Goal: Task Accomplishment & Management: Manage account settings

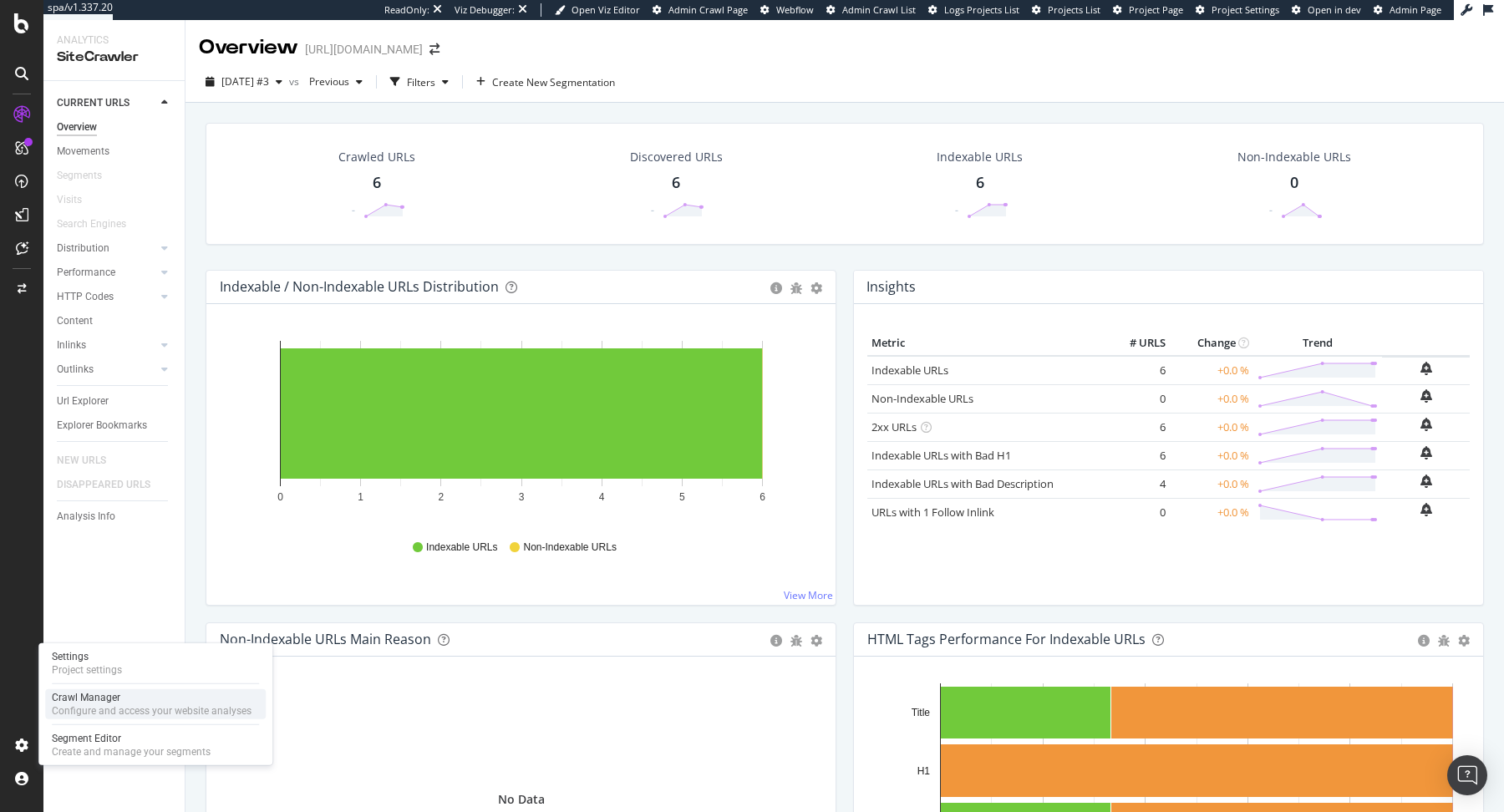
click at [95, 709] on div "Configure and access your website analyses" at bounding box center [152, 711] width 199 height 13
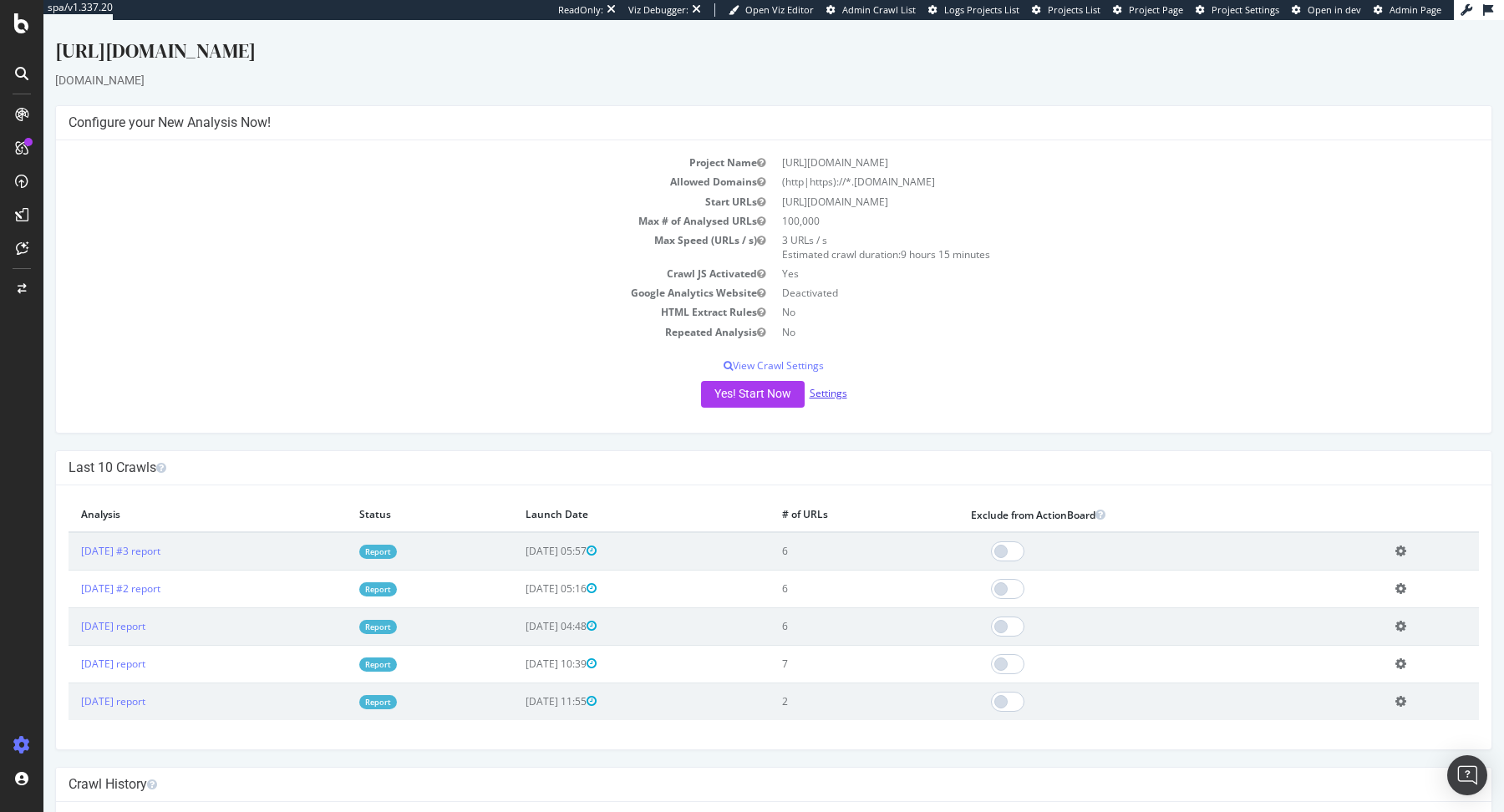
click at [823, 391] on link "Settings" at bounding box center [828, 393] width 38 height 14
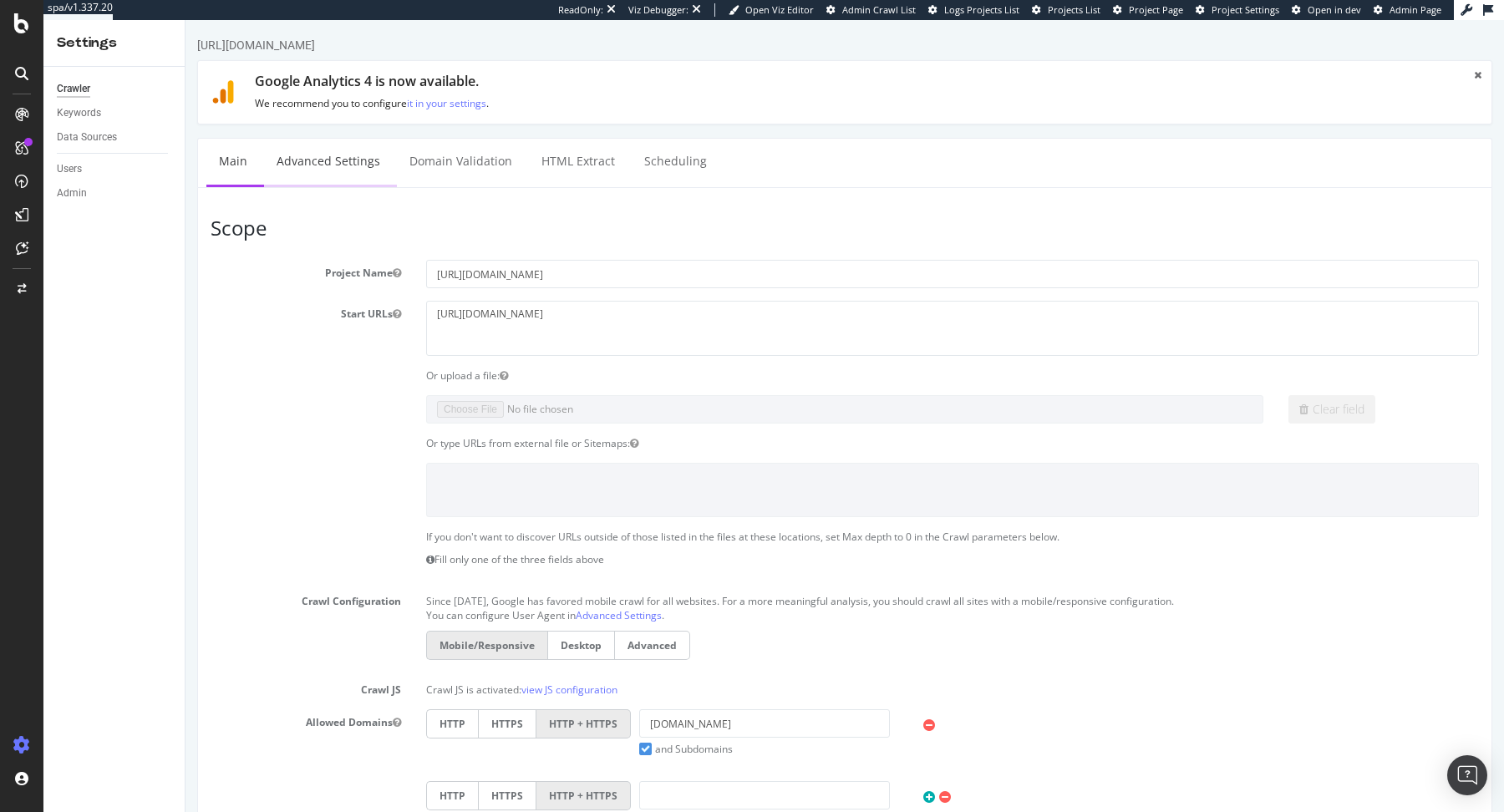
click at [325, 162] on link "Advanced Settings" at bounding box center [328, 162] width 129 height 46
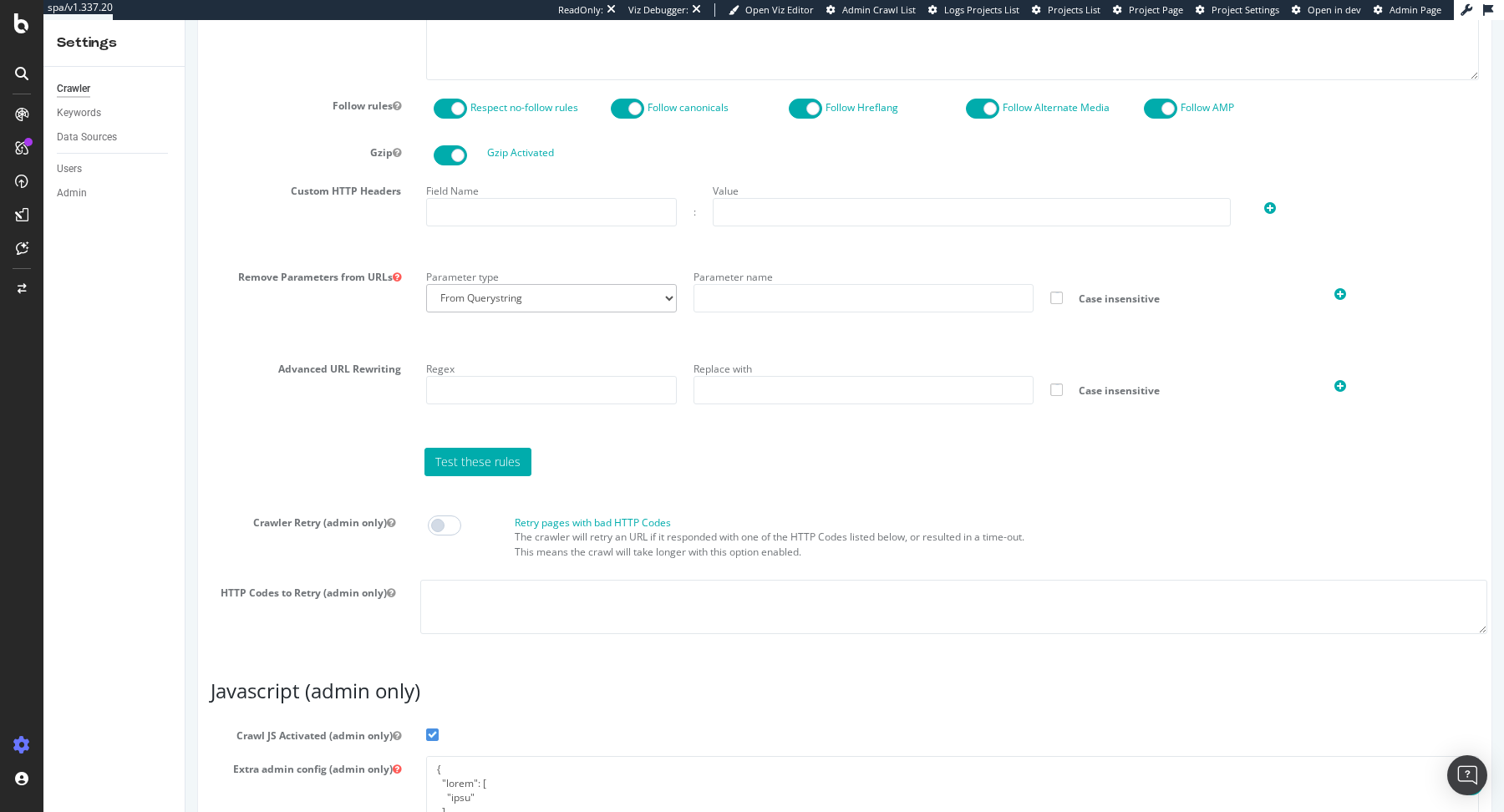
scroll to position [1214, 0]
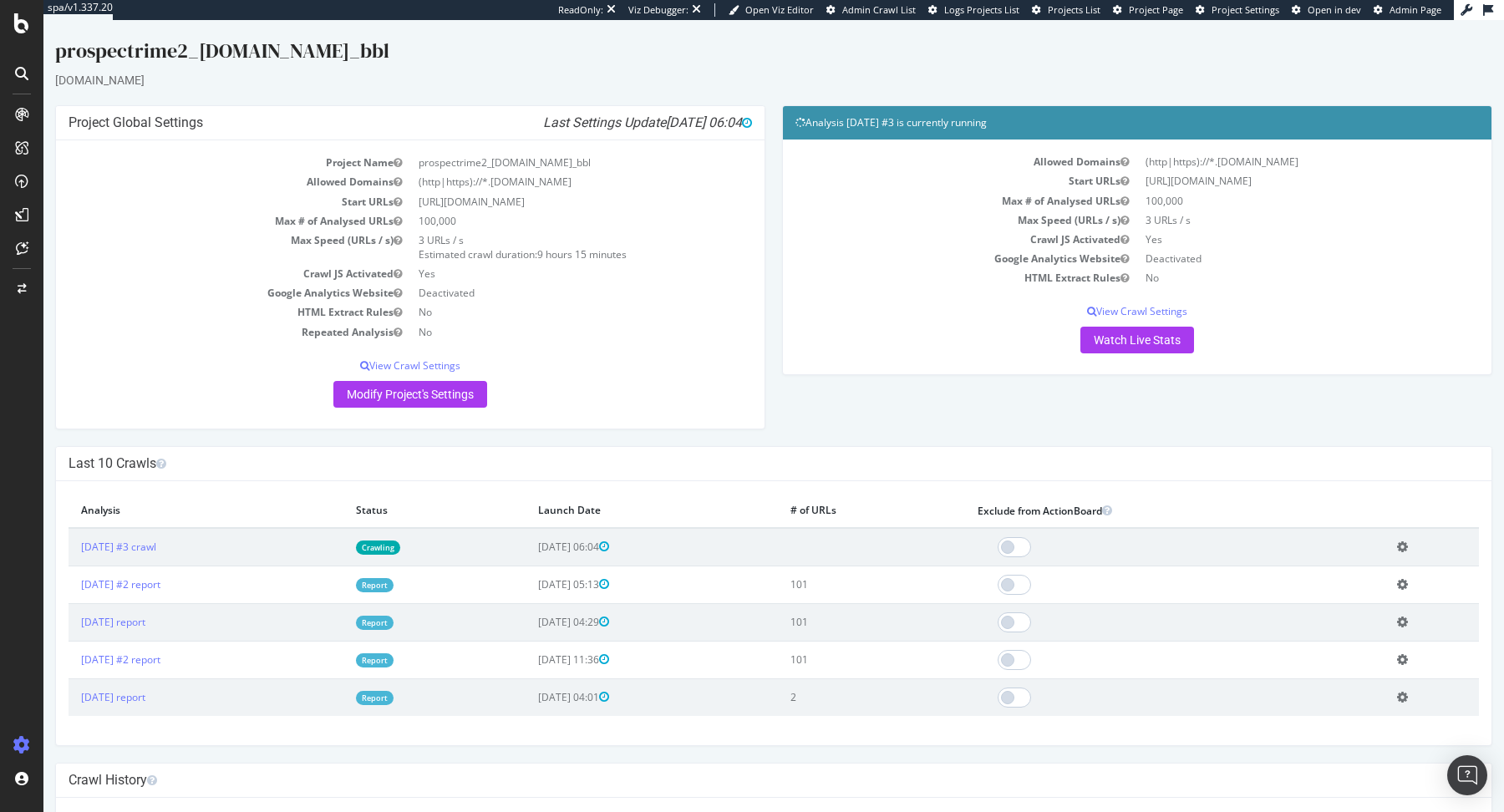
scroll to position [113, 0]
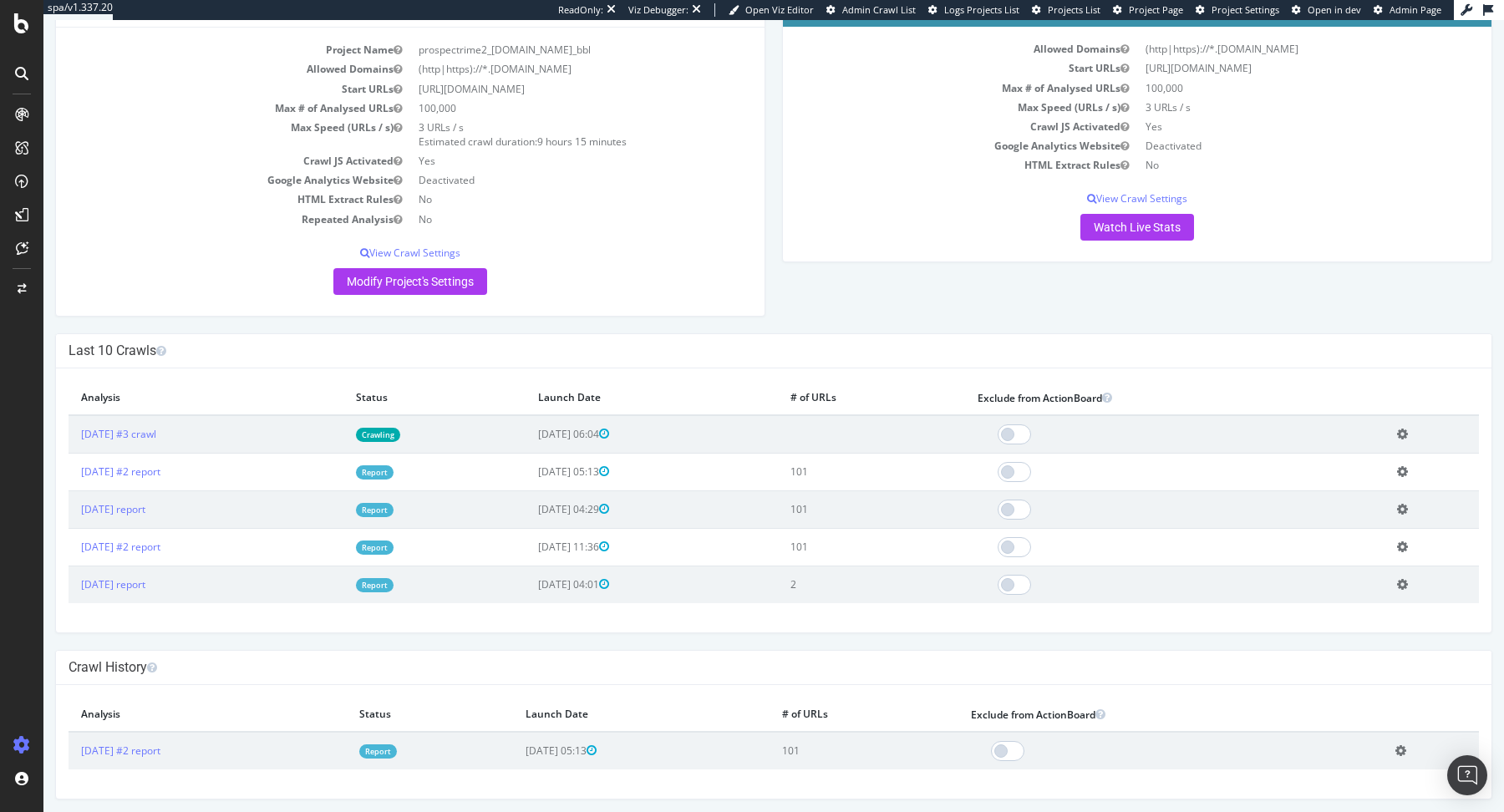
click at [400, 439] on link "Crawling" at bounding box center [378, 434] width 44 height 14
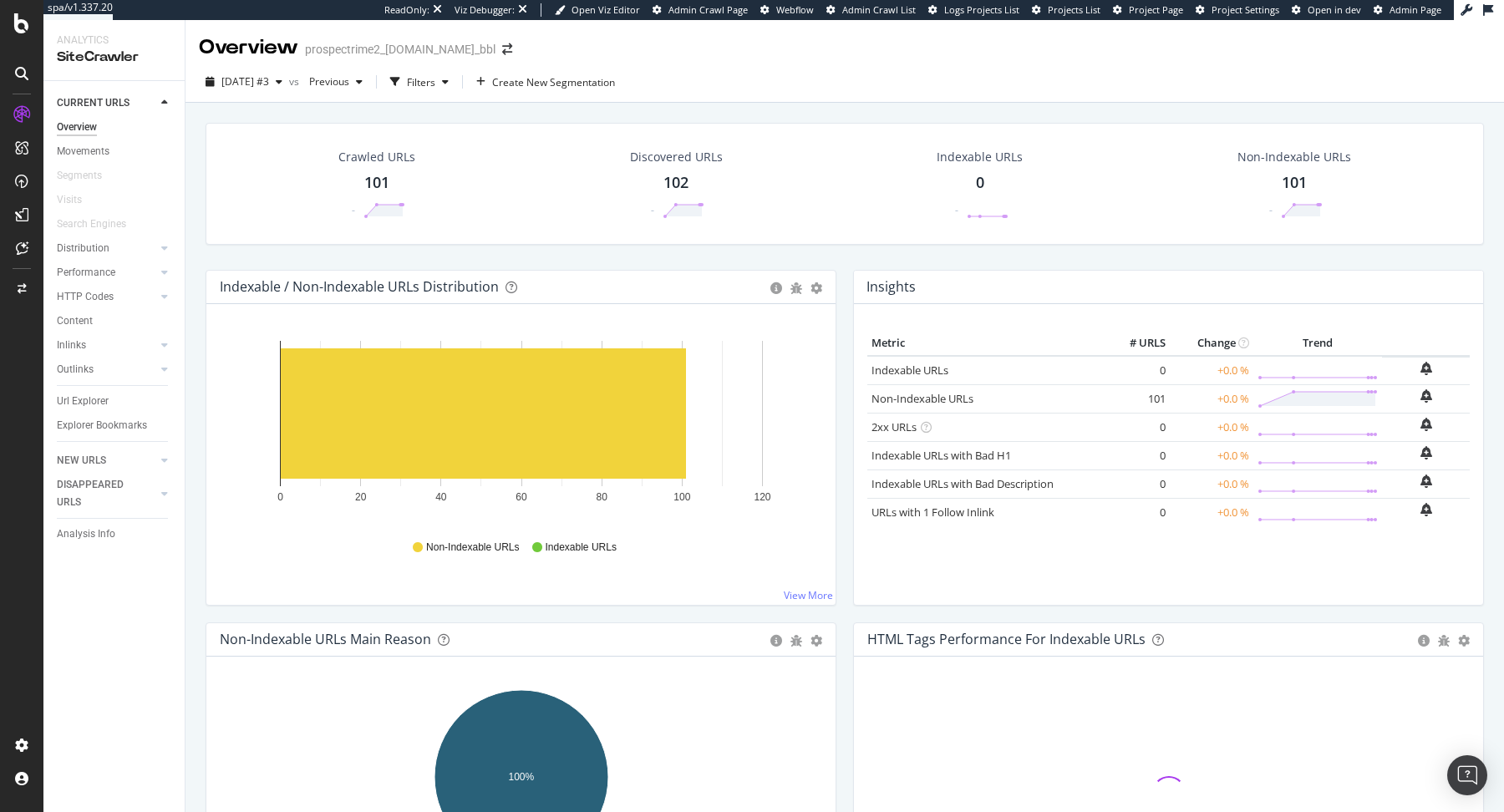
click at [95, 534] on div "Analysis Info" at bounding box center [86, 534] width 59 height 18
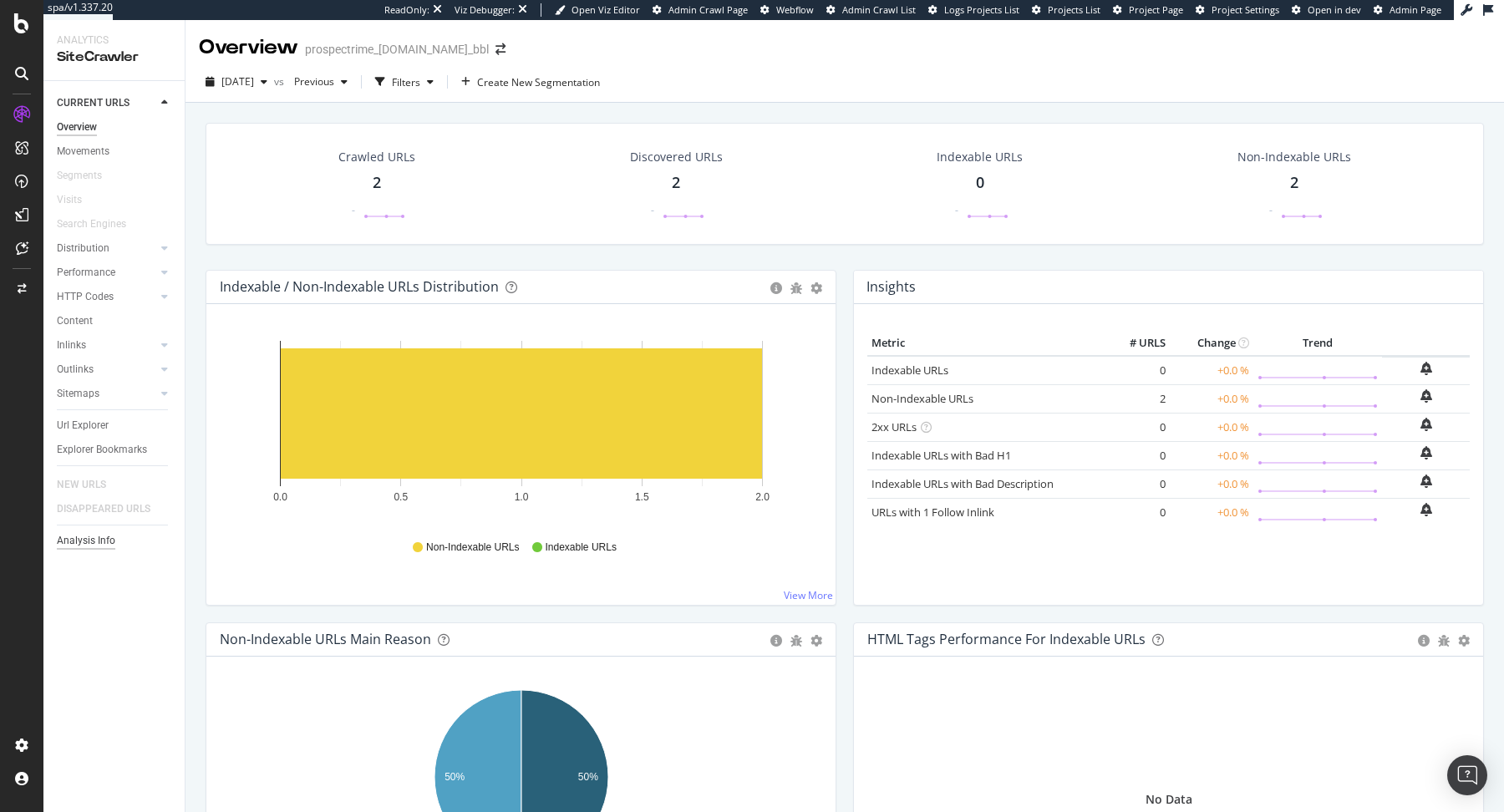
click at [95, 543] on div "Analysis Info" at bounding box center [86, 541] width 59 height 18
drag, startPoint x: 381, startPoint y: 51, endPoint x: 460, endPoint y: 49, distance: 79.0
click at [460, 49] on div "prospectrime_[DOMAIN_NAME]_bbl" at bounding box center [396, 49] width 183 height 17
copy div "aramisauto.com"
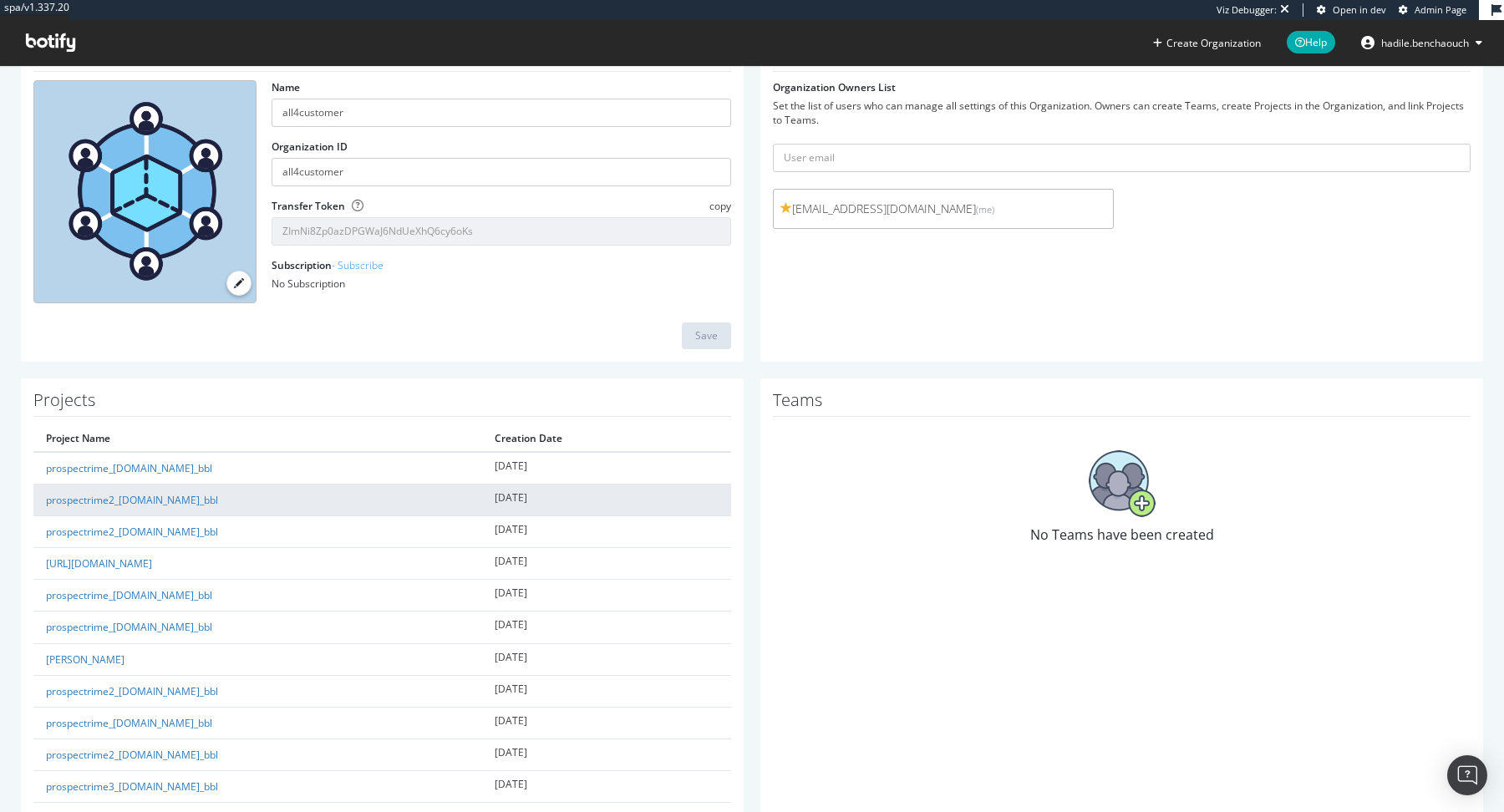
scroll to position [101, 0]
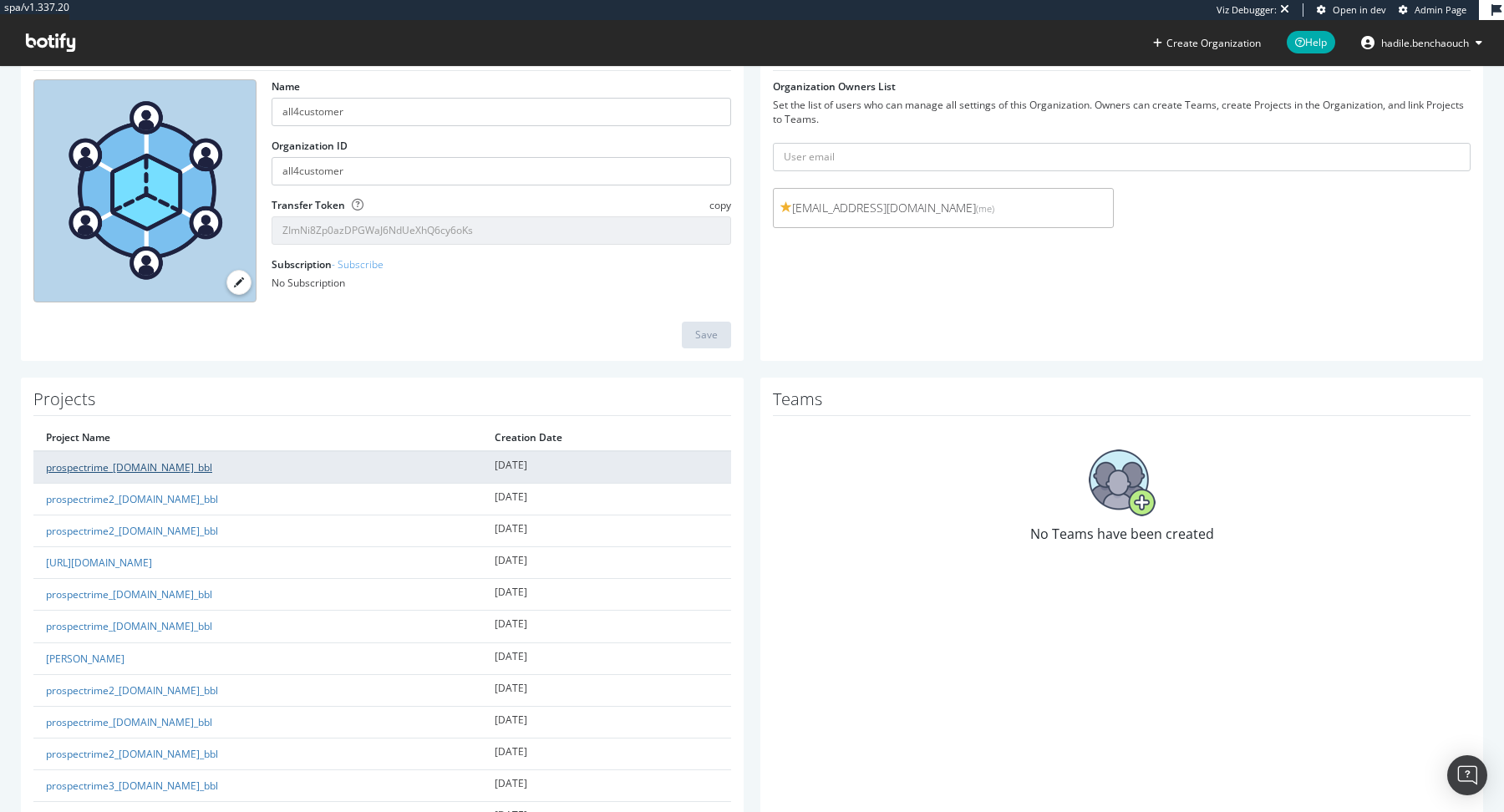
click at [203, 463] on link "prospectrime_[DOMAIN_NAME]_bbl" at bounding box center [129, 467] width 167 height 14
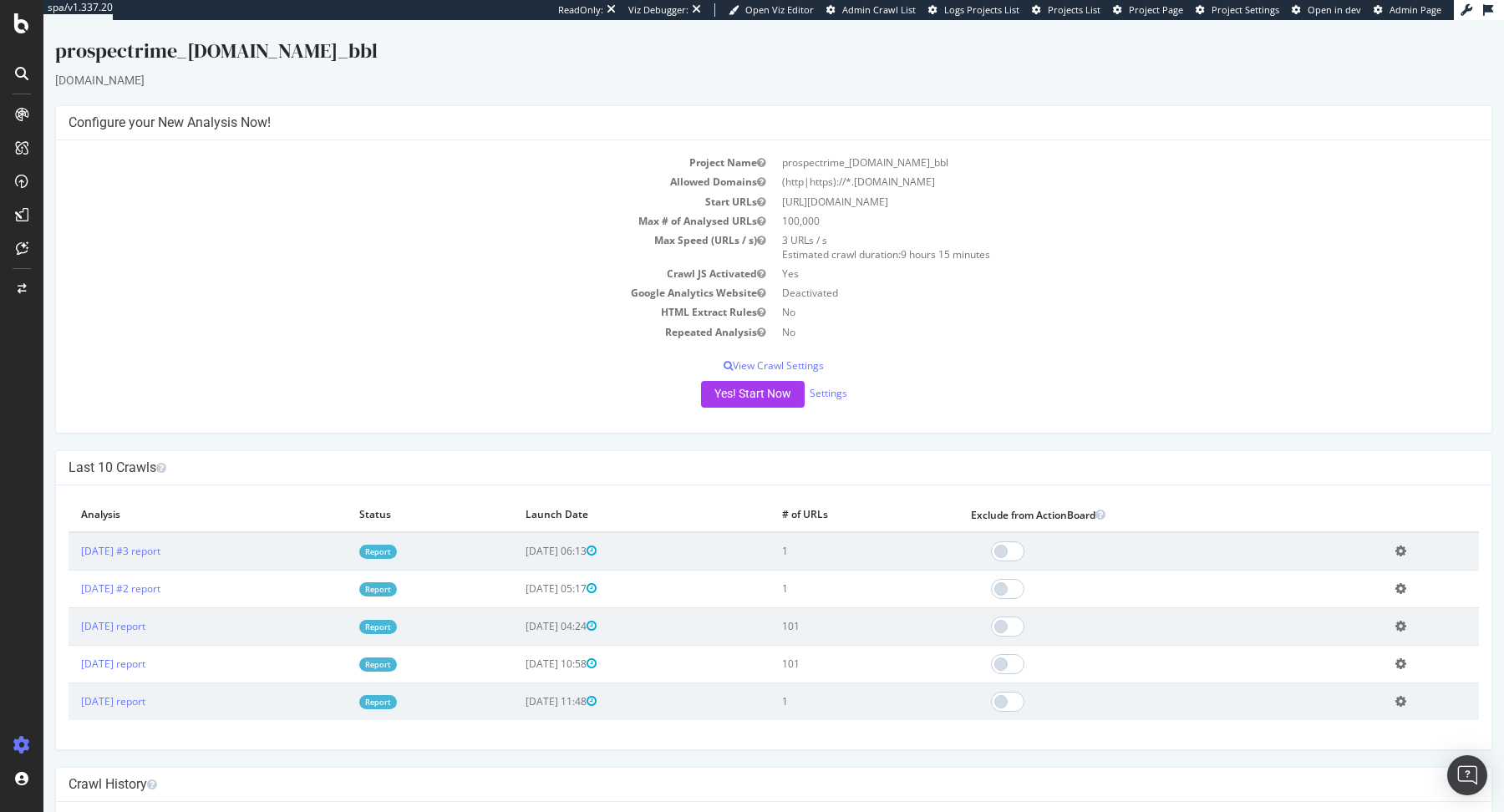
click at [397, 547] on link "Report" at bounding box center [378, 551] width 38 height 14
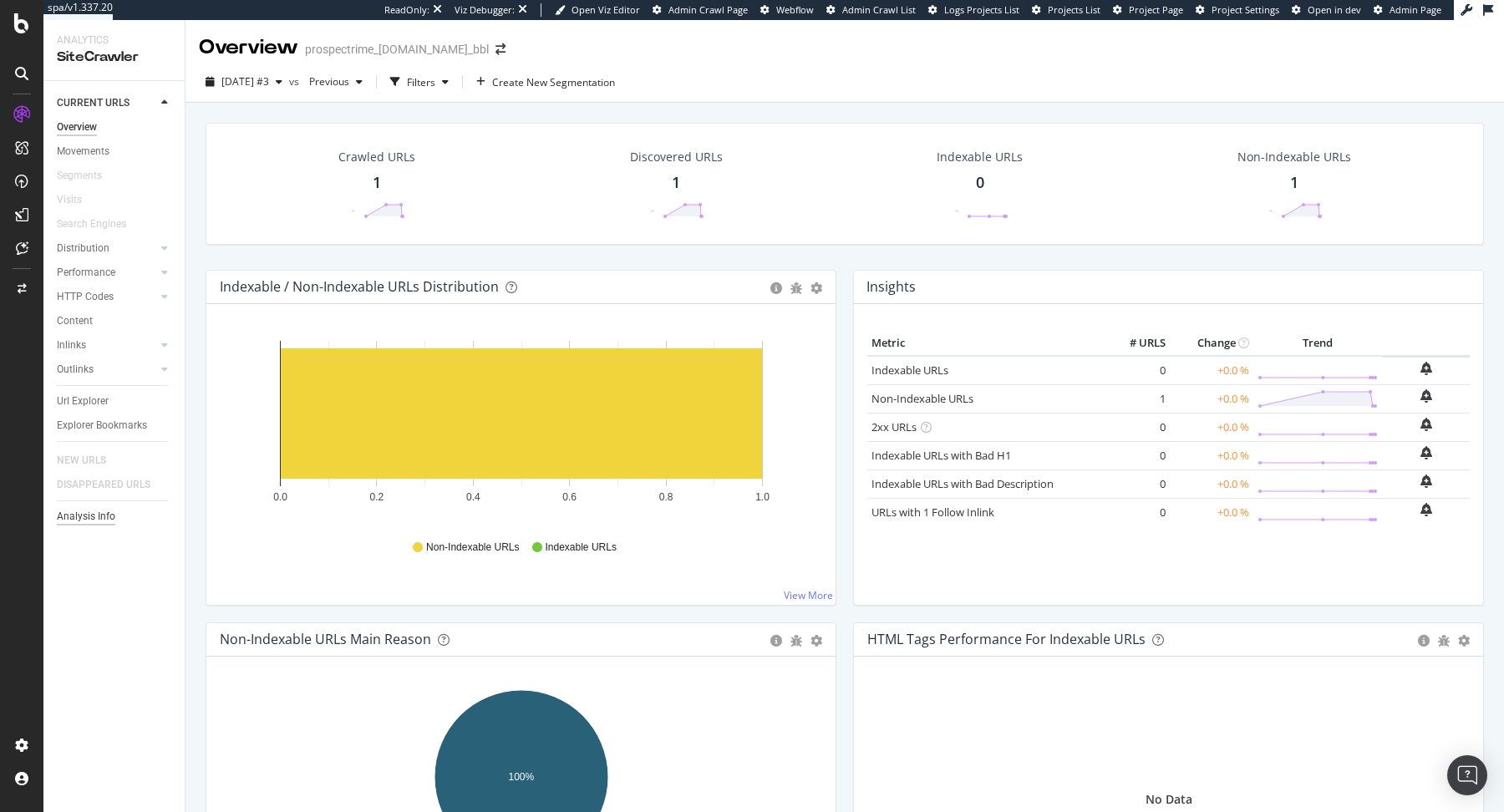
click at [96, 508] on div "Analysis Info" at bounding box center [86, 516] width 59 height 18
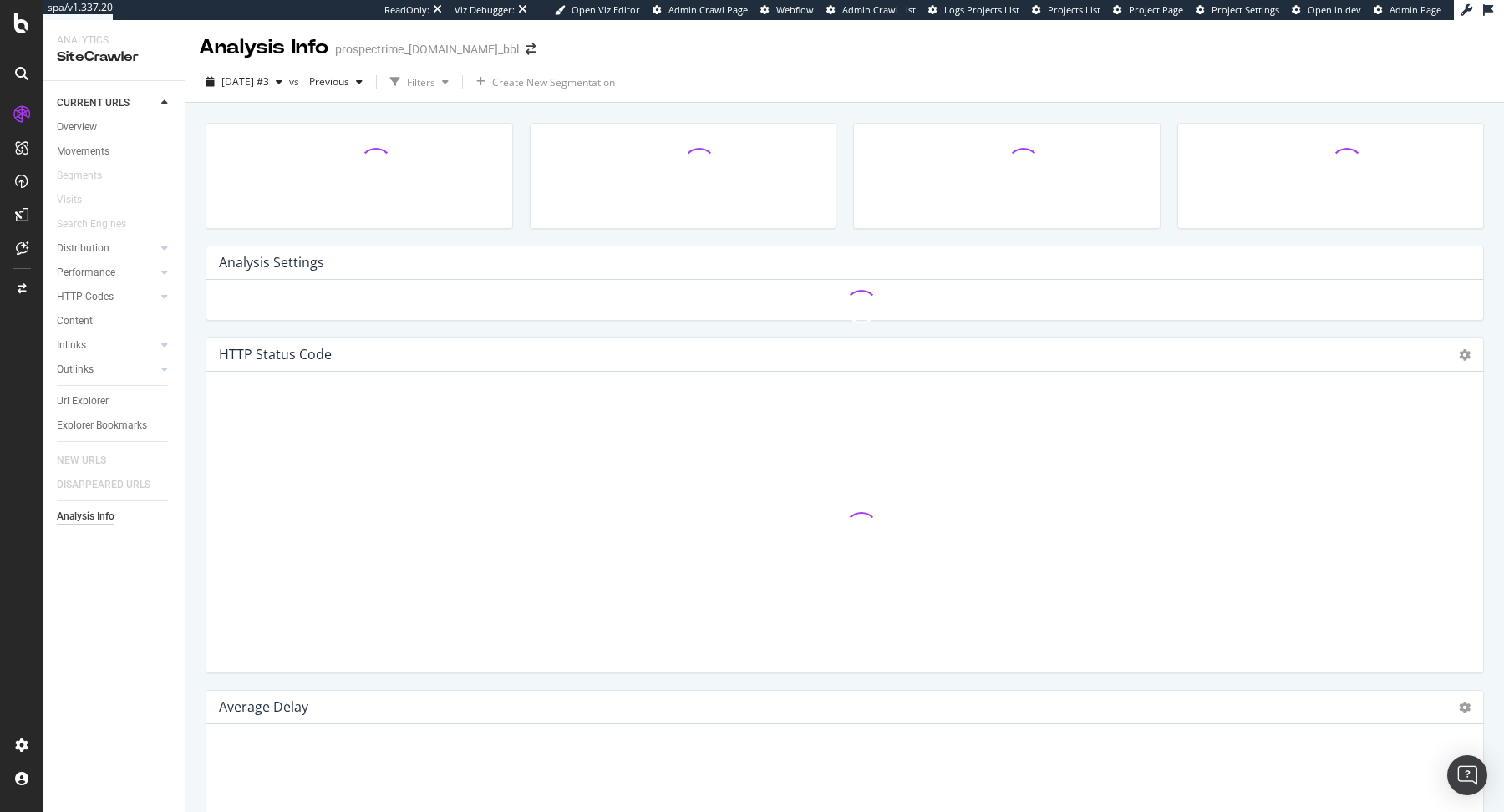
click at [100, 517] on div "Analysis Info" at bounding box center [85, 516] width 58 height 18
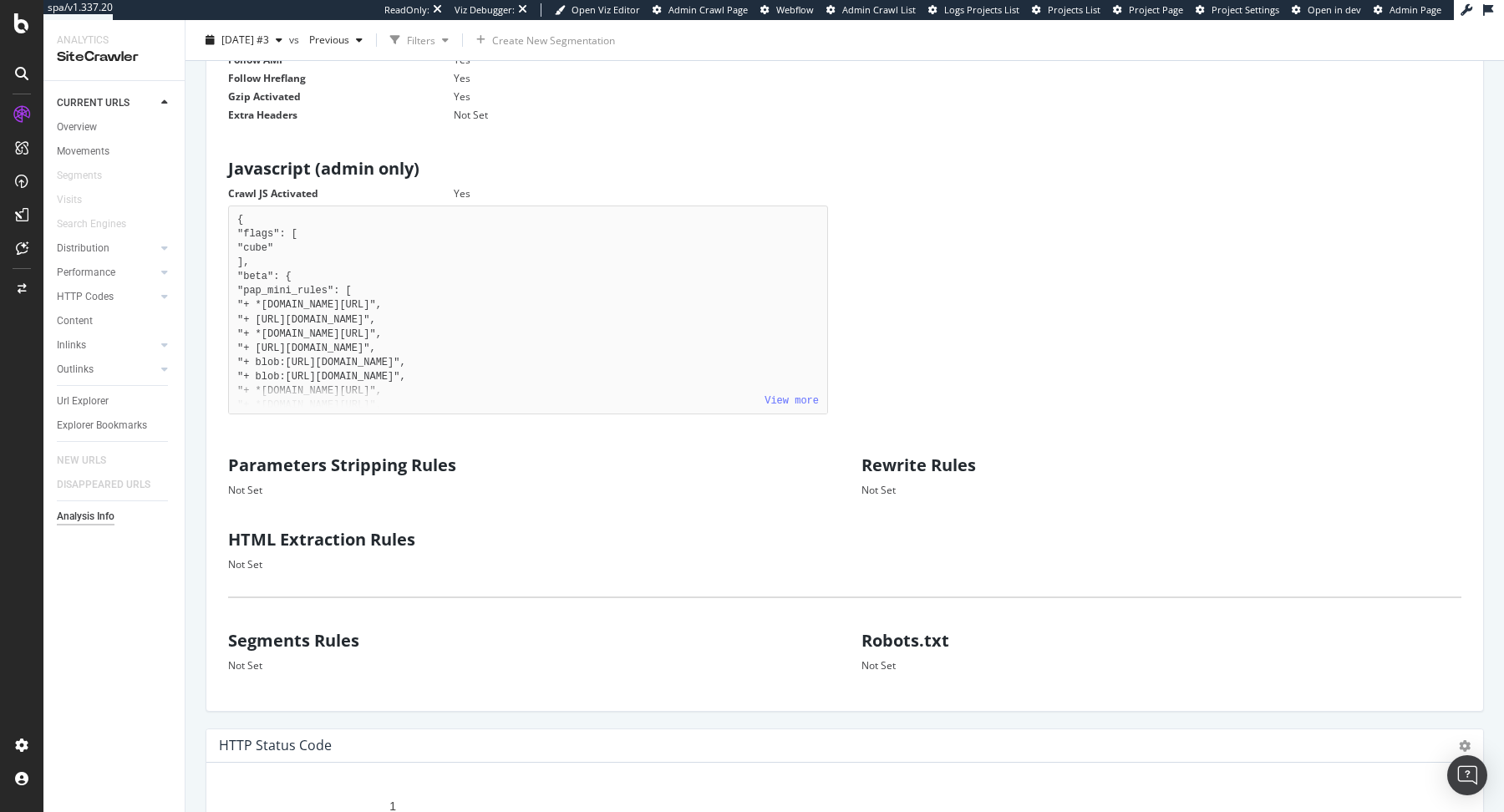
scroll to position [808, 0]
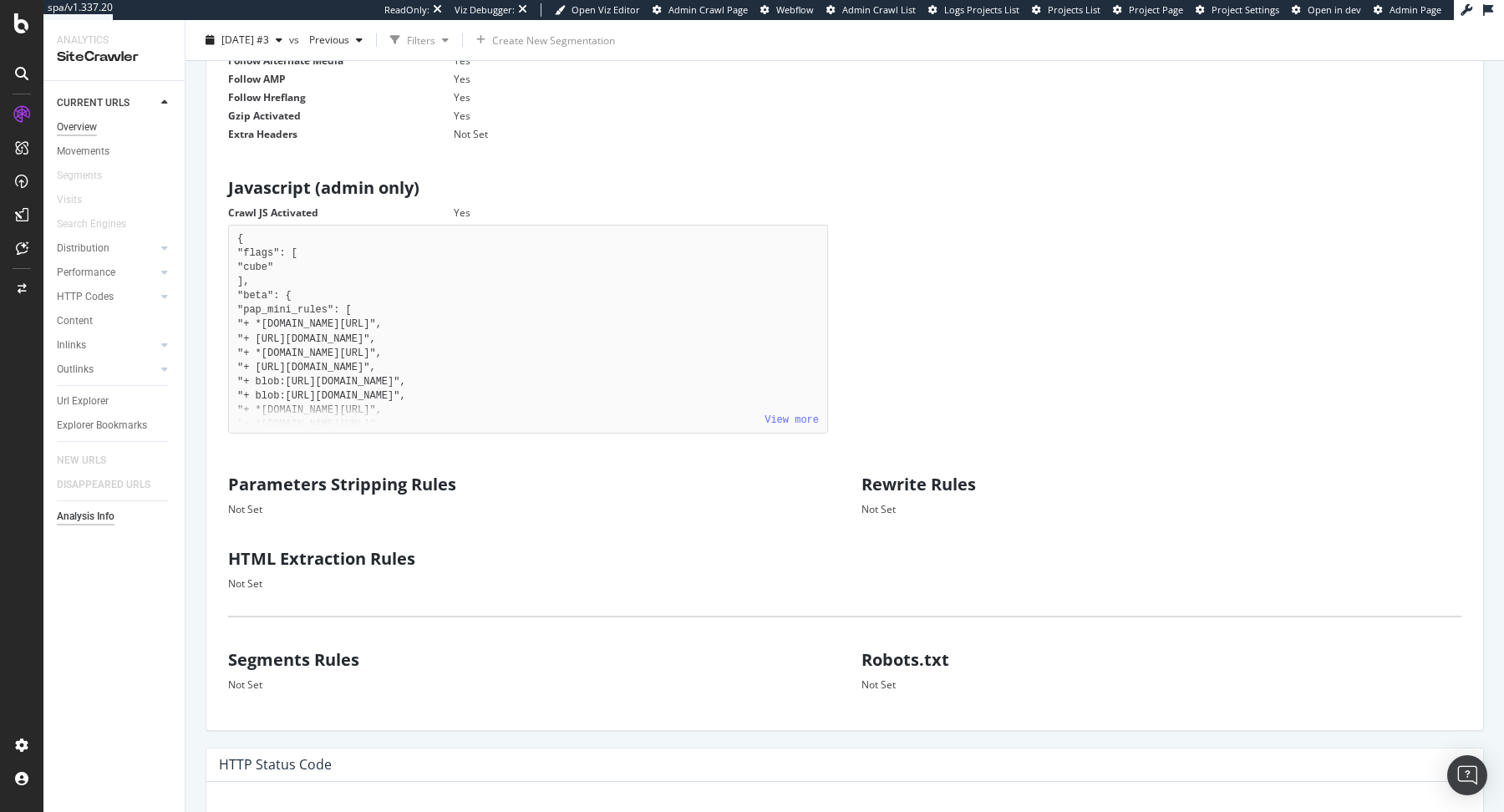
click at [80, 129] on div "Overview" at bounding box center [77, 127] width 40 height 18
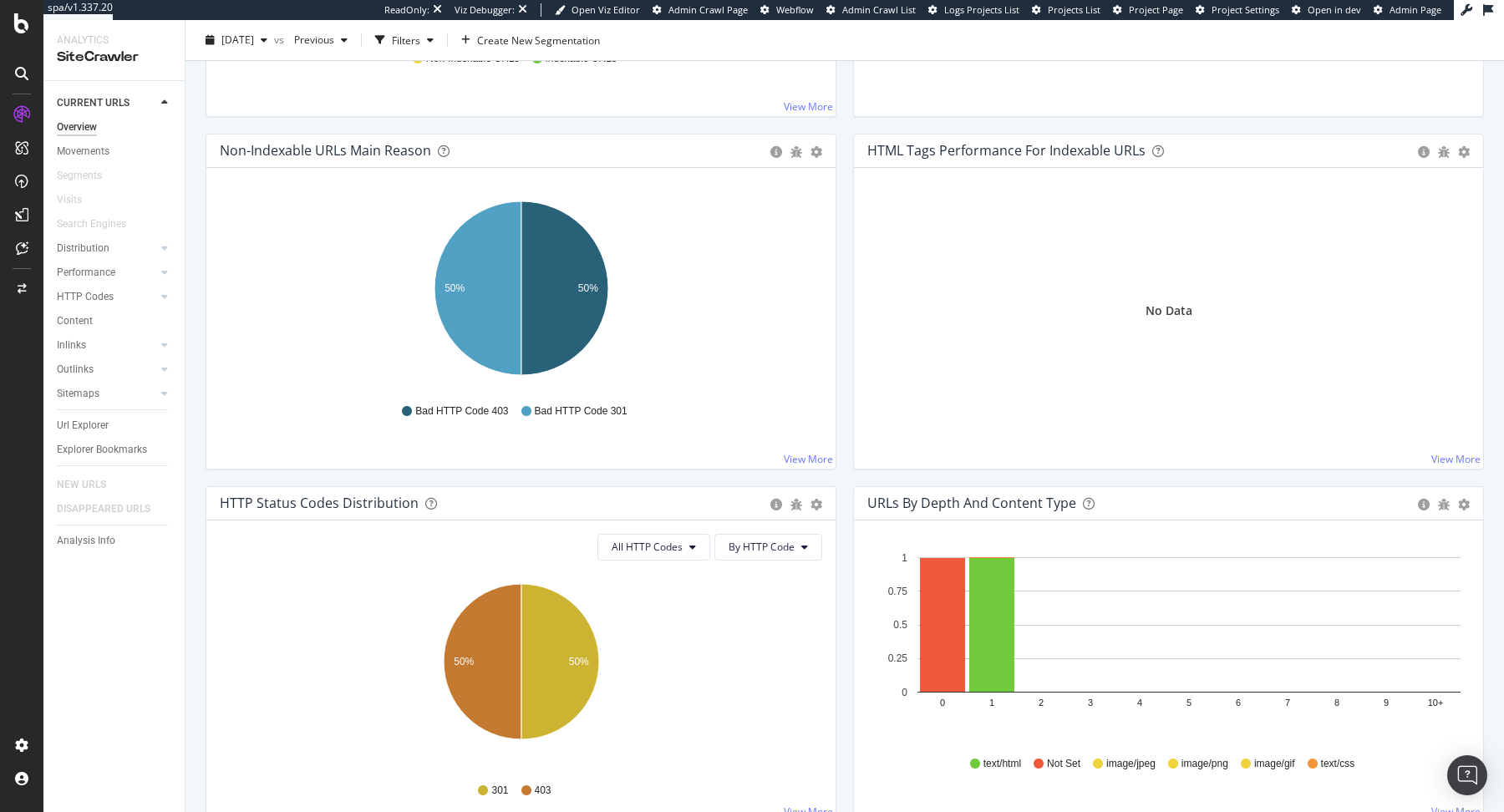
scroll to position [88, 0]
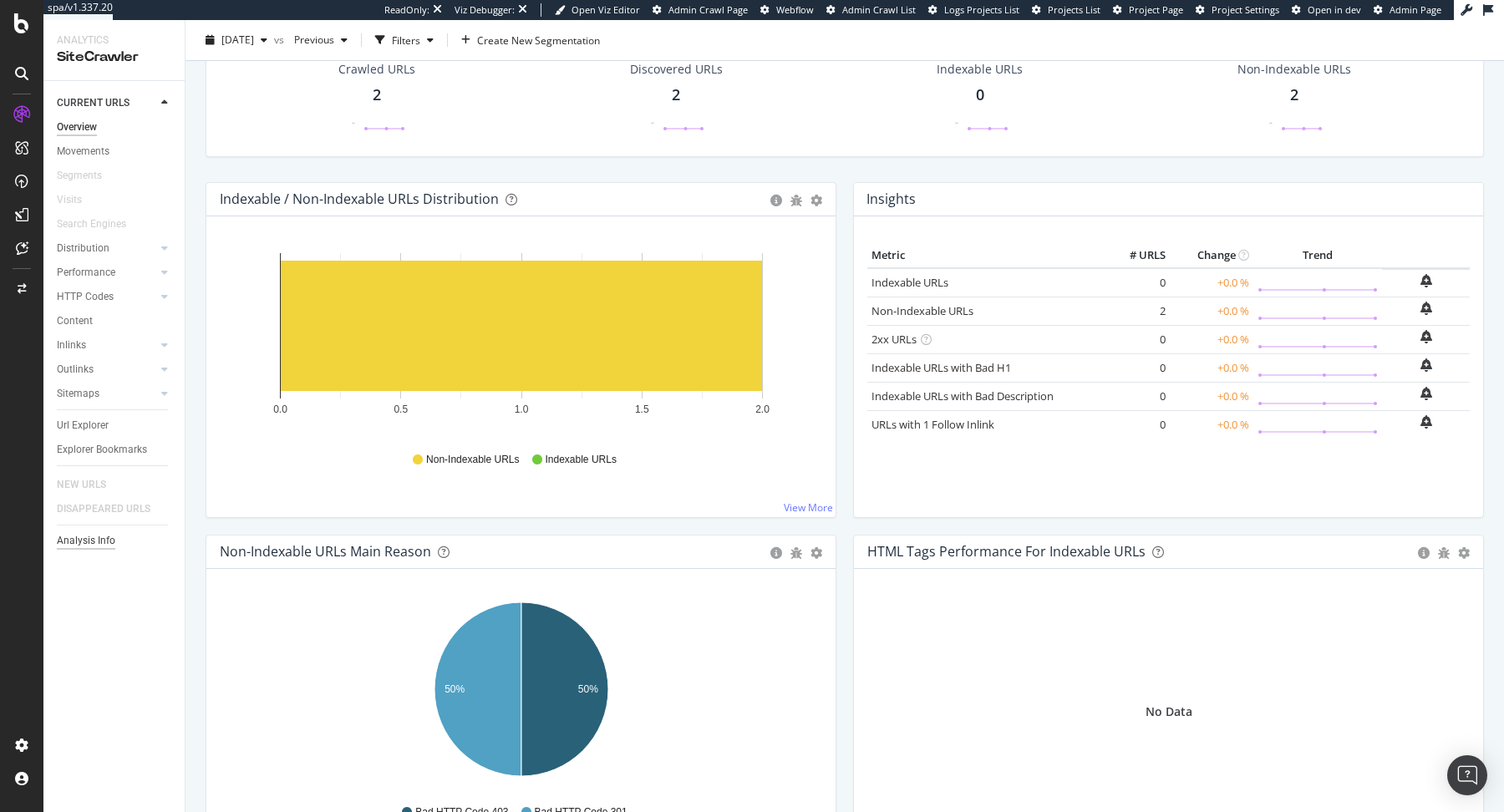
click at [90, 537] on div "Analysis Info" at bounding box center [86, 541] width 59 height 18
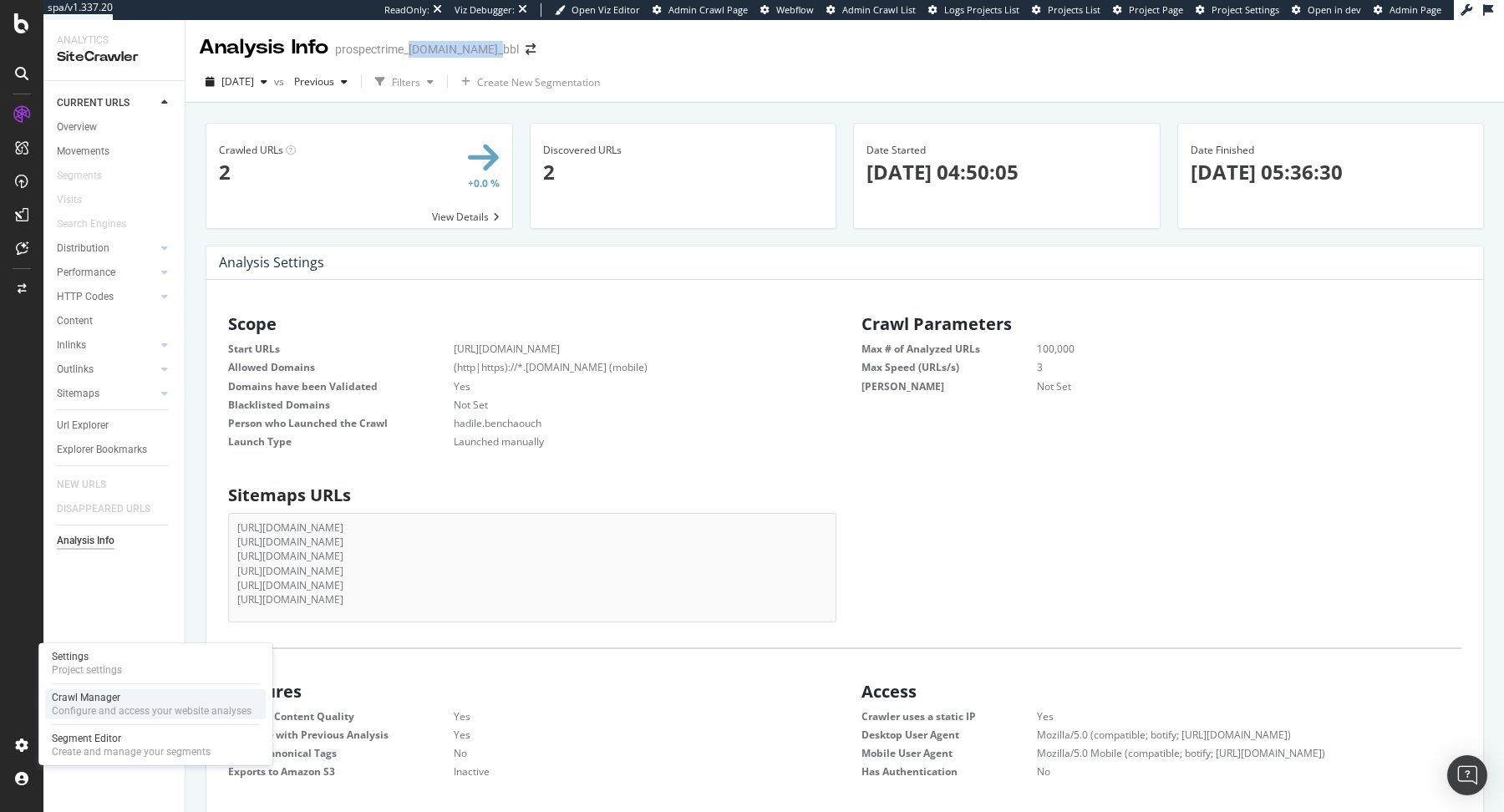
click at [73, 713] on div "Configure and access your website analyses" at bounding box center [152, 711] width 199 height 13
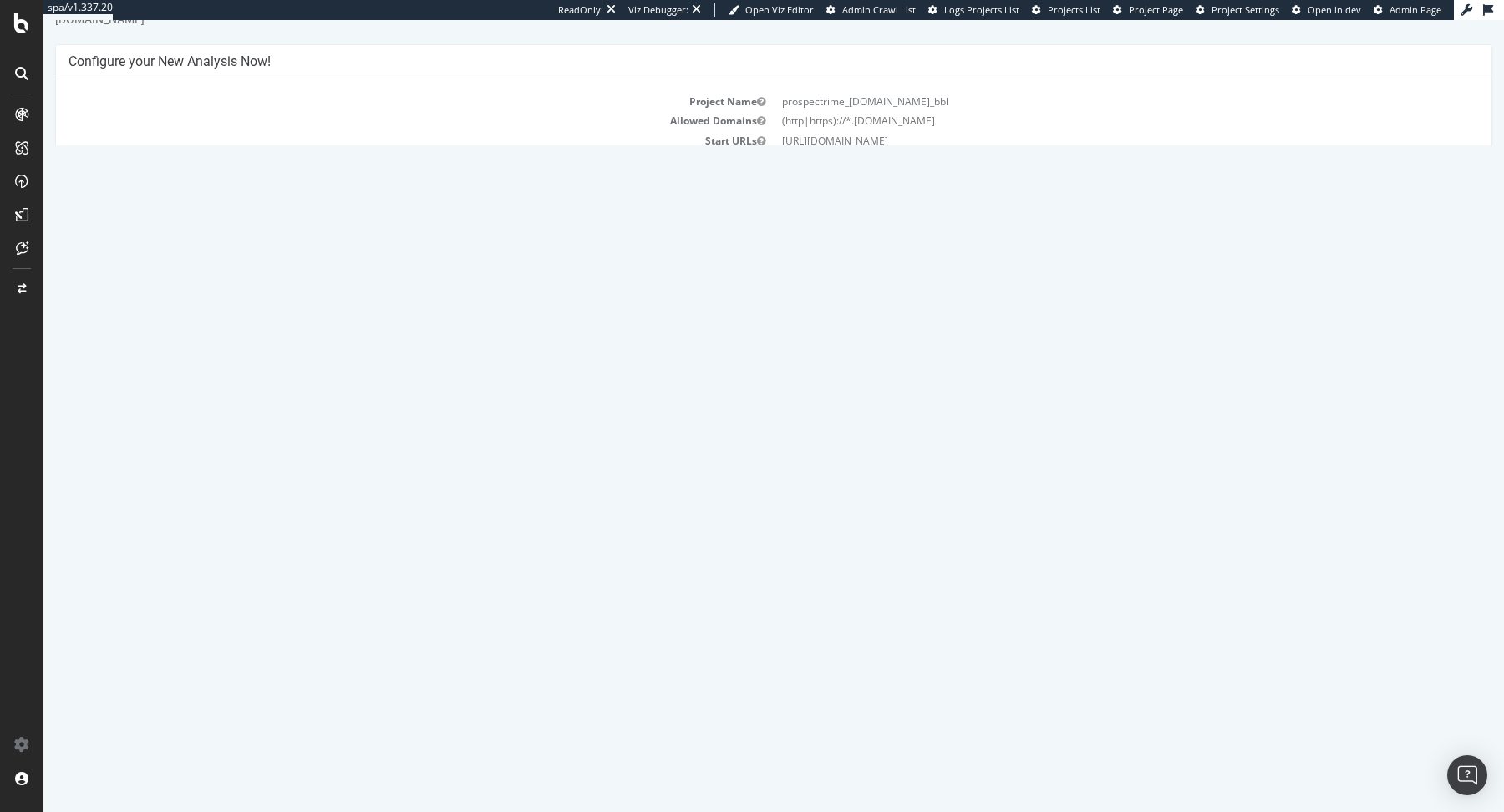
scroll to position [55, 0]
click at [810, 352] on link "Settings" at bounding box center [828, 357] width 38 height 14
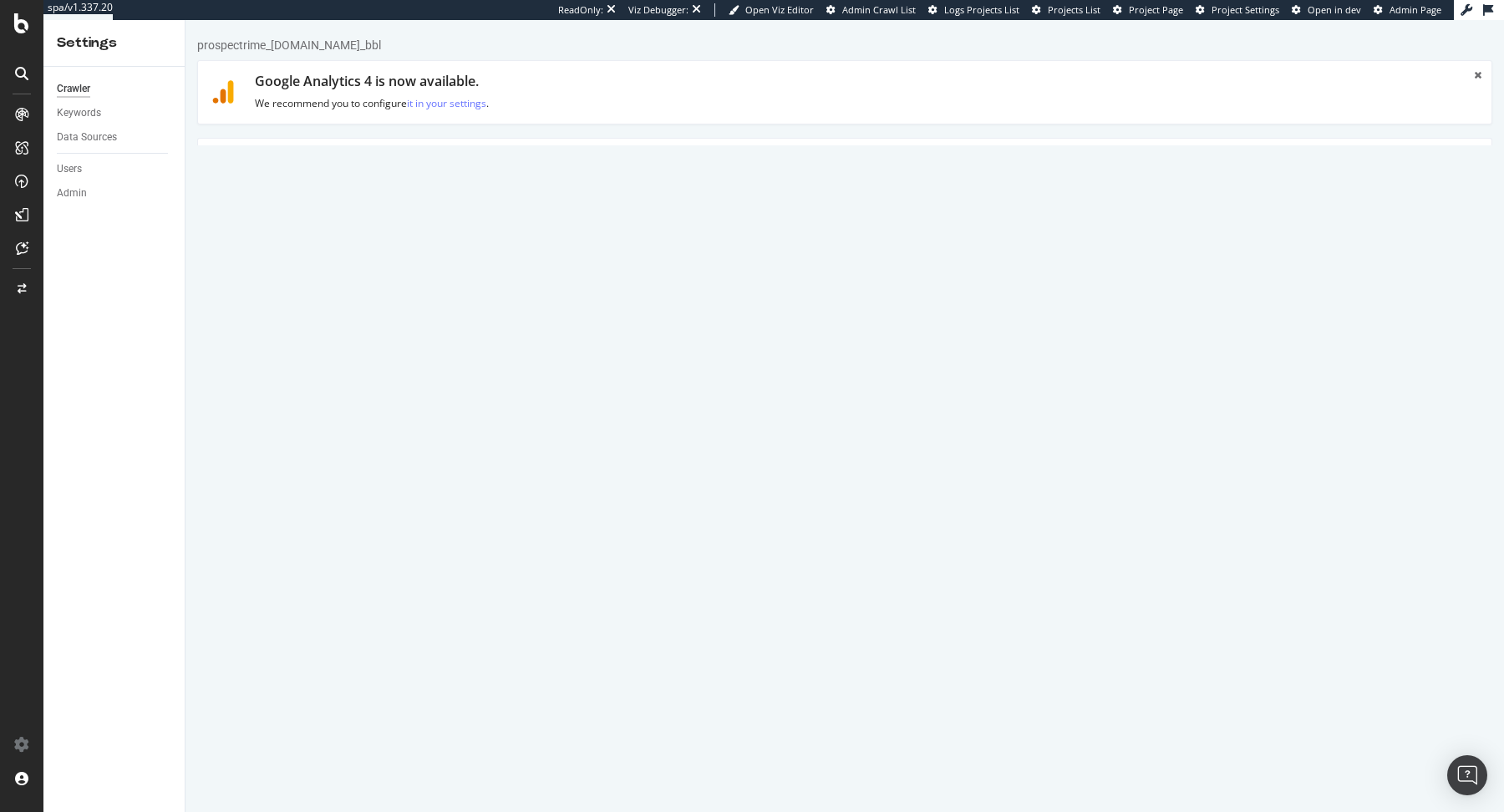
click at [350, 162] on link "Advanced Settings" at bounding box center [328, 162] width 129 height 46
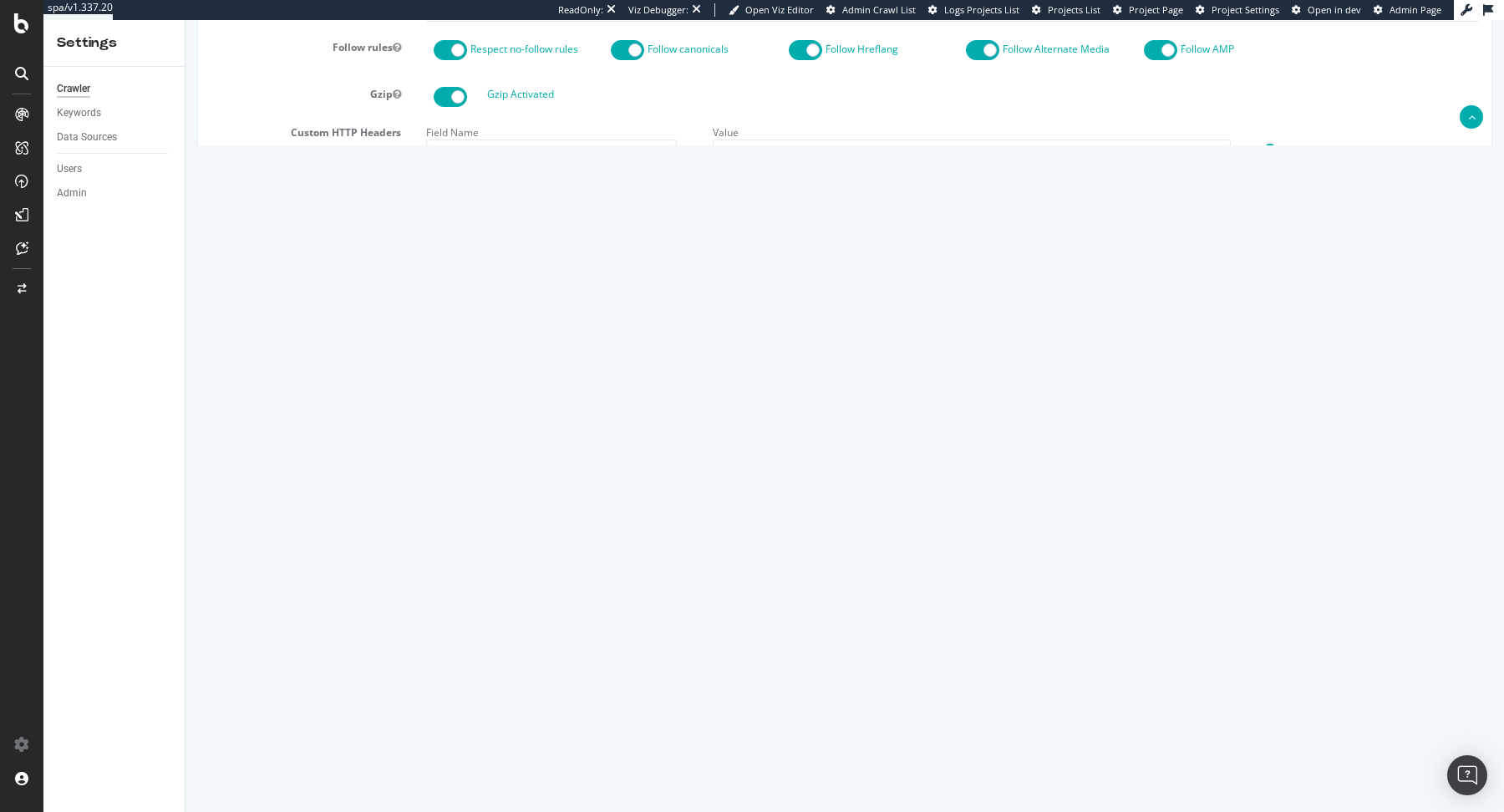
scroll to position [1214, 0]
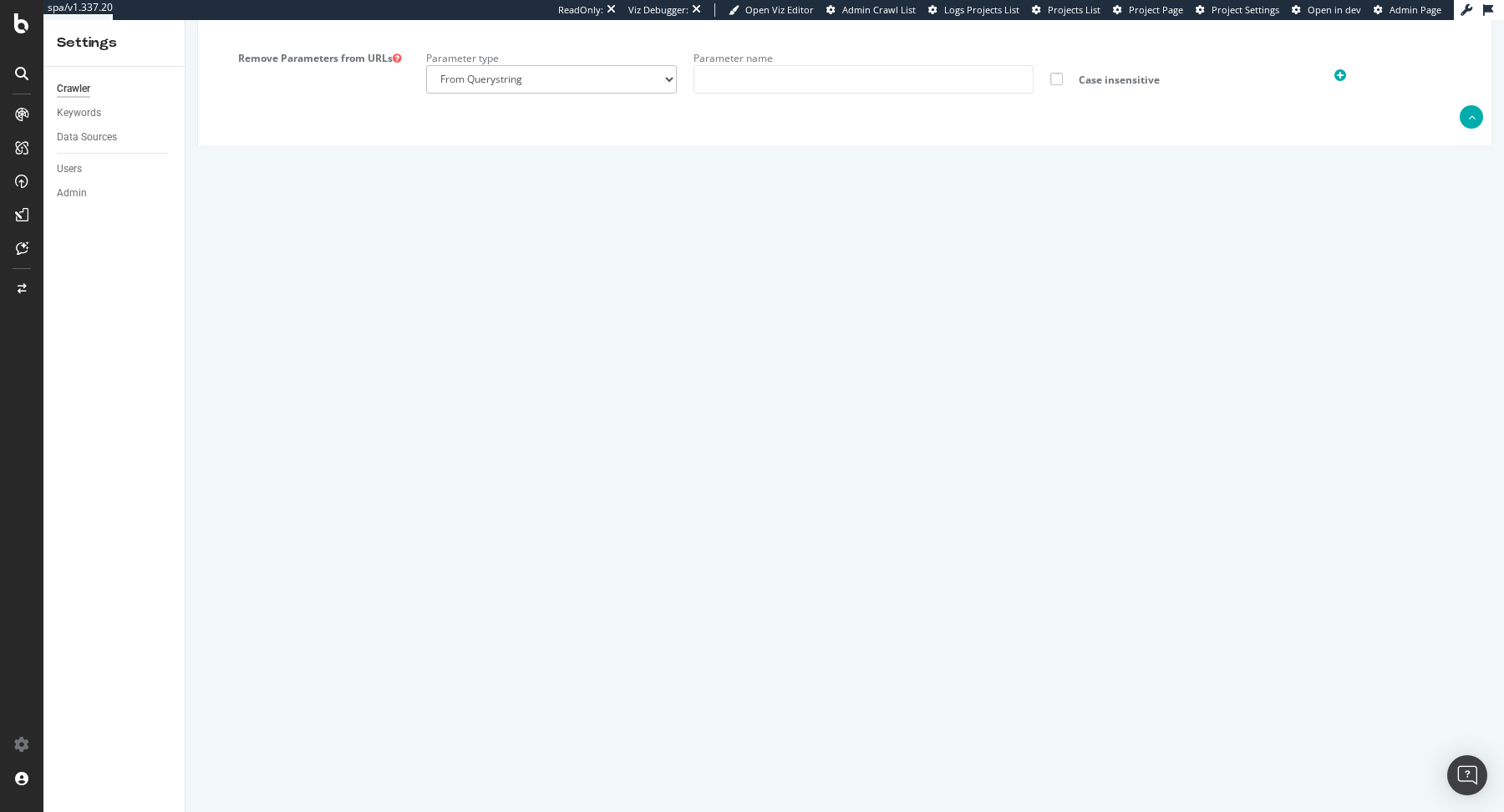
drag, startPoint x: 458, startPoint y: 676, endPoint x: 401, endPoint y: 385, distance: 296.5
paste textarea "https://stats.g.doubleclick.net/g/collect?v=2&tid=G-V9MLYR8MMH&cid=719648708.17…"
type textarea "{ "flags": [ "cube" ], "beta": { "pap_mini_rules": [ "+ https://stats.g.doublec…"
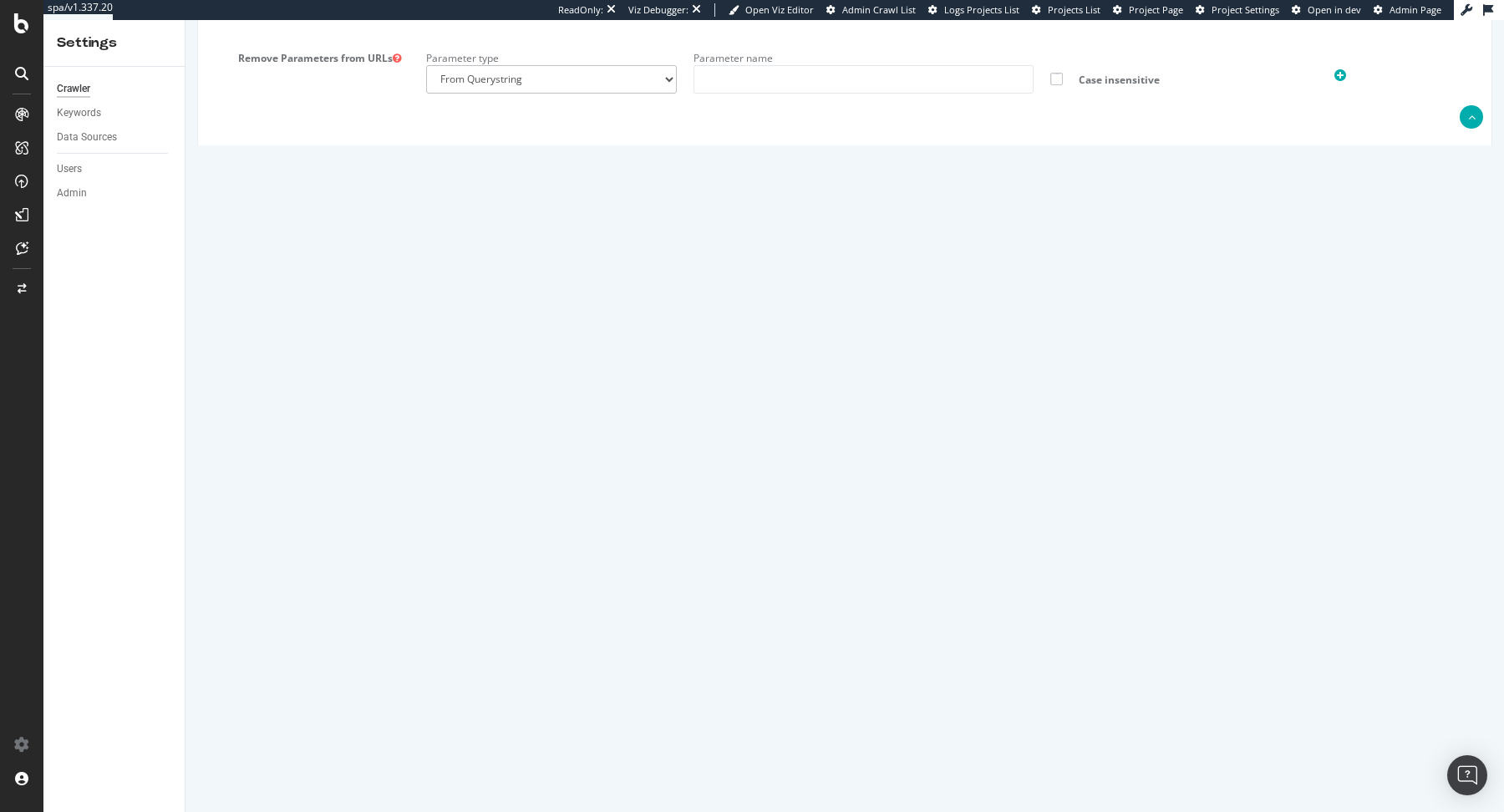
click at [828, 752] on input "Save & Back to Project" at bounding box center [865, 764] width 121 height 25
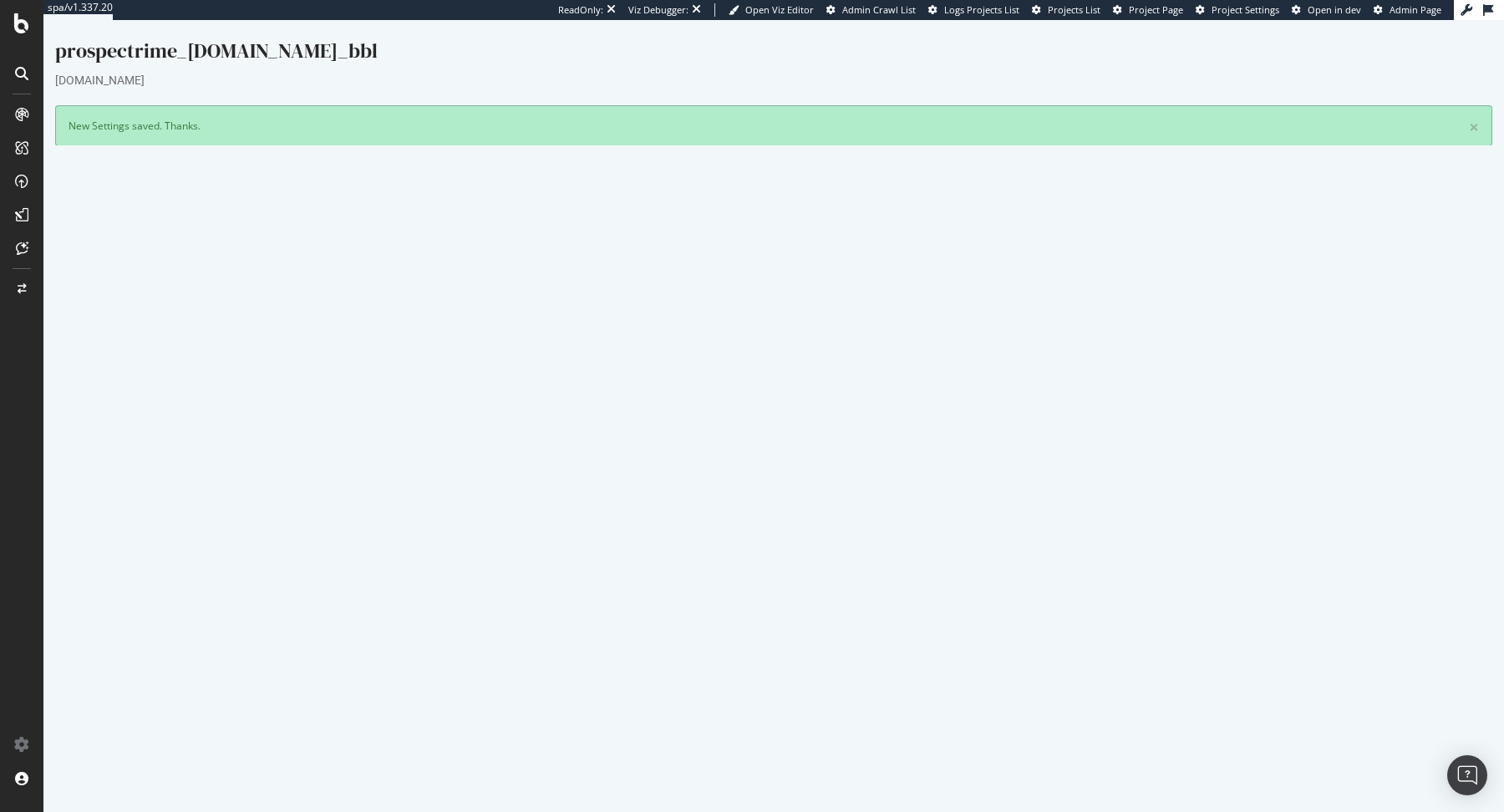
click at [773, 462] on button "Yes! Start Now" at bounding box center [753, 471] width 104 height 27
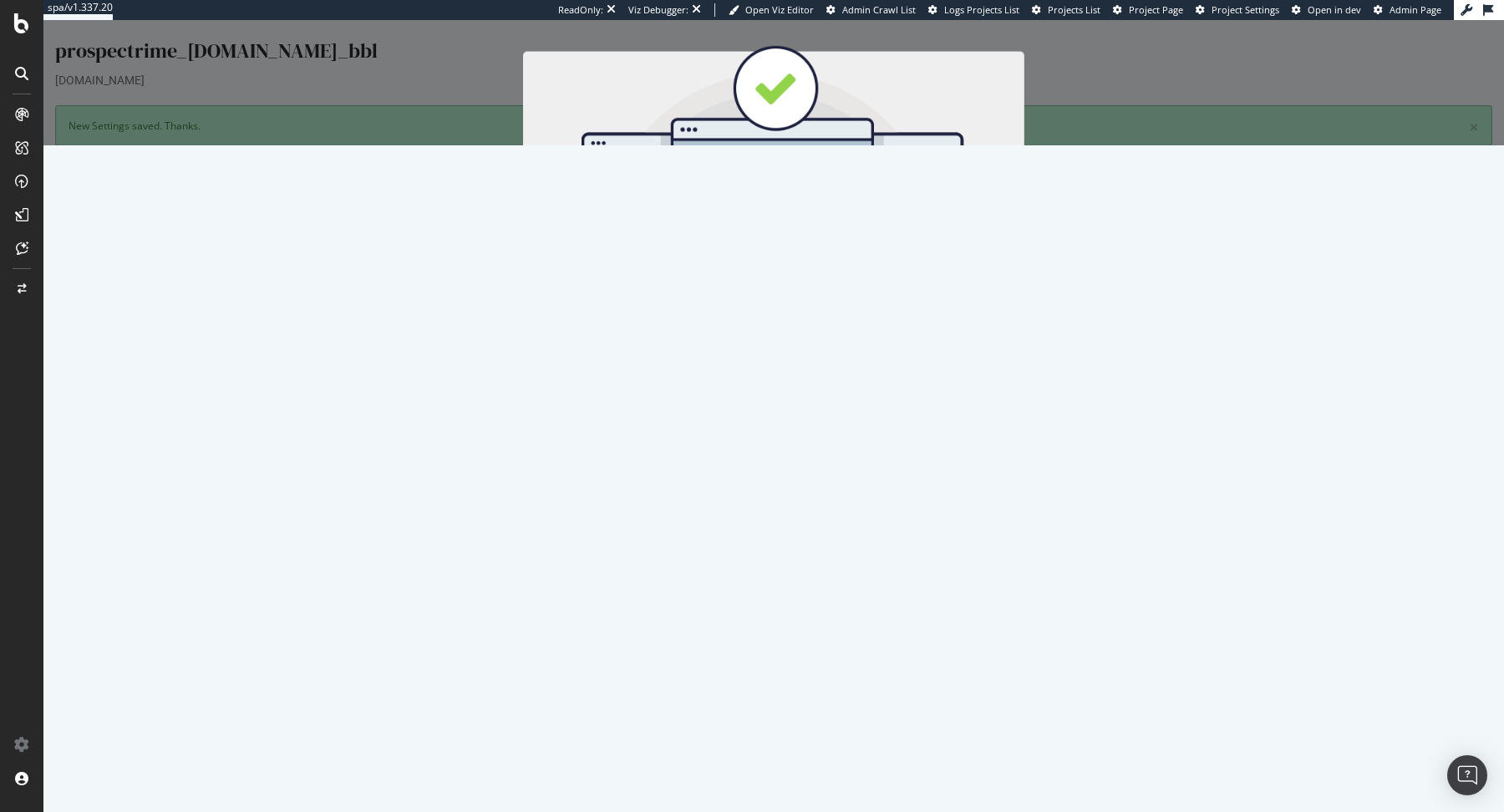
click at [791, 298] on button "Start Now" at bounding box center [805, 297] width 74 height 28
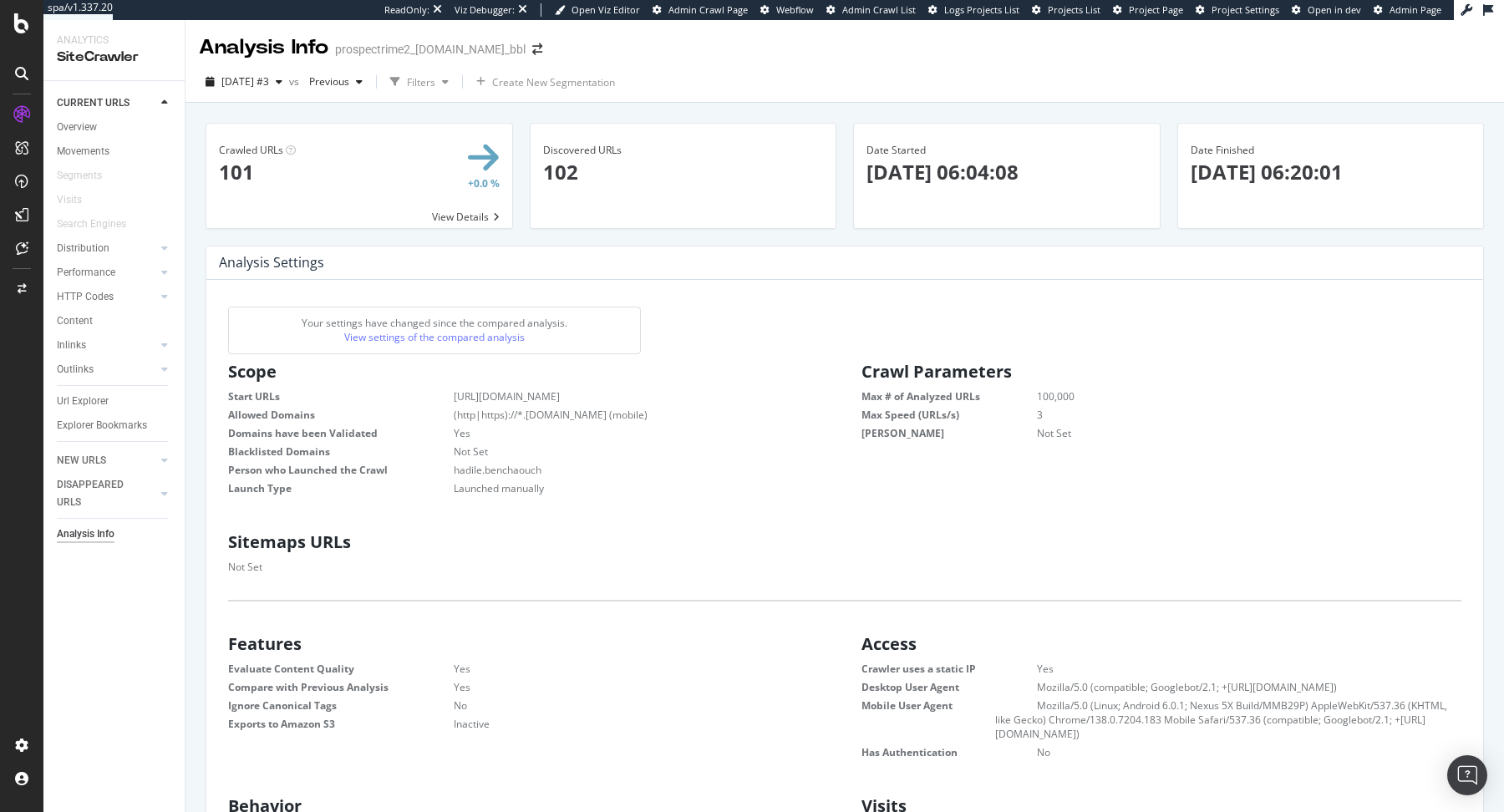
scroll to position [266, 607]
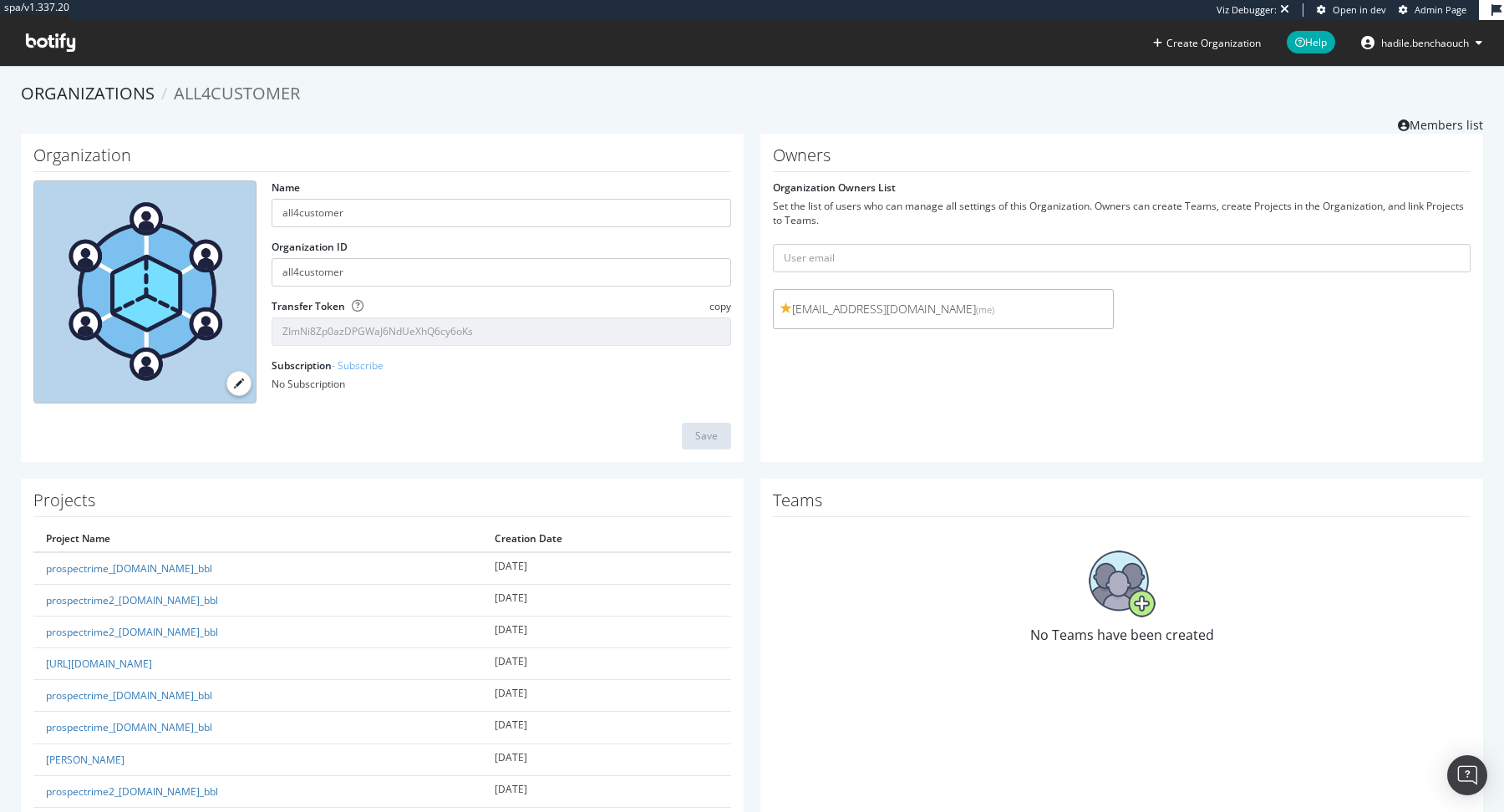
scroll to position [13, 0]
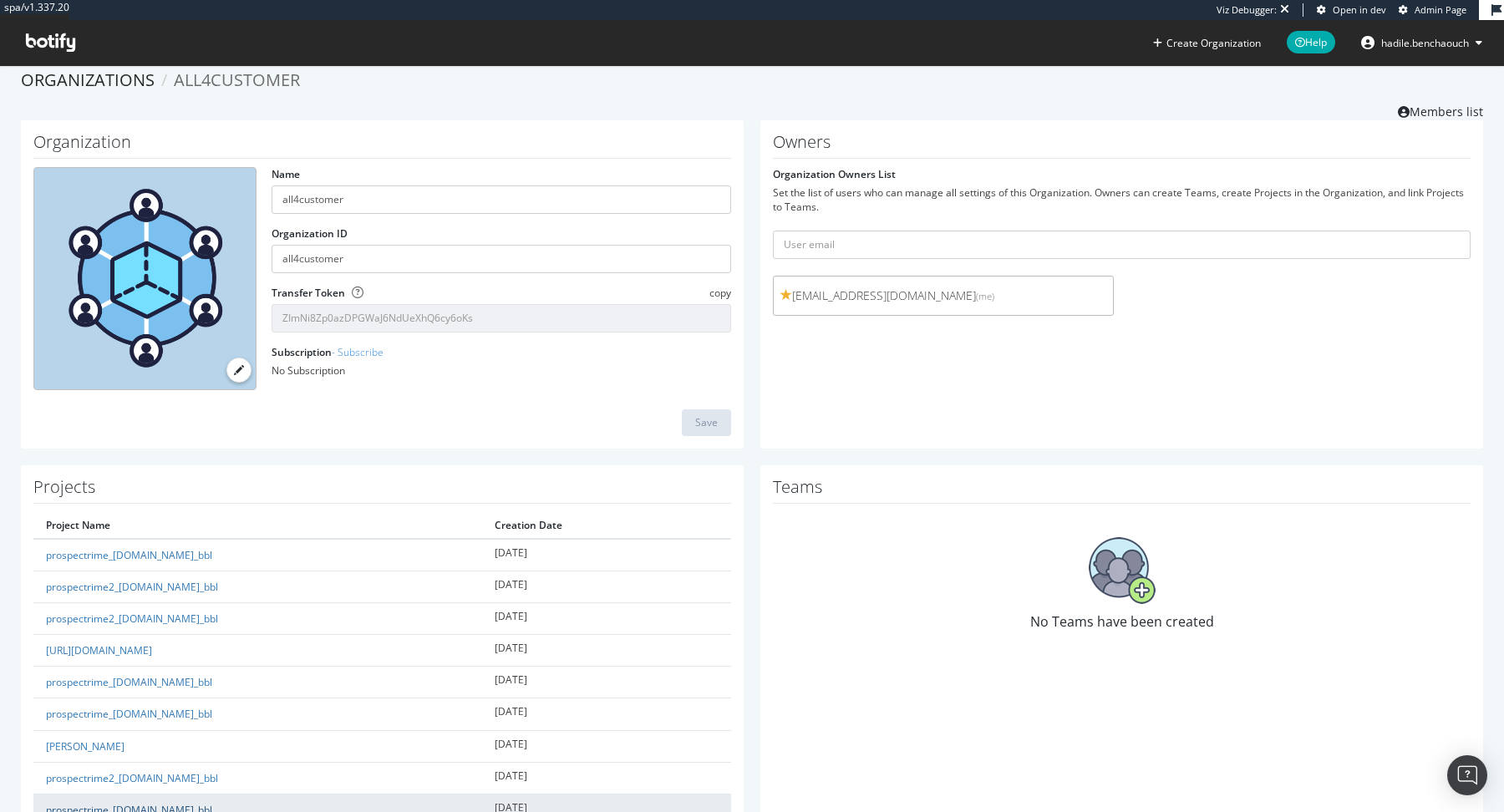
click at [207, 803] on link "prospectrime_[DOMAIN_NAME]_bbl" at bounding box center [129, 809] width 167 height 14
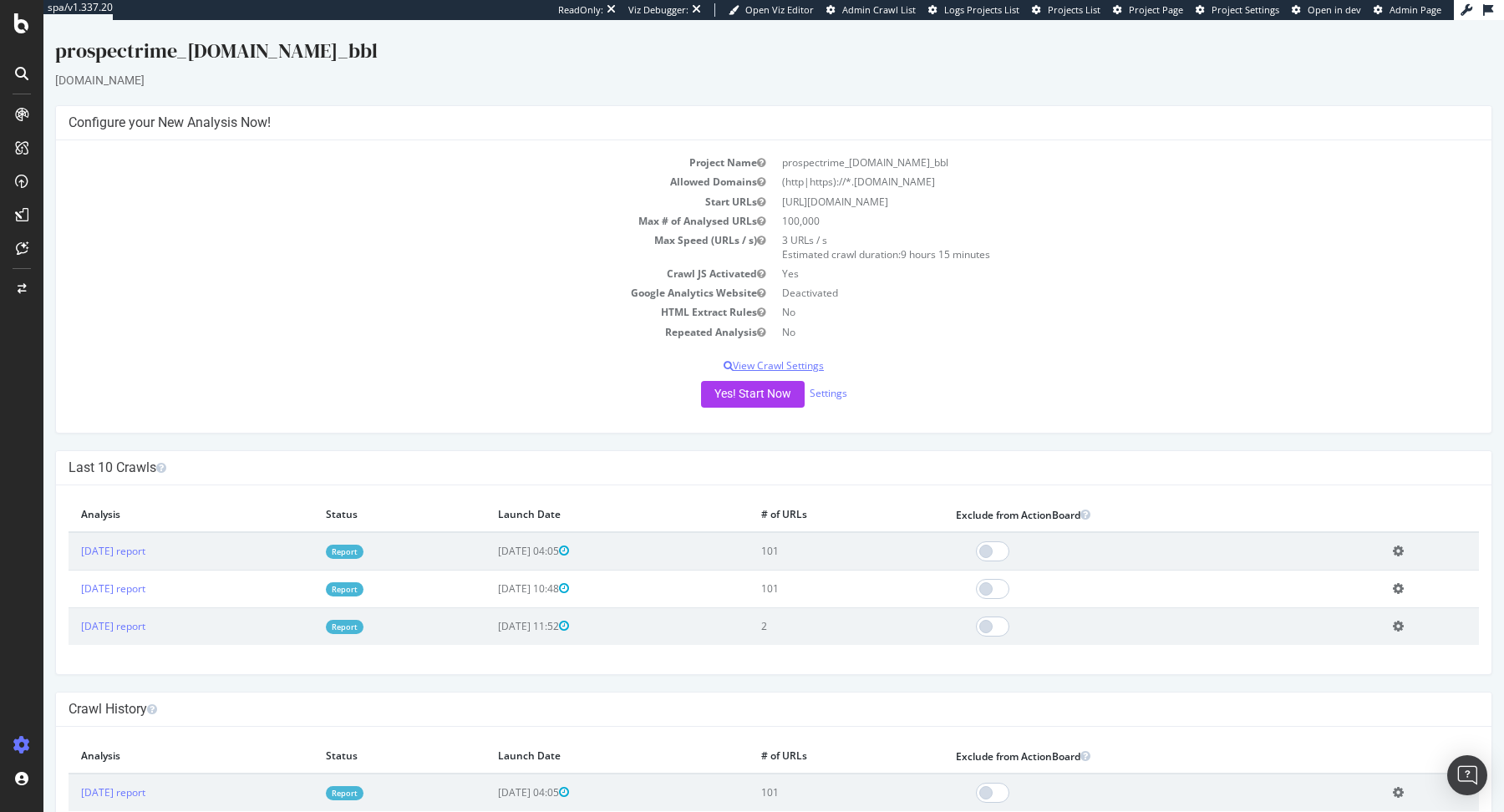
click at [786, 368] on p "View Crawl Settings" at bounding box center [774, 365] width 1410 height 14
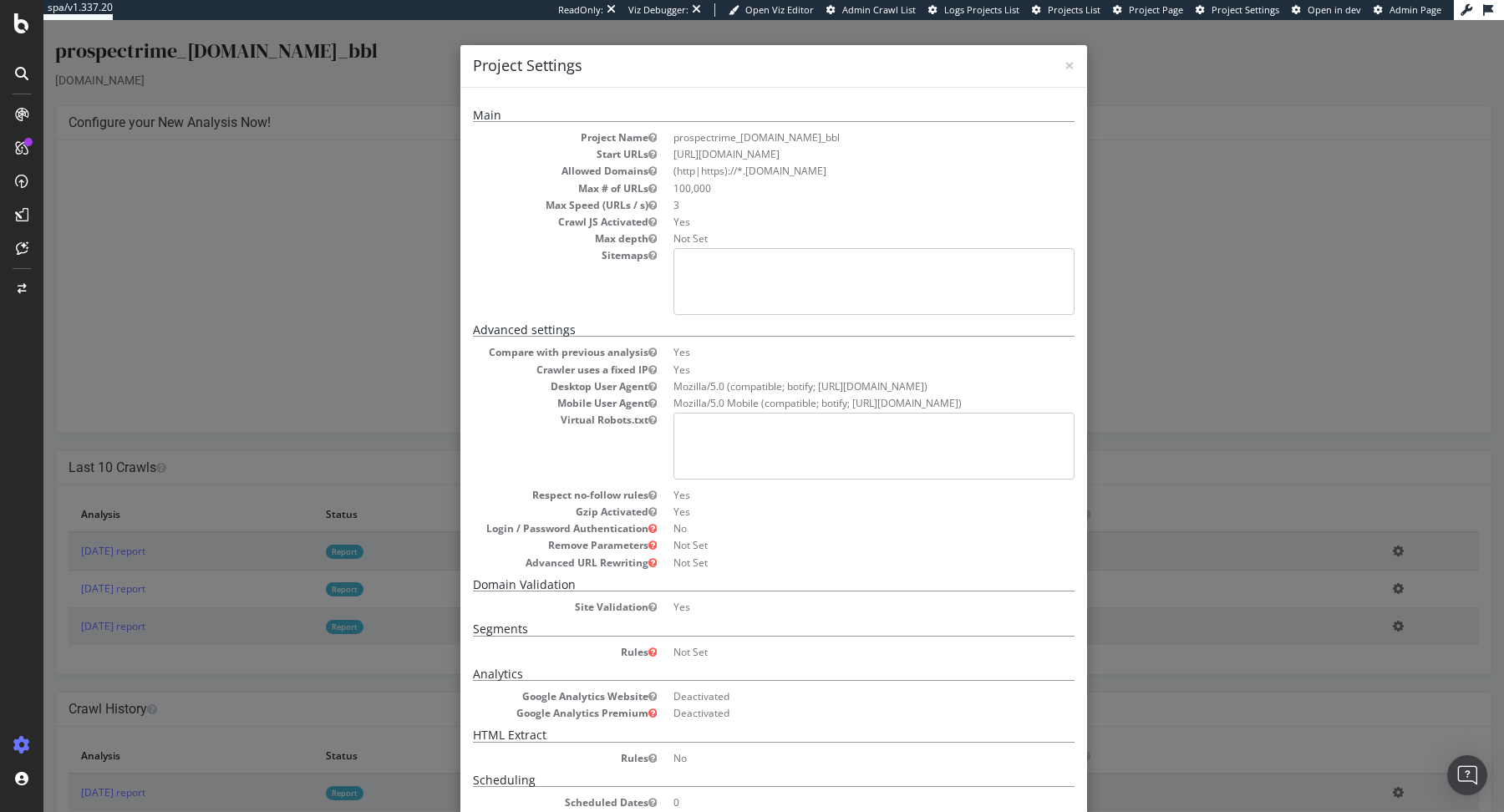
scroll to position [117, 0]
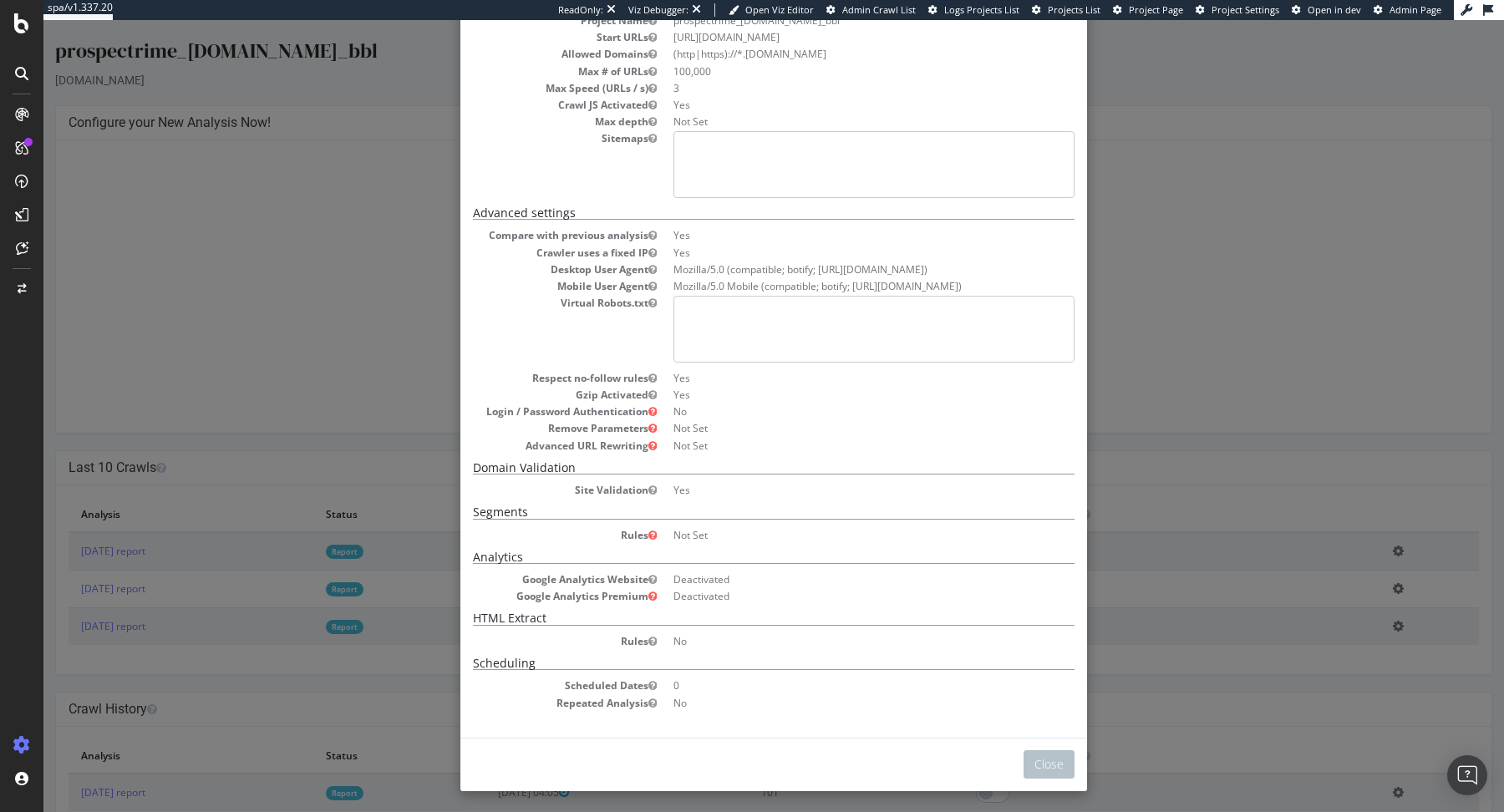
click at [1049, 276] on dl "Compare with previous analysis Yes Crawler uses a fixed IP Yes Desktop User Age…" at bounding box center [774, 339] width 601 height 224
click at [1129, 256] on div "× Close Project Settings Main Project Name prospectrime_11teamsports.com_bbl St…" at bounding box center [774, 416] width 1460 height 792
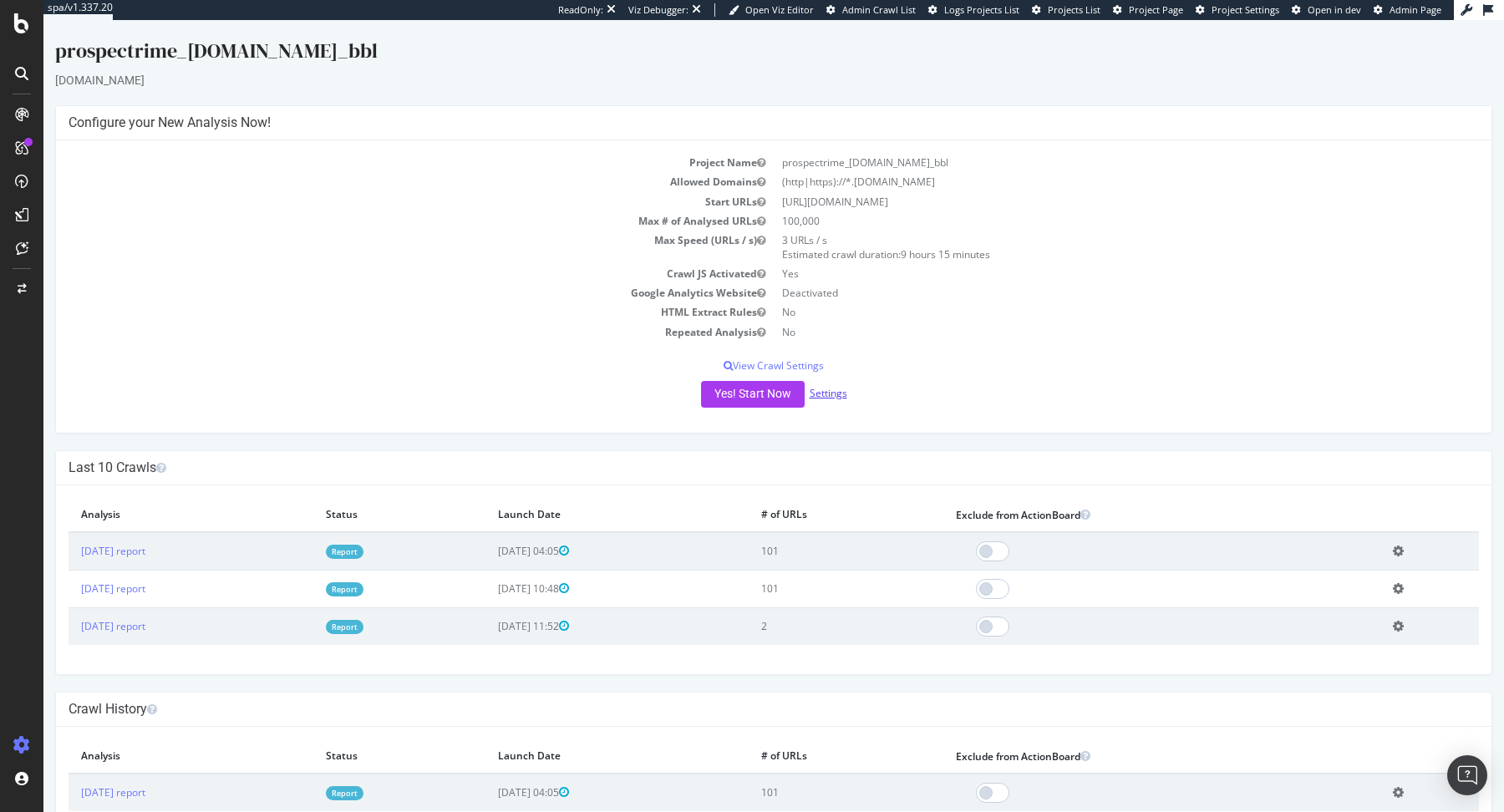
click at [830, 390] on link "Settings" at bounding box center [828, 393] width 38 height 14
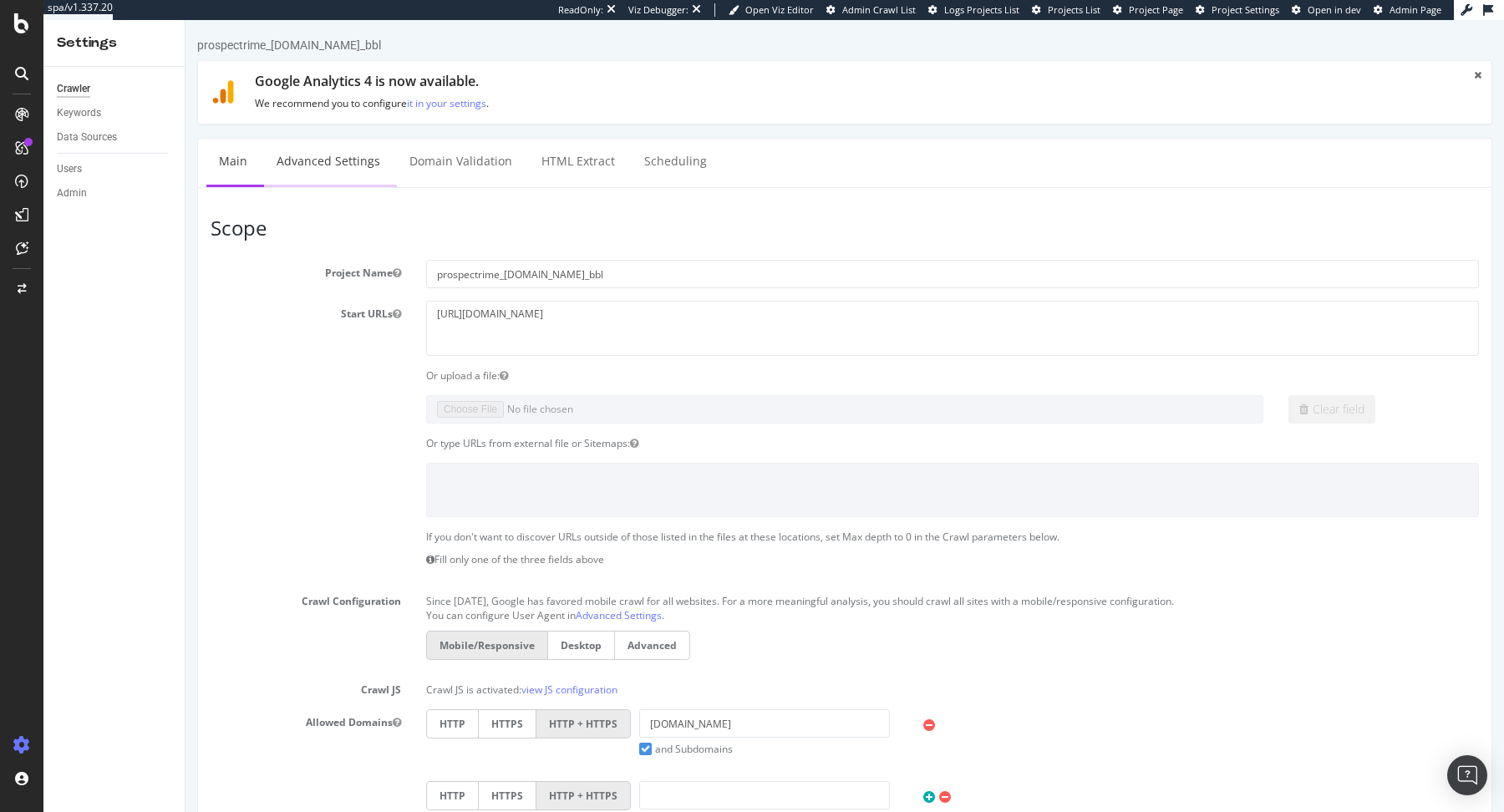
click at [328, 151] on link "Advanced Settings" at bounding box center [328, 162] width 129 height 46
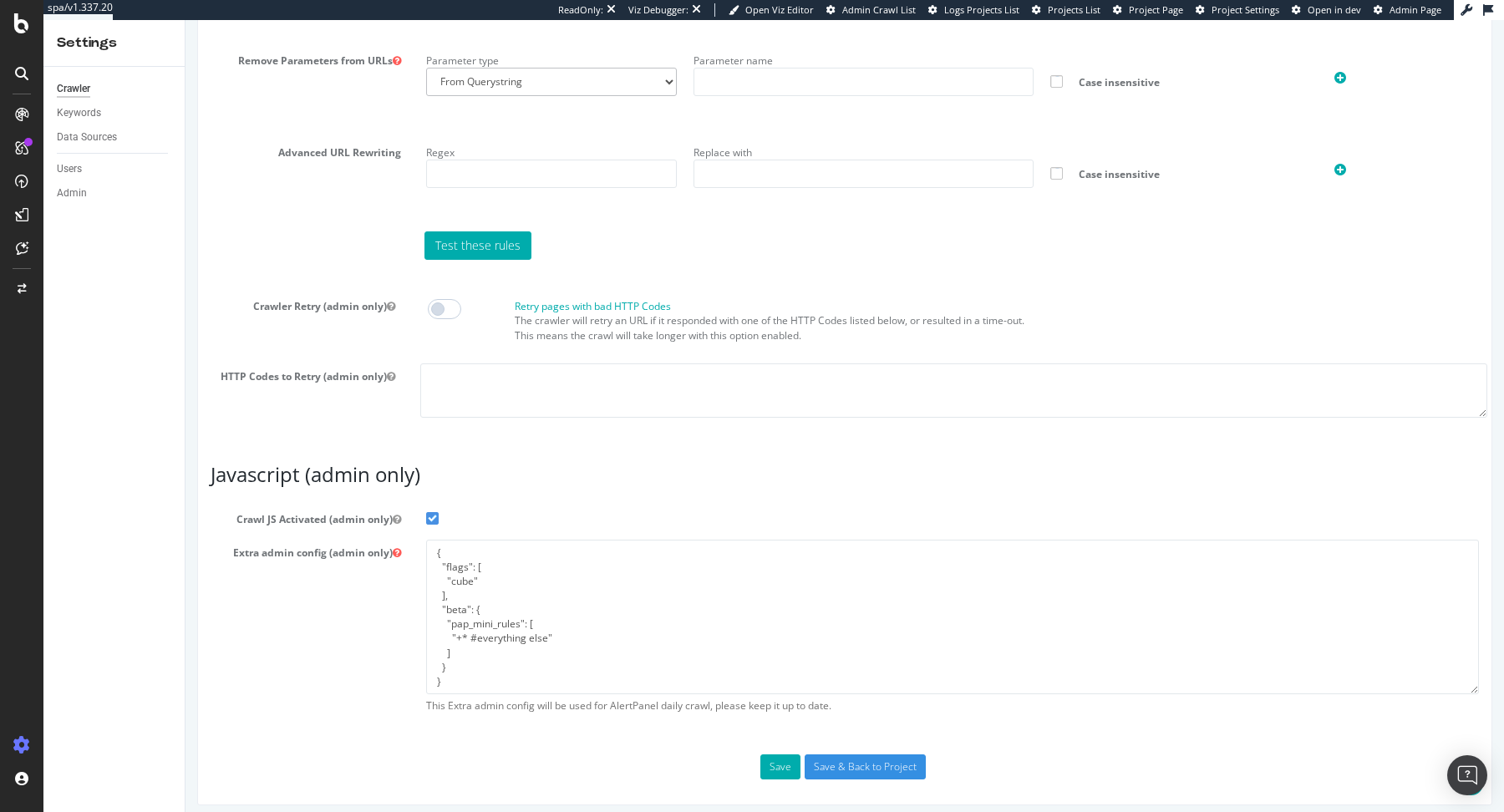
scroll to position [1214, 0]
drag, startPoint x: 473, startPoint y: 667, endPoint x: 382, endPoint y: 538, distance: 157.9
click at [382, 538] on div "Extra admin config (admin only) { "flags": [ "cube" ], "beta": { "pap_mini_rule…" at bounding box center [844, 628] width 1293 height 182
paste textarea "blob:https://www.11teamsports.com/facfc590-6156-4199-a09e-c6a2688b69a2", "+ blo…"
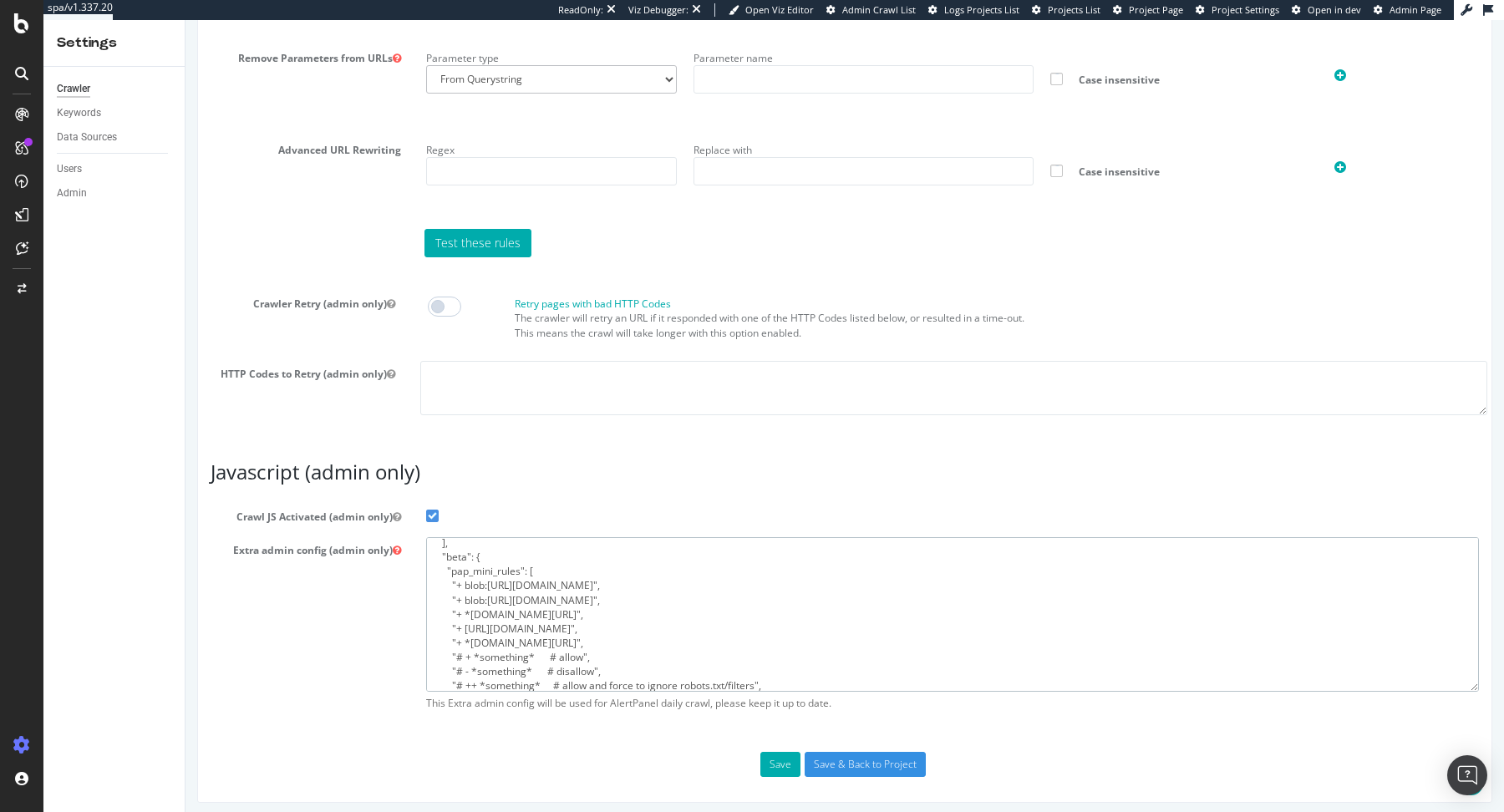
scroll to position [0, 0]
type textarea "{ "flags": [ "cube" ], "beta": { "pap_mini_rules": [ "+ blob:https://www.11team…"
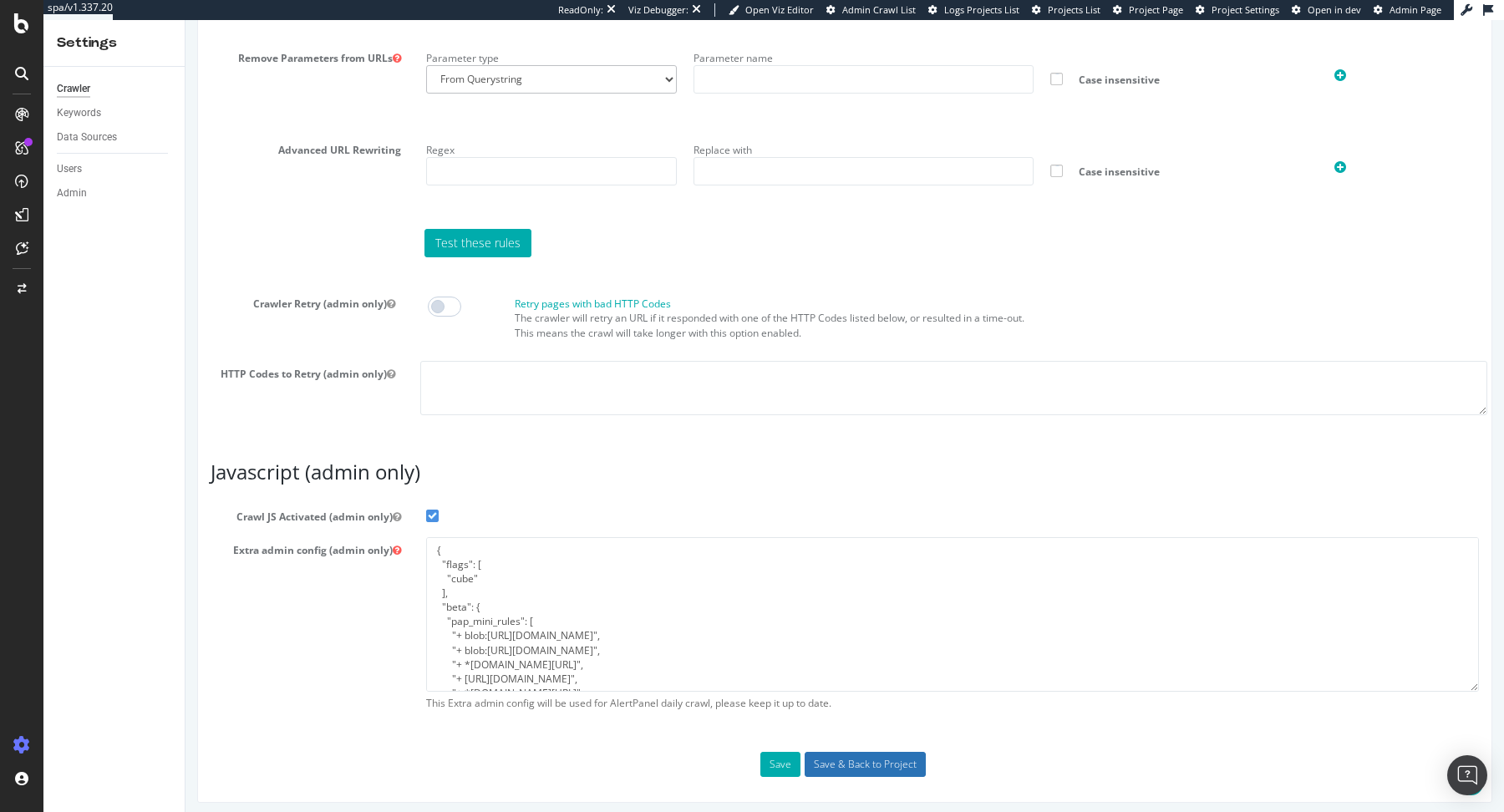
click at [852, 761] on input "Save & Back to Project" at bounding box center [865, 764] width 121 height 25
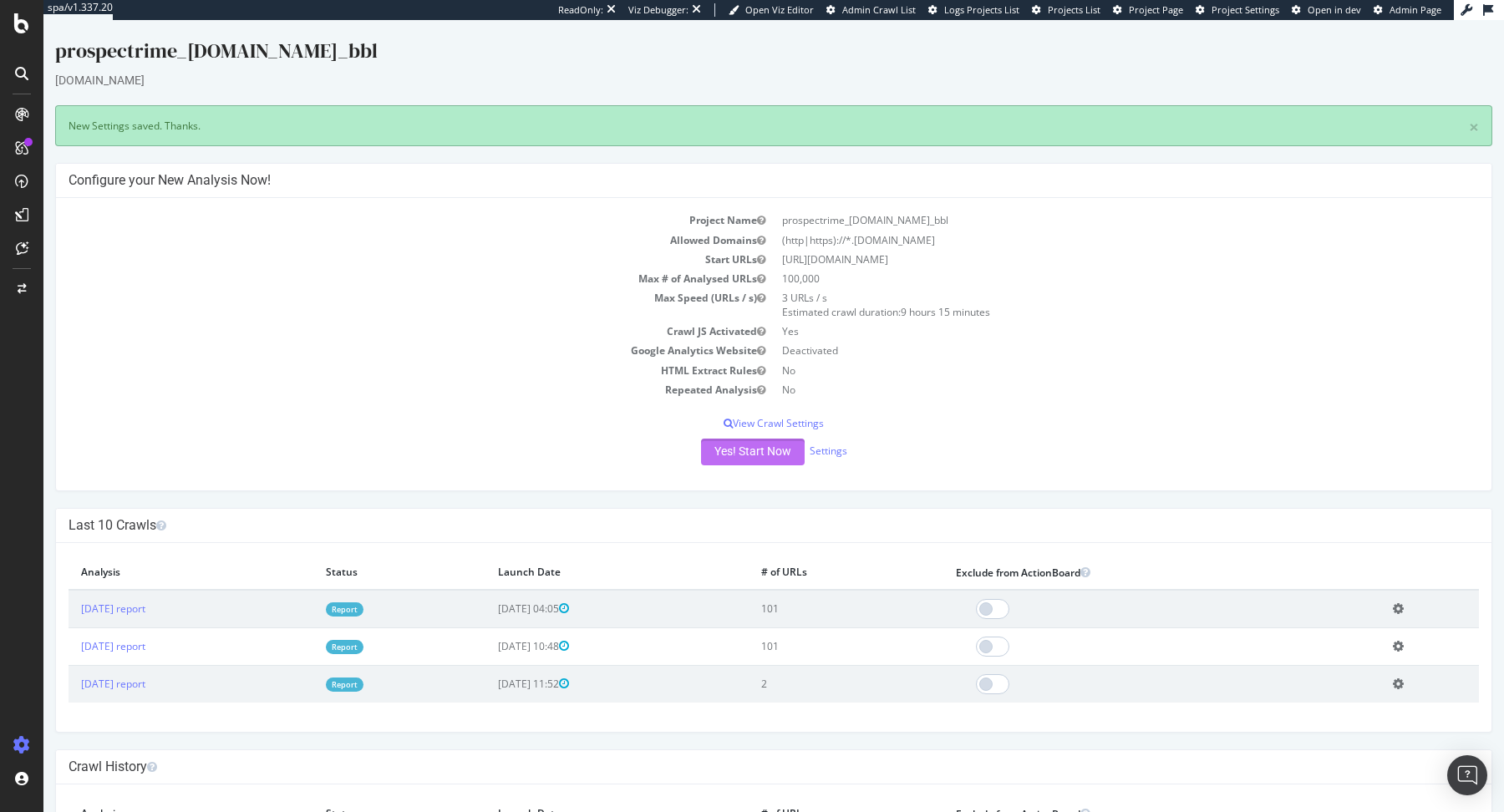
click at [765, 445] on button "Yes! Start Now" at bounding box center [753, 452] width 104 height 27
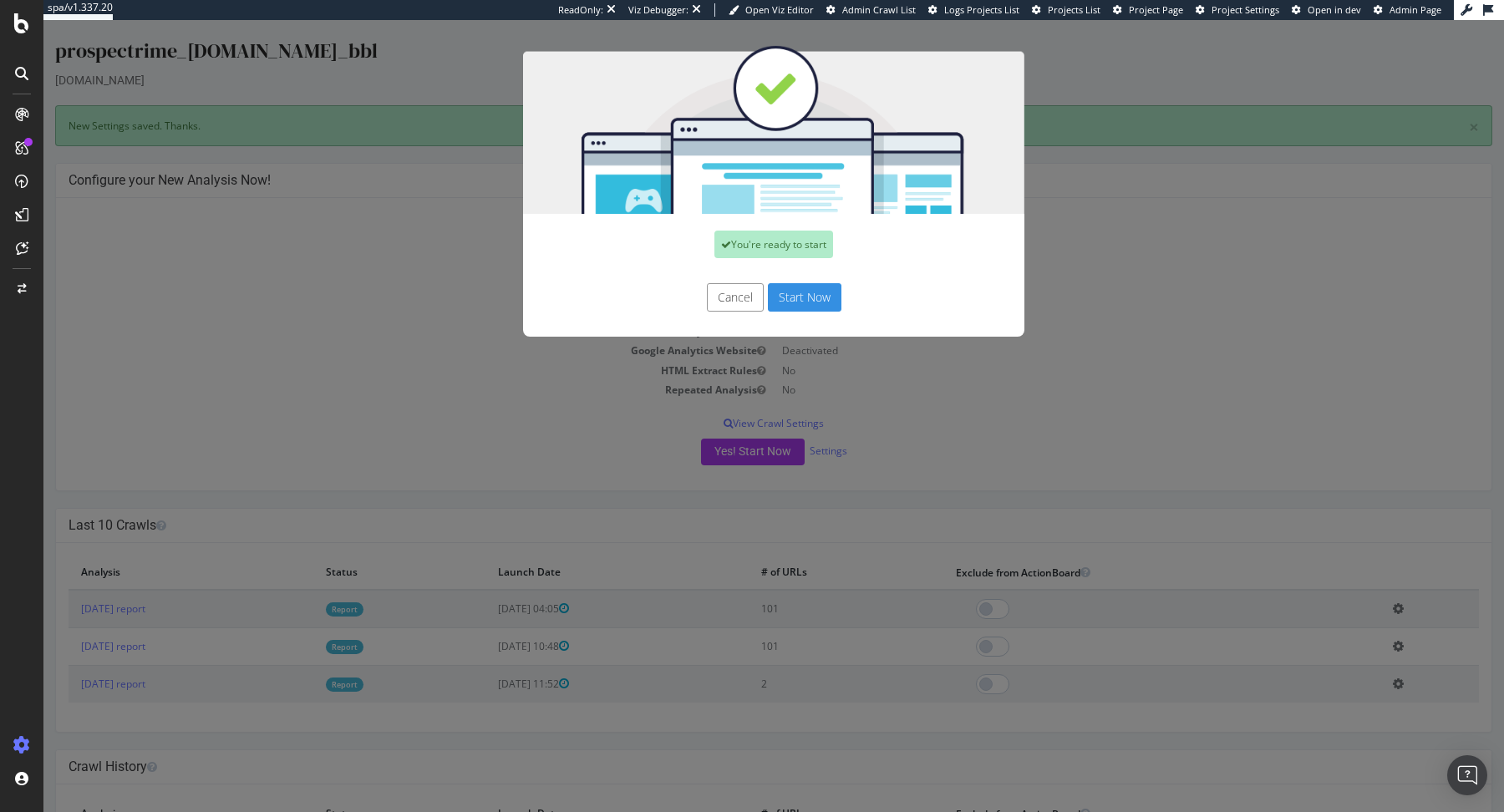
click at [805, 301] on button "Start Now" at bounding box center [805, 297] width 74 height 28
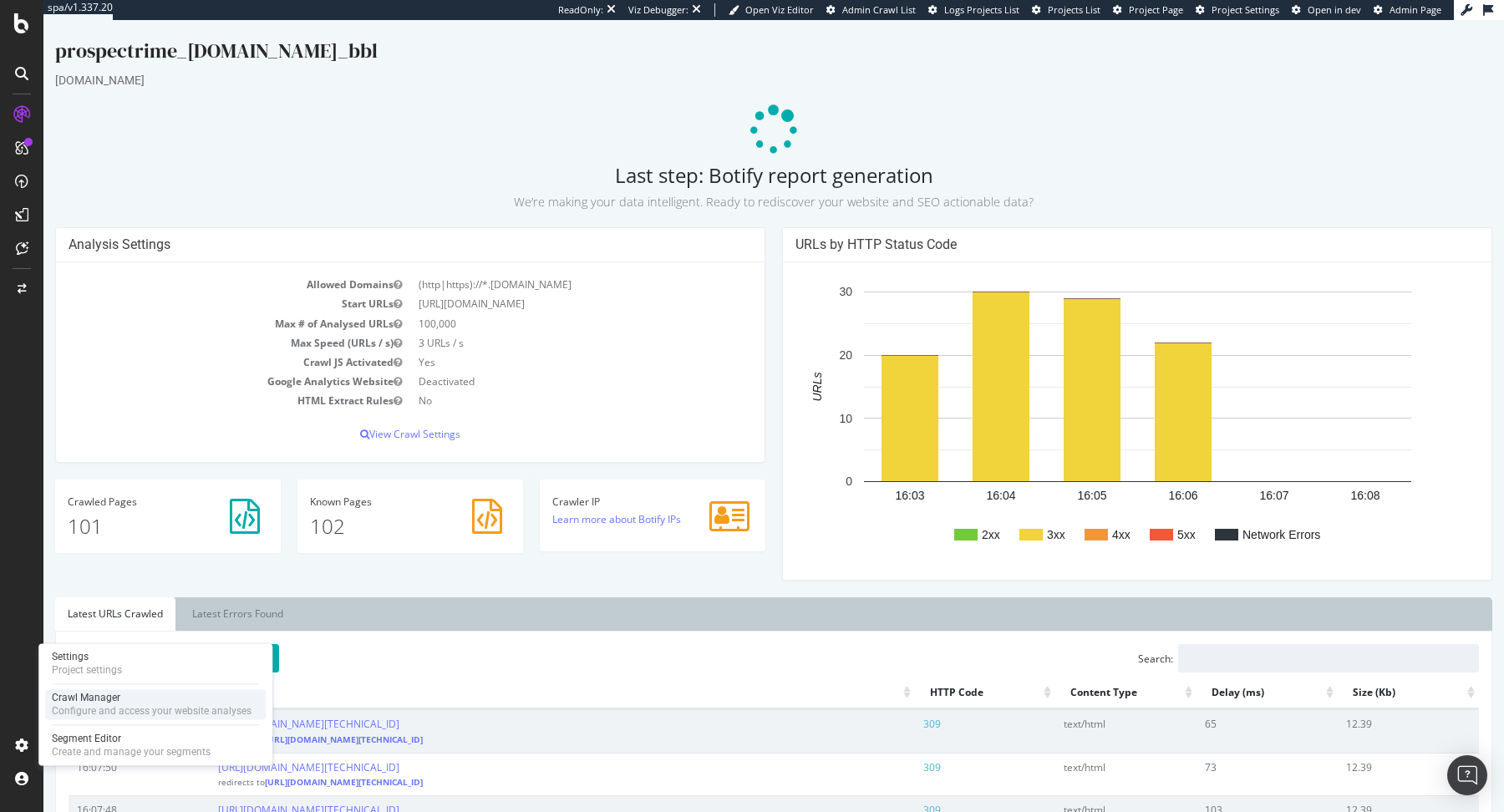
click at [68, 708] on div "Configure and access your website analyses" at bounding box center [152, 711] width 199 height 13
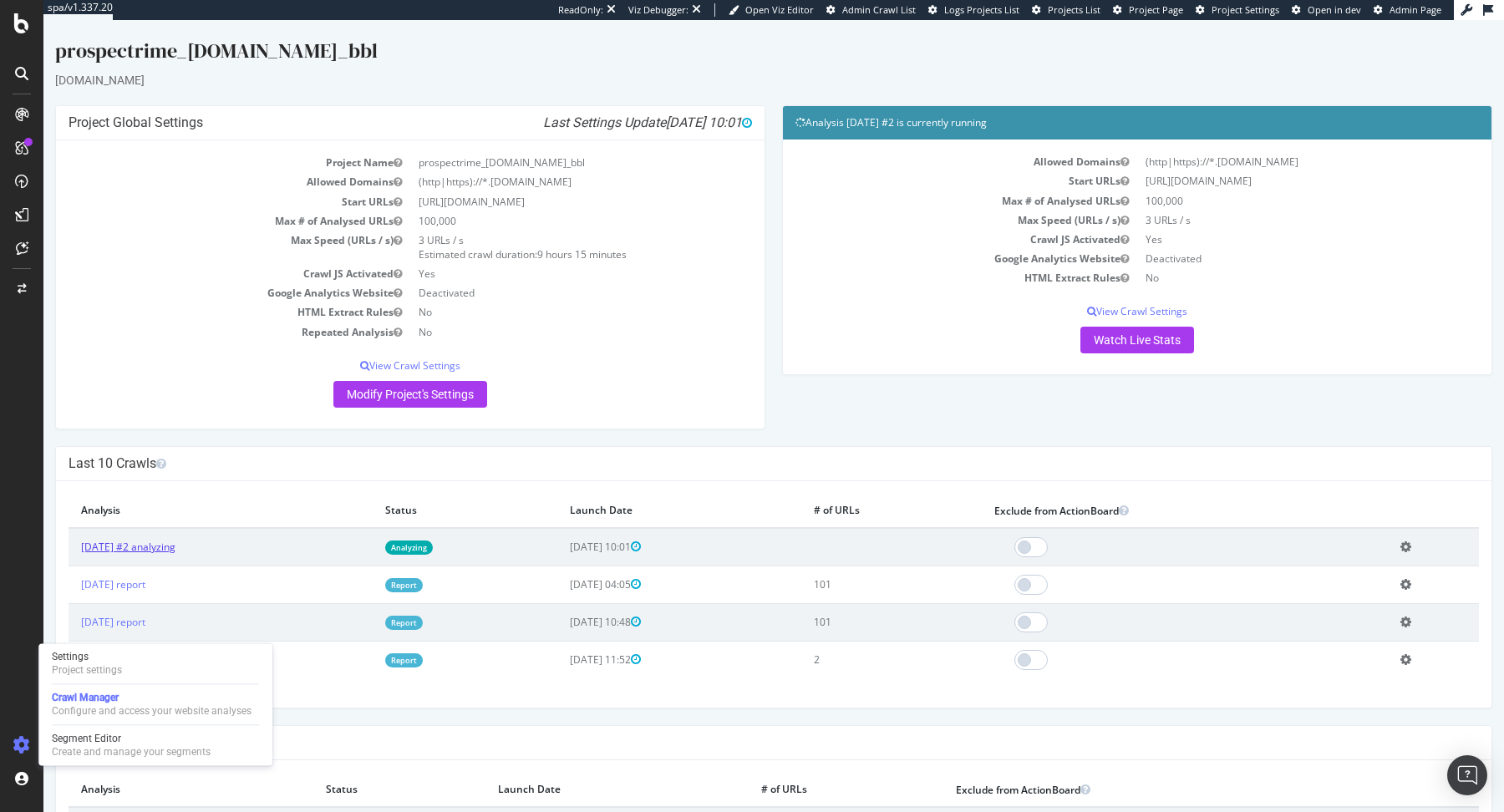
click at [176, 547] on link "2025 Sep. 10th #2 analyzing" at bounding box center [128, 546] width 95 height 14
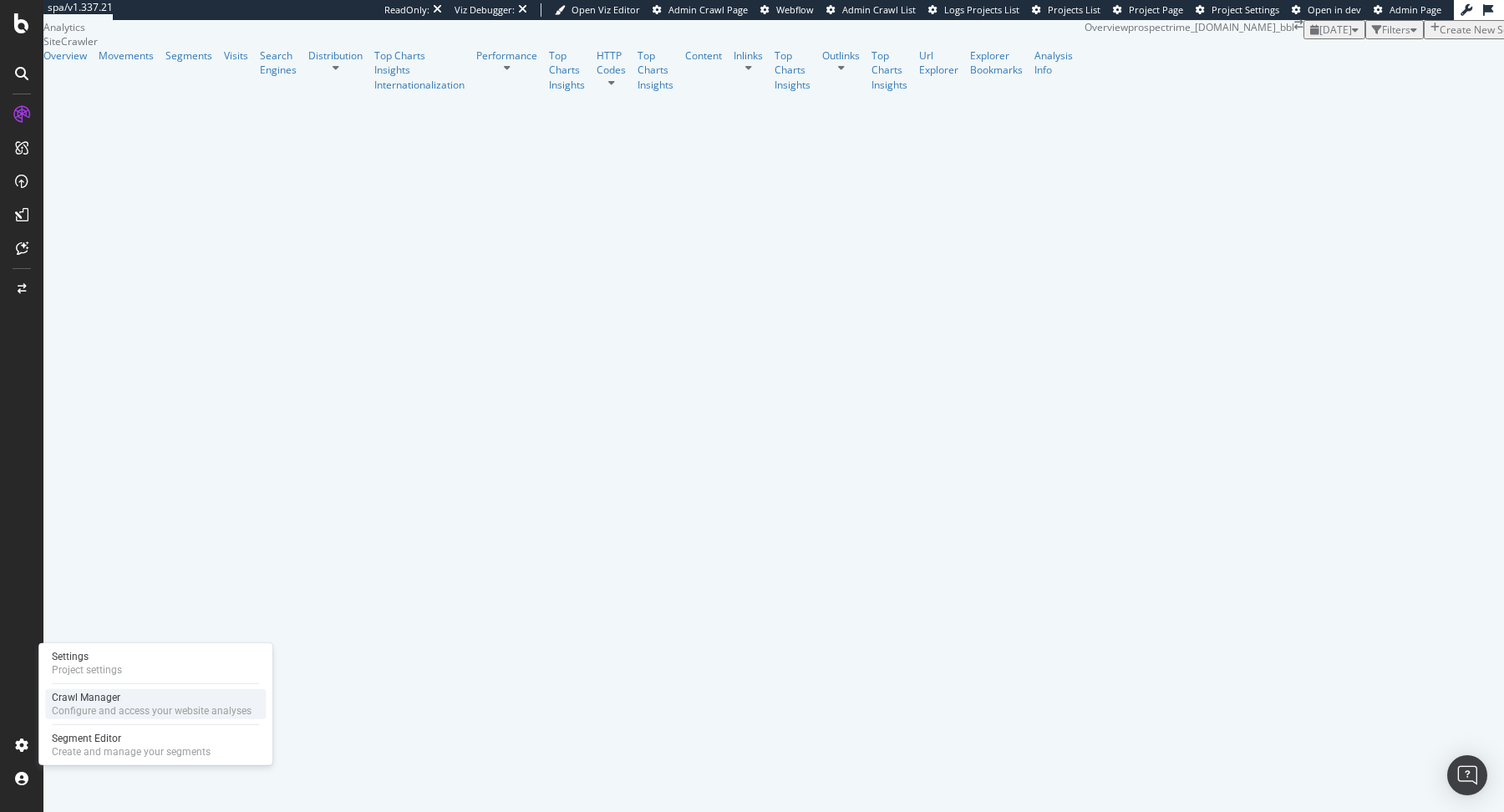
click at [93, 713] on div "Configure and access your website analyses" at bounding box center [152, 711] width 199 height 13
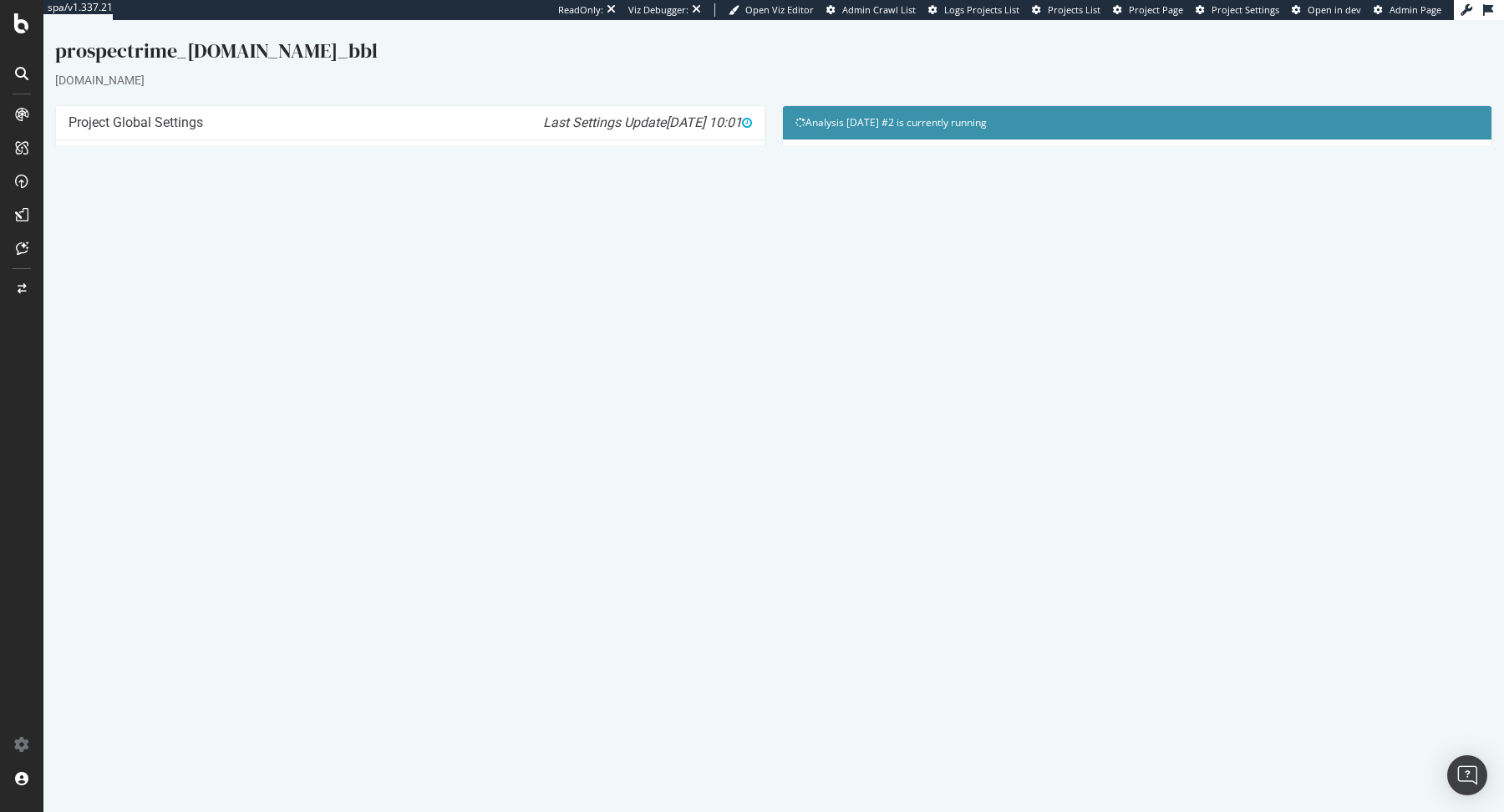
click at [460, 574] on td "Report" at bounding box center [465, 583] width 184 height 38
click at [423, 586] on link "Report" at bounding box center [404, 584] width 38 height 14
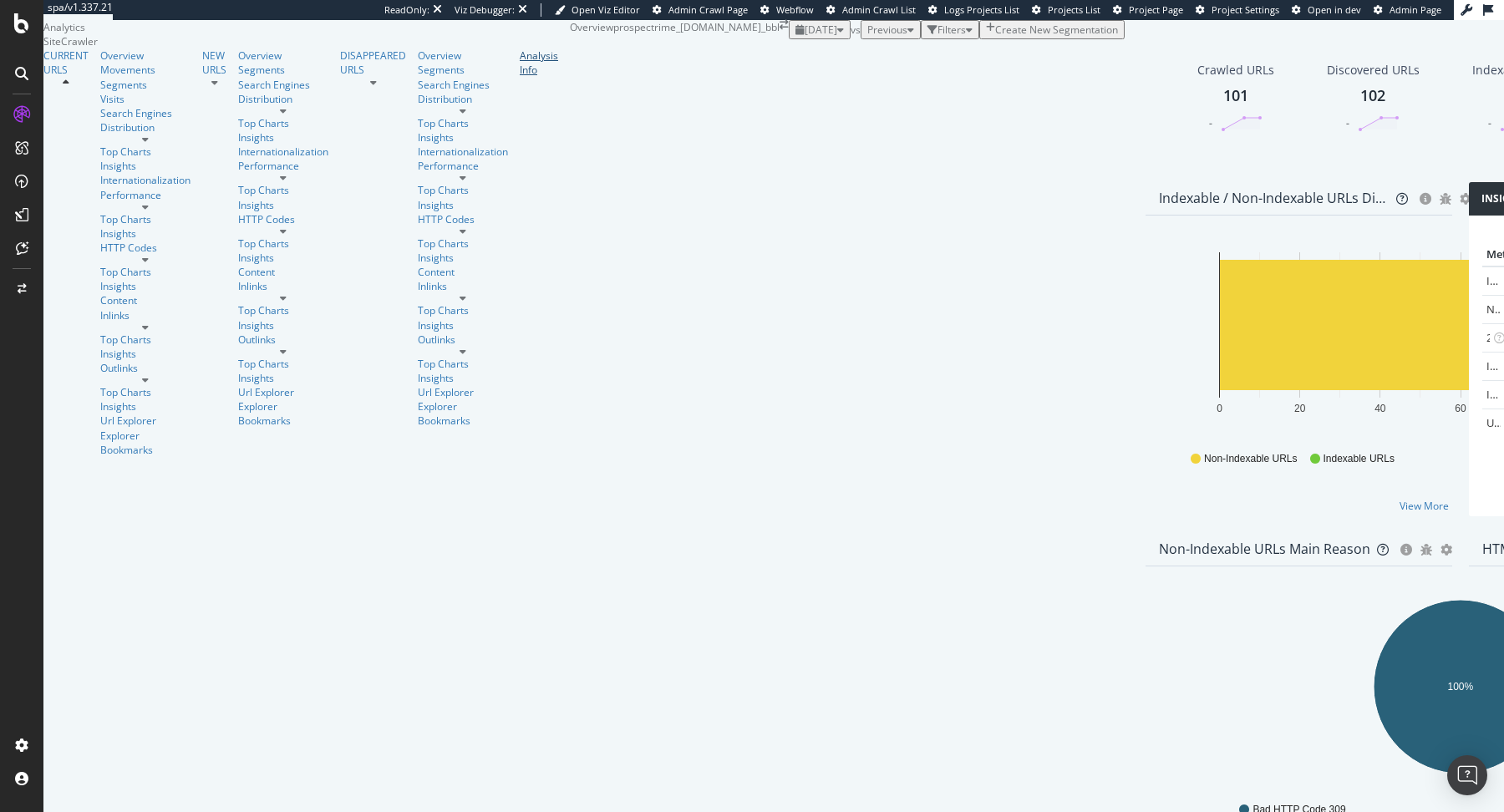
click at [520, 77] on link "Analysis Info" at bounding box center [539, 63] width 39 height 28
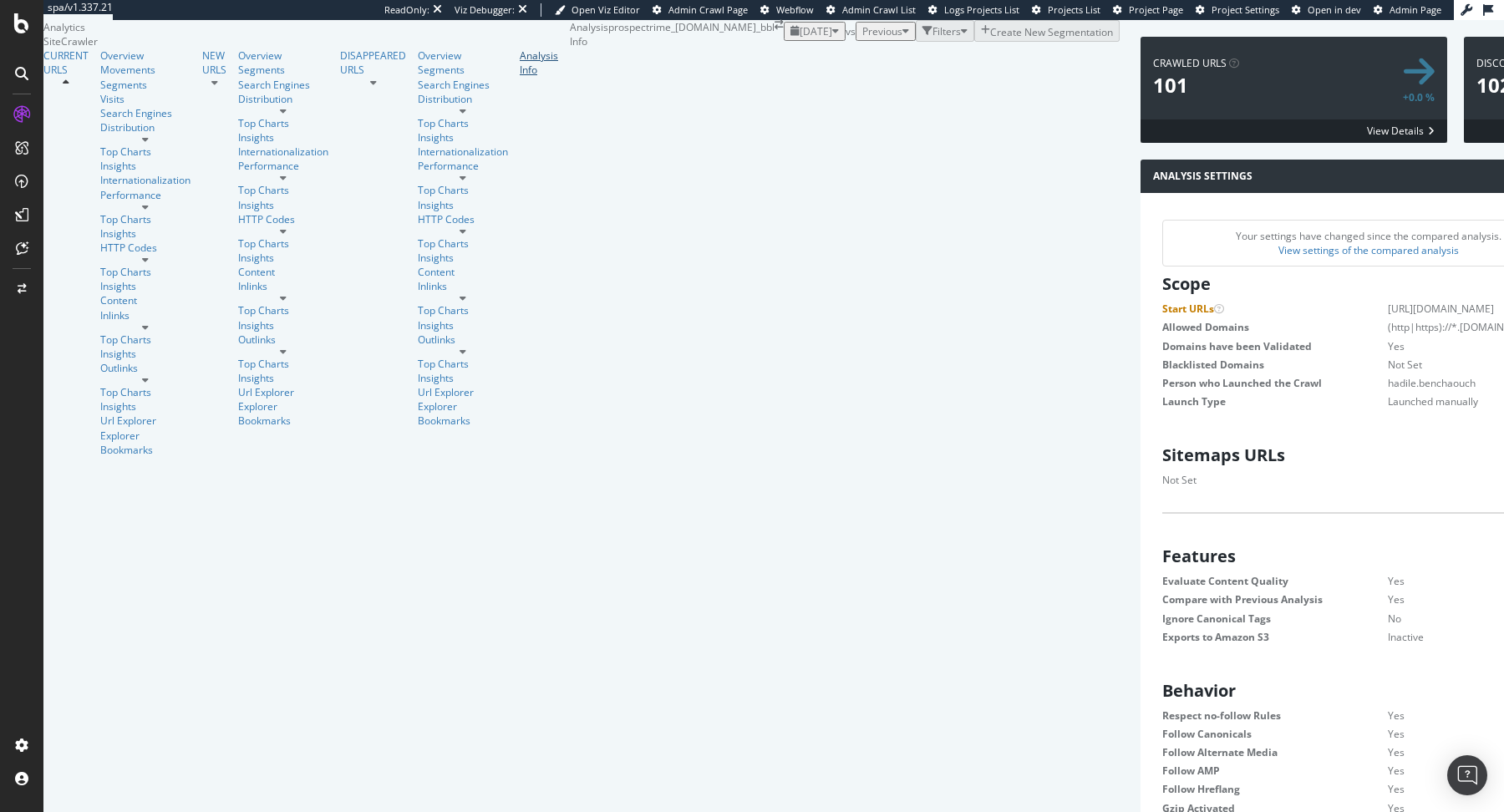
scroll to position [192, 0]
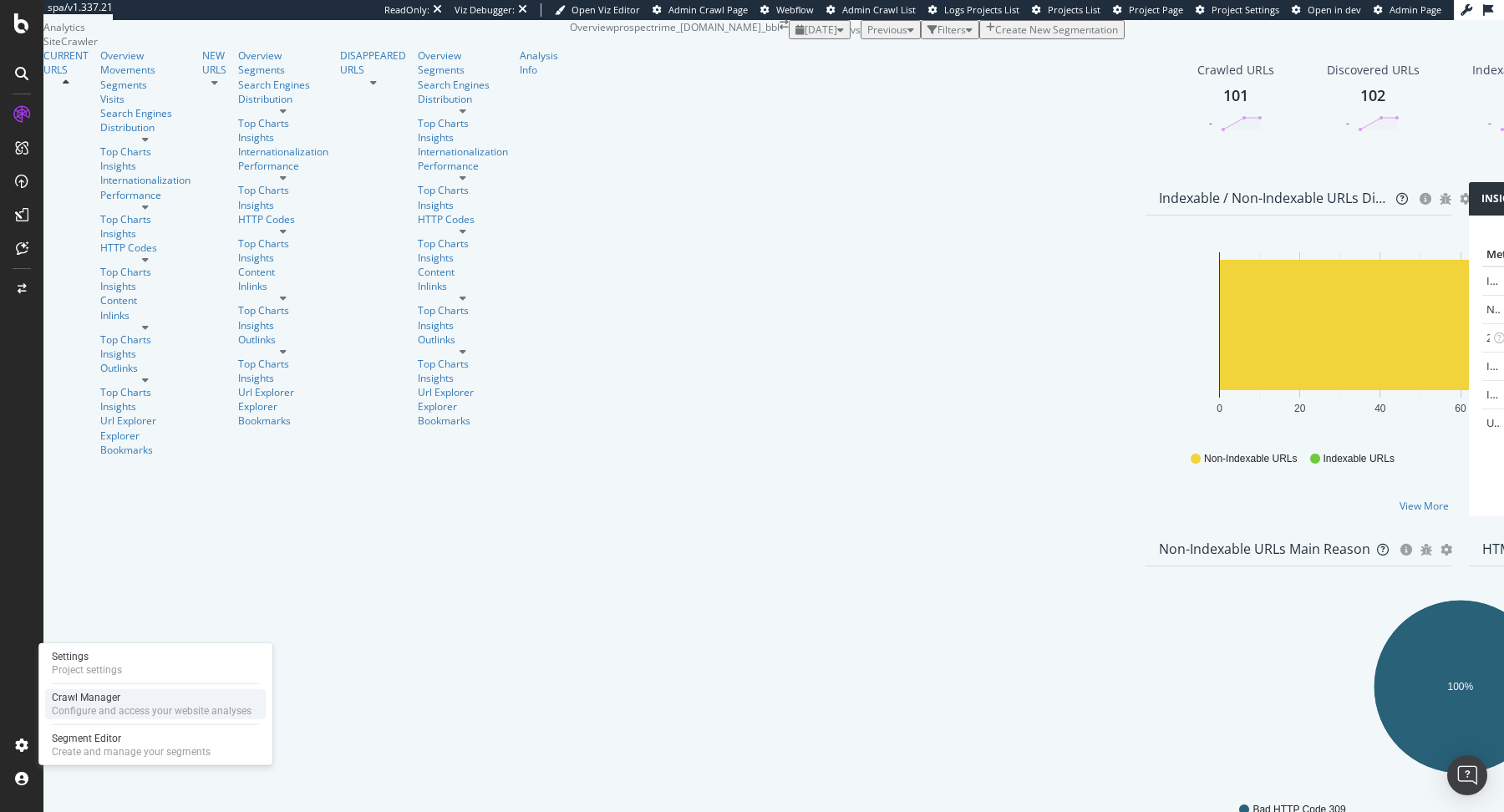
click at [82, 709] on div "Configure and access your website analyses" at bounding box center [152, 711] width 199 height 13
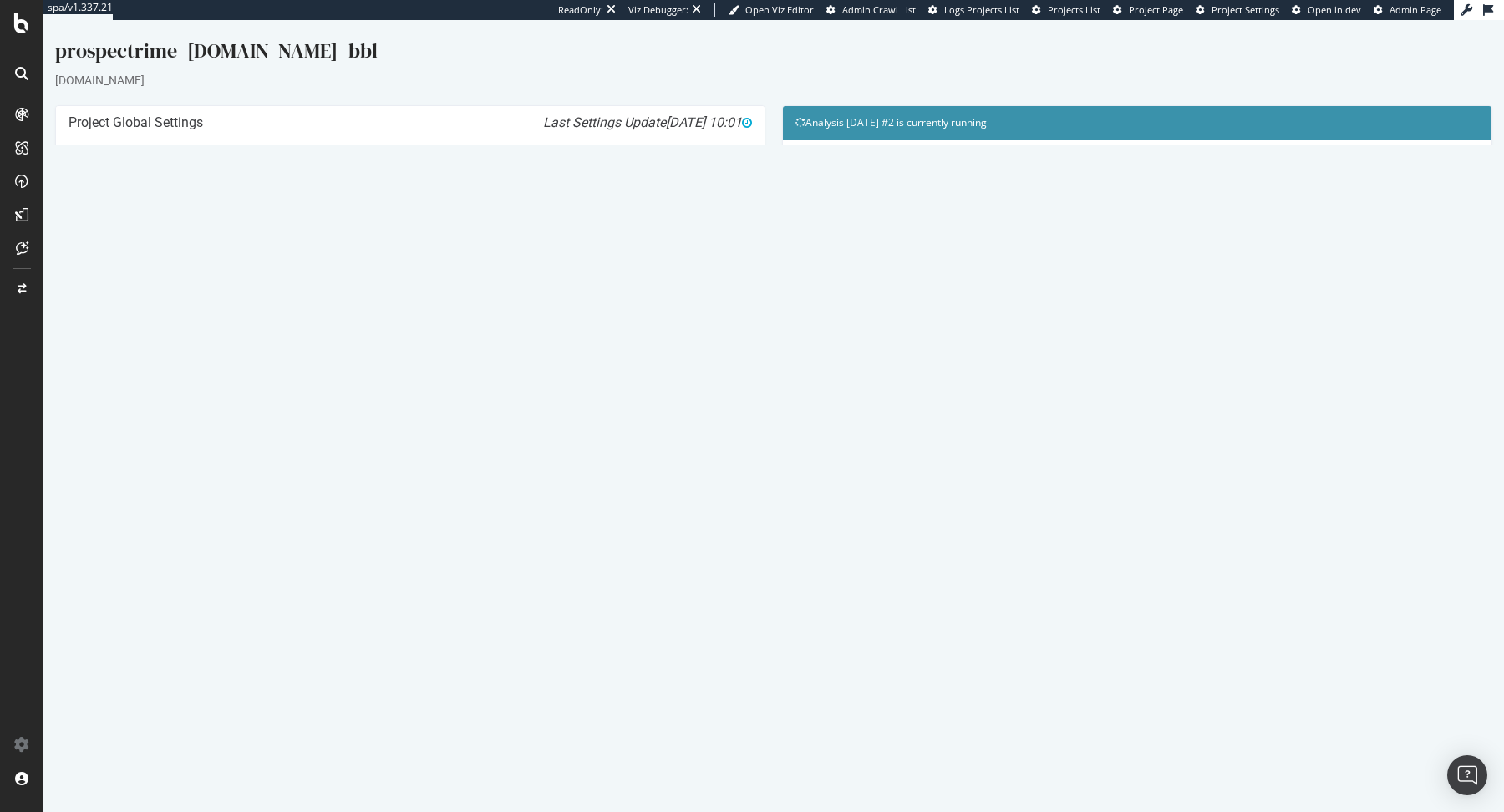
click at [456, 384] on link "Modify Project's Settings" at bounding box center [410, 394] width 154 height 27
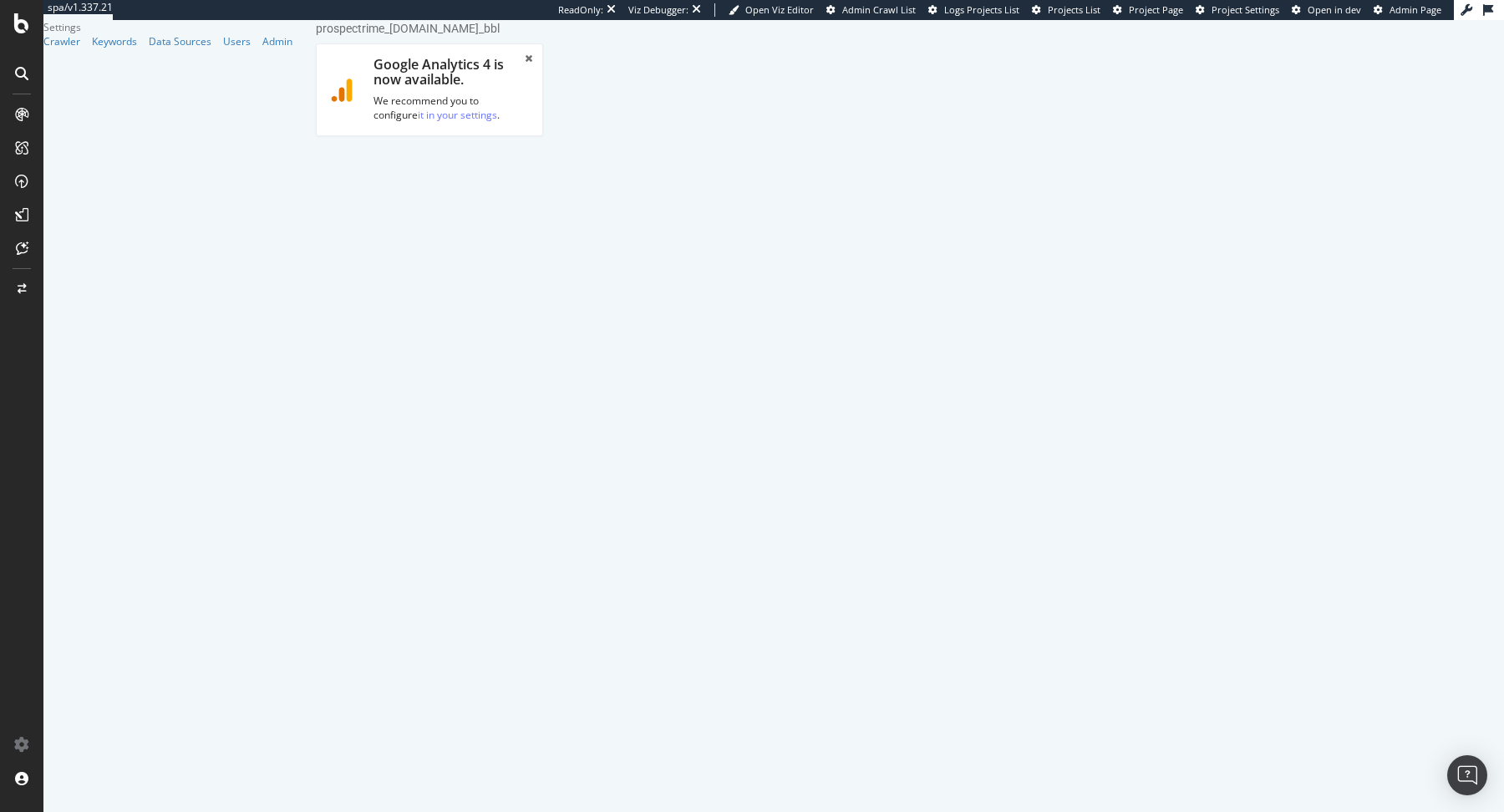
click at [457, 266] on link "Advanced Settings" at bounding box center [447, 289] width 129 height 46
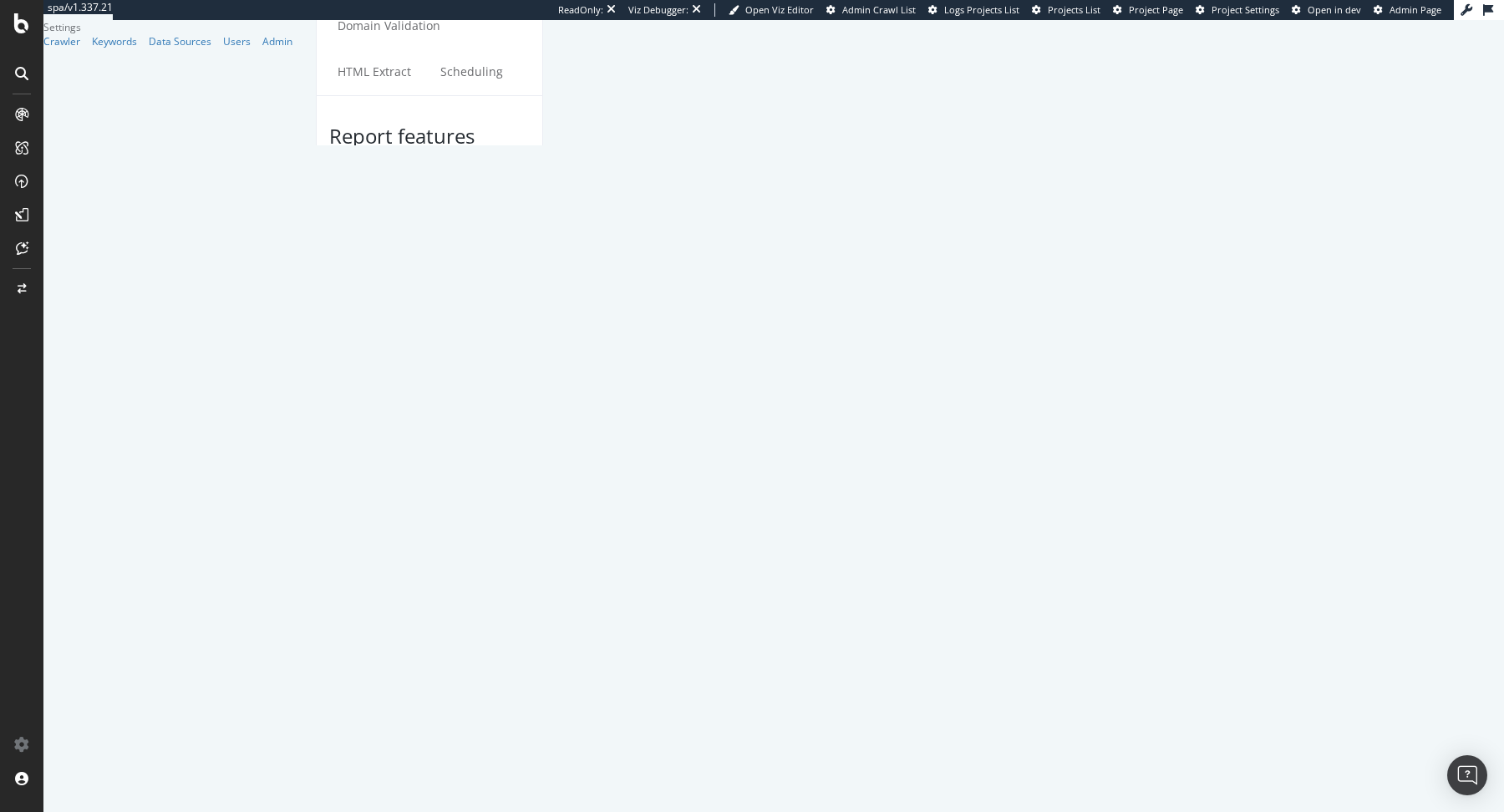
scroll to position [293, 0]
select select "Mozilla/5.0 (compatible; Googlebot/2.1; +[URL][DOMAIN_NAME])"
type input "Mozilla/5.0 (compatible; Googlebot/2.1; +[URL][DOMAIN_NAME])"
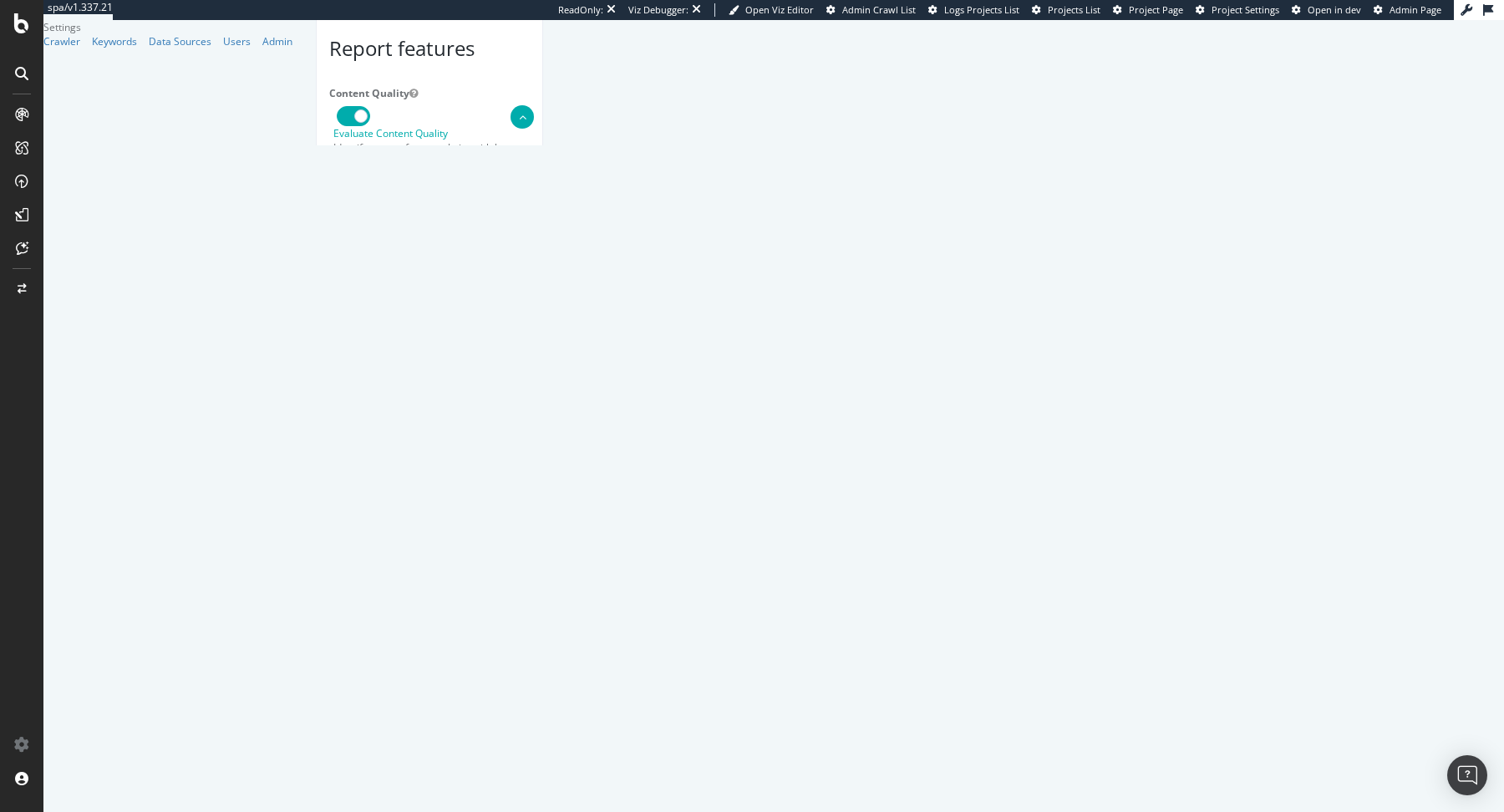
select select "Mozilla/5.0 (Linux; Android 6.0.1; Nexus 5X Build/MMB29P) AppleWebKit/537.36 (K…"
type input "Mozilla/5.0 (Linux; Android 6.0.1; Nexus 5X Build/MMB29P) AppleWebKit/537.36 (K…"
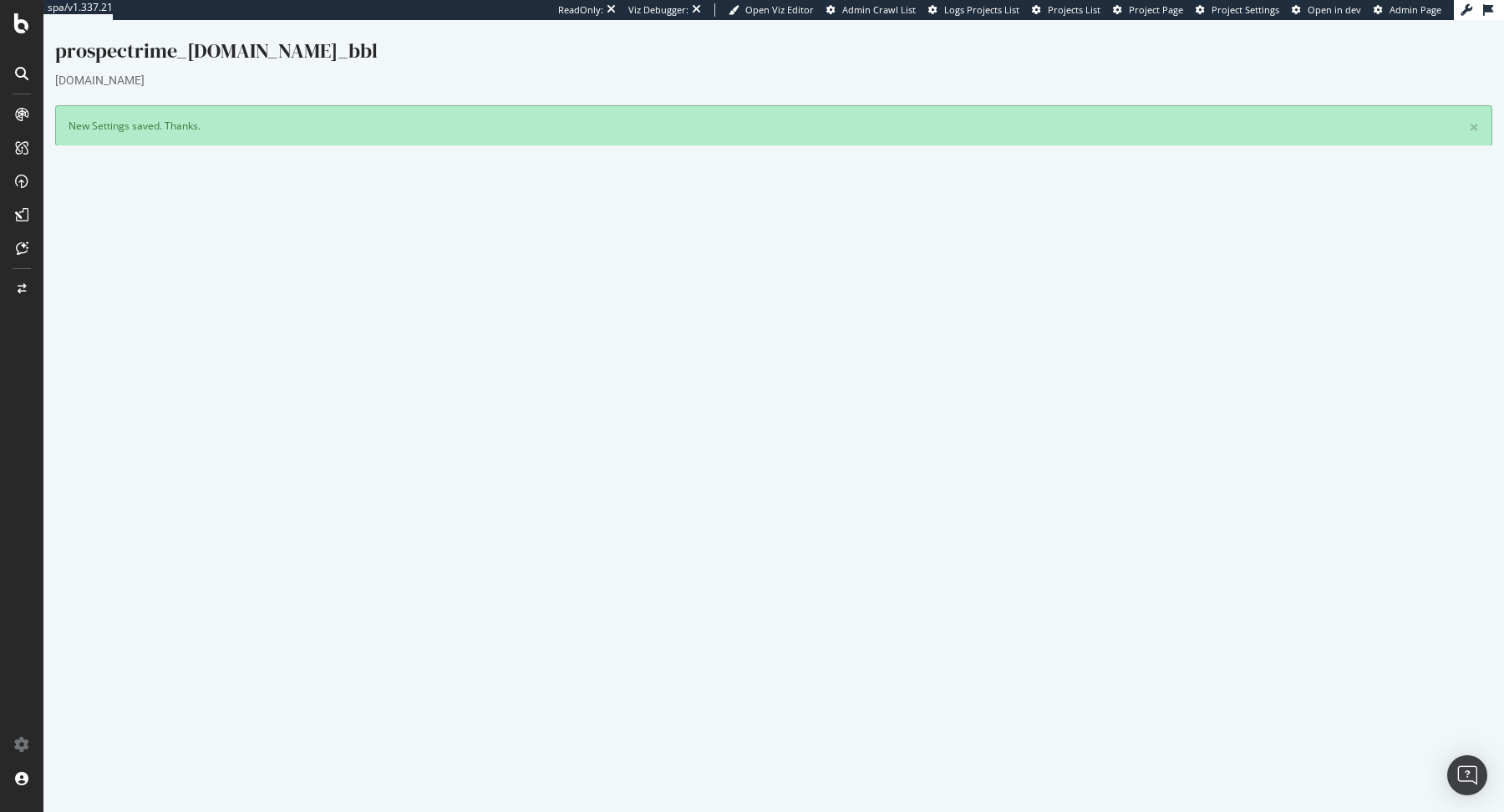
click at [433, 676] on link "Analyzing" at bounding box center [409, 677] width 48 height 14
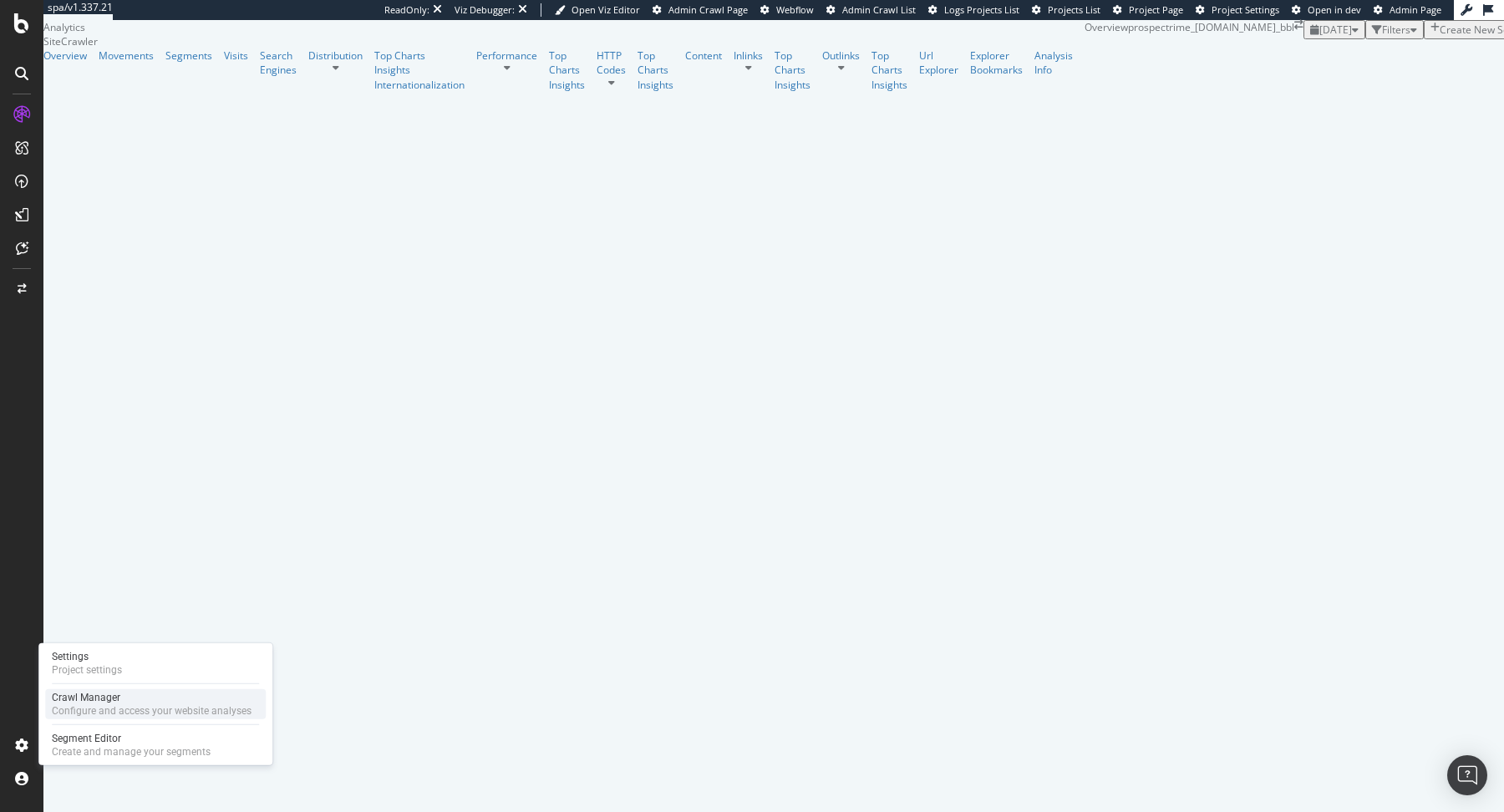
click at [65, 713] on div "Configure and access your website analyses" at bounding box center [152, 711] width 199 height 13
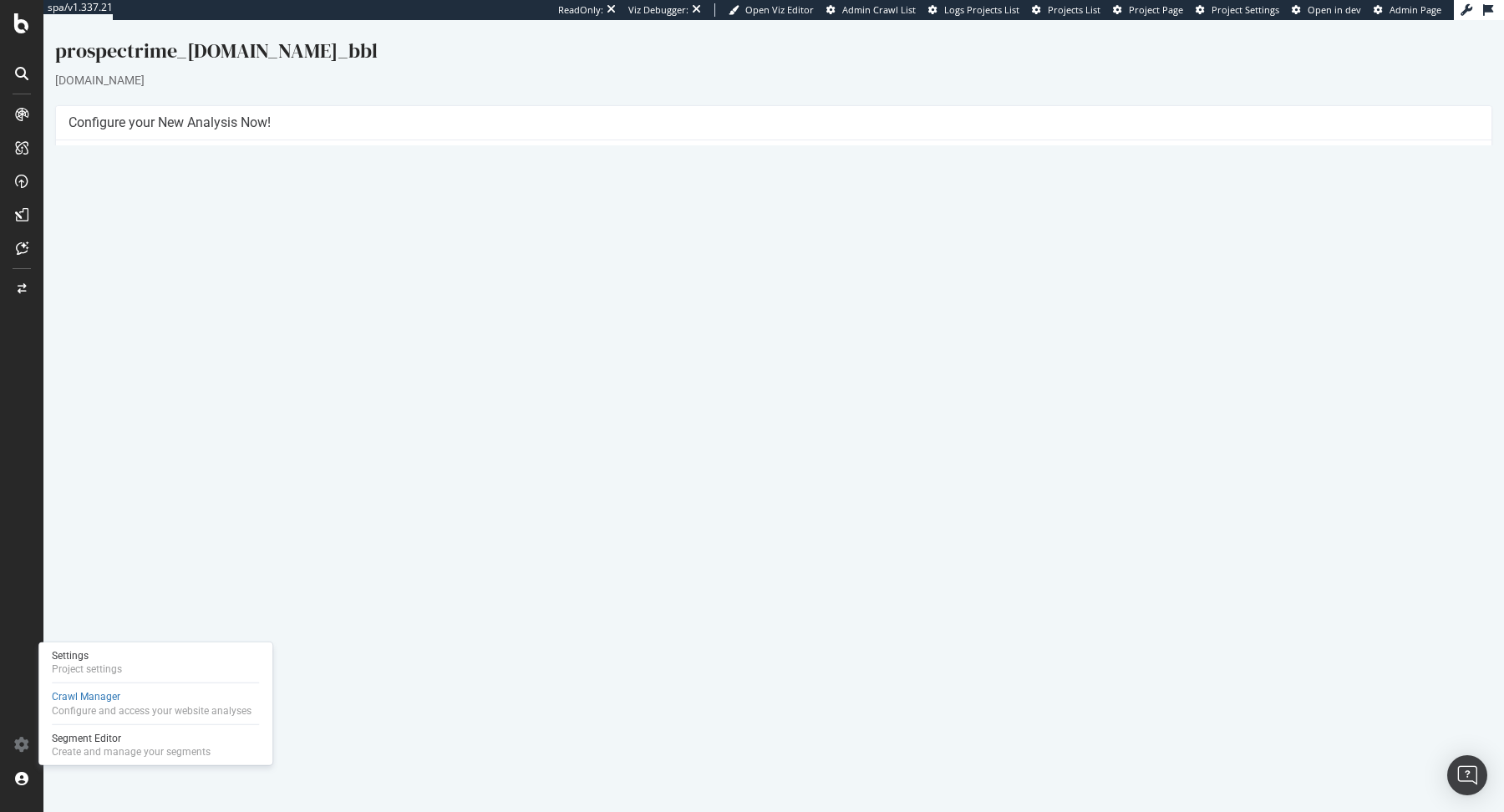
click at [759, 379] on p "View Crawl Settings" at bounding box center [774, 384] width 1410 height 14
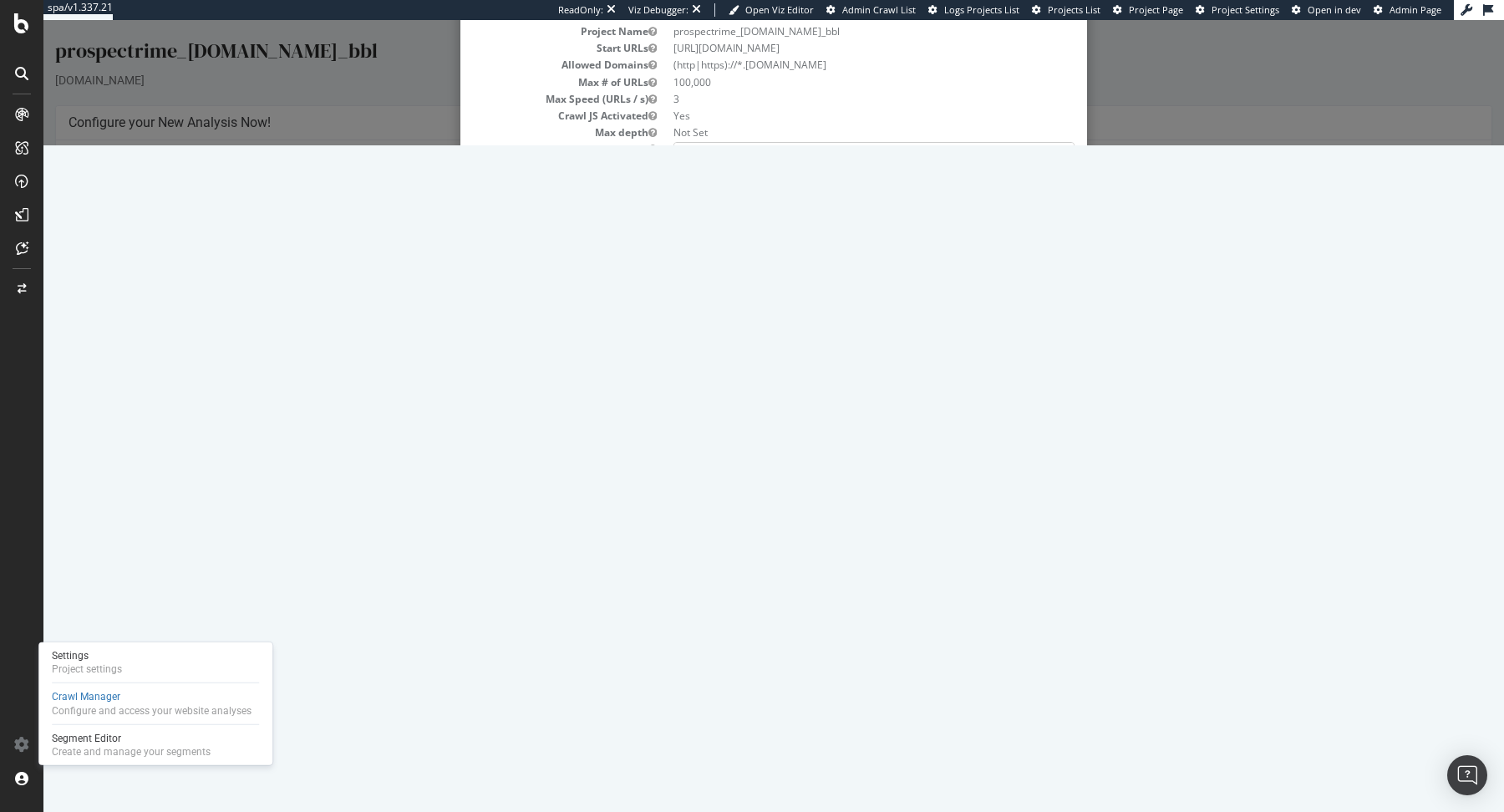
scroll to position [117, 0]
click at [1205, 146] on div "× Close Project Settings Main Project Name prospectrime_aramisauto.com_bbl Star…" at bounding box center [774, 83] width 1460 height 126
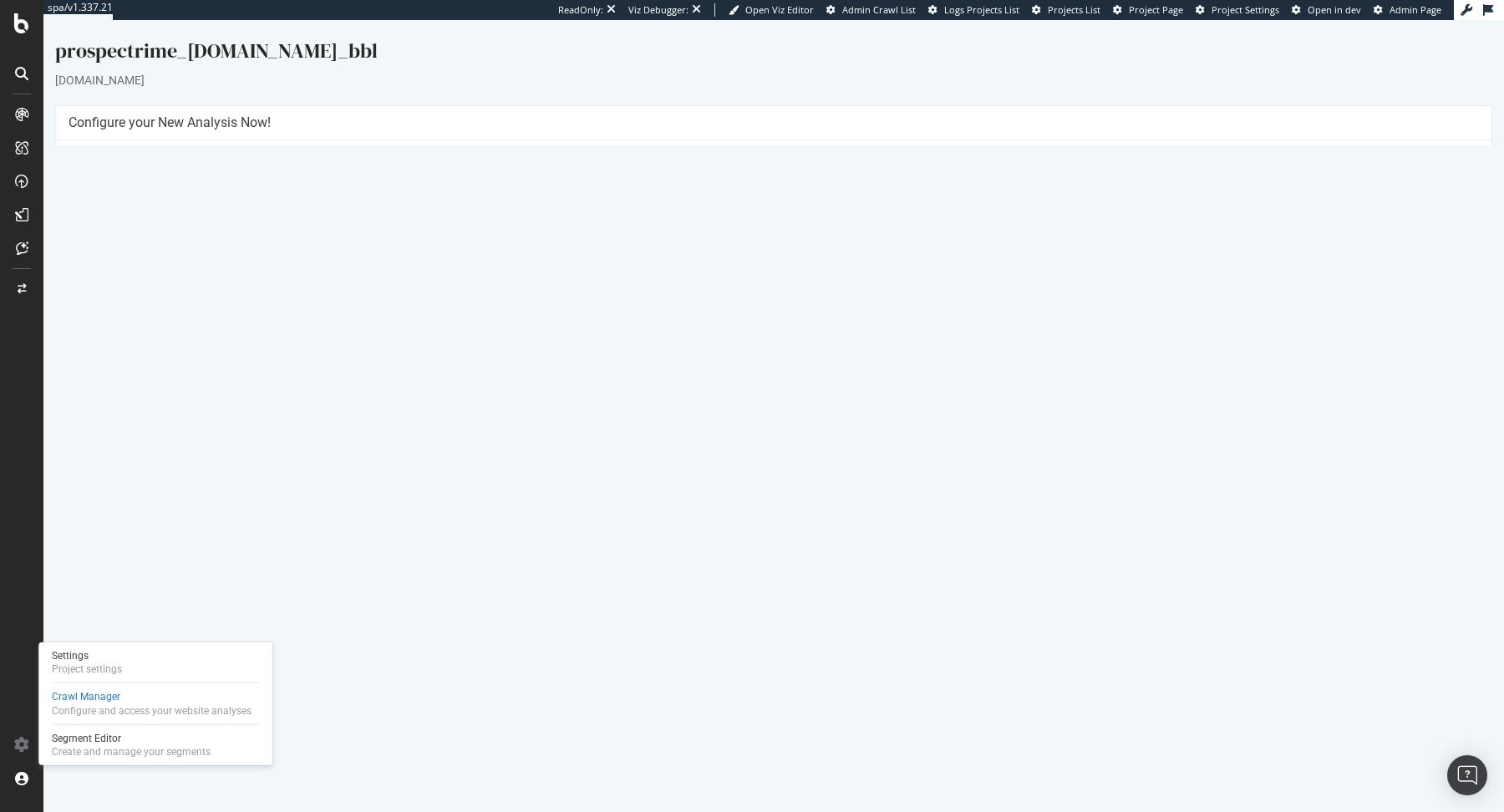
click at [828, 406] on link "Settings" at bounding box center [828, 412] width 38 height 14
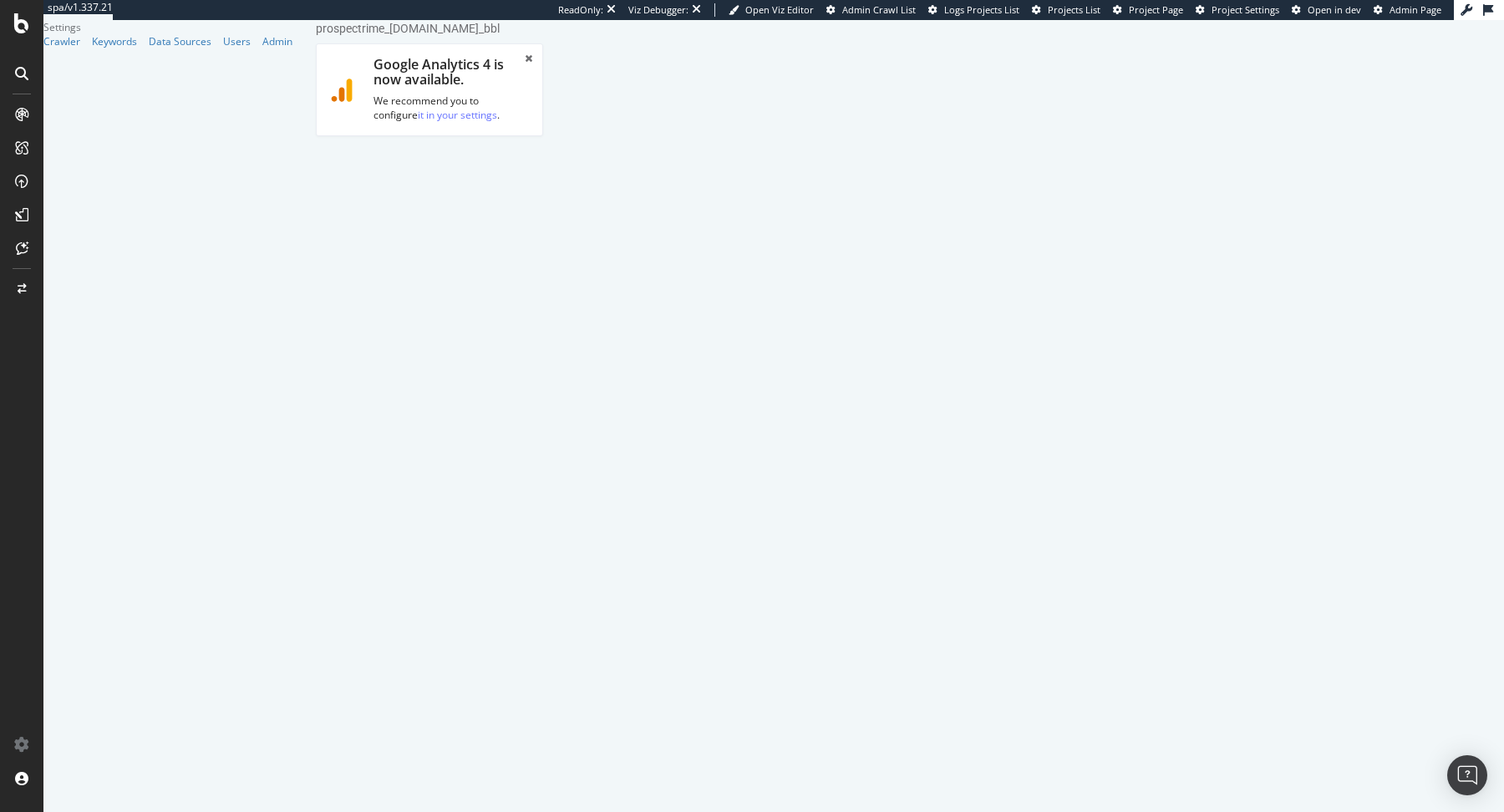
click at [473, 162] on link "Advanced Settings" at bounding box center [447, 173] width 129 height 46
click at [530, 784] on select "Botify Googlebot Chrome Firefox Edge Custom" at bounding box center [429, 798] width 200 height 28
select select "Mozilla/5.0 (compatible; Googlebot/2.1; +[URL][DOMAIN_NAME])"
click at [358, 784] on select "Botify Googlebot Chrome Firefox Edge Custom" at bounding box center [429, 798] width 200 height 28
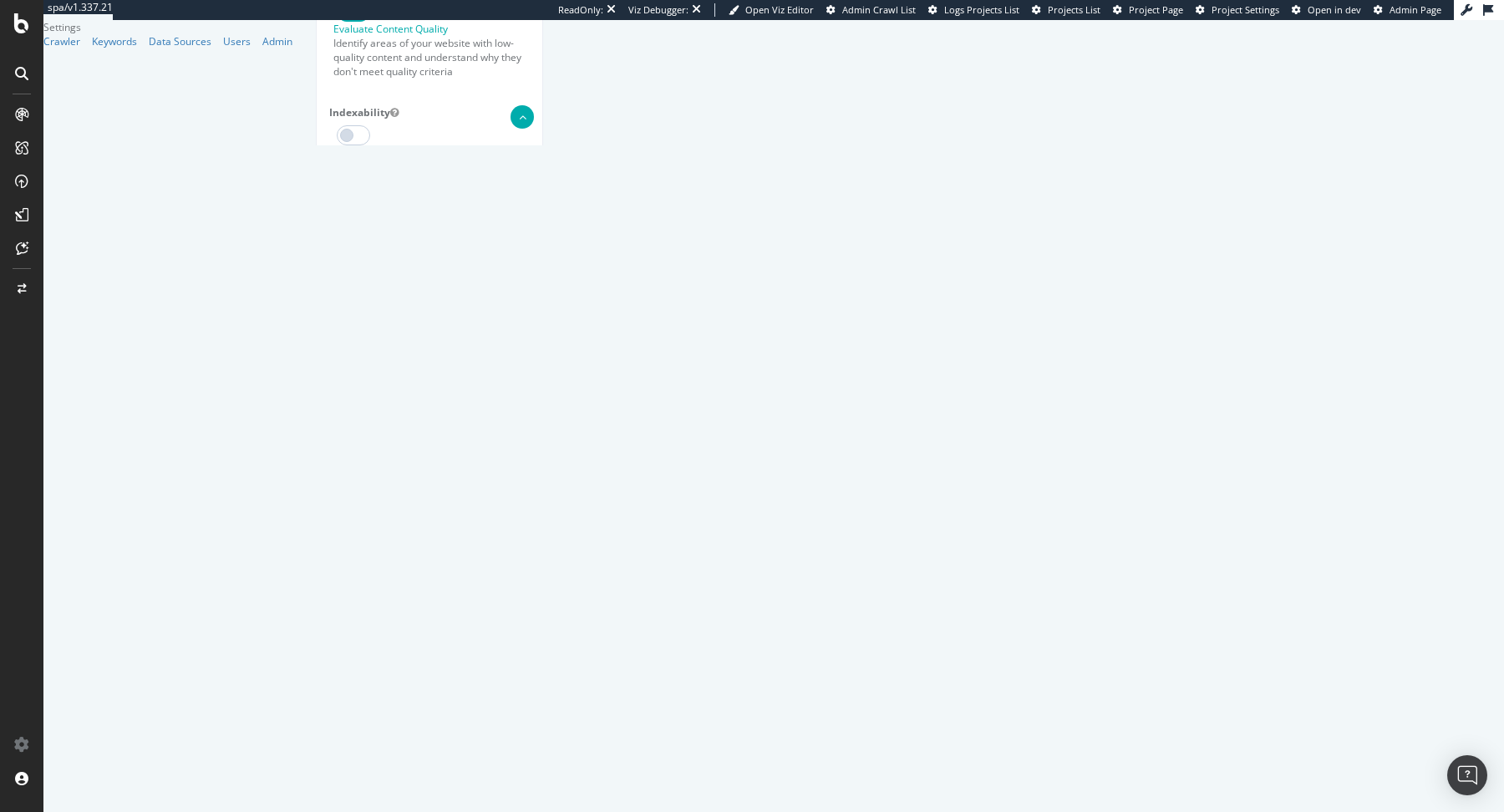
type input "Mozilla/5.0 (compatible; Googlebot/2.1; +[URL][DOMAIN_NAME])"
select select "Mozilla/5.0 (Linux; Android 6.0.1; Nexus 5X Build/MMB29P) AppleWebKit/537.36 (K…"
type input "Mozilla/5.0 (Linux; Android 6.0.1; Nexus 5X Build/MMB29P) AppleWebKit/537.36 (K…"
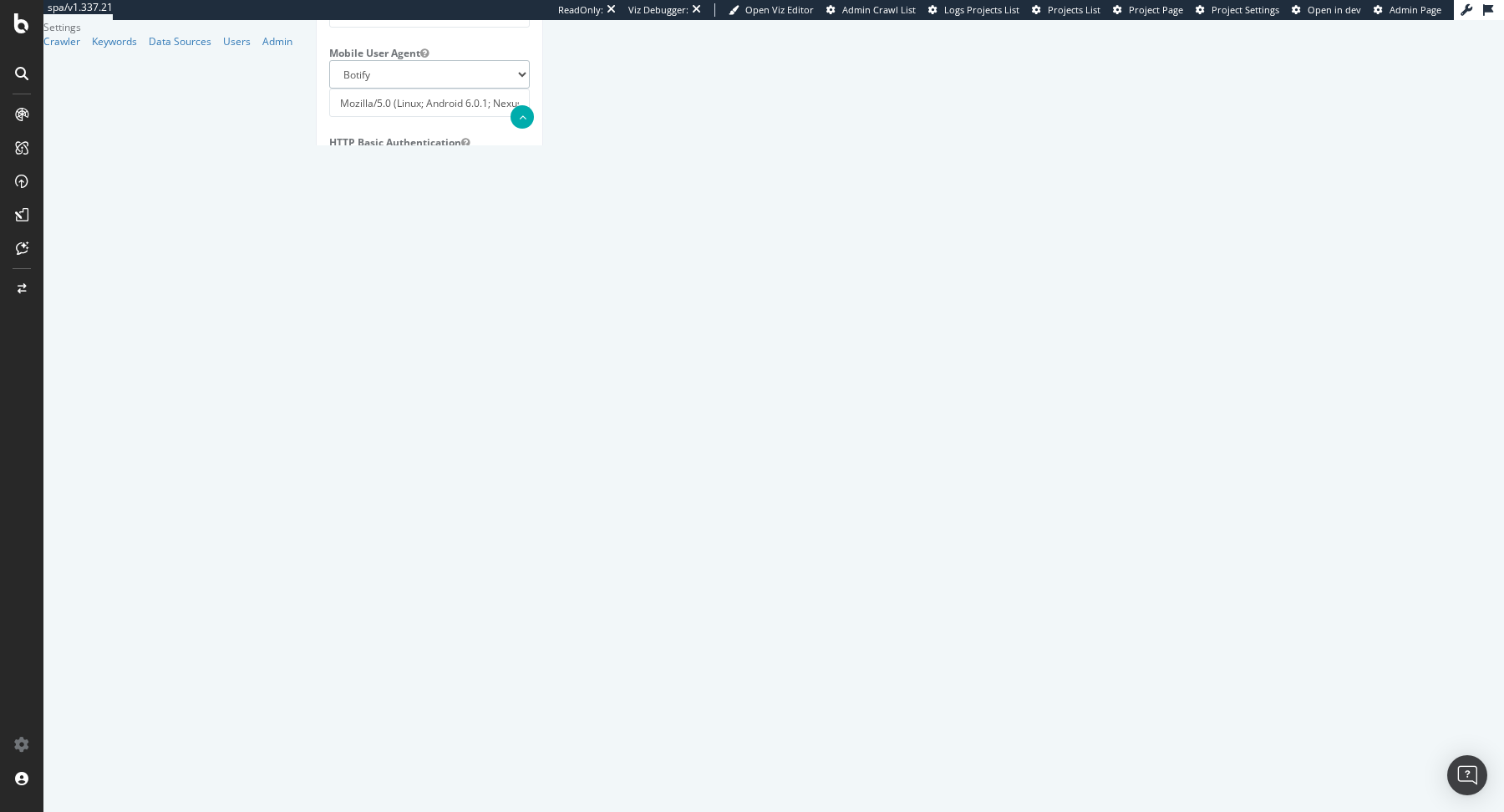
scroll to position [1214, 0]
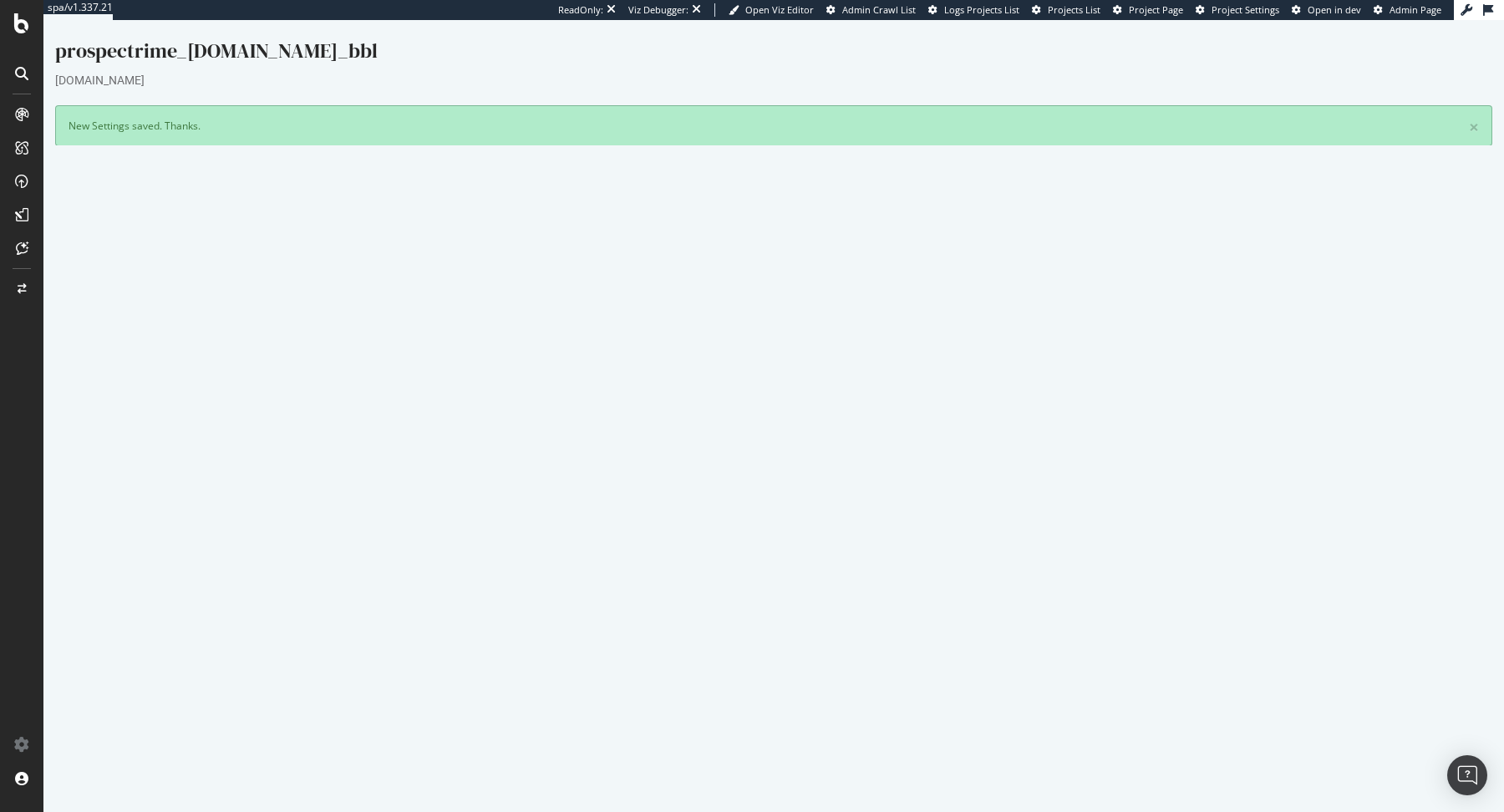
click at [816, 542] on link "Settings" at bounding box center [828, 542] width 38 height 14
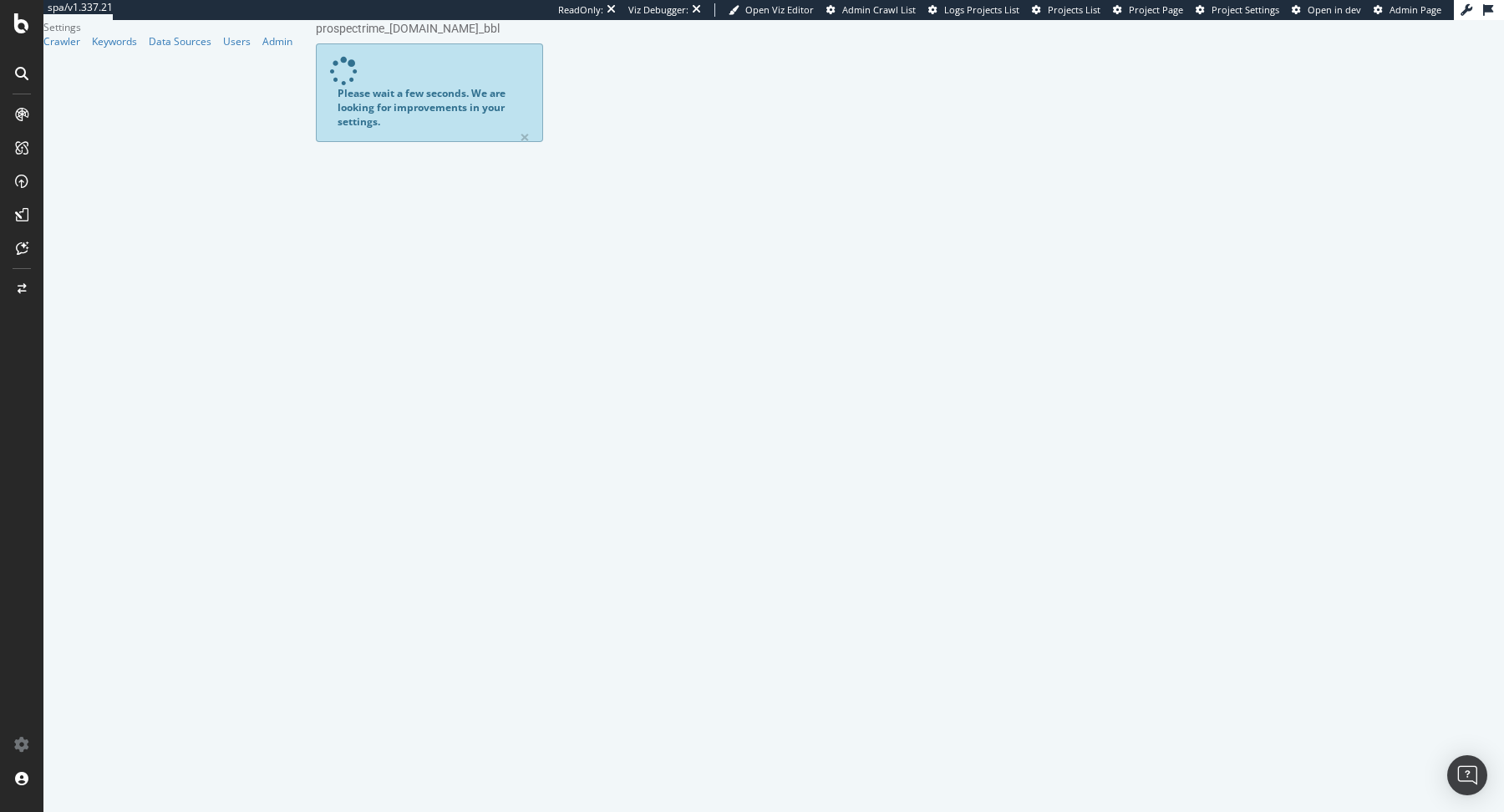
click at [1374, 13] on icon at bounding box center [1378, 10] width 9 height 9
click at [437, 266] on link "Advanced Settings" at bounding box center [447, 289] width 129 height 46
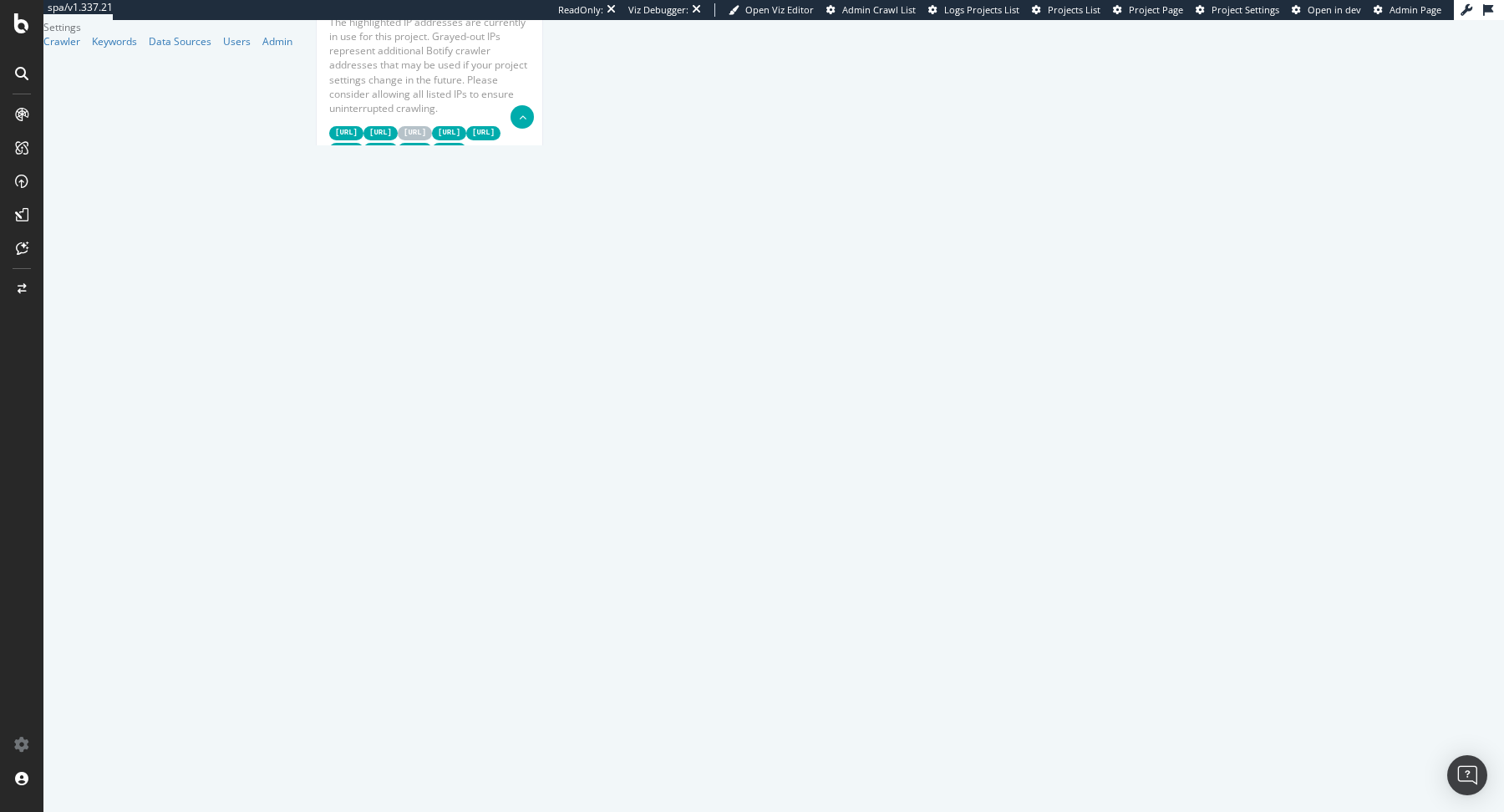
scroll to position [1299, 0]
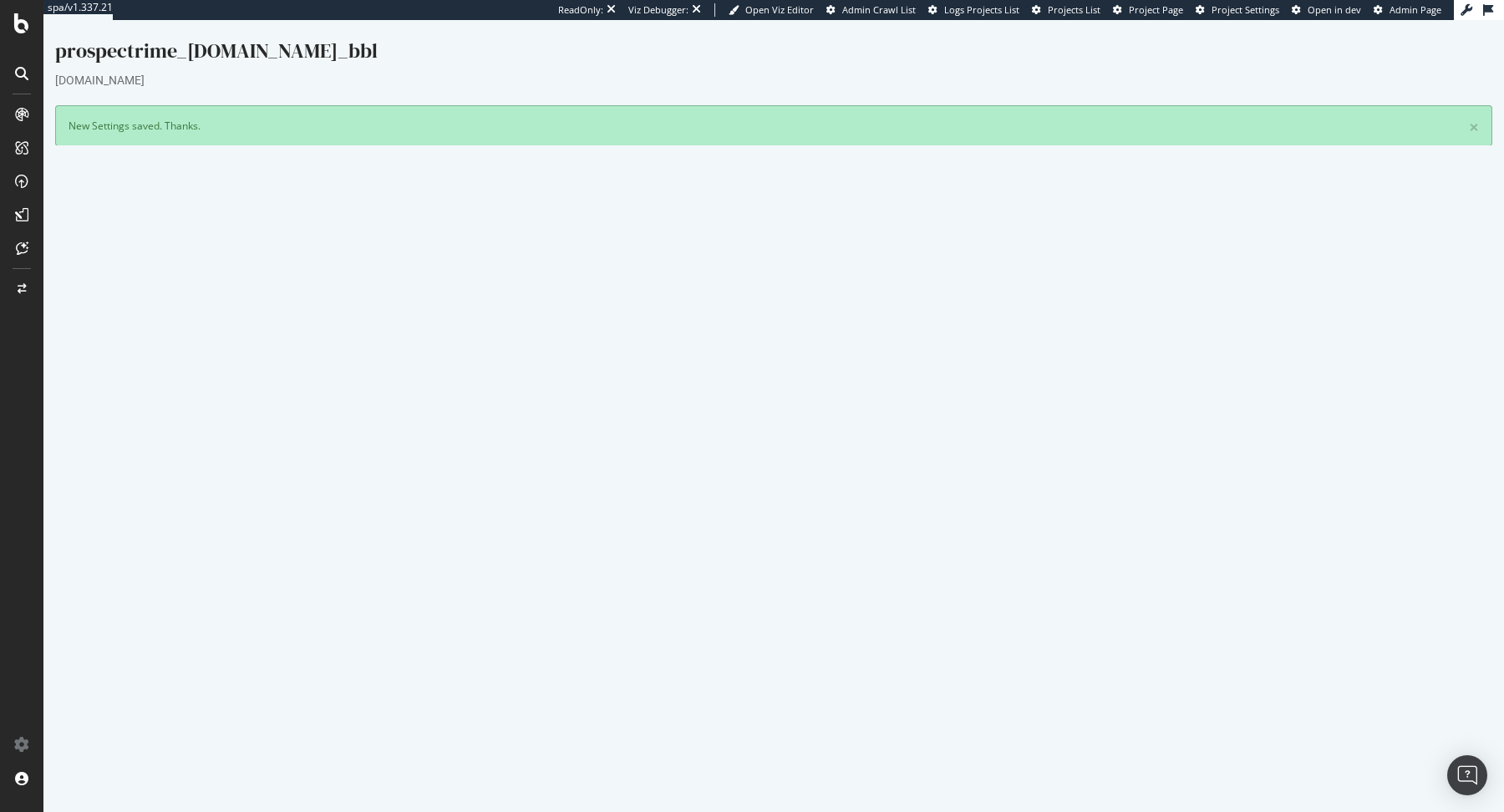
click at [779, 480] on button "Yes! Start Now" at bounding box center [753, 471] width 104 height 27
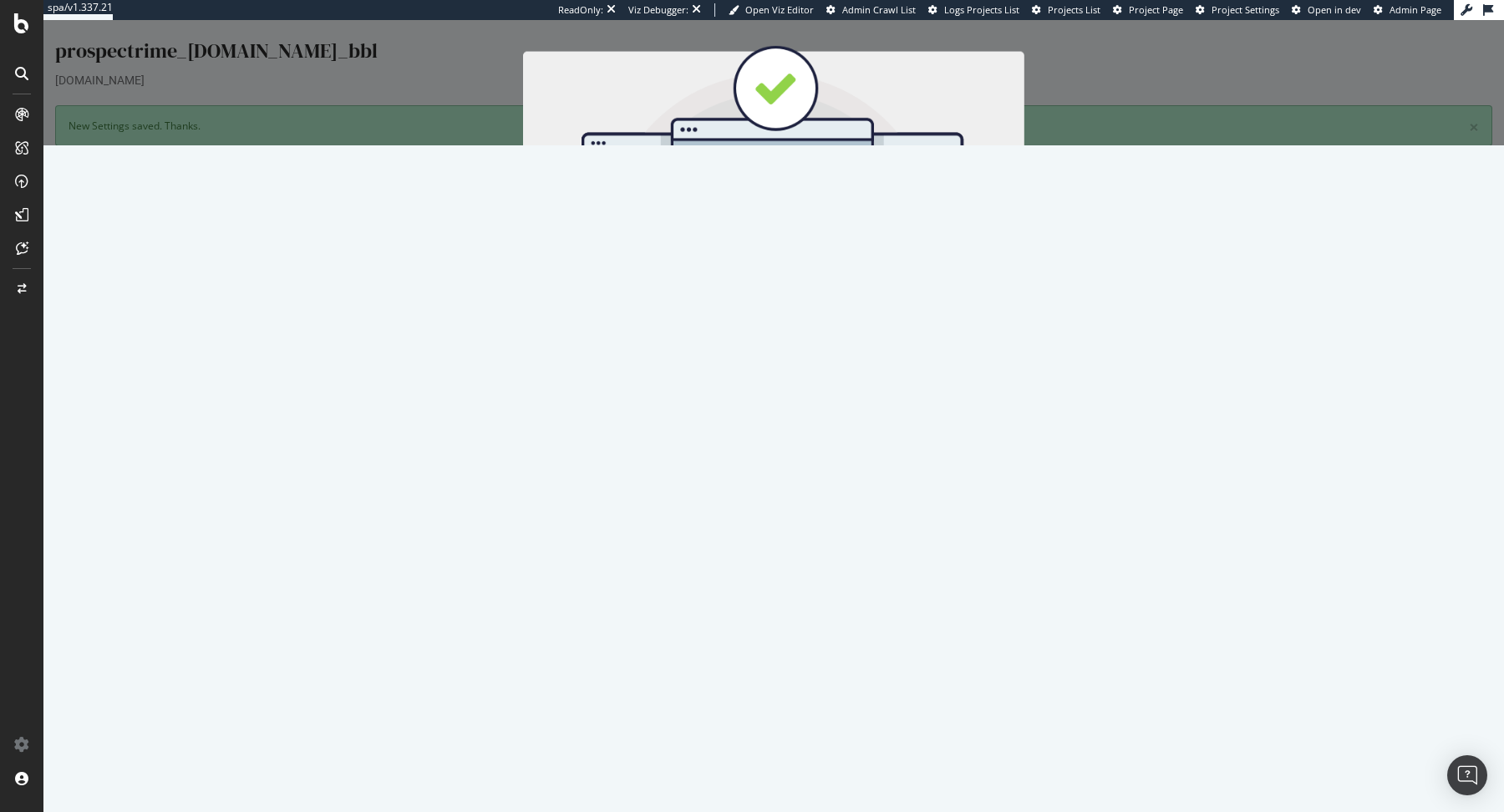
click at [793, 290] on button "Start Now" at bounding box center [805, 297] width 74 height 28
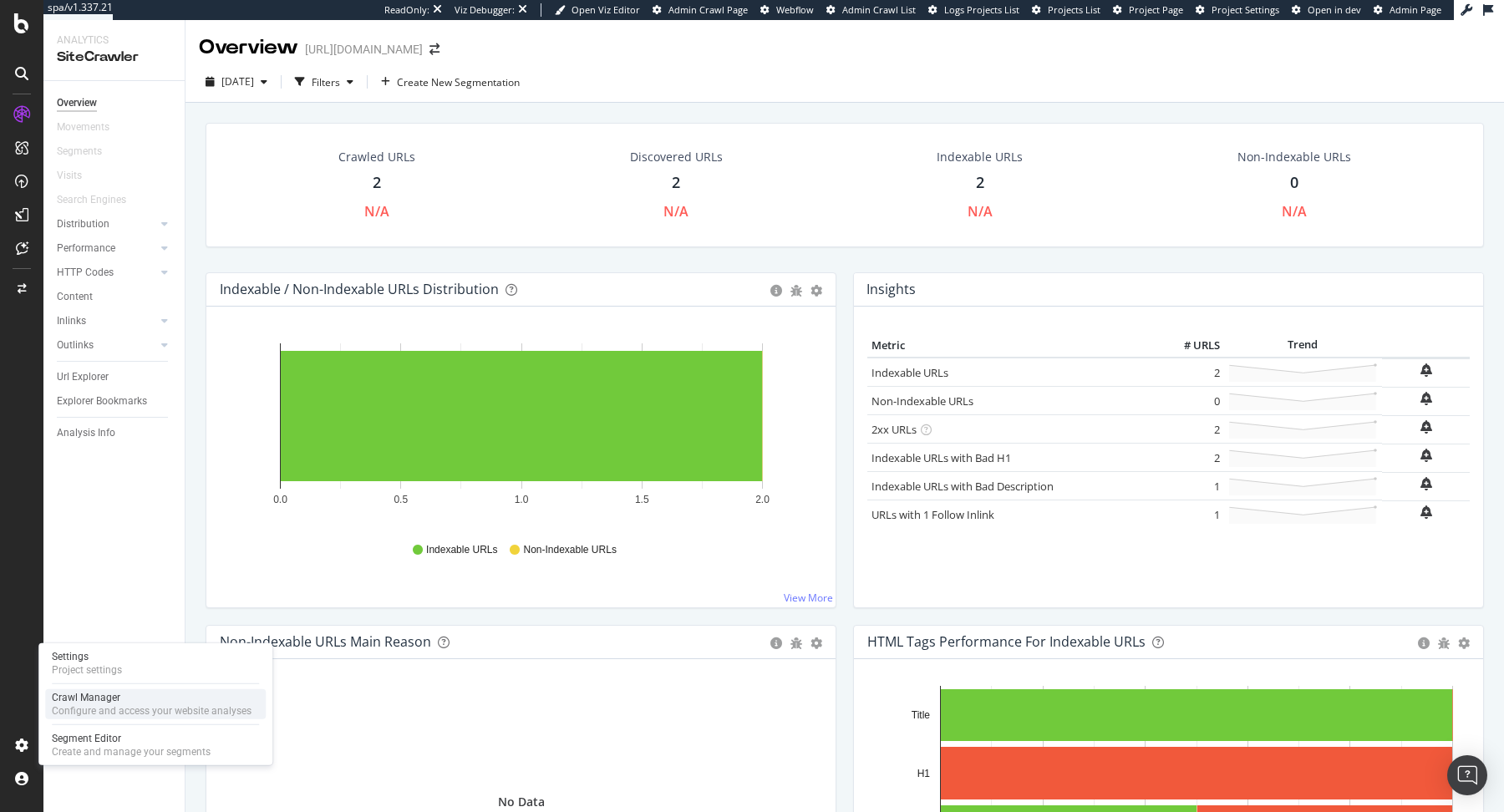
click at [63, 706] on div "Configure and access your website analyses" at bounding box center [152, 711] width 199 height 13
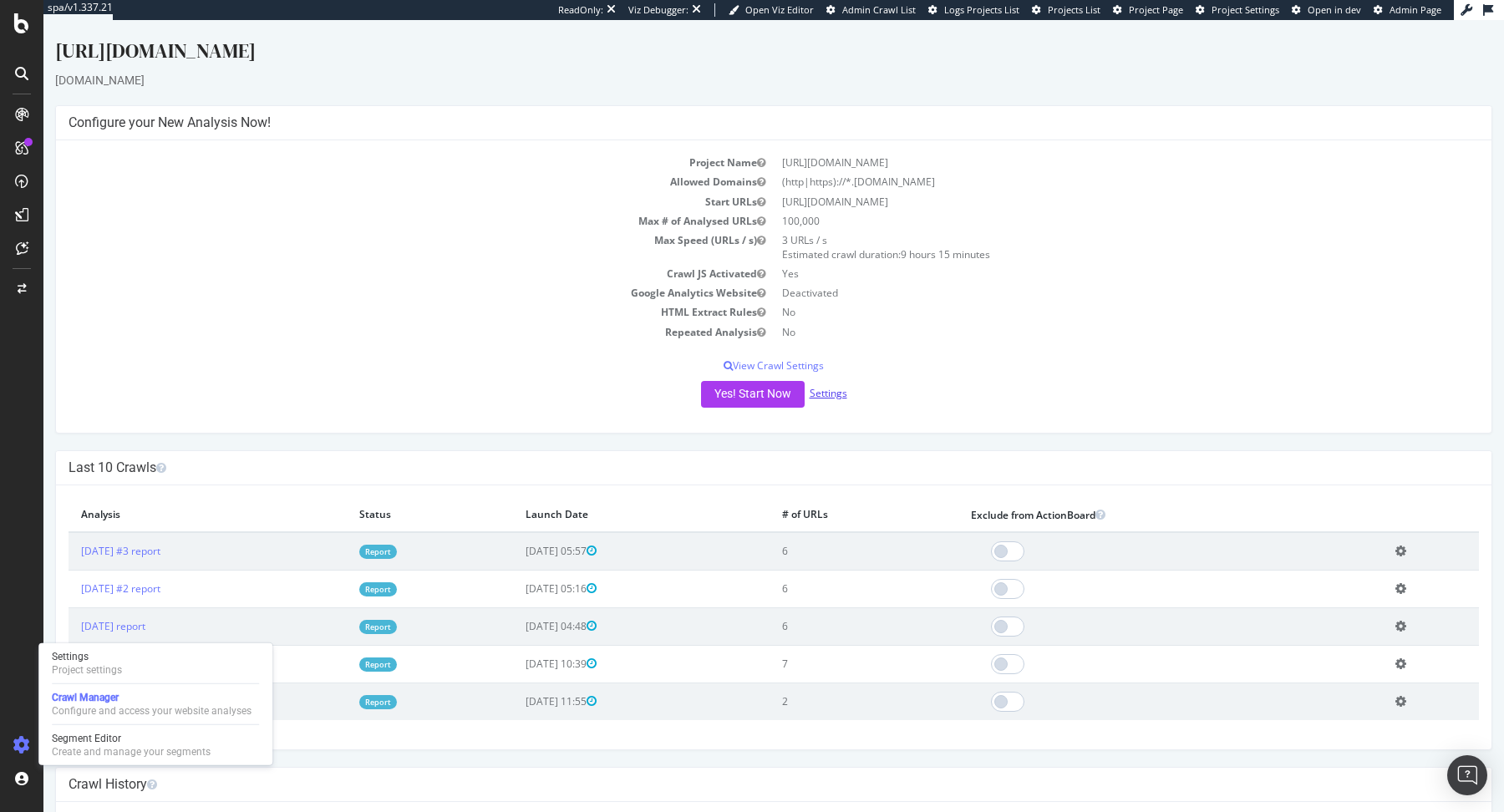
click at [829, 392] on link "Settings" at bounding box center [828, 393] width 38 height 14
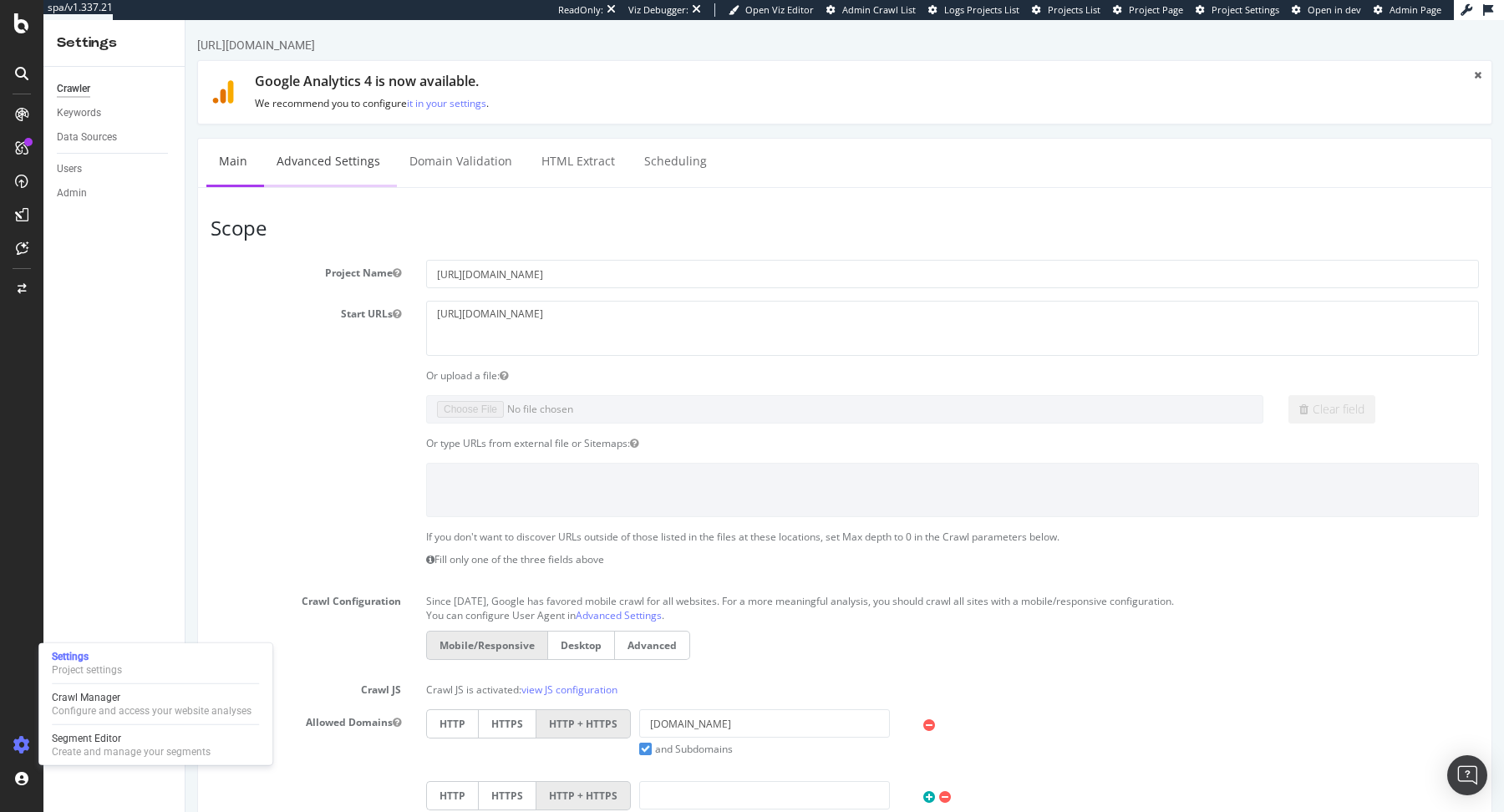
click at [322, 167] on link "Advanced Settings" at bounding box center [328, 162] width 129 height 46
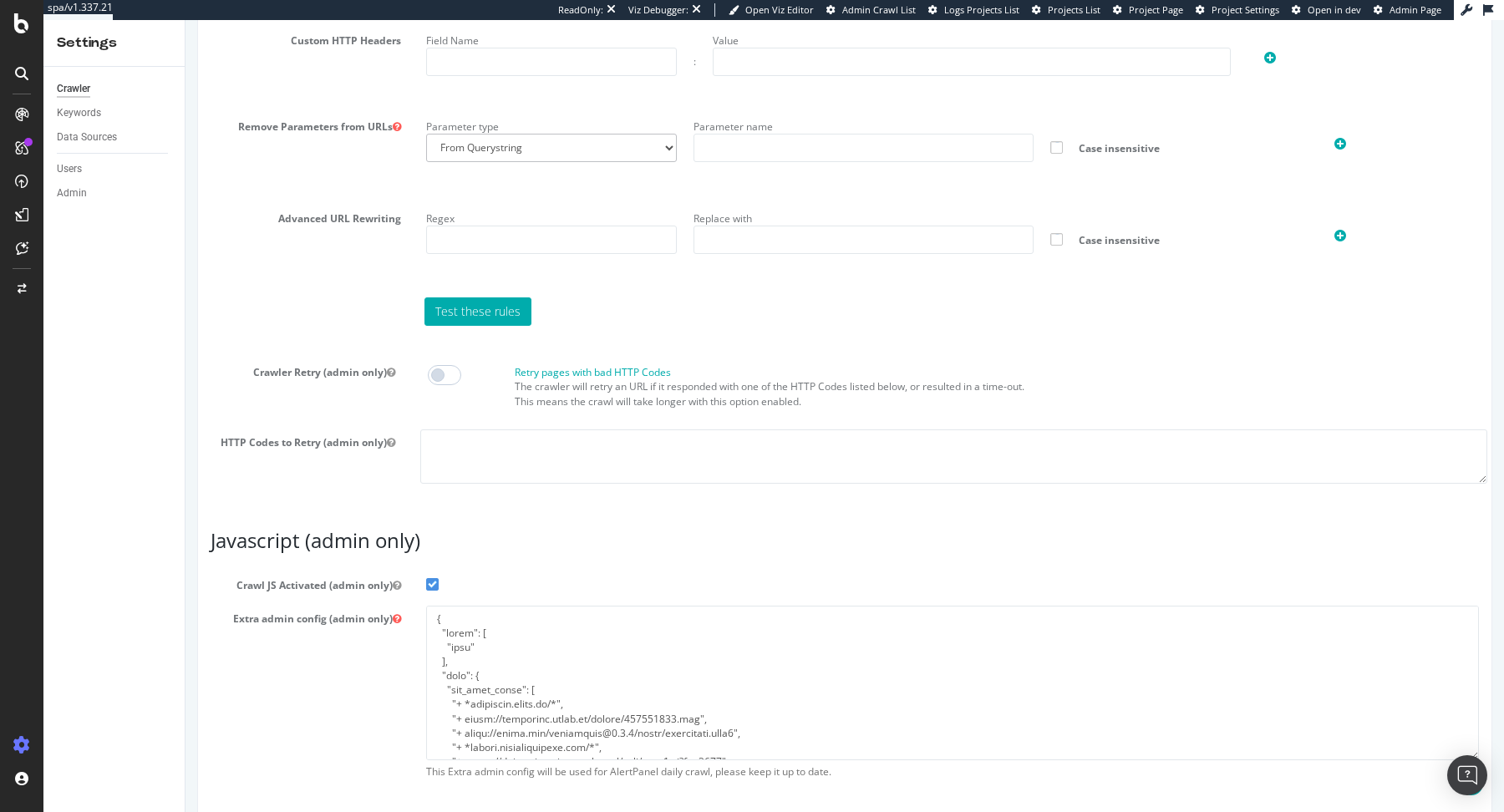
scroll to position [1214, 0]
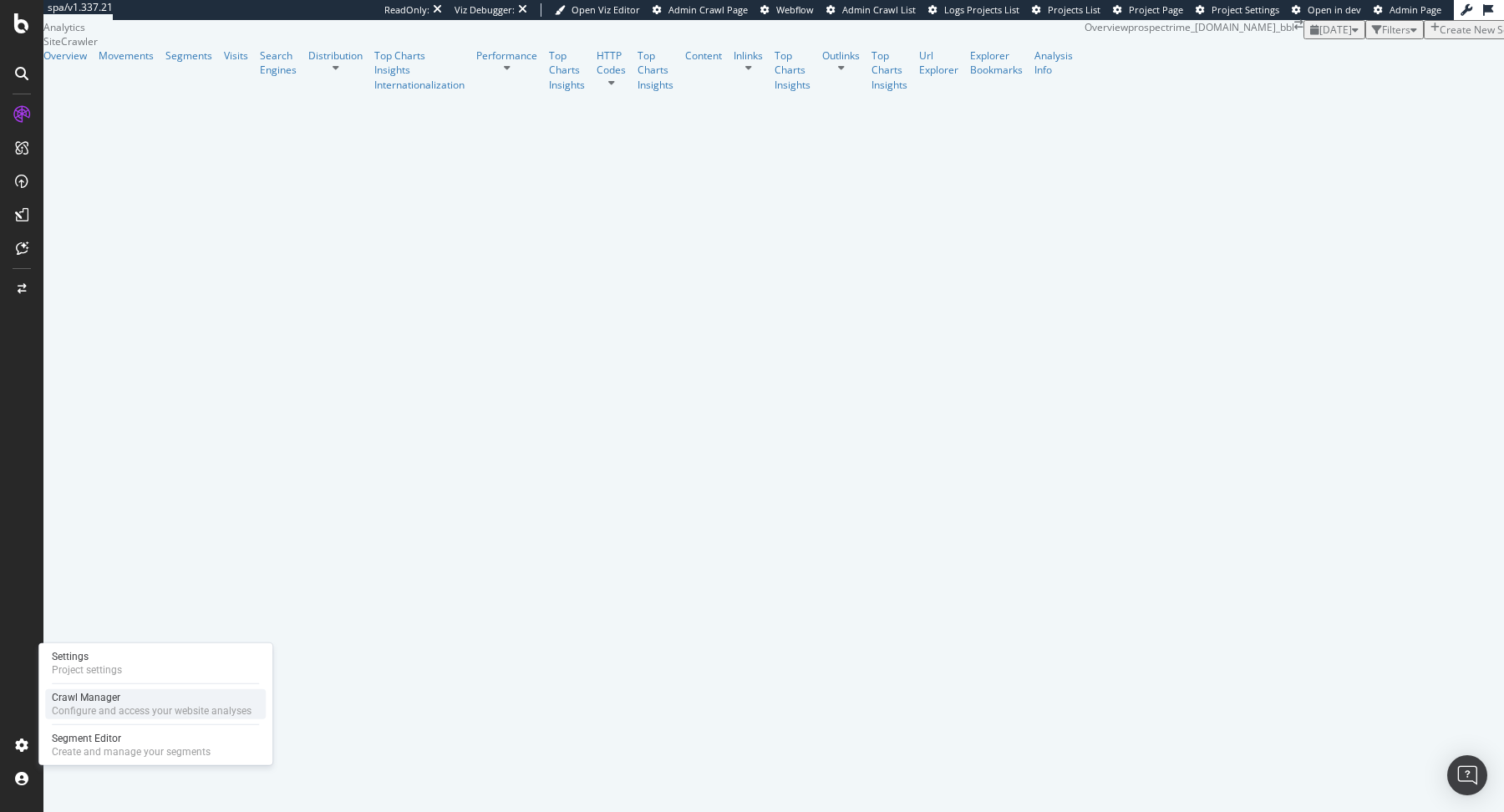
click at [74, 710] on div "Configure and access your website analyses" at bounding box center [152, 711] width 199 height 13
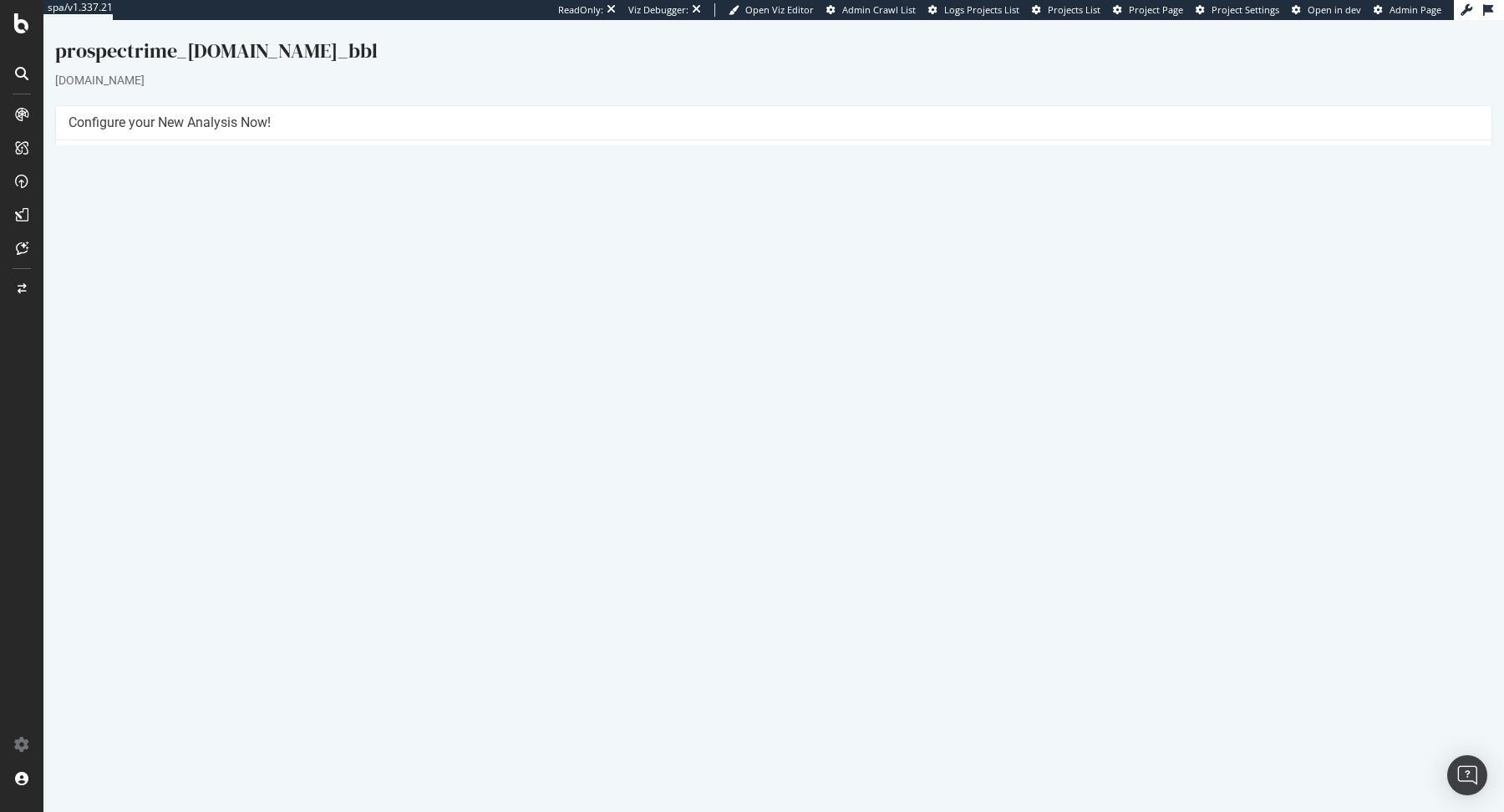
click at [824, 394] on link "Settings" at bounding box center [828, 393] width 38 height 14
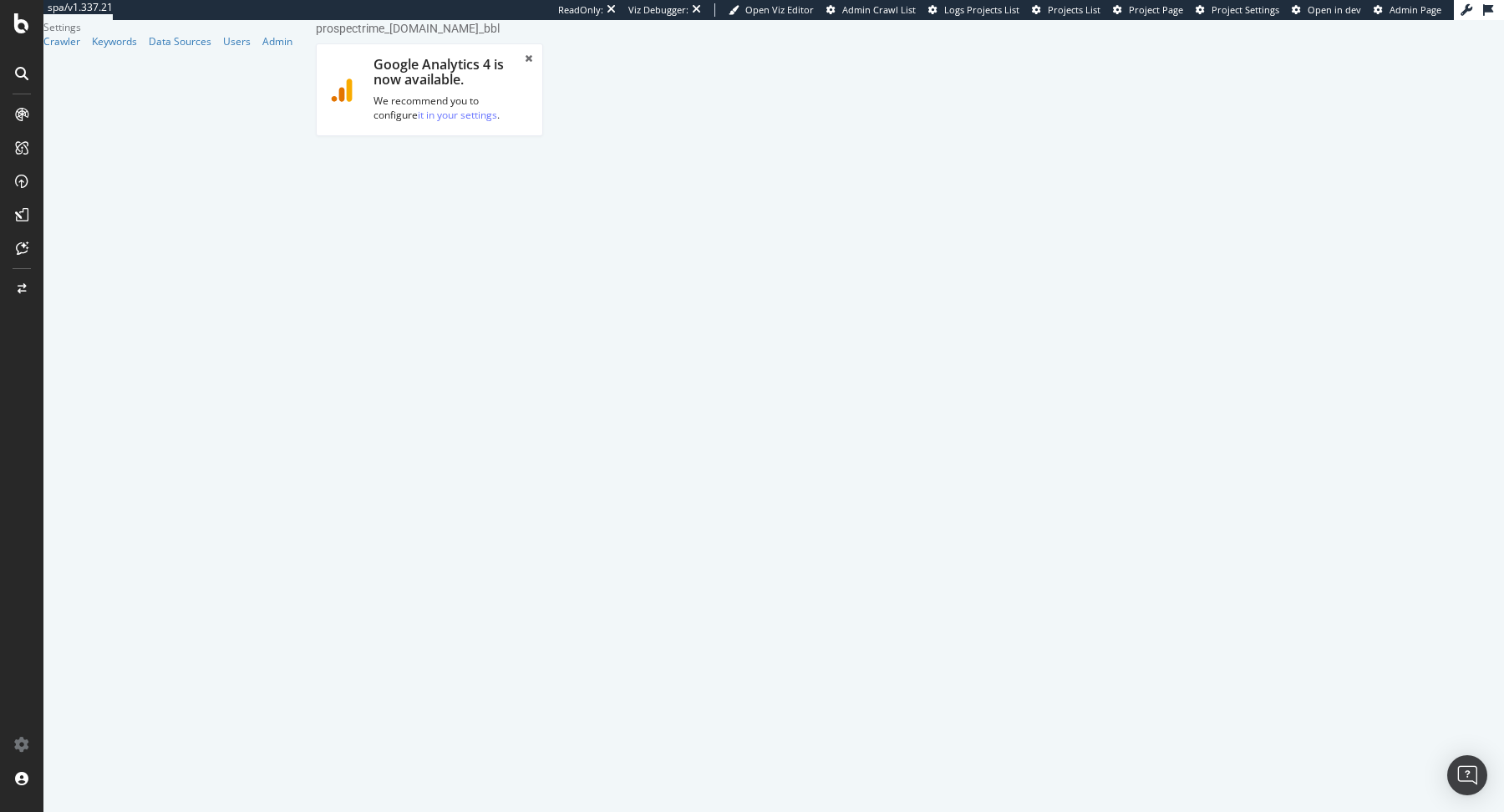
click at [420, 157] on link "Advanced Settings" at bounding box center [447, 173] width 129 height 46
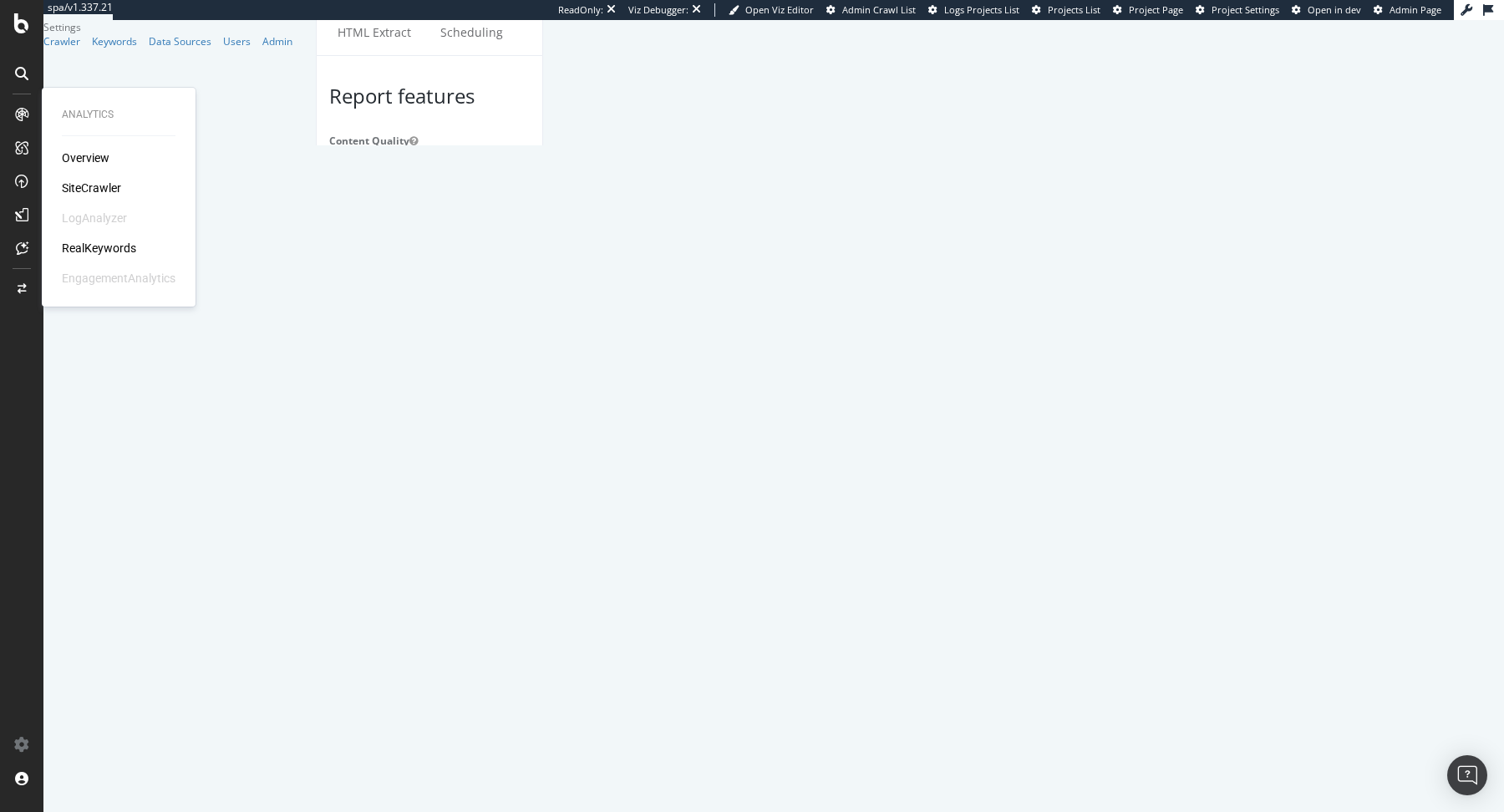
click at [95, 182] on div "SiteCrawler" at bounding box center [91, 188] width 59 height 17
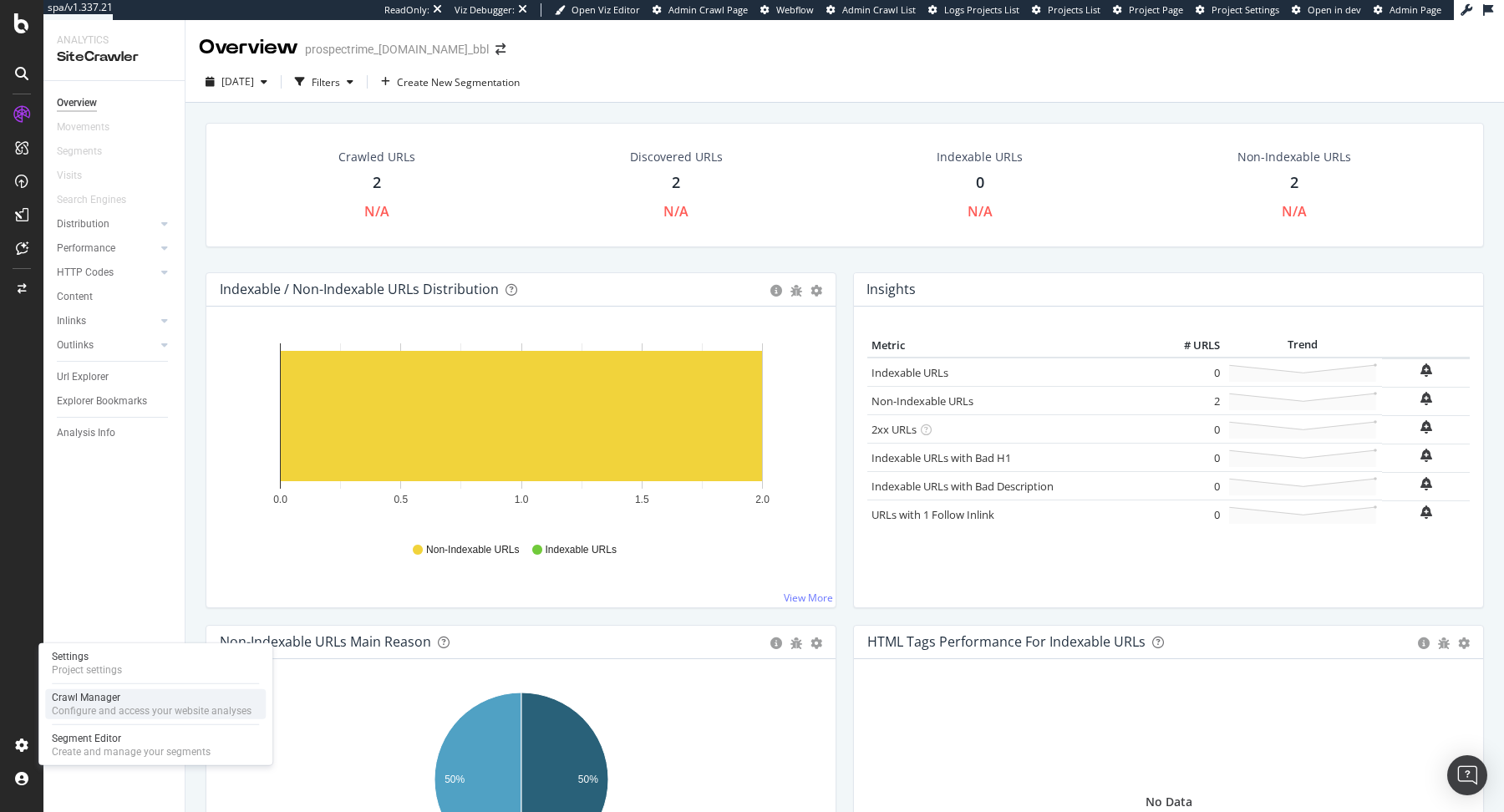
click at [80, 705] on div "Configure and access your website analyses" at bounding box center [152, 711] width 199 height 13
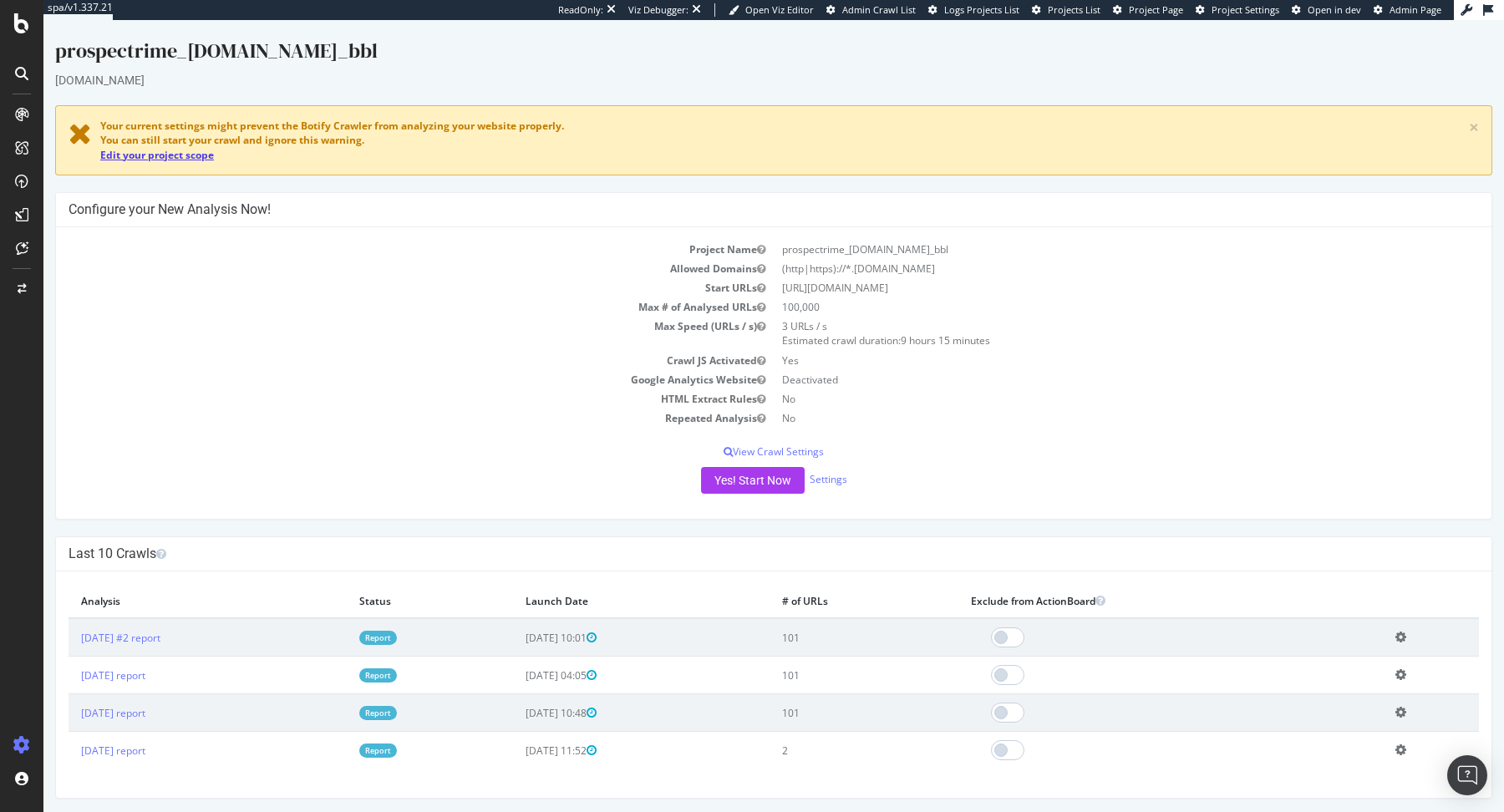
click at [183, 148] on link "Edit your project scope" at bounding box center [157, 155] width 114 height 14
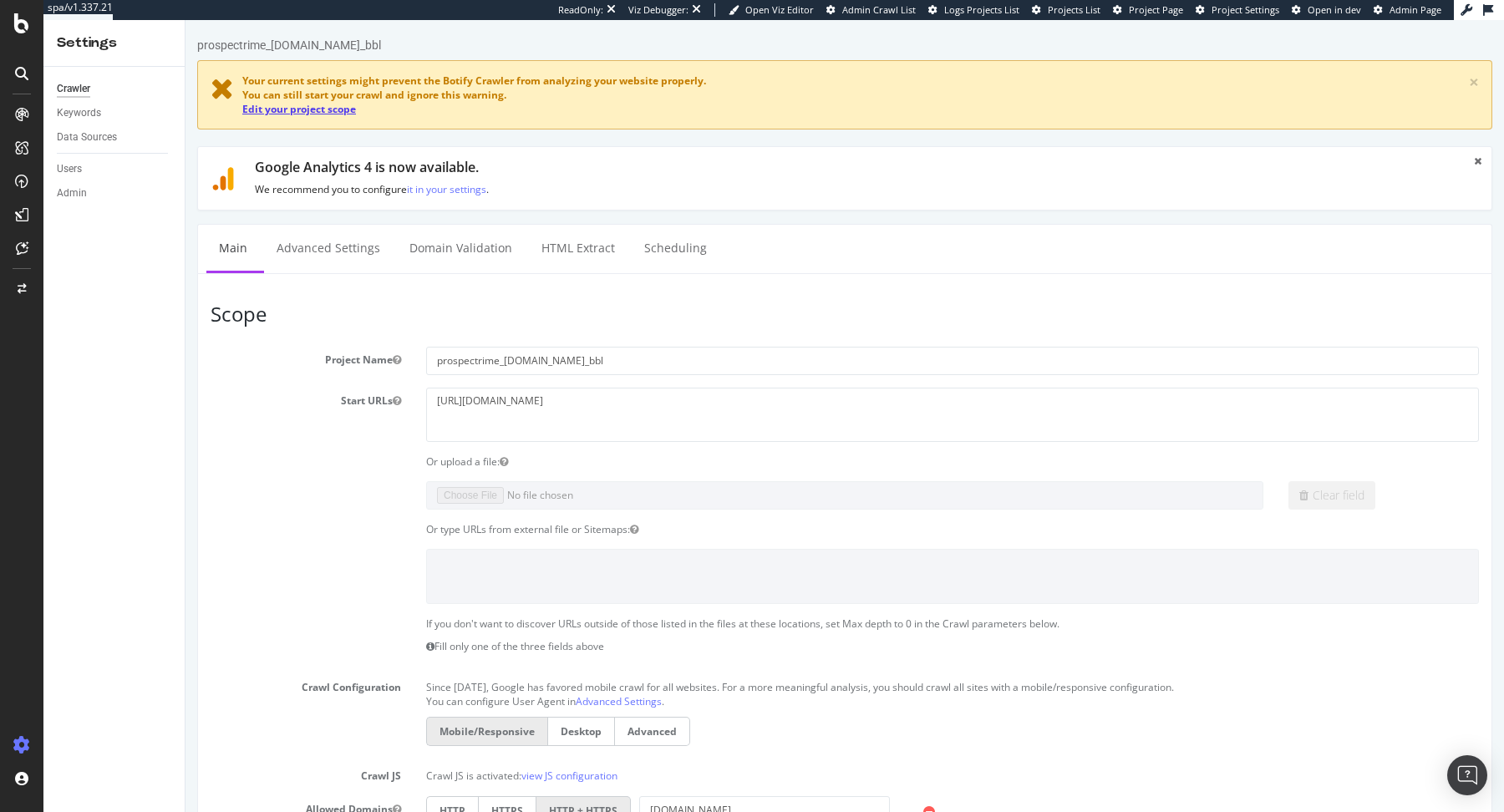
click at [300, 110] on link "Edit your project scope" at bounding box center [299, 109] width 114 height 14
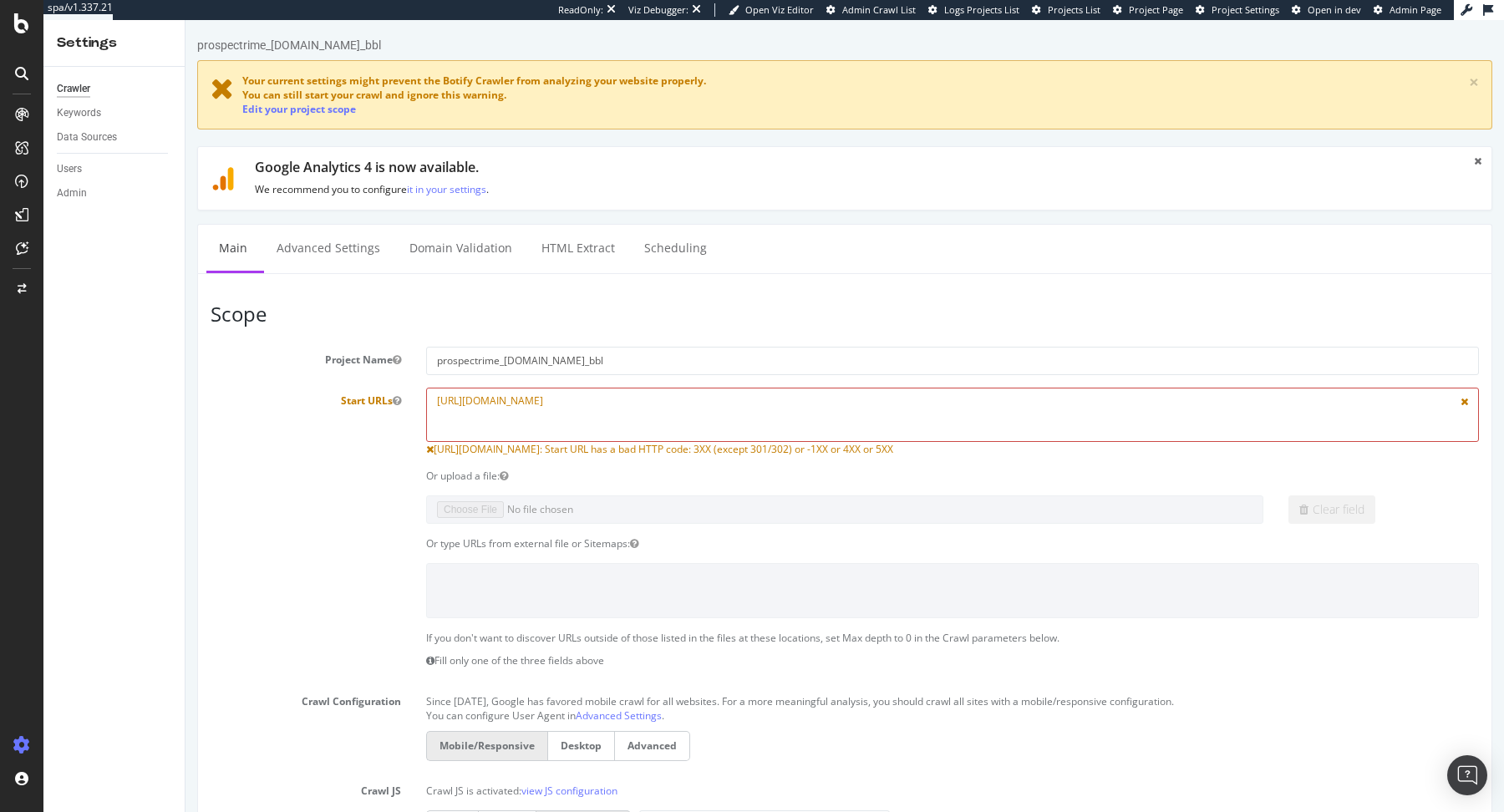
click at [468, 400] on textarea "[URL][DOMAIN_NAME]" at bounding box center [952, 414] width 1053 height 54
click at [496, 400] on textarea "[URL][DOMAIN_NAME]" at bounding box center [952, 414] width 1053 height 54
drag, startPoint x: 474, startPoint y: 400, endPoint x: 584, endPoint y: 398, distance: 110.0
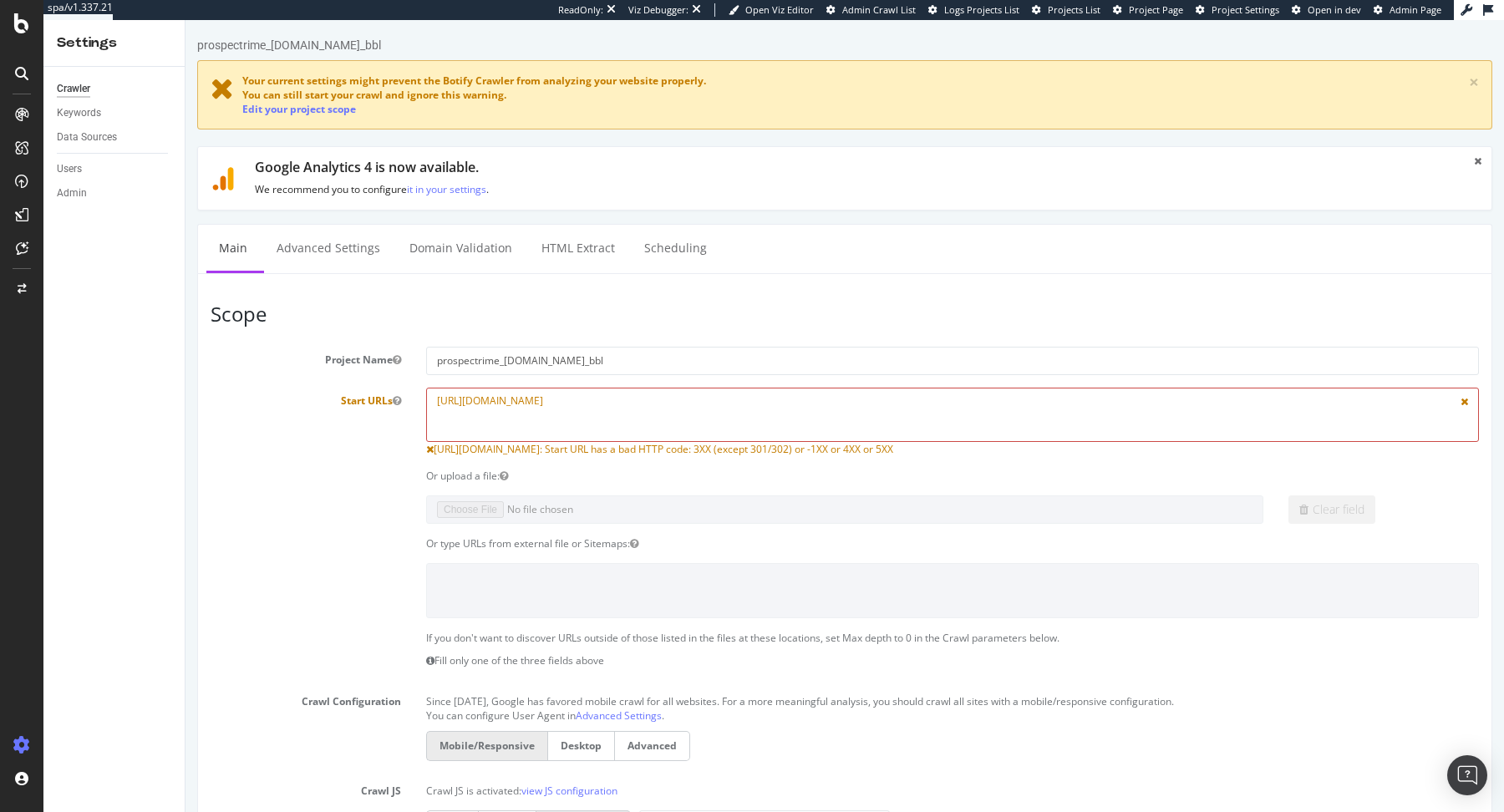
click at [584, 398] on textarea "[URL][DOMAIN_NAME]" at bounding box center [952, 414] width 1053 height 54
drag, startPoint x: 631, startPoint y: 398, endPoint x: 323, endPoint y: 396, distance: 308.0
click at [323, 396] on div "Start URLs https://www.11teamsports.com/ https://www.11teamsports.com/: Start U…" at bounding box center [844, 422] width 1293 height 69
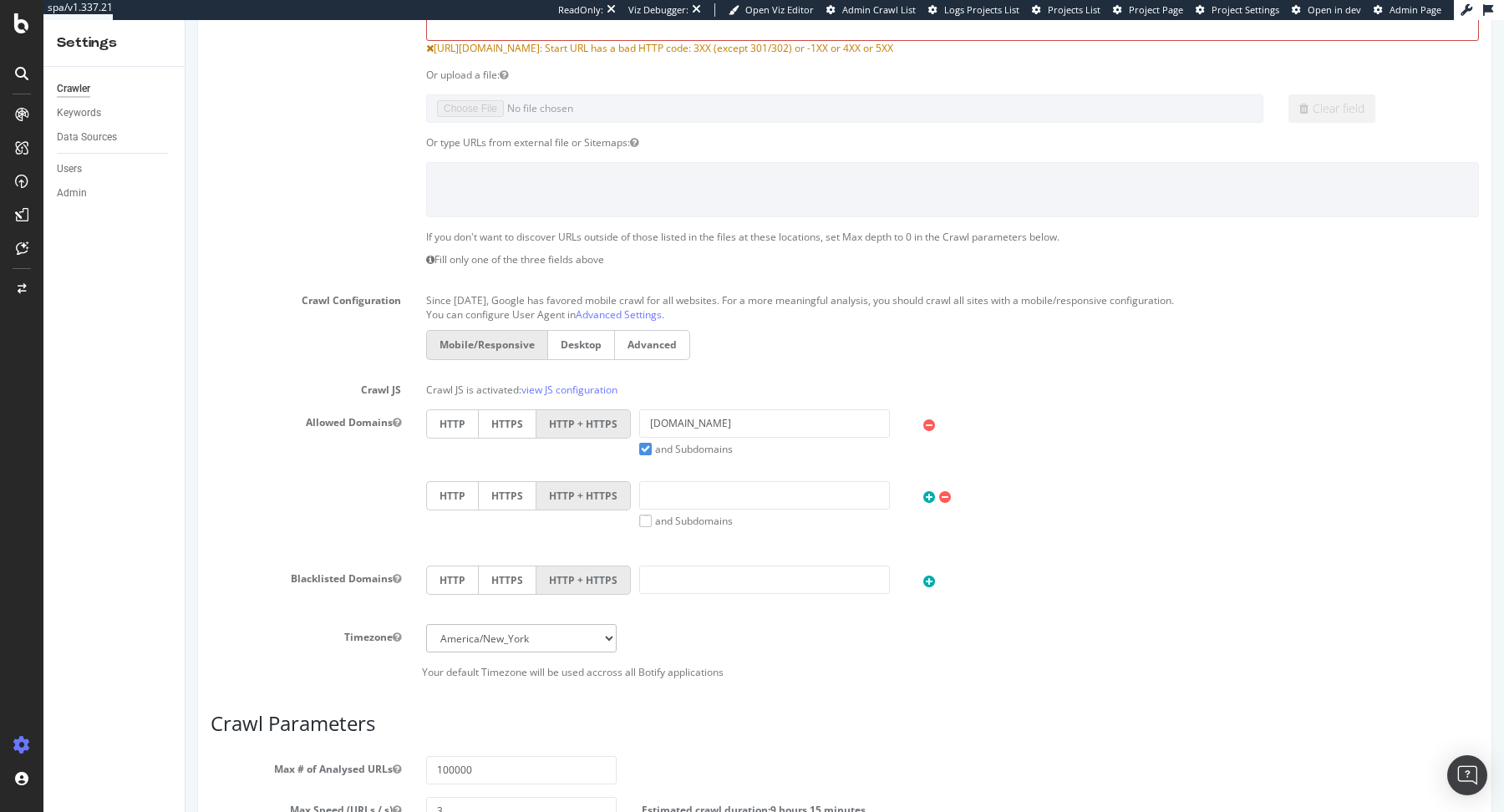
scroll to position [745, 0]
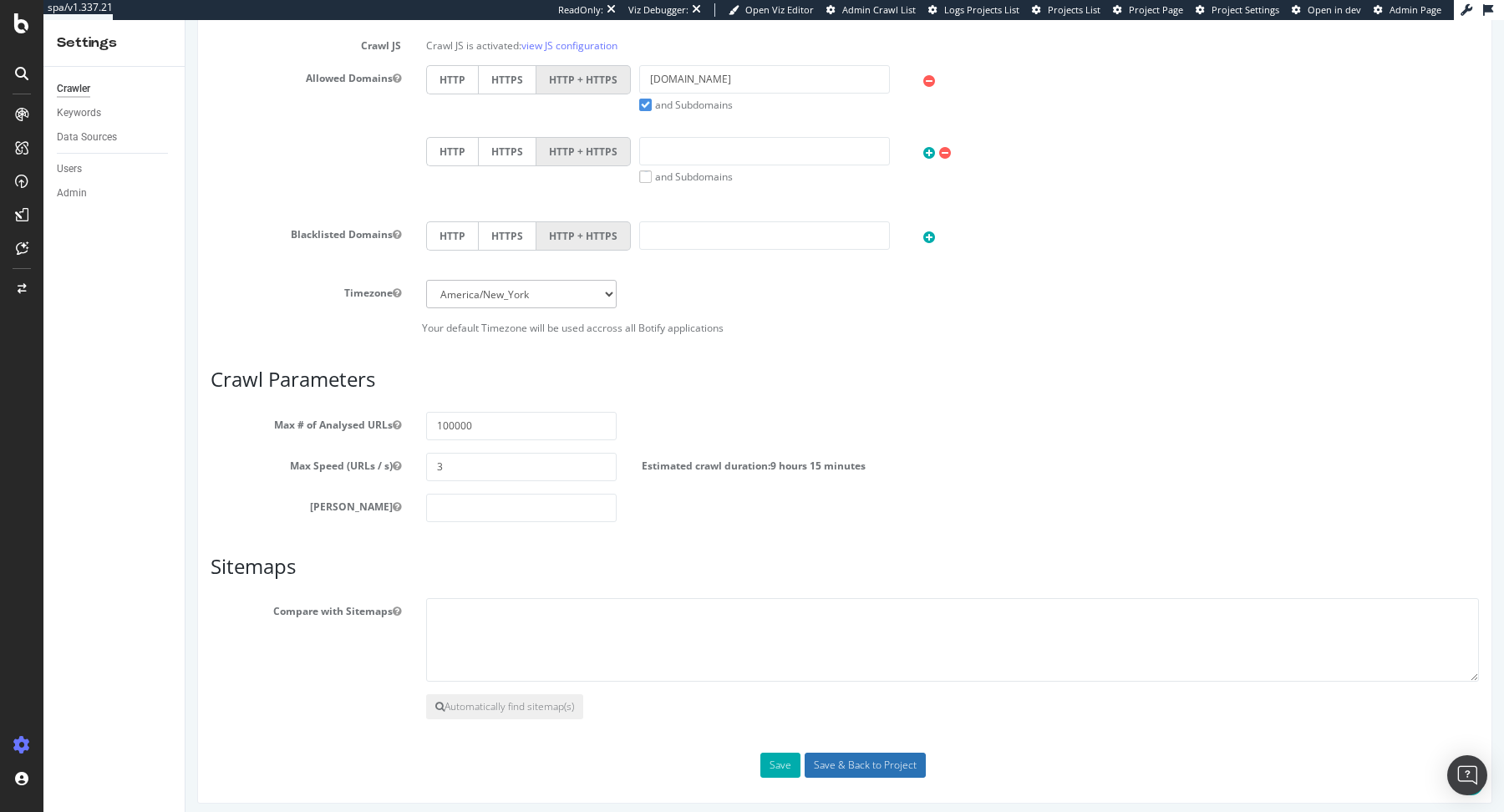
click at [835, 753] on input "Save & Back to Project" at bounding box center [865, 765] width 121 height 25
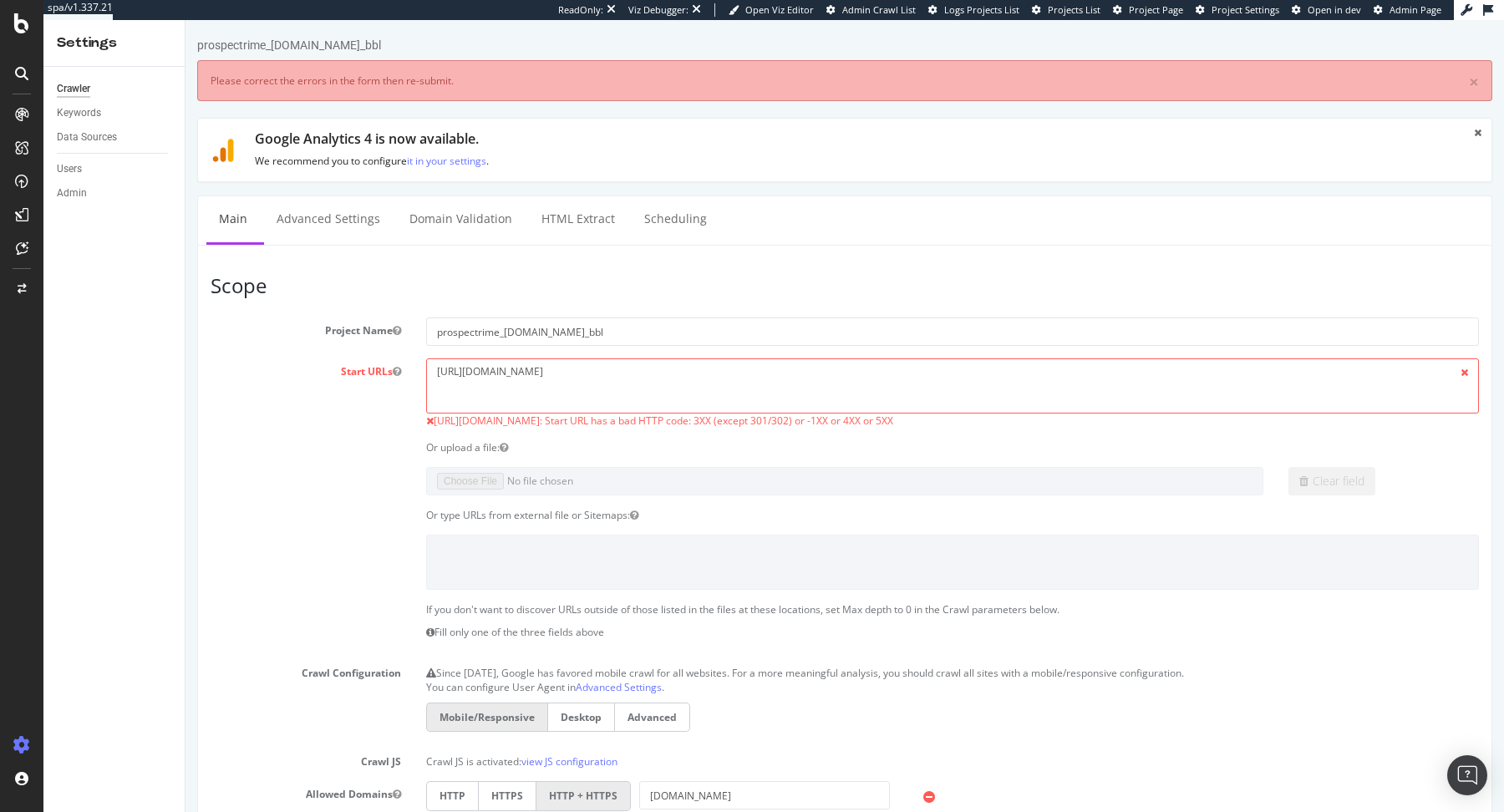
scroll to position [0, 0]
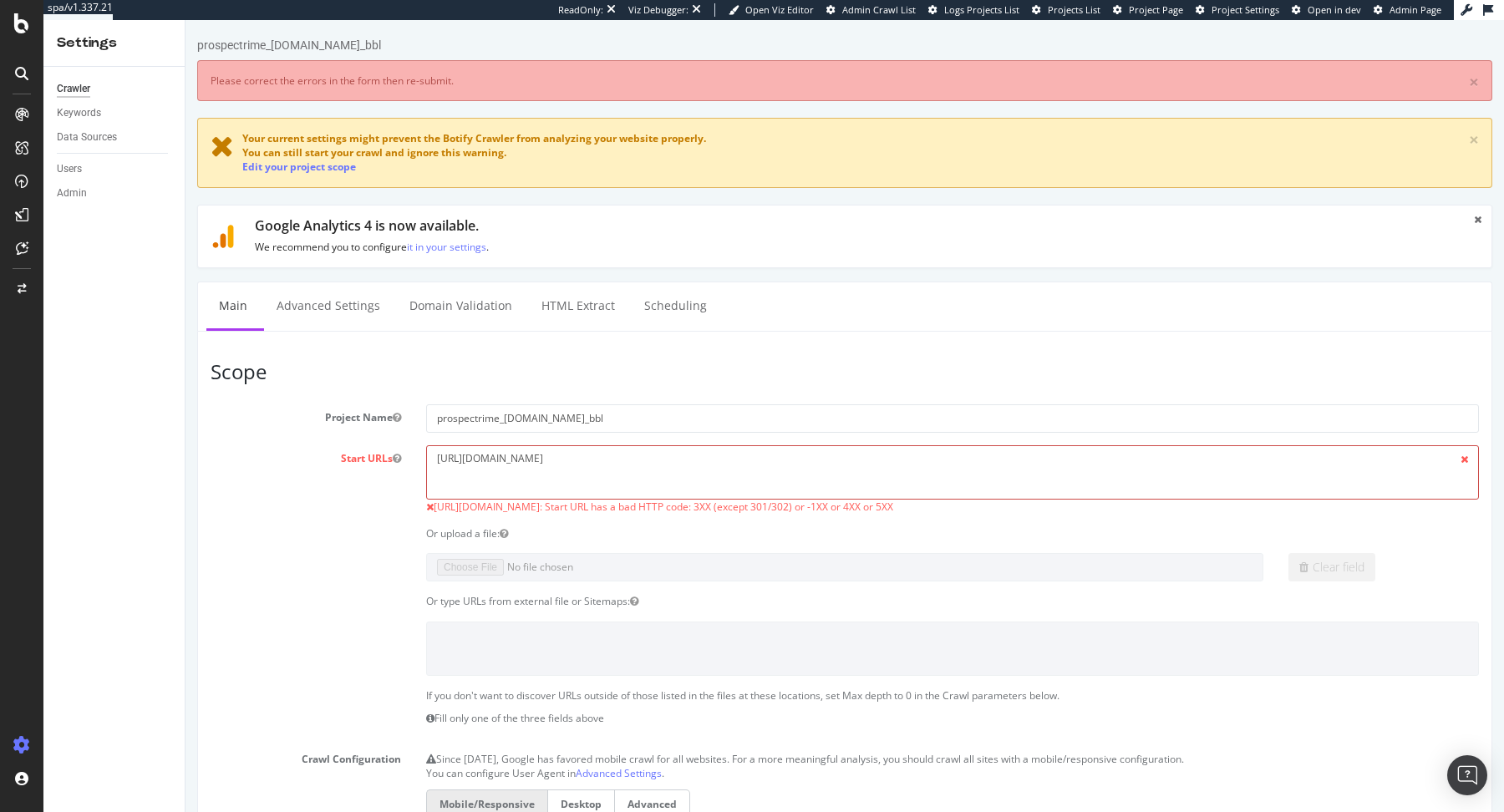
drag, startPoint x: 471, startPoint y: 457, endPoint x: 415, endPoint y: 463, distance: 56.3
click at [415, 463] on div "https://www.11teamsports.com/ https://www.11teamsports.com/: Start URL has a ba…" at bounding box center [952, 480] width 1078 height 69
click at [652, 456] on textarea "[URL][DOMAIN_NAME]" at bounding box center [952, 472] width 1053 height 54
drag, startPoint x: 655, startPoint y: 450, endPoint x: 316, endPoint y: 455, distance: 339.0
click at [318, 450] on div "Start URLs https://www.11teamsports.com/ https://www.11teamsports.com/: Start U…" at bounding box center [844, 480] width 1293 height 69
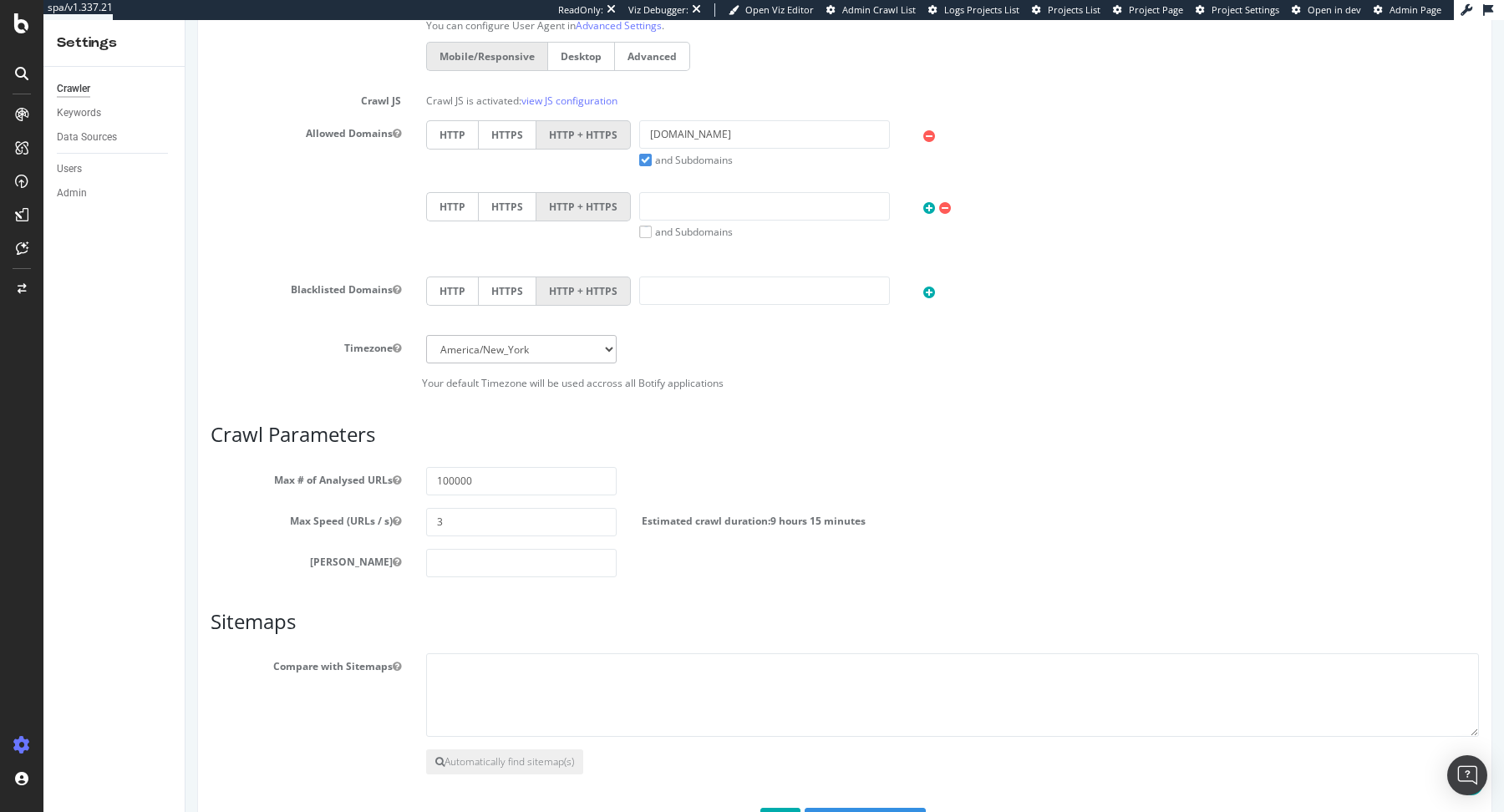
scroll to position [802, 0]
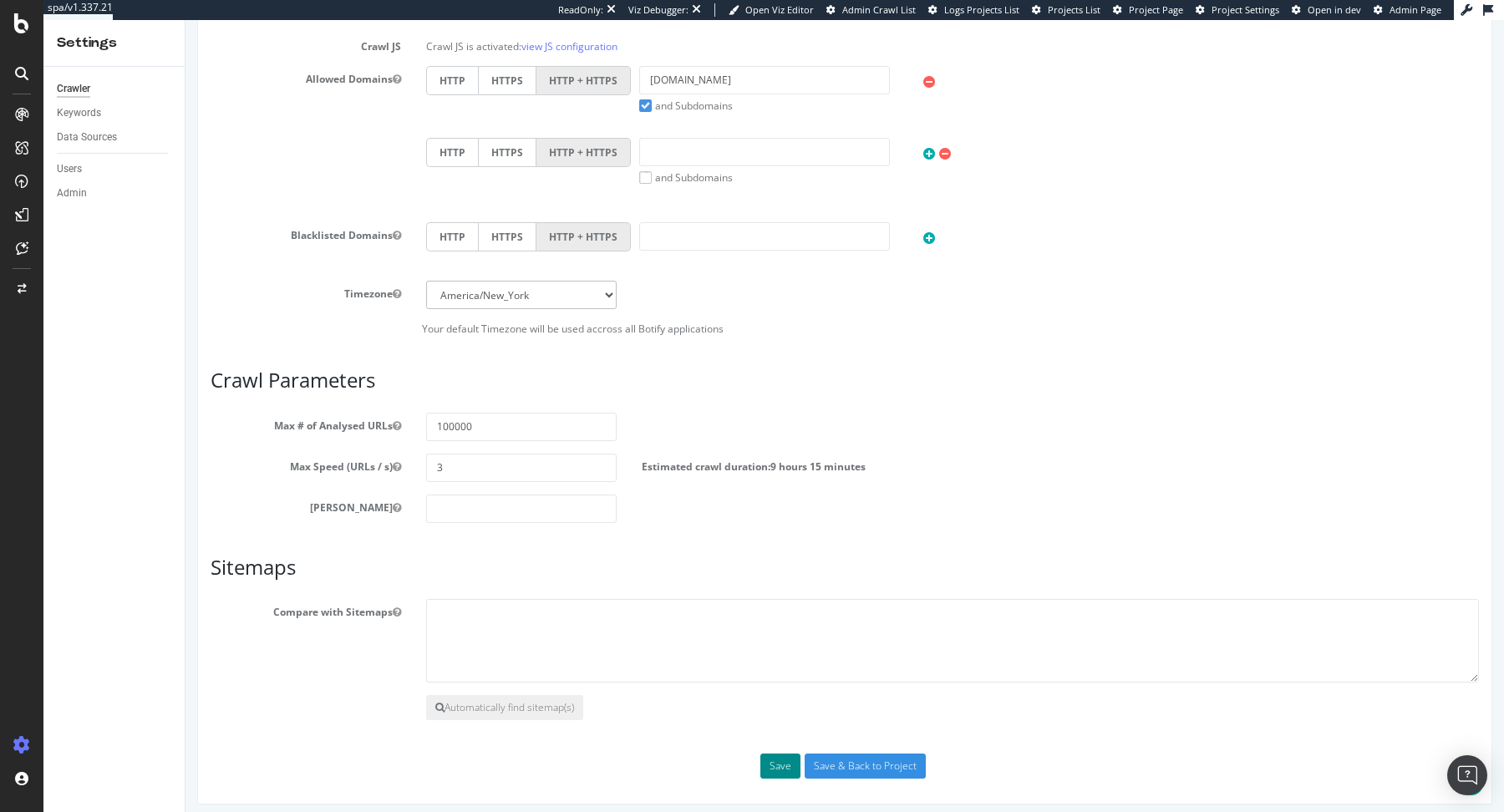
click at [775, 753] on button "Save" at bounding box center [780, 766] width 40 height 25
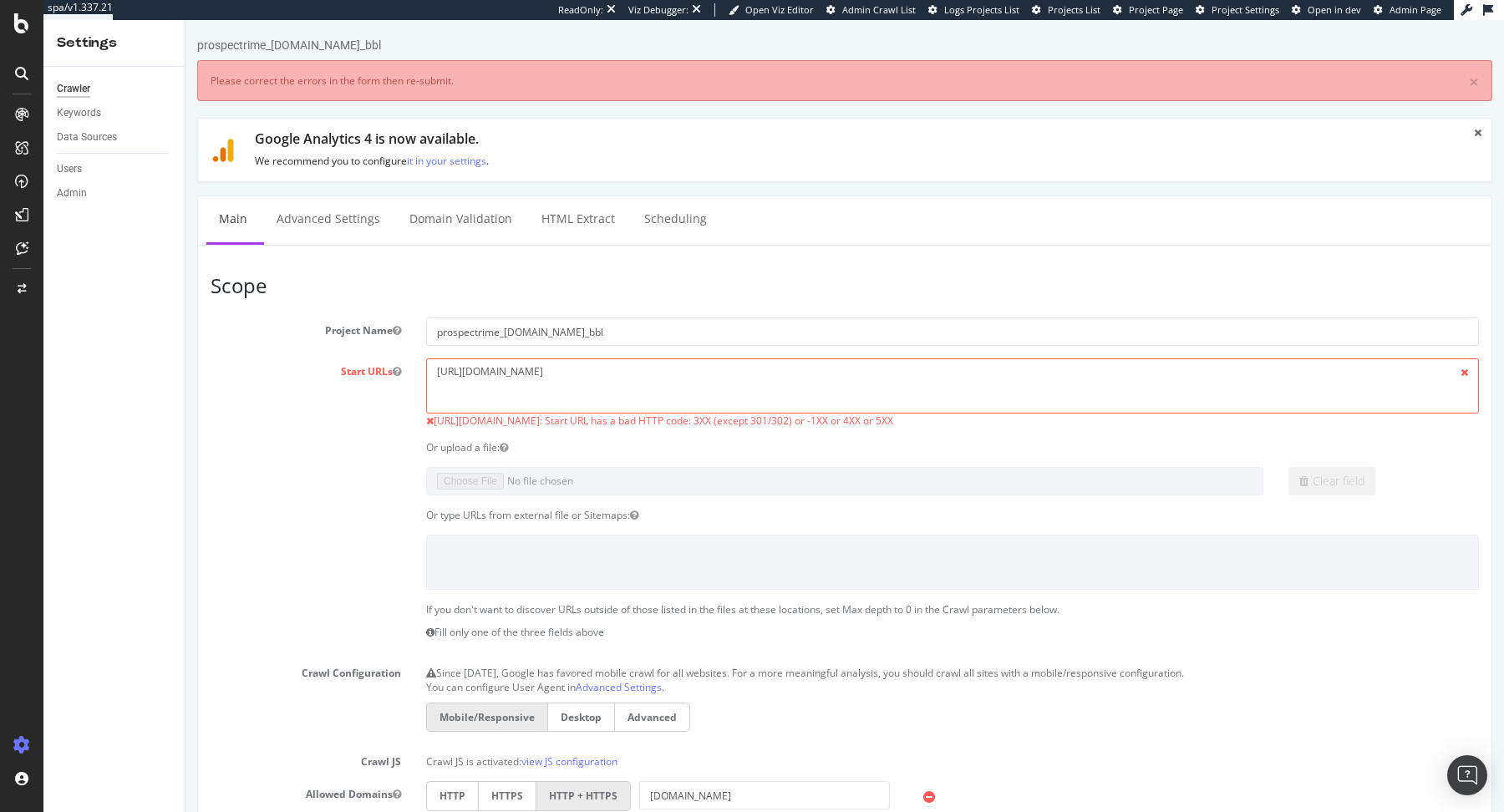
scroll to position [0, 0]
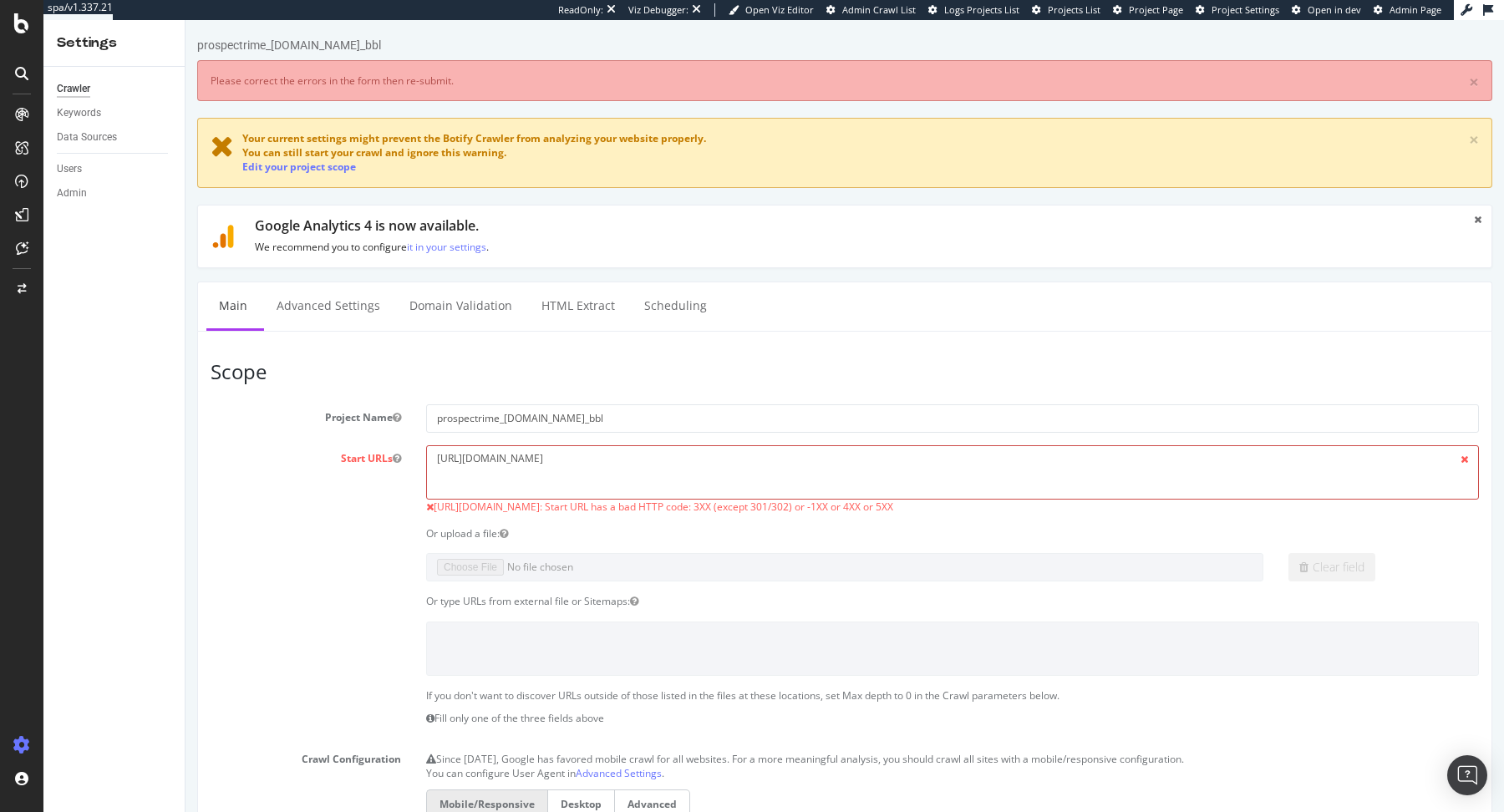
drag, startPoint x: 470, startPoint y: 458, endPoint x: 384, endPoint y: 457, distance: 86.0
click at [384, 458] on div "Start URLs https://www.11teamsports.com/ https://www.11teamsports.com/: Start U…" at bounding box center [844, 480] width 1293 height 69
click at [575, 450] on textarea "[URL][DOMAIN_NAME]" at bounding box center [952, 472] width 1053 height 54
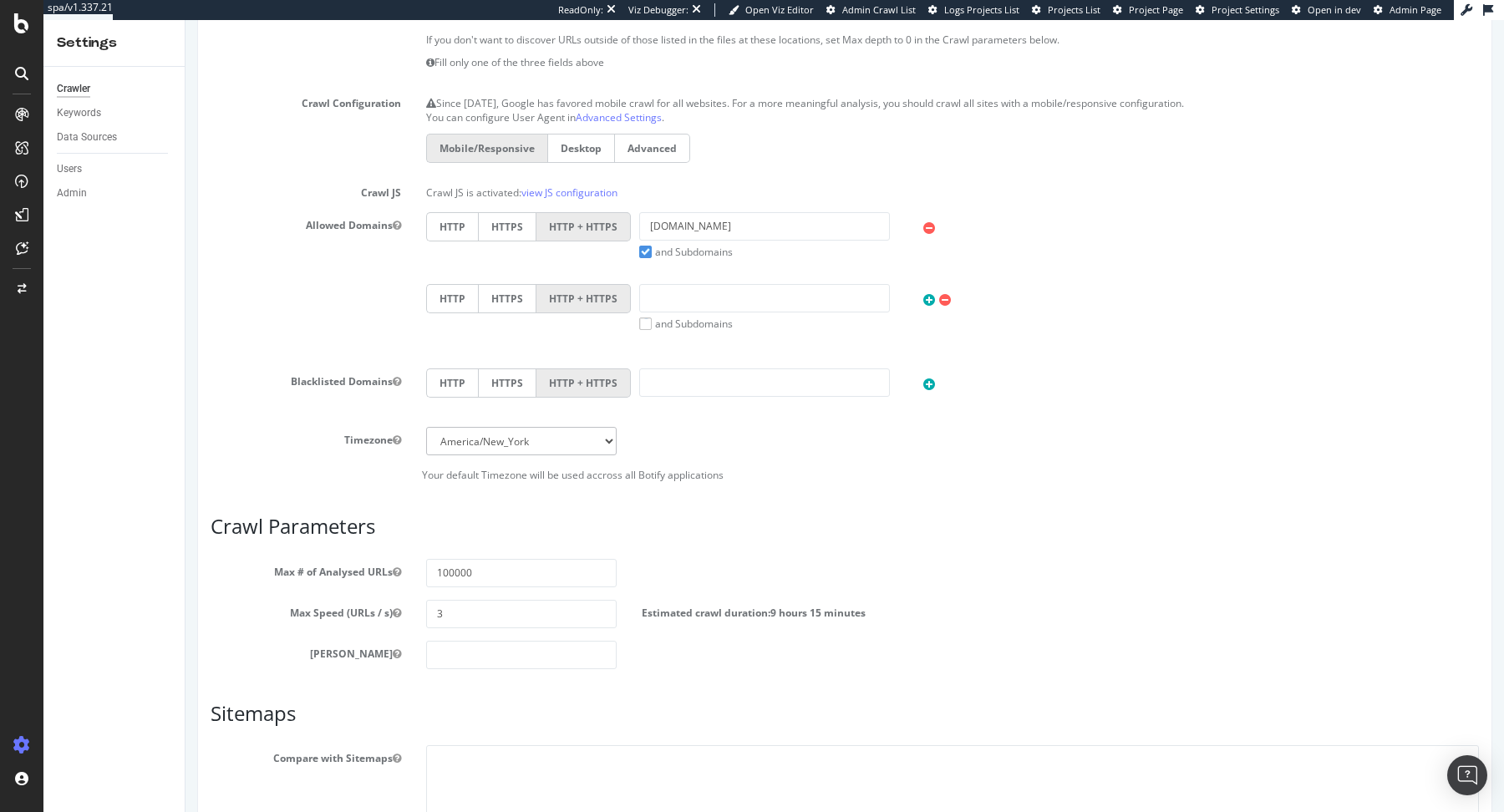
scroll to position [802, 0]
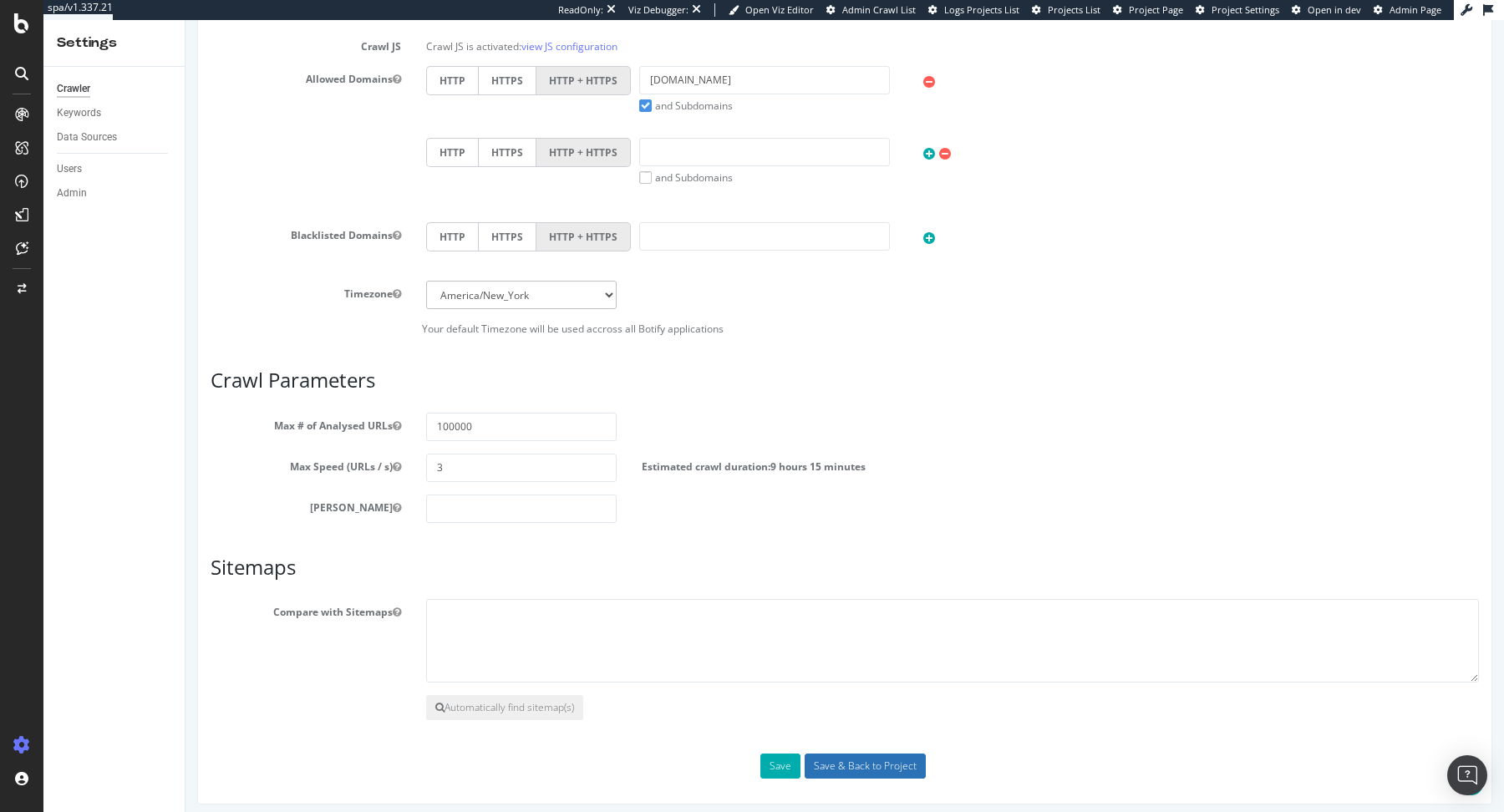
type textarea "www.11teamsports.com"
click at [894, 762] on input "Save & Back to Project" at bounding box center [865, 766] width 121 height 25
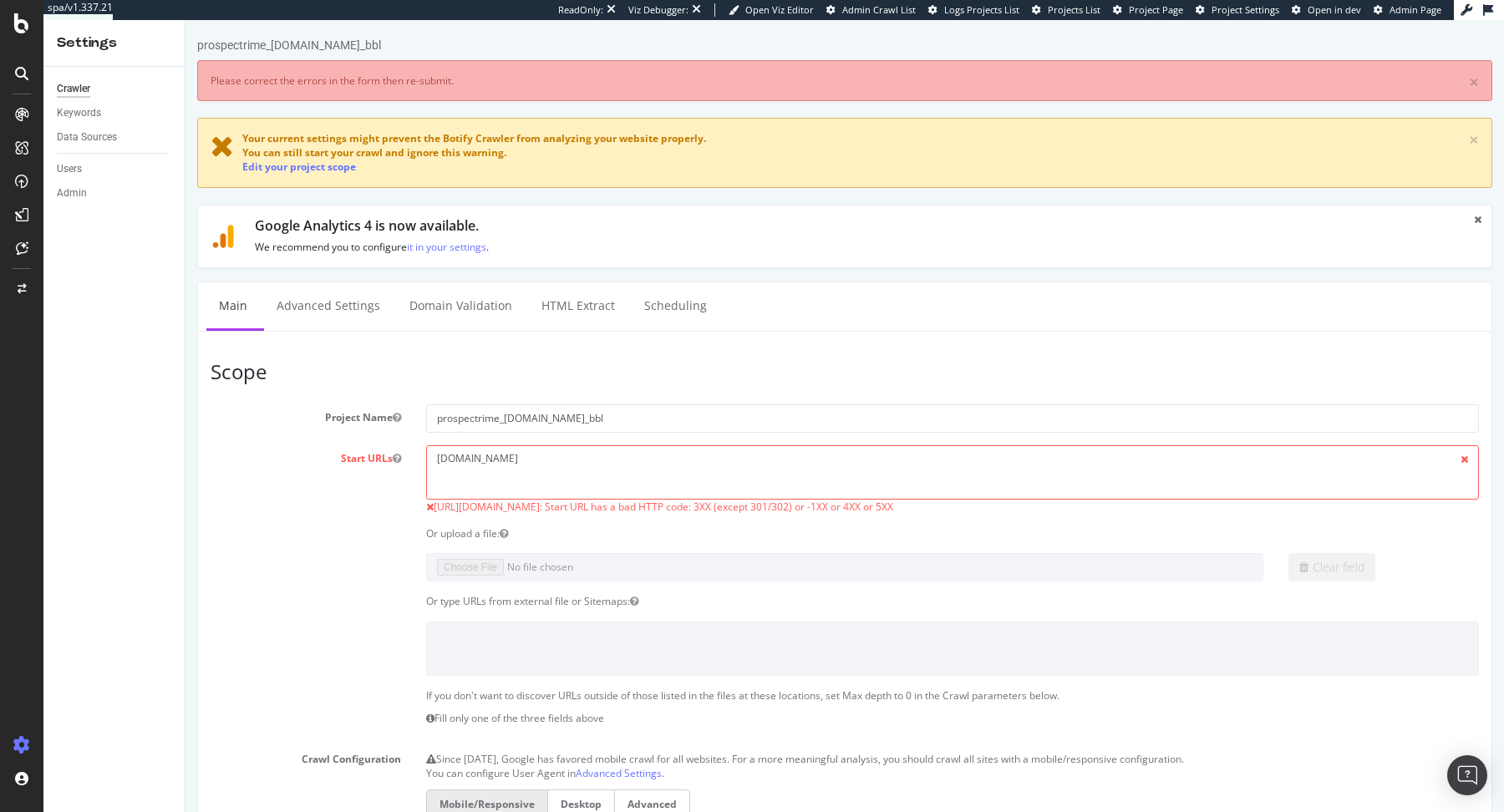
scroll to position [0, 0]
click at [478, 457] on textarea "www.11teamsports.com" at bounding box center [952, 472] width 1053 height 54
paste textarea "https://www.11teamsports.com/"
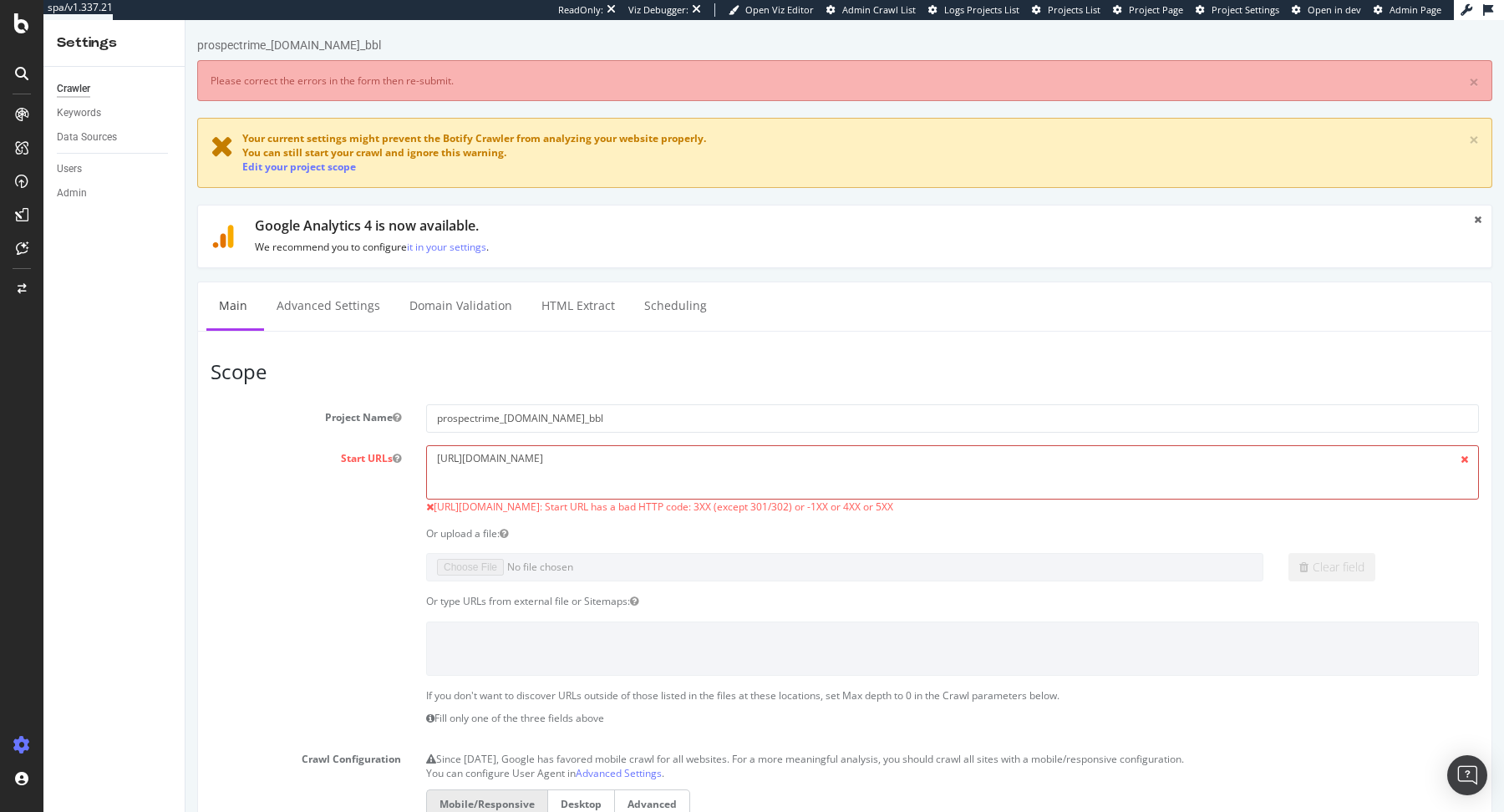
scroll to position [802, 0]
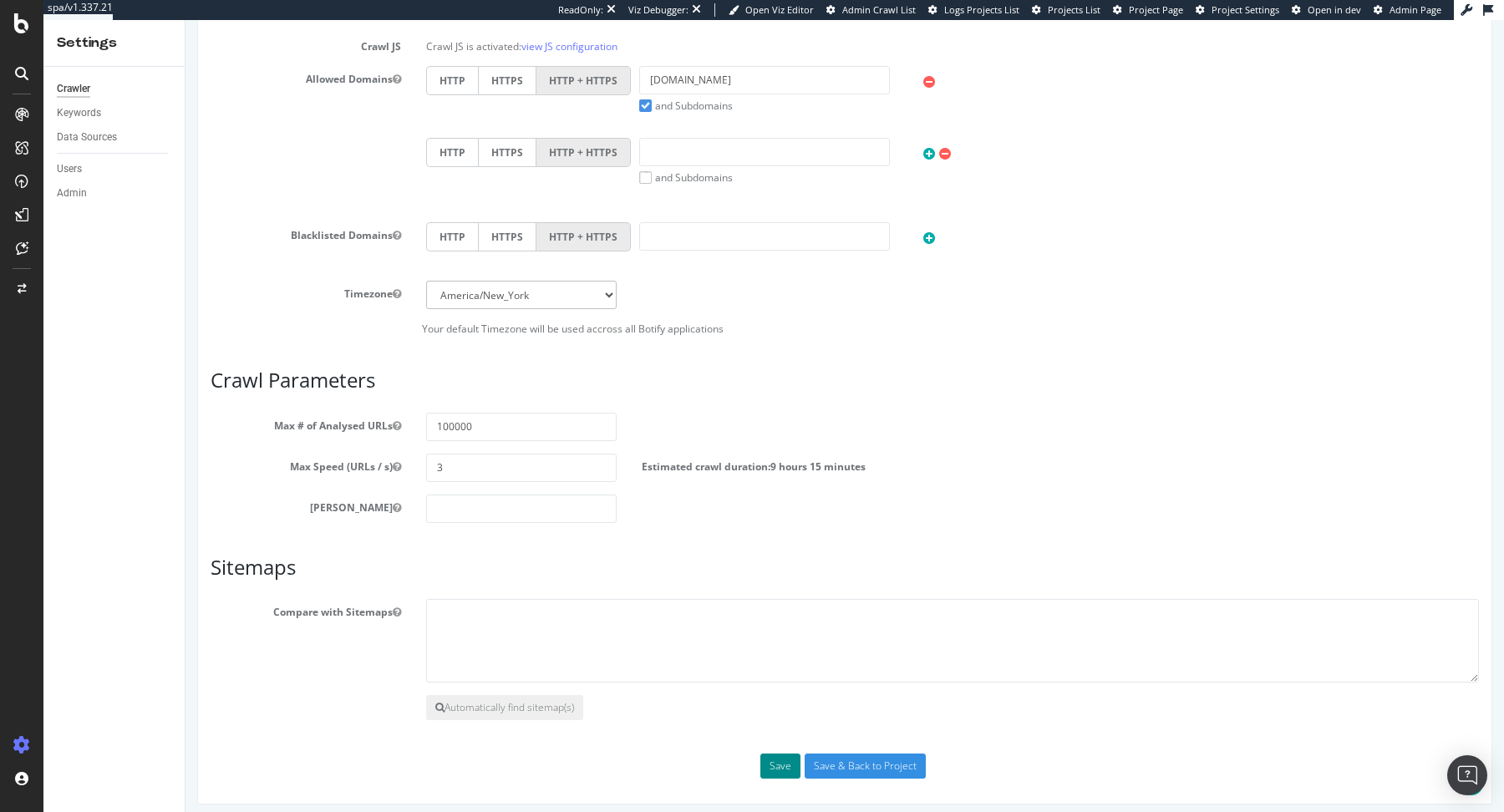
type textarea "https://www.11teamsports.com/"
click at [777, 759] on button "Save" at bounding box center [780, 766] width 40 height 25
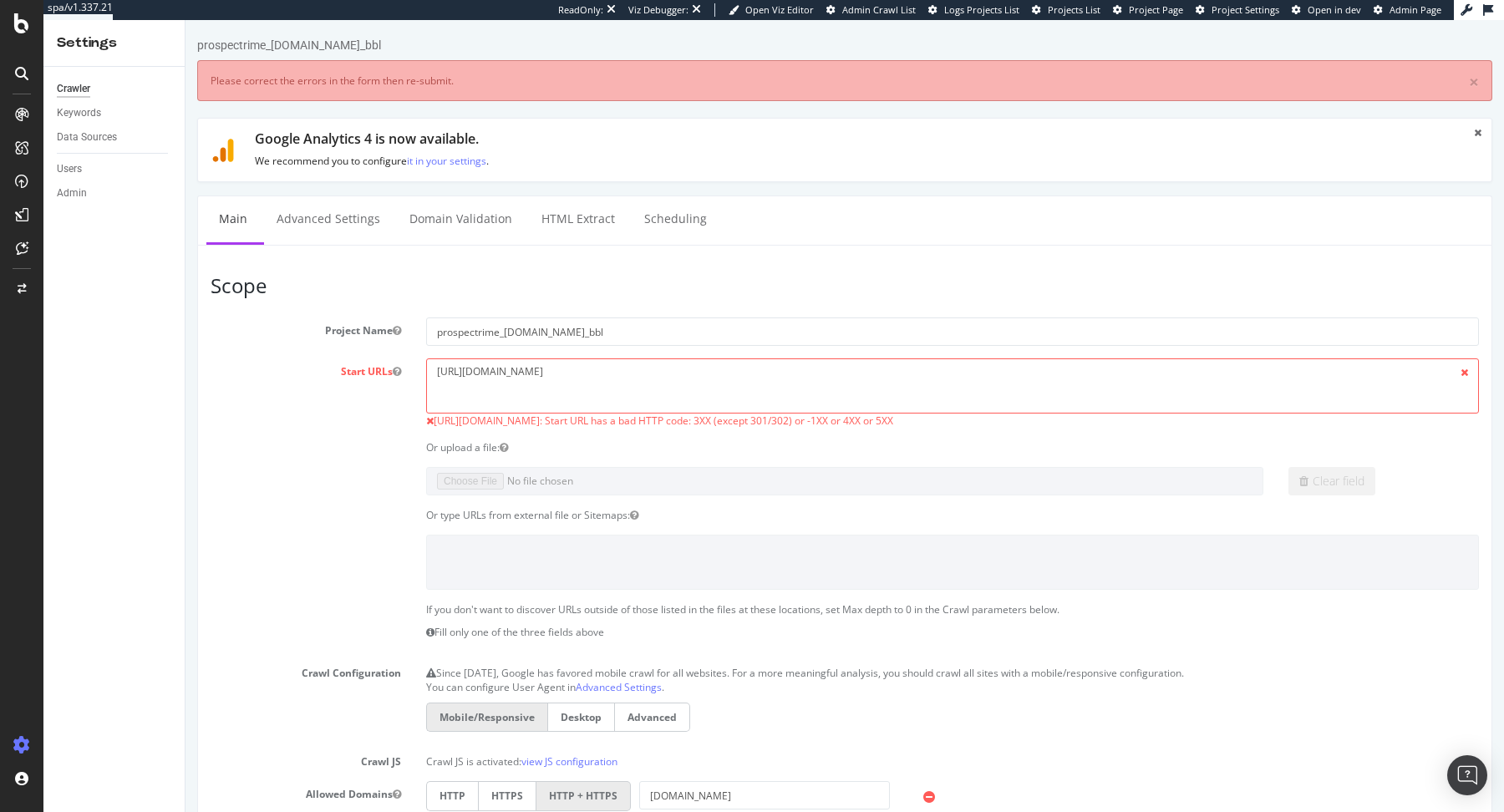
scroll to position [0, 0]
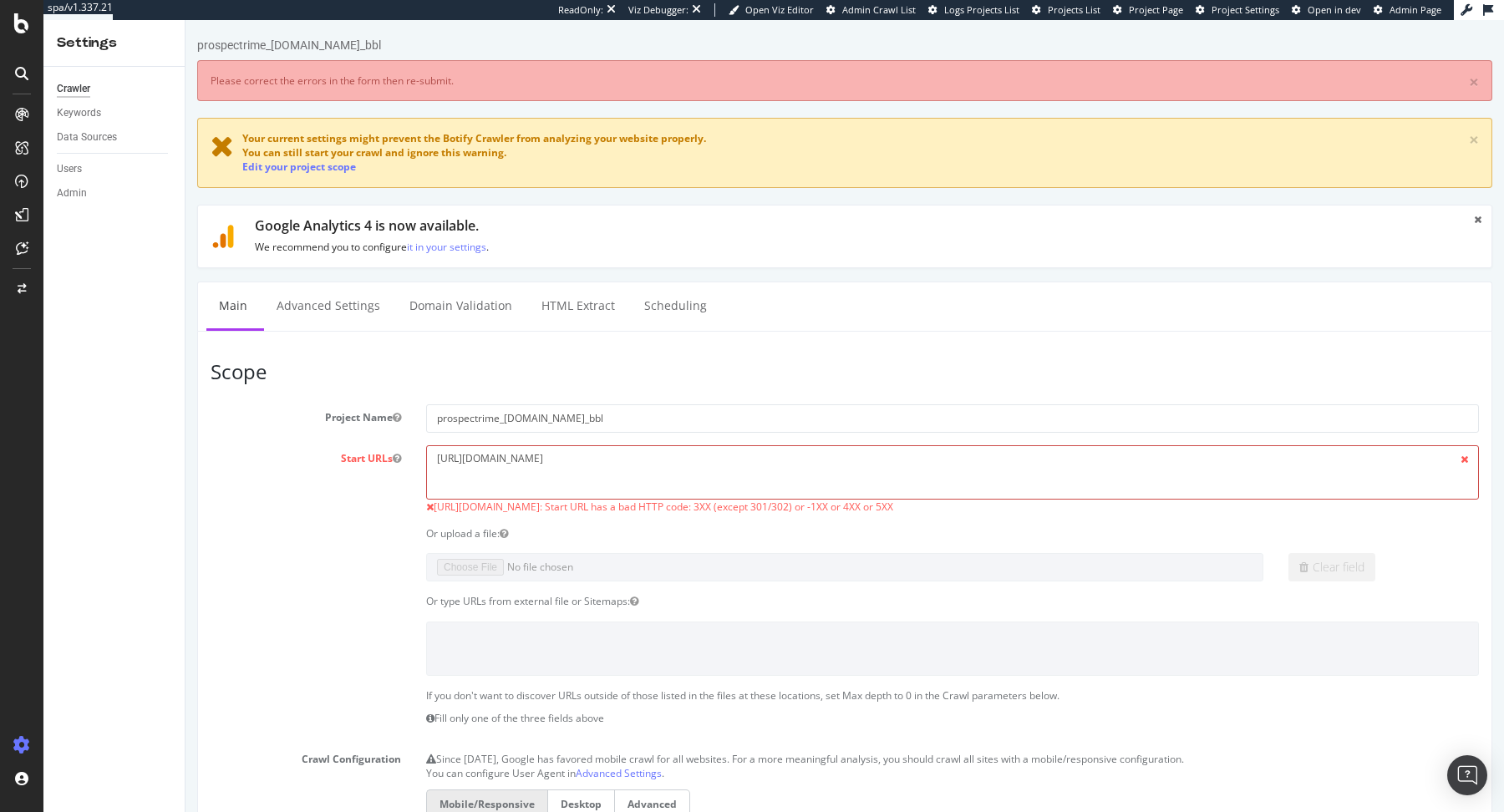
click at [466, 456] on textarea "https://www.11teamsports.com/" at bounding box center [952, 472] width 1053 height 54
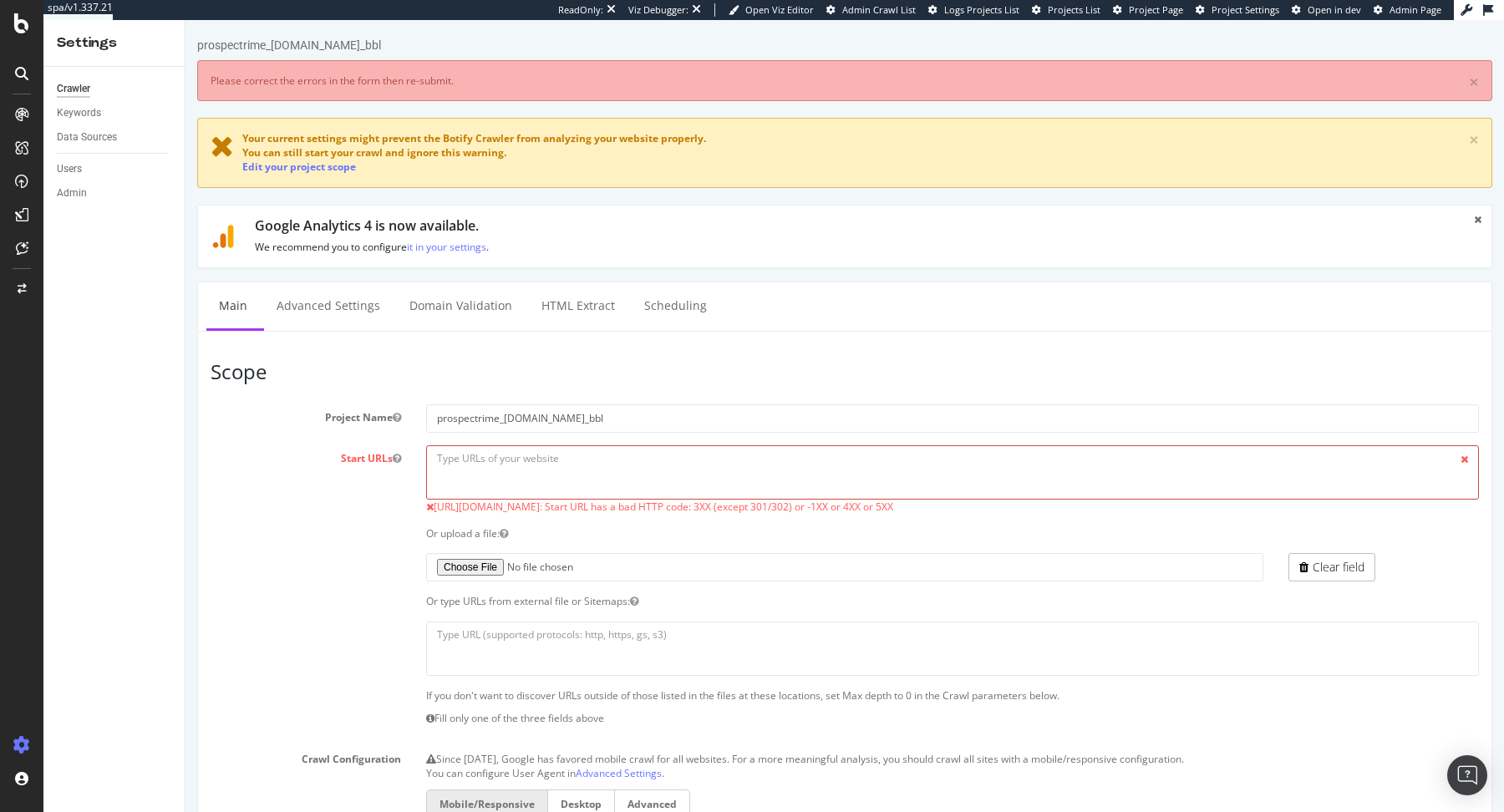
paste textarea "https://www.11teamsports.com/"
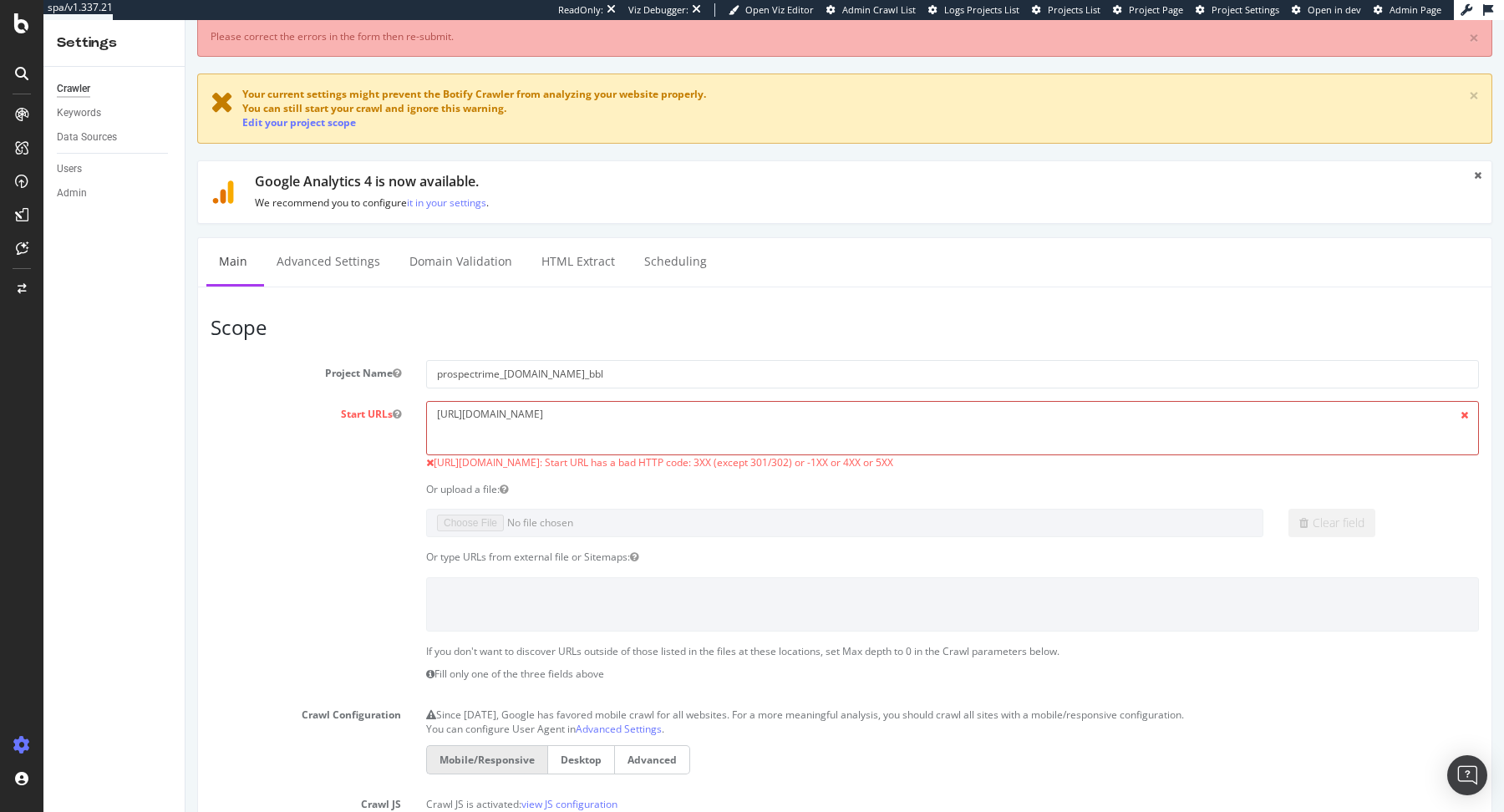
scroll to position [802, 0]
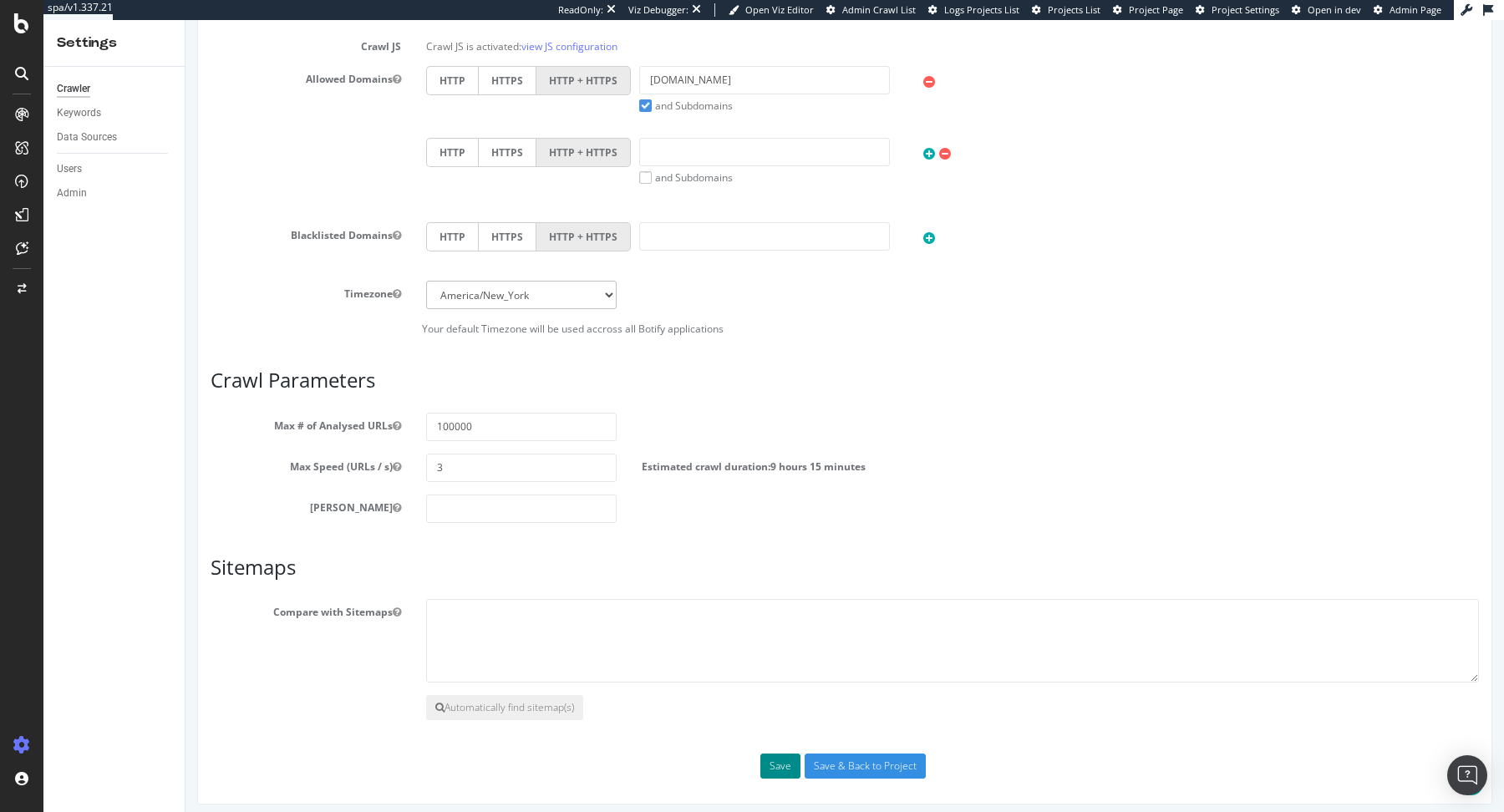
type textarea "https://www.11teamsports.com/"
click at [774, 764] on button "Save" at bounding box center [780, 766] width 40 height 25
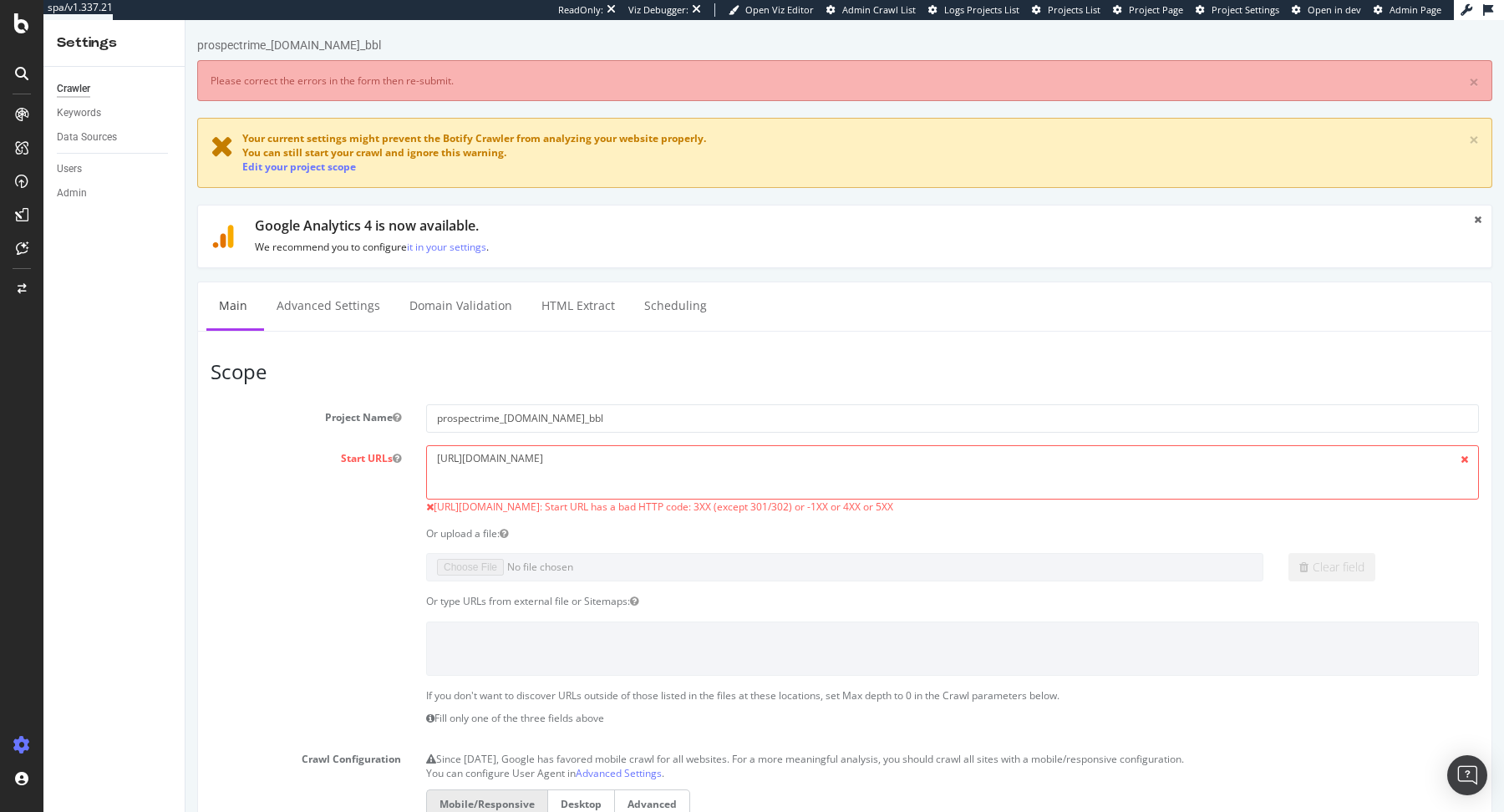
scroll to position [0, 0]
click at [468, 453] on textarea "https://www.11teamsports.com/" at bounding box center [952, 472] width 1053 height 54
drag, startPoint x: 466, startPoint y: 454, endPoint x: 366, endPoint y: 468, distance: 101.0
click at [366, 468] on div "Start URLs https://www.11teamsports.com/ https://www.11teamsports.com/: Start U…" at bounding box center [844, 480] width 1293 height 69
click at [437, 451] on textarea "https://www.11teamsports.com/" at bounding box center [952, 472] width 1053 height 54
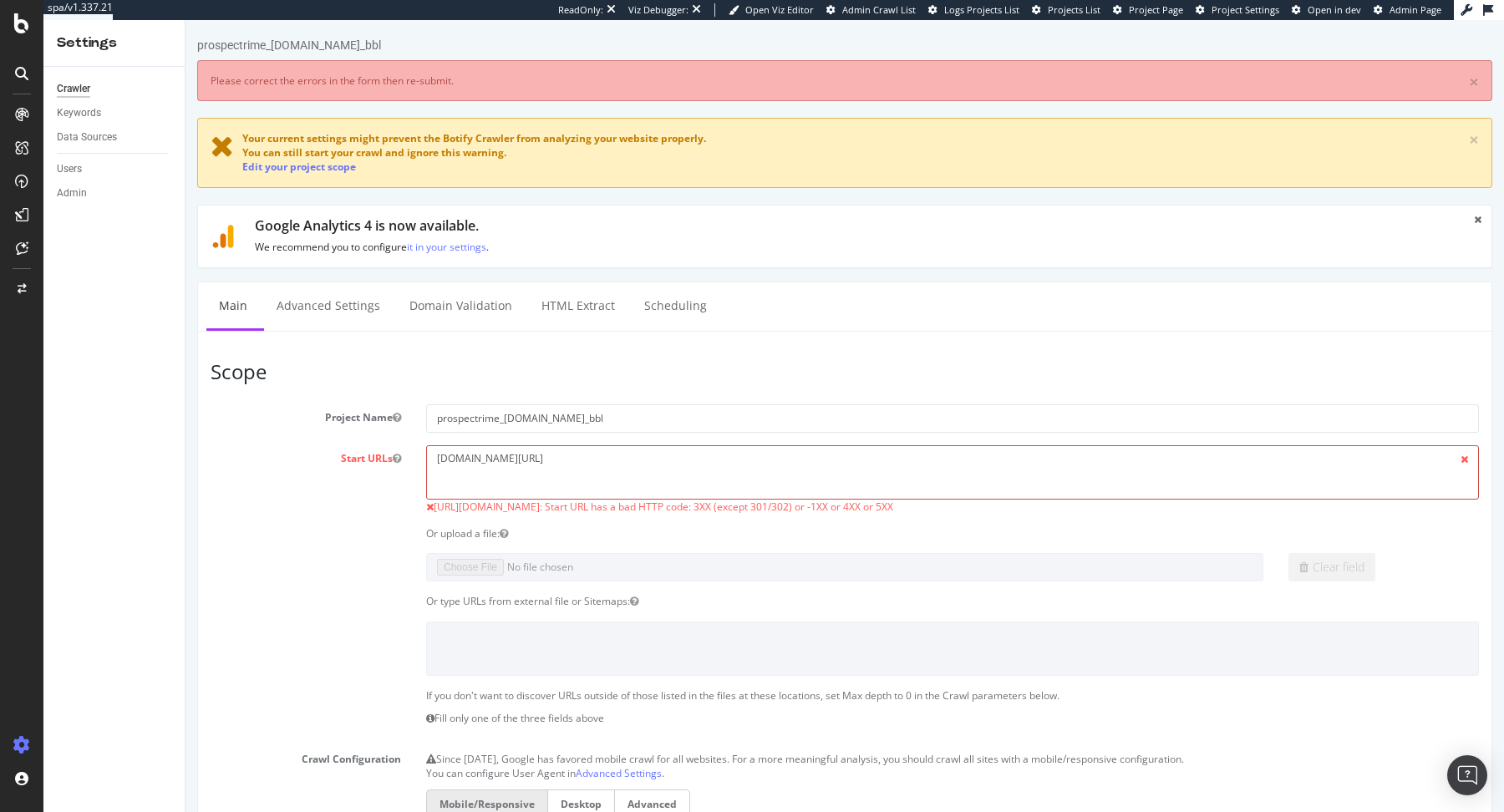
drag, startPoint x: 461, startPoint y: 451, endPoint x: 413, endPoint y: 451, distance: 48.0
click at [414, 451] on div "https://www.11teamsports.com/ https://www.11teamsports.com/: Start URL has a ba…" at bounding box center [952, 480] width 1078 height 69
click at [610, 445] on textarea "https://www.11teamsports.com/" at bounding box center [952, 472] width 1053 height 54
click at [567, 455] on textarea "https://www.11teamsports.com/" at bounding box center [952, 472] width 1053 height 54
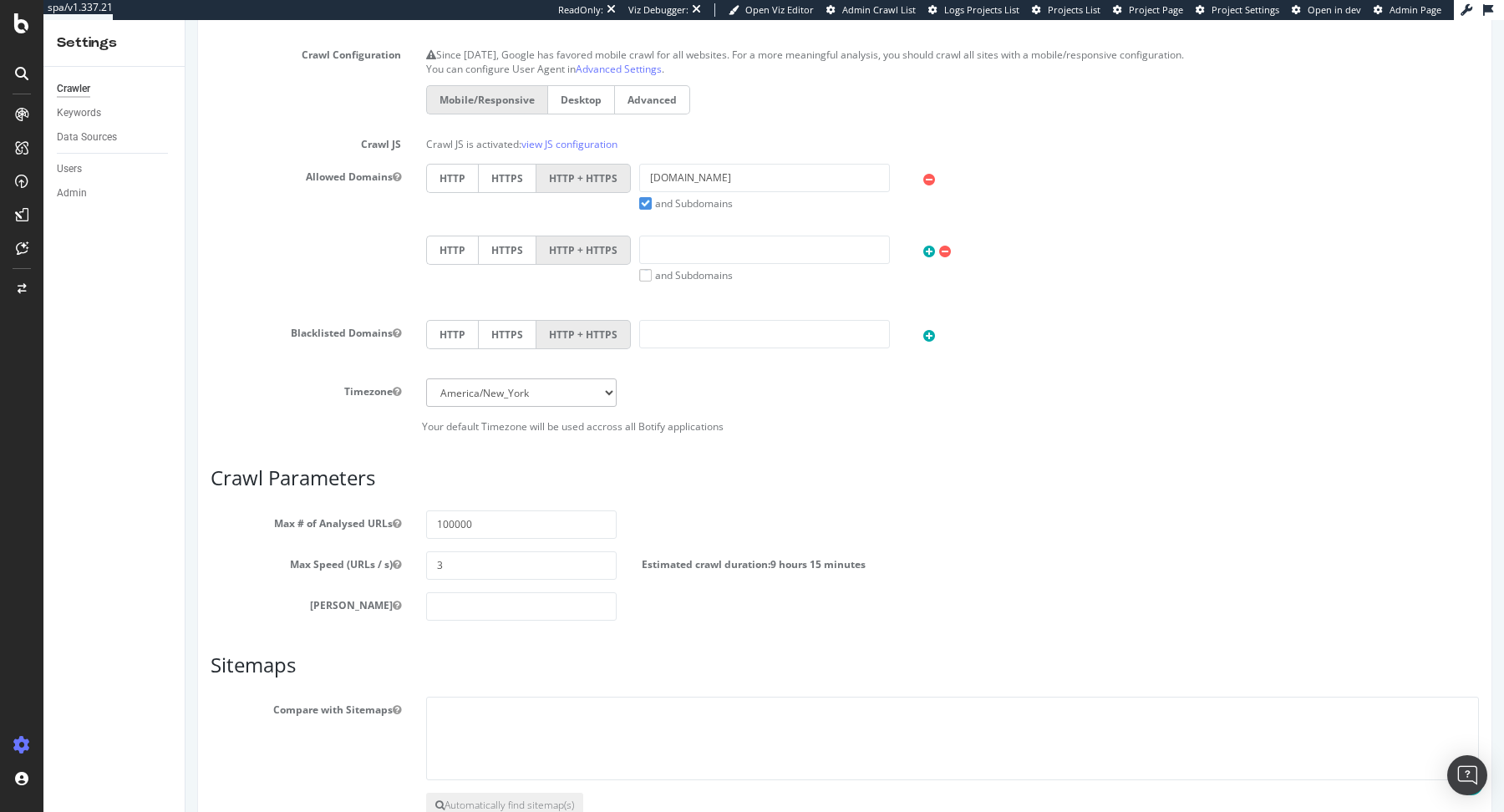
scroll to position [802, 0]
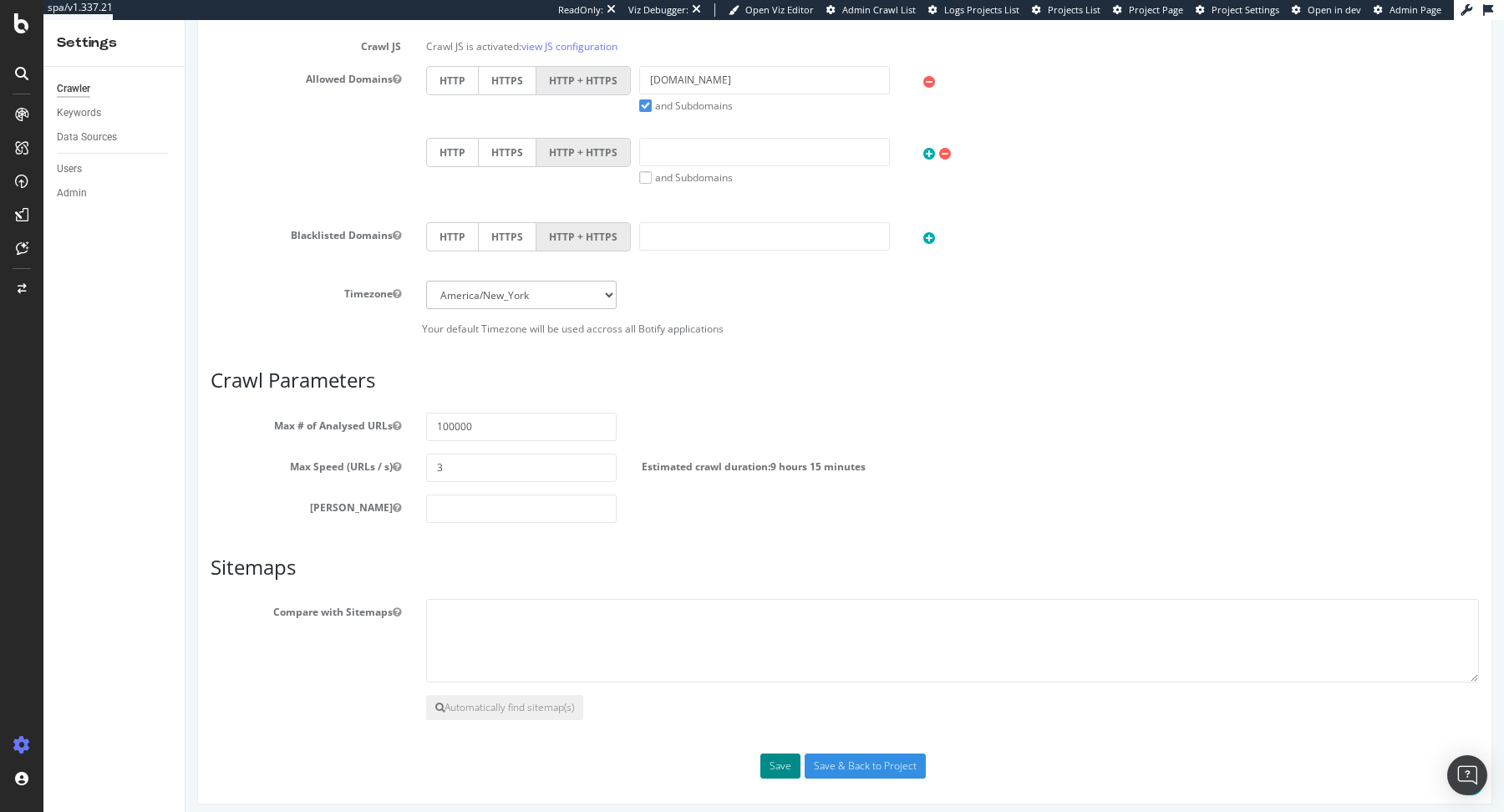
type textarea "11teamsports.com"
click at [778, 757] on button "Save" at bounding box center [780, 766] width 40 height 25
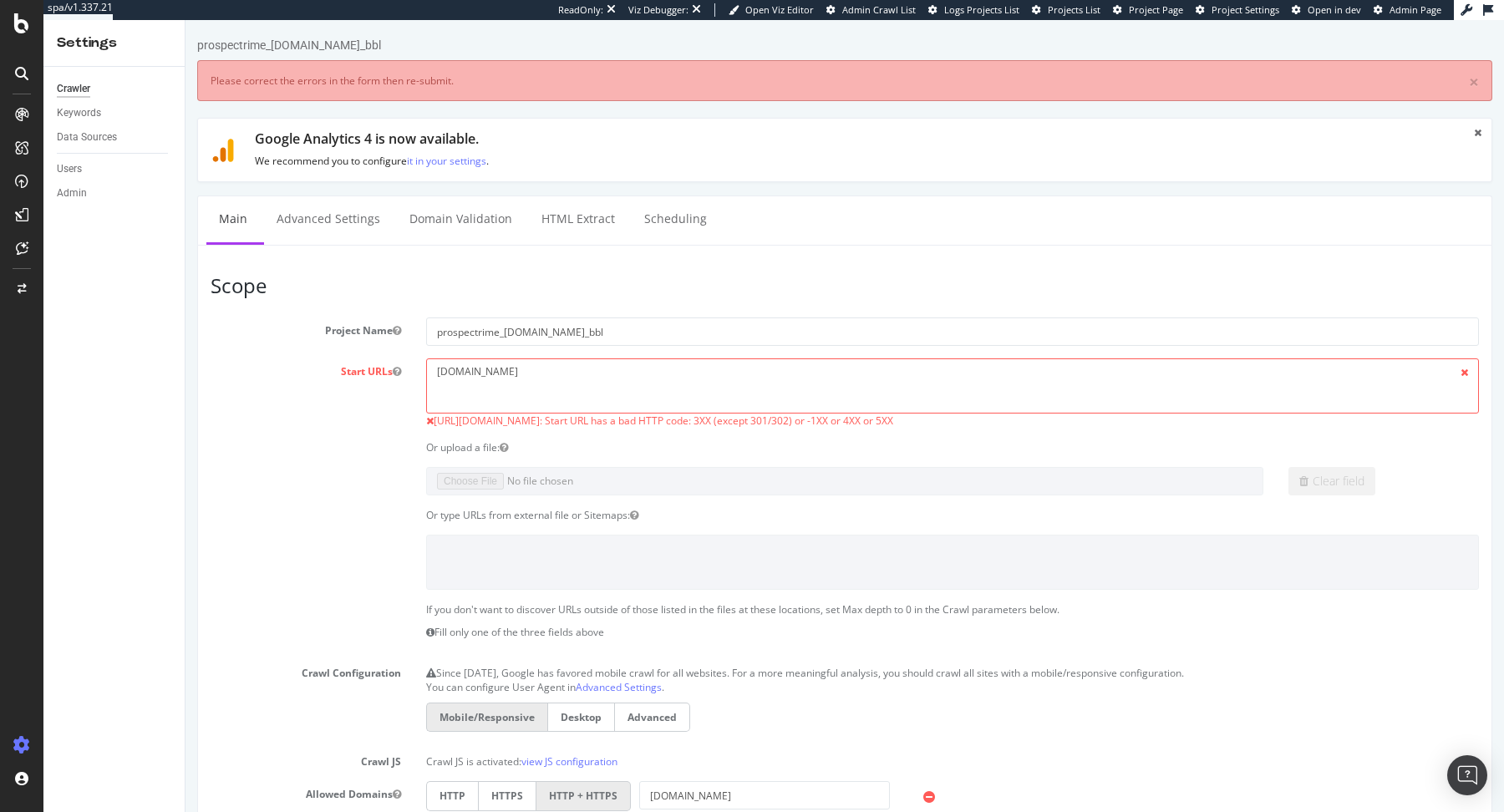
scroll to position [0, 0]
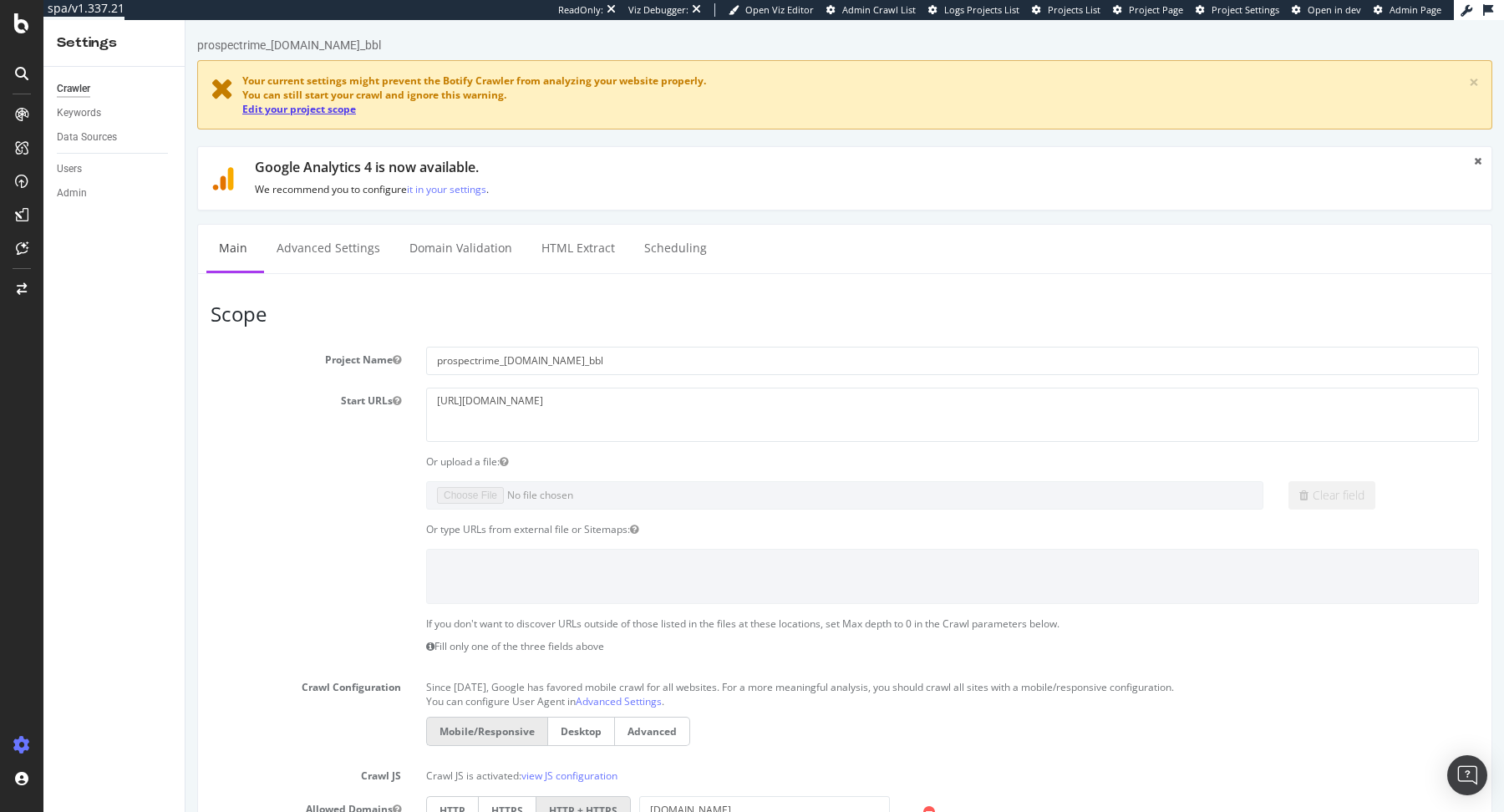
click at [256, 112] on link "Edit your project scope" at bounding box center [299, 109] width 114 height 14
click at [77, 90] on div "Crawler" at bounding box center [74, 89] width 33 height 18
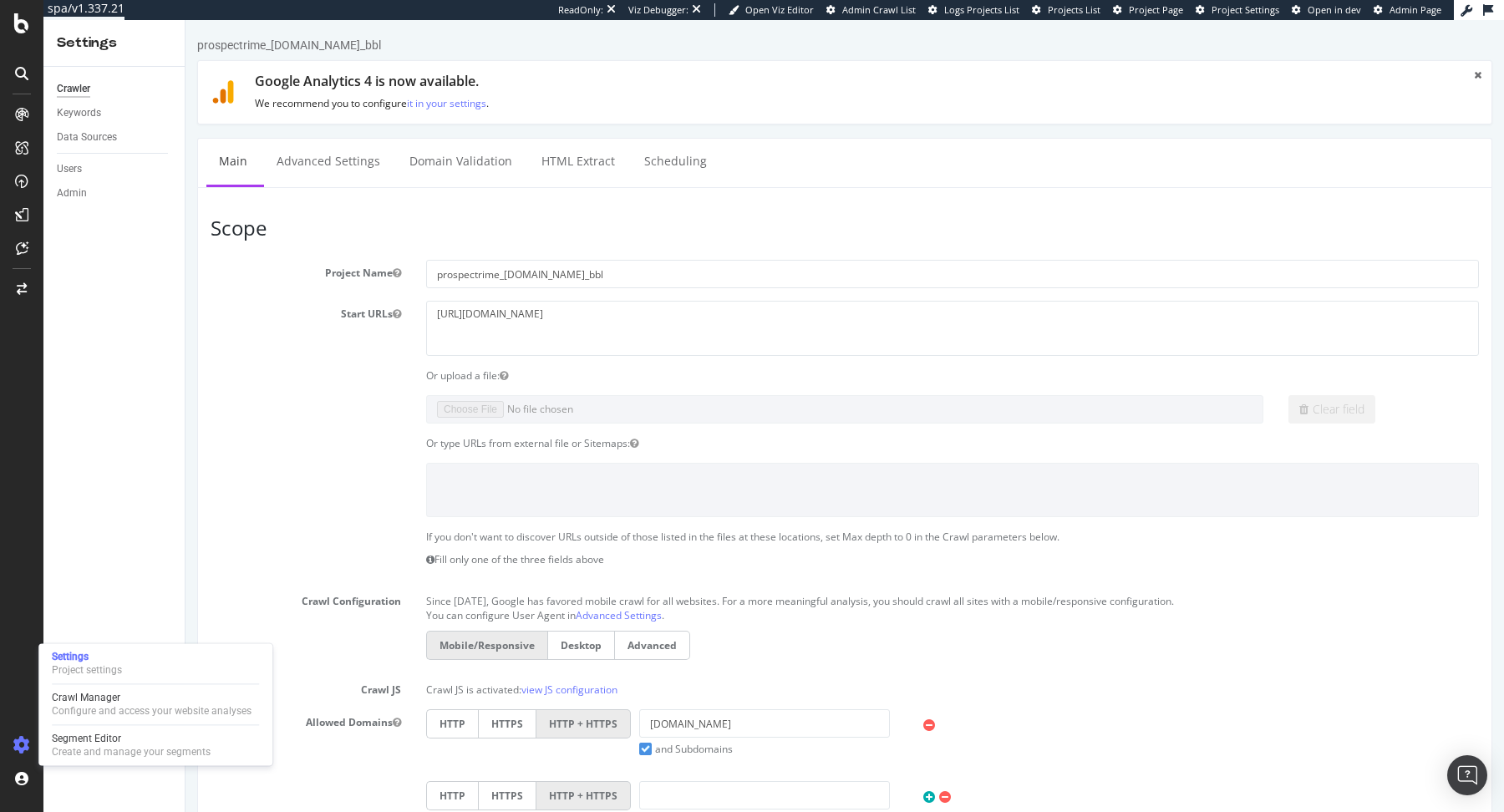
click at [64, 724] on div "Settings Project settings Crawl Manager Configure and access your website analy…" at bounding box center [155, 704] width 234 height 122
click at [71, 707] on div "Configure and access your website analyses" at bounding box center [152, 711] width 199 height 13
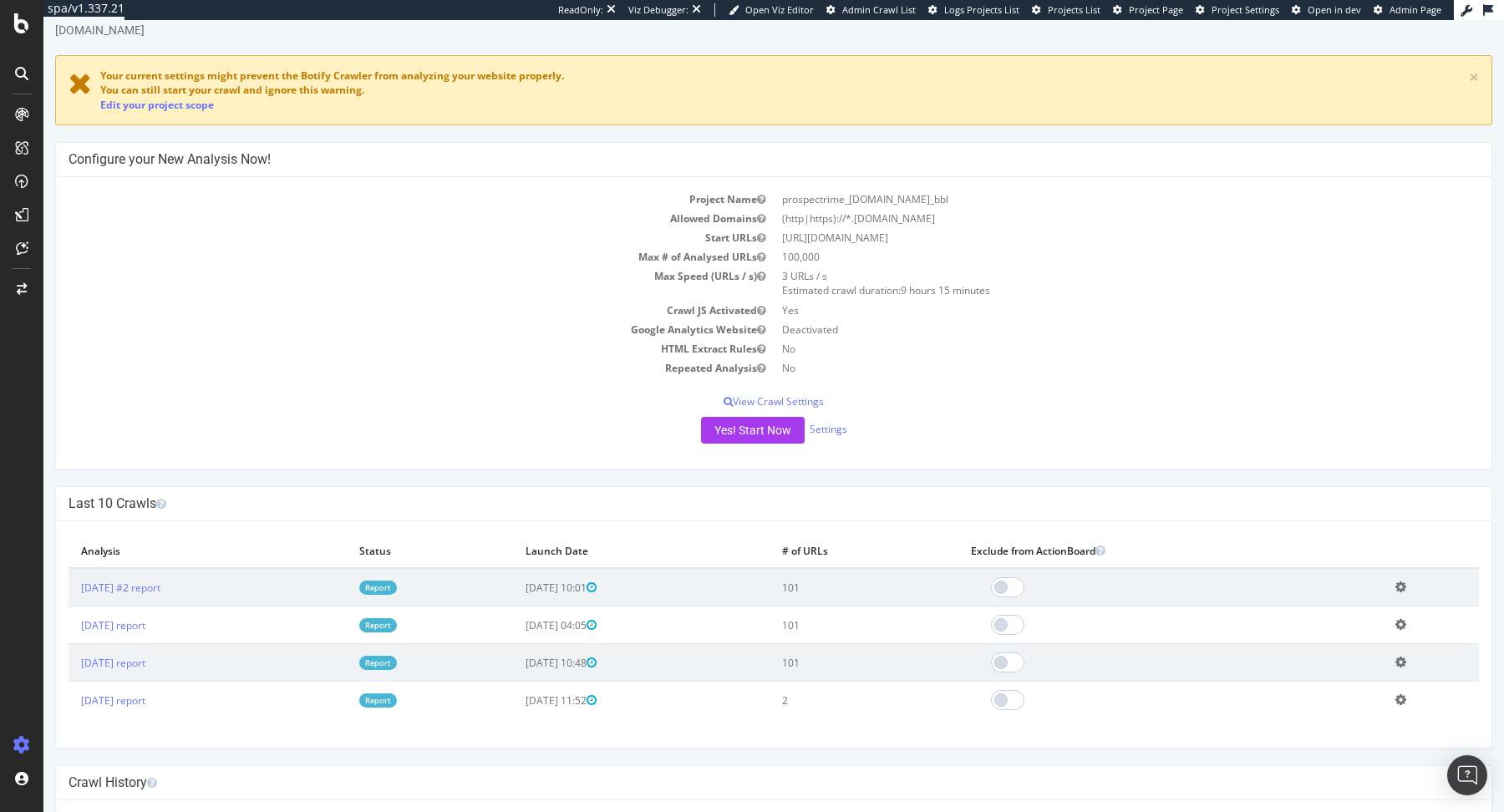
scroll to position [110, 0]
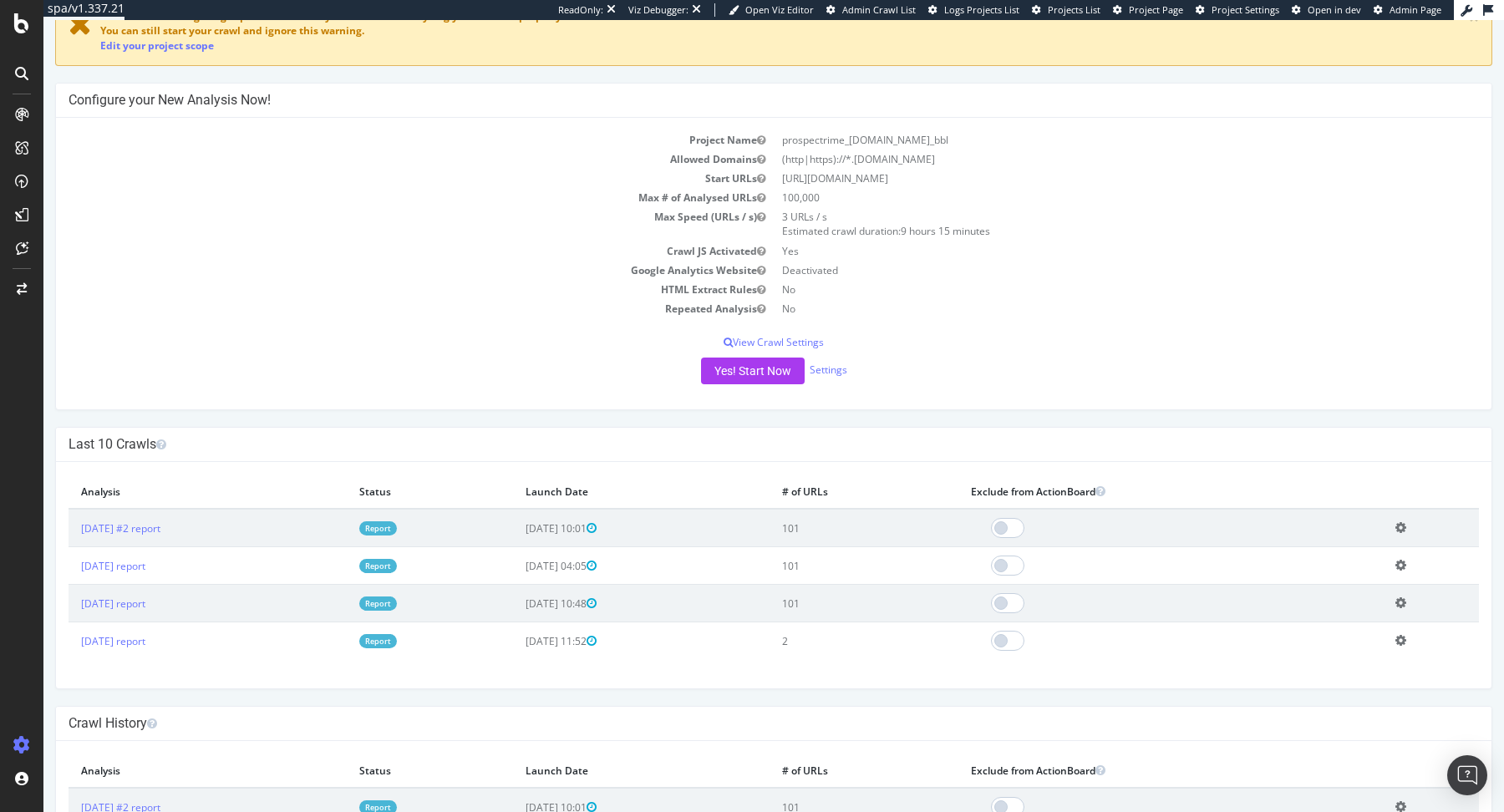
click at [397, 528] on link "Report" at bounding box center [378, 528] width 38 height 14
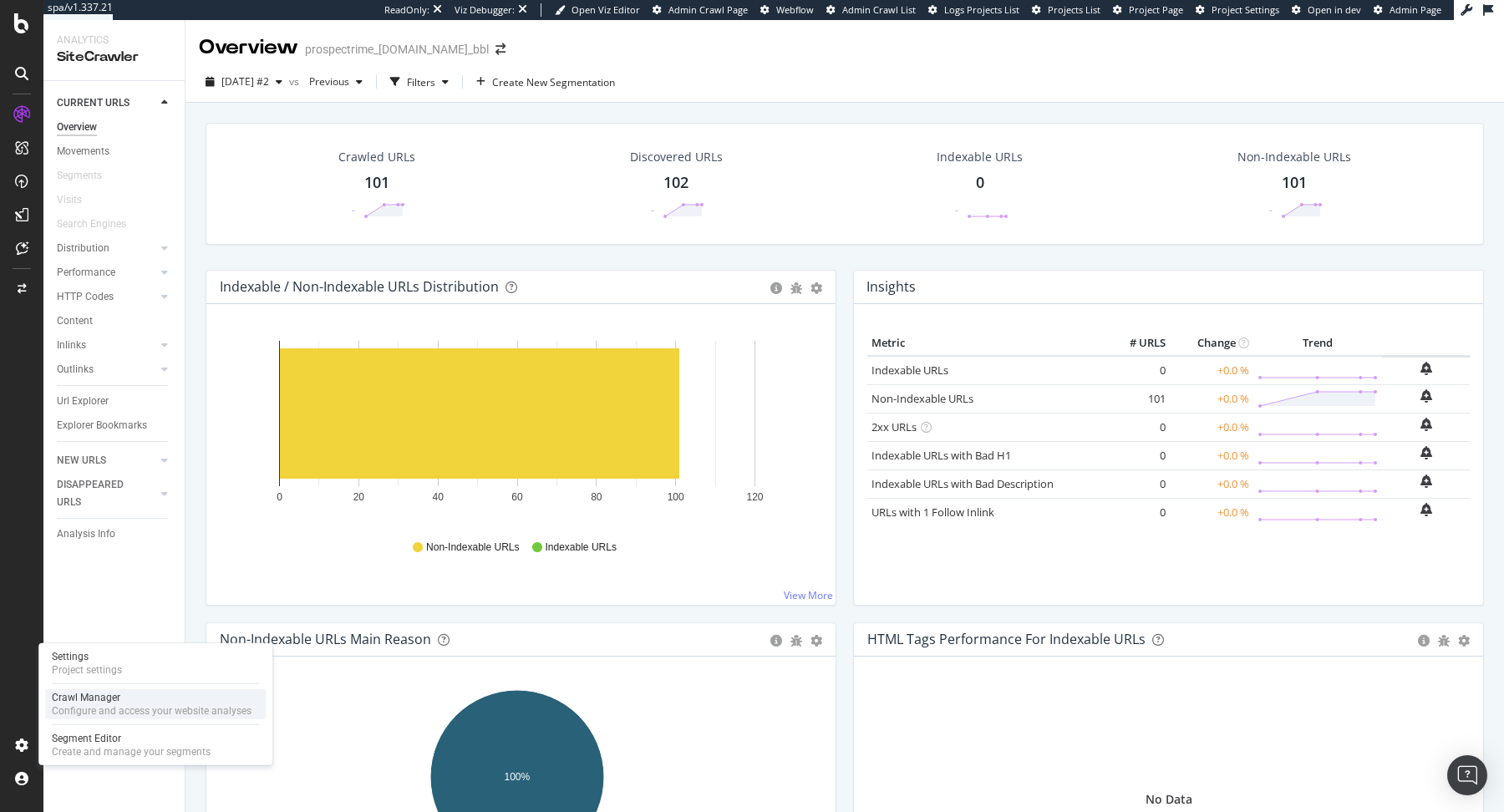
click at [69, 704] on div "Configure and access your website analyses" at bounding box center [152, 711] width 199 height 13
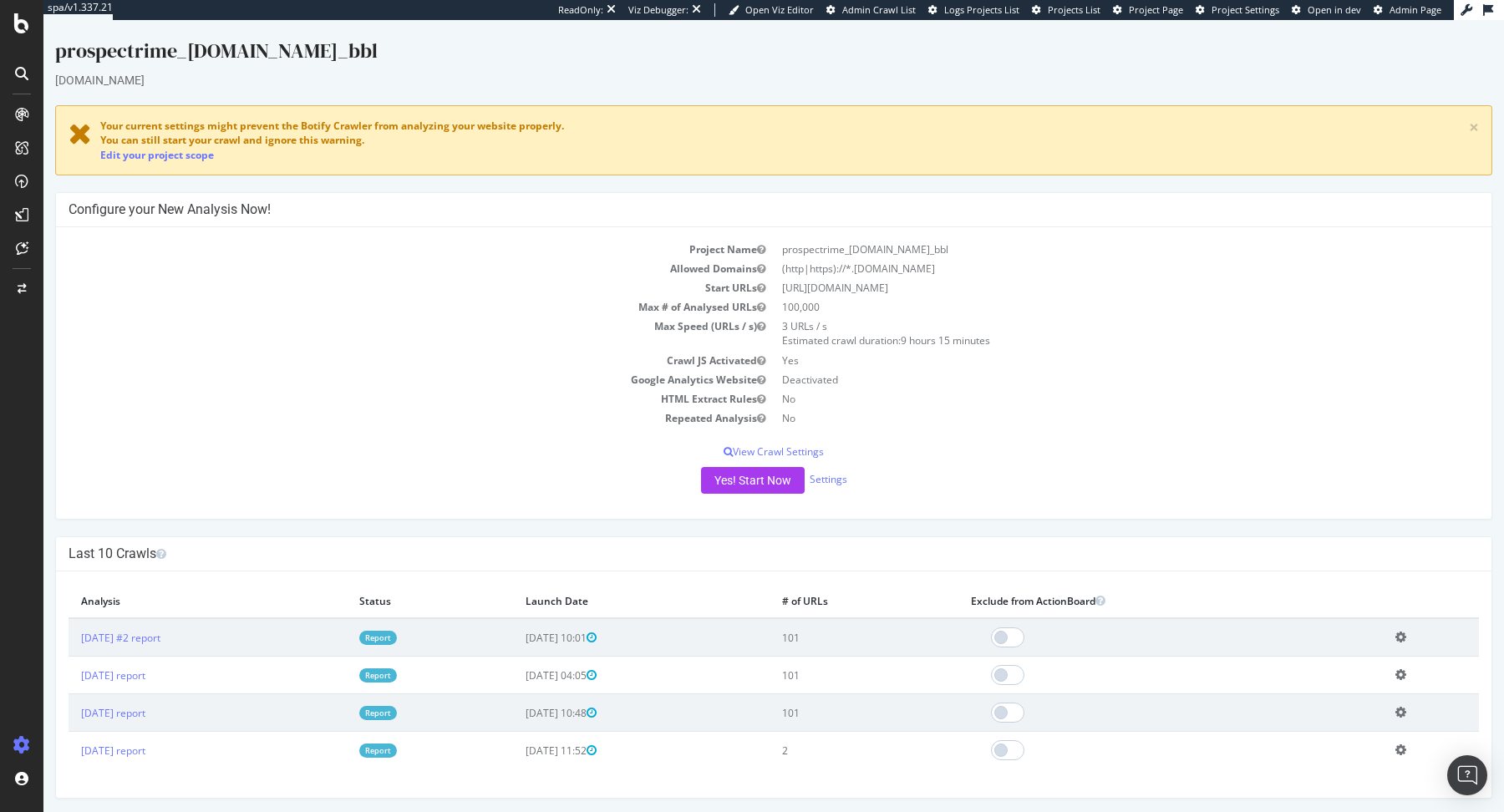
click at [397, 630] on link "Report" at bounding box center [378, 637] width 38 height 14
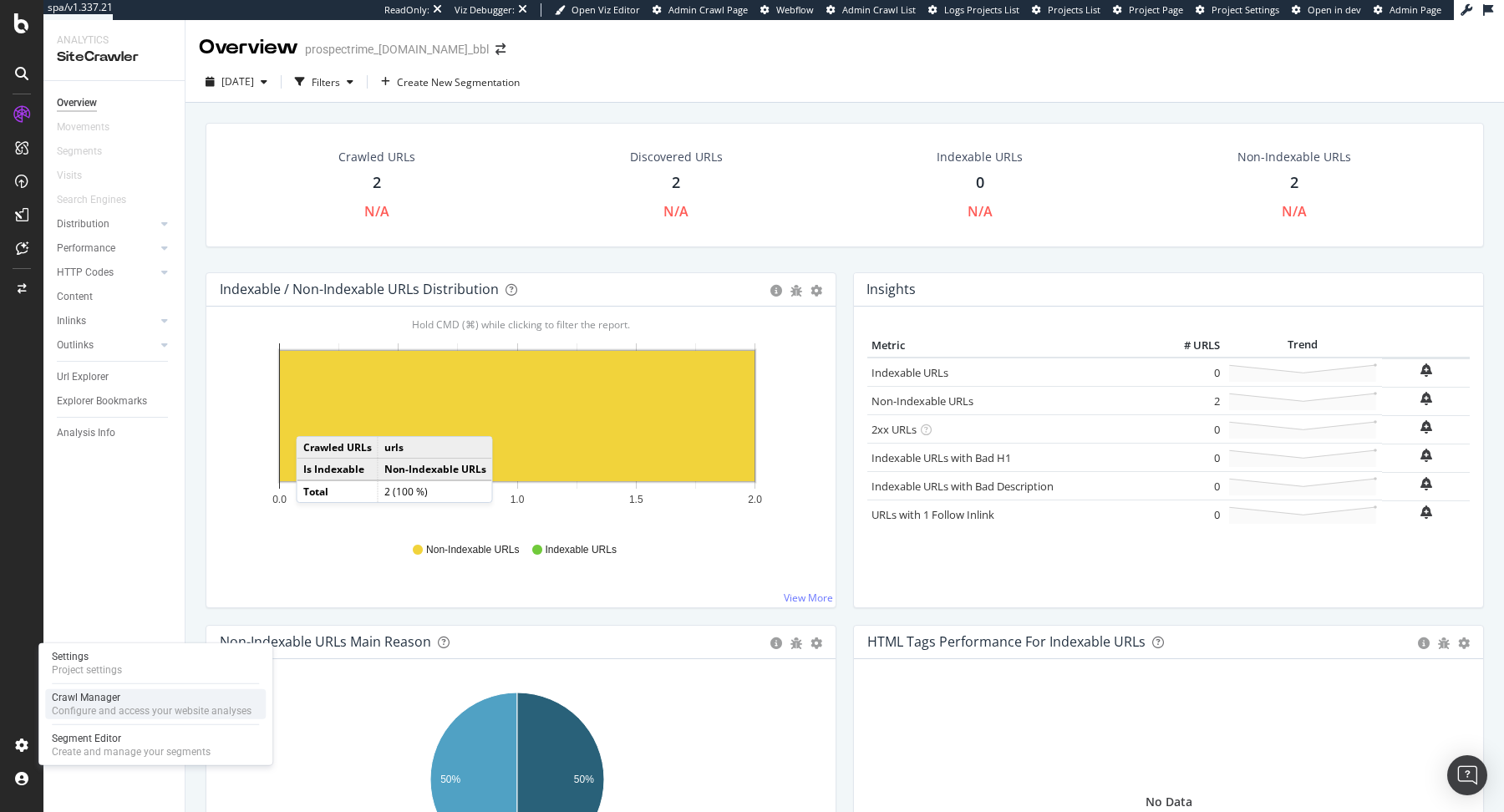
click at [67, 711] on div "Configure and access your website analyses" at bounding box center [152, 711] width 199 height 13
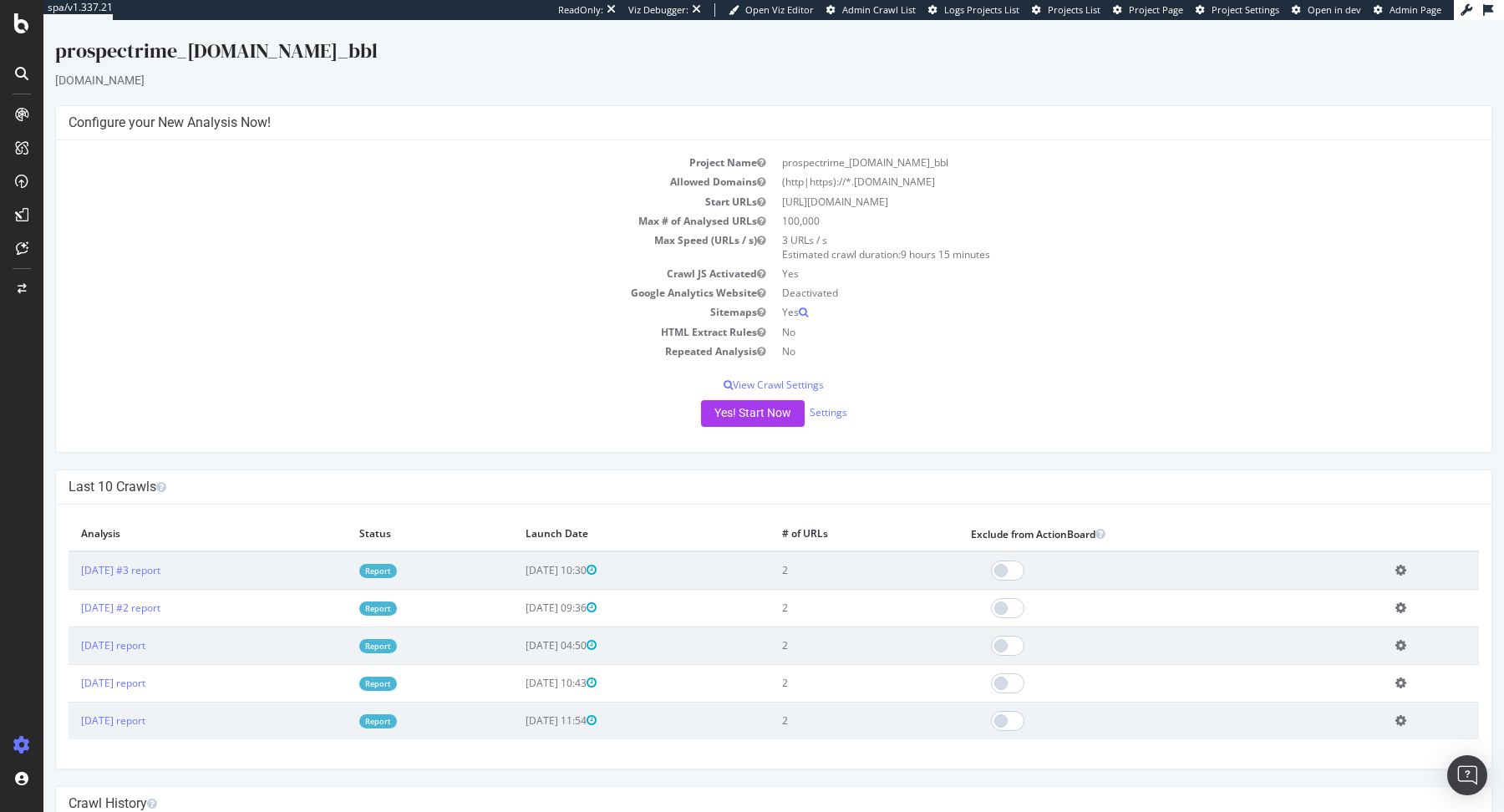
click at [397, 572] on link "Report" at bounding box center [378, 570] width 38 height 14
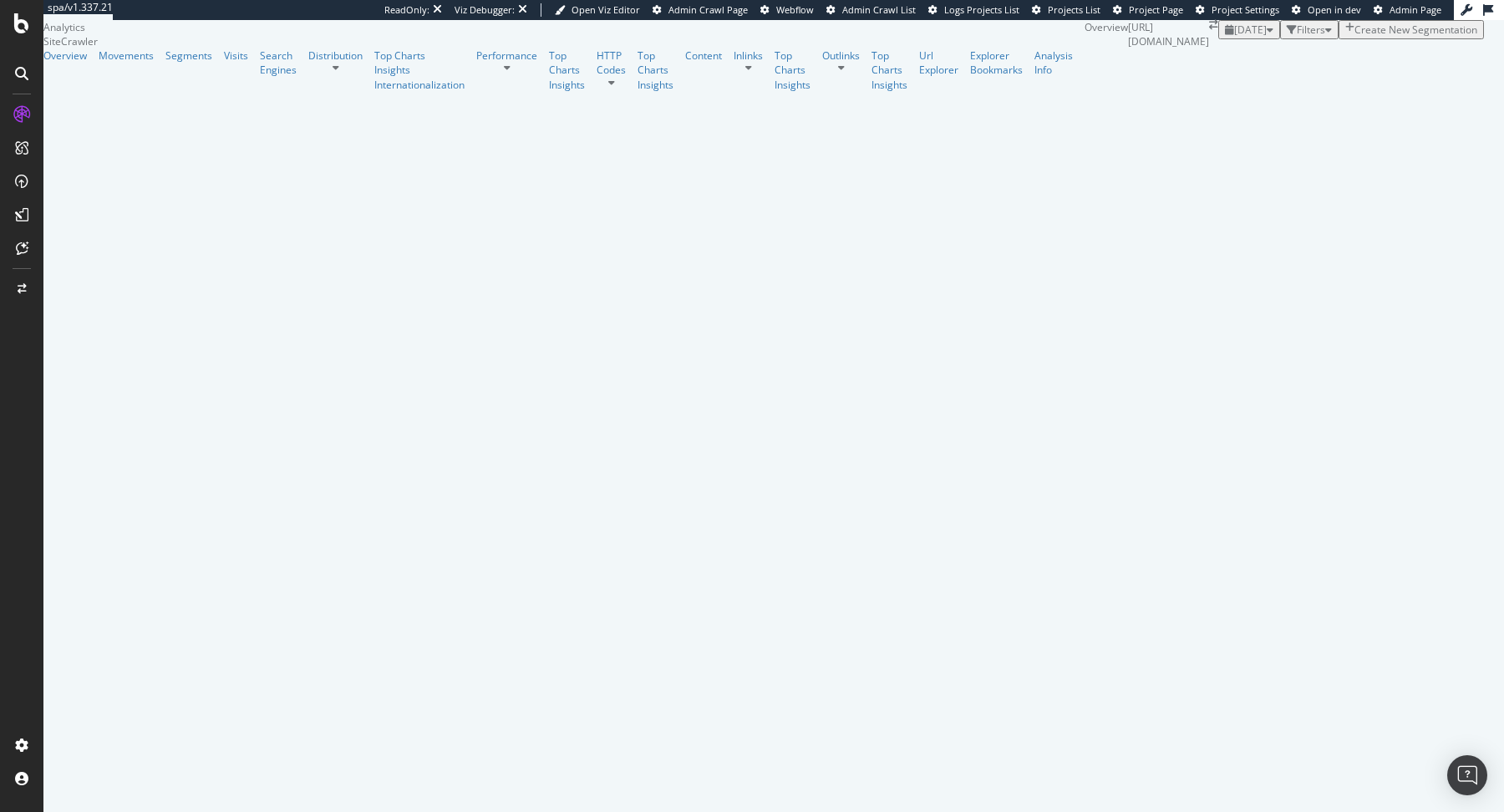
scroll to position [105, 0]
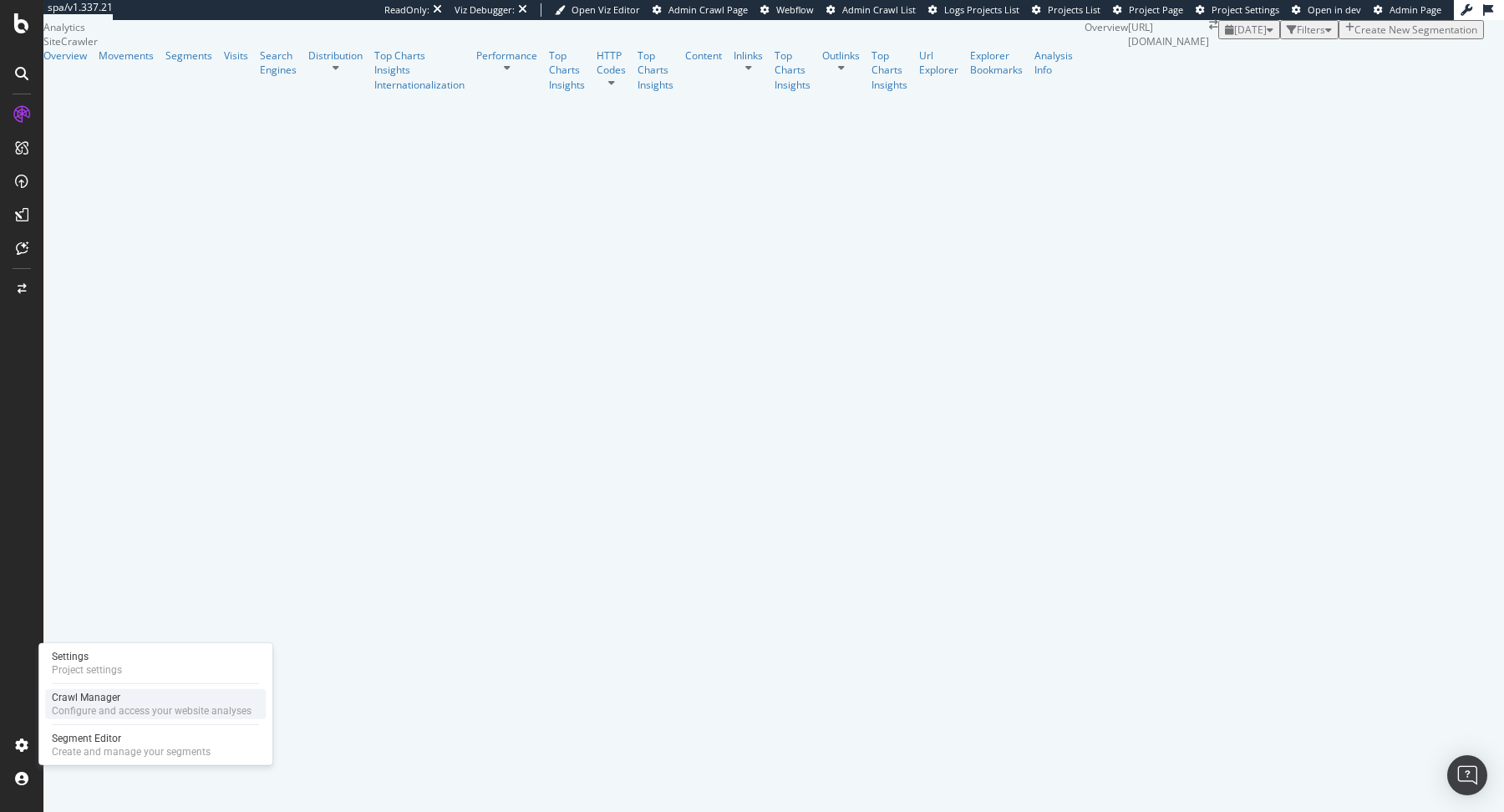
click at [62, 712] on div "Configure and access your website analyses" at bounding box center [152, 711] width 199 height 13
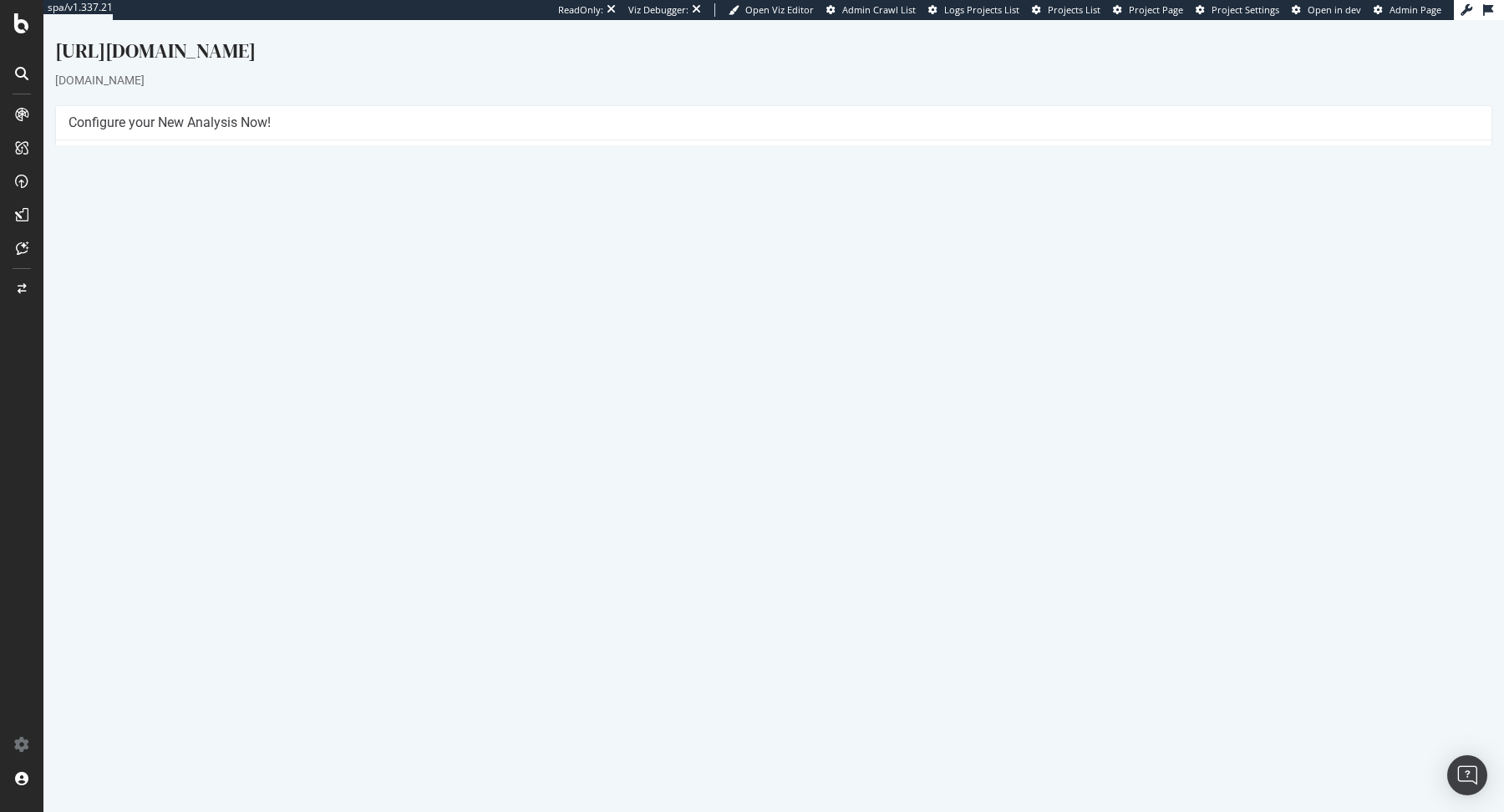
click at [397, 550] on link "Report" at bounding box center [378, 551] width 38 height 14
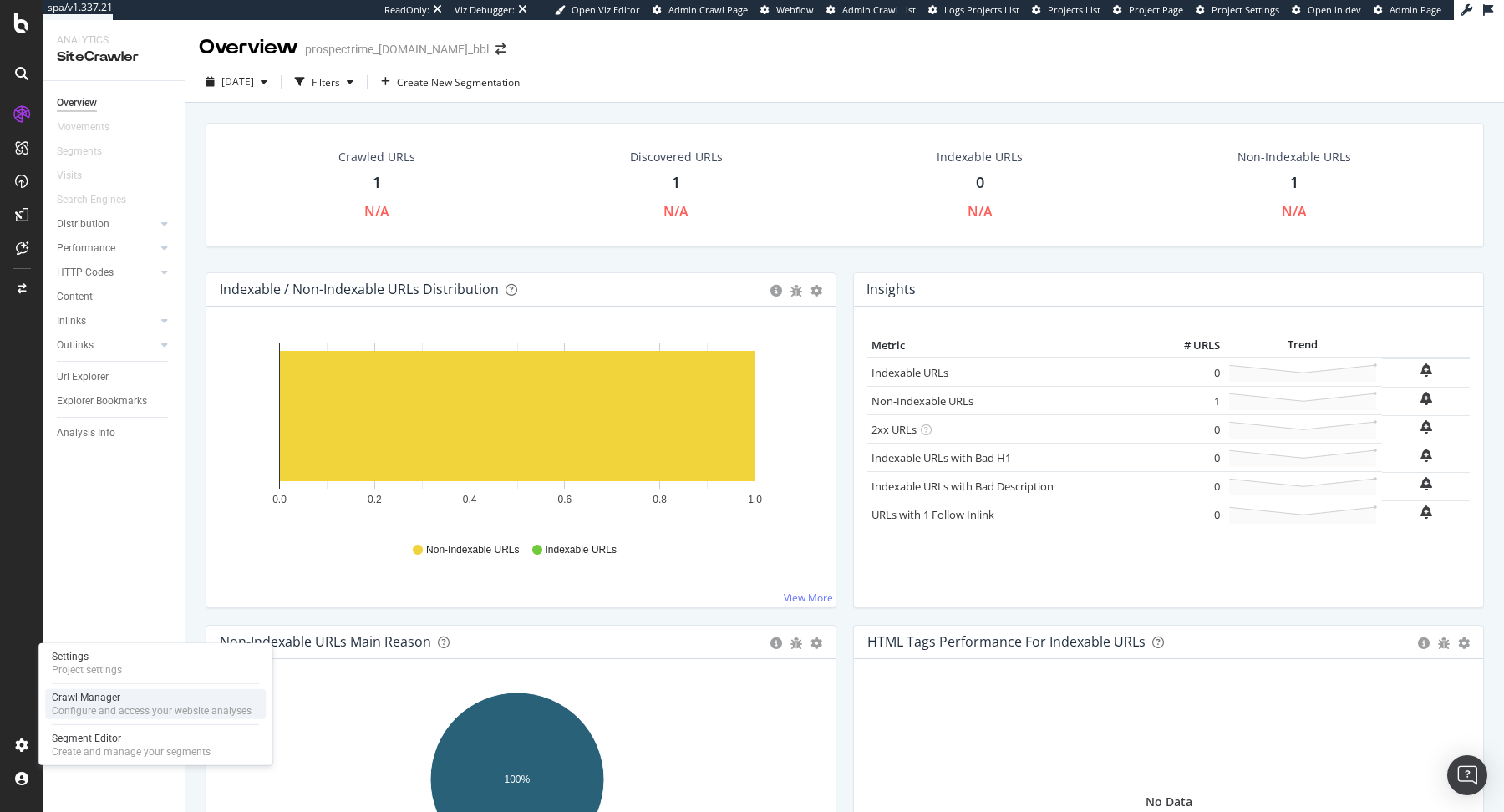
click at [77, 702] on div "Crawl Manager" at bounding box center [152, 697] width 199 height 13
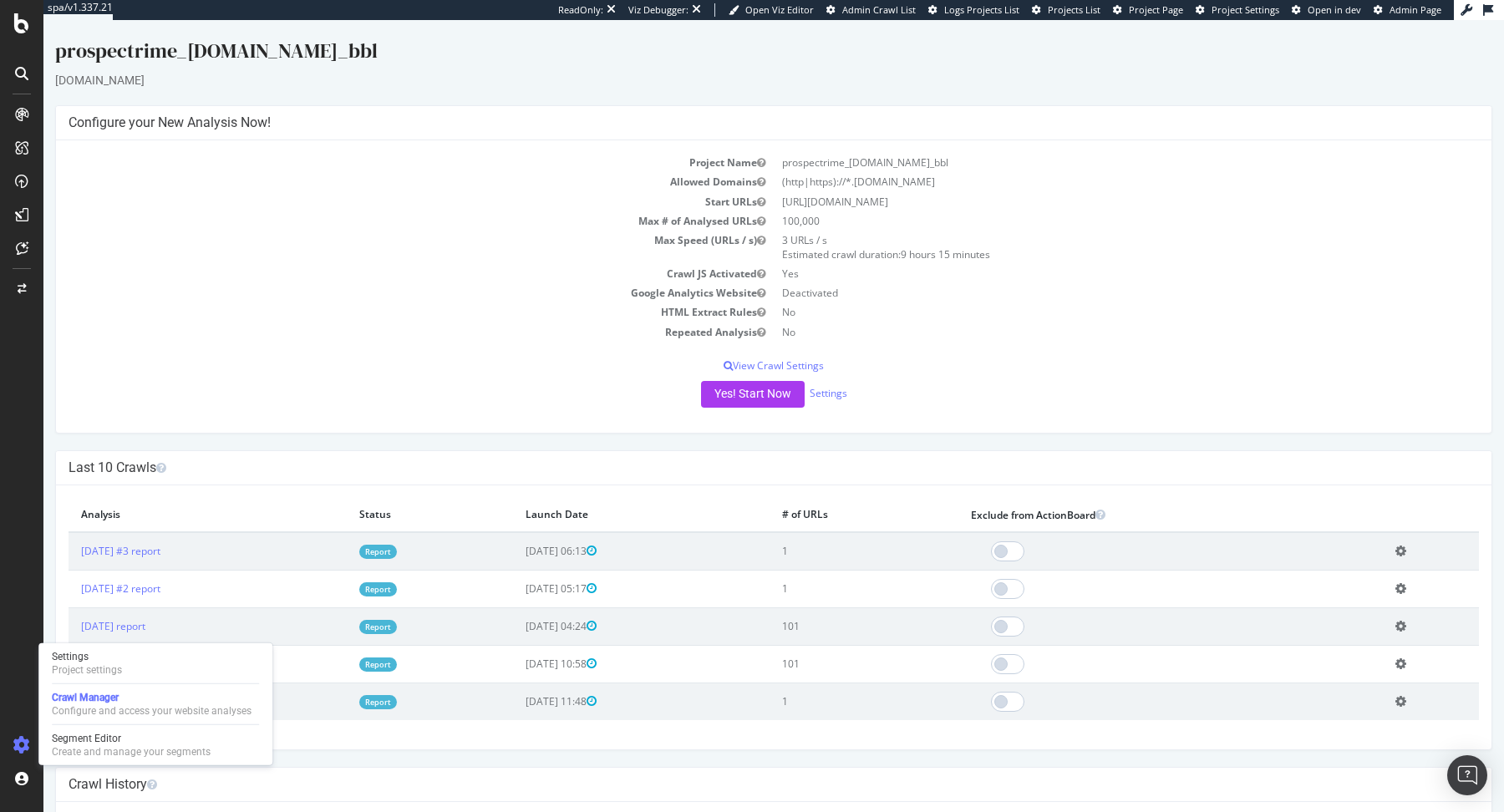
click at [397, 544] on link "Report" at bounding box center [378, 551] width 38 height 14
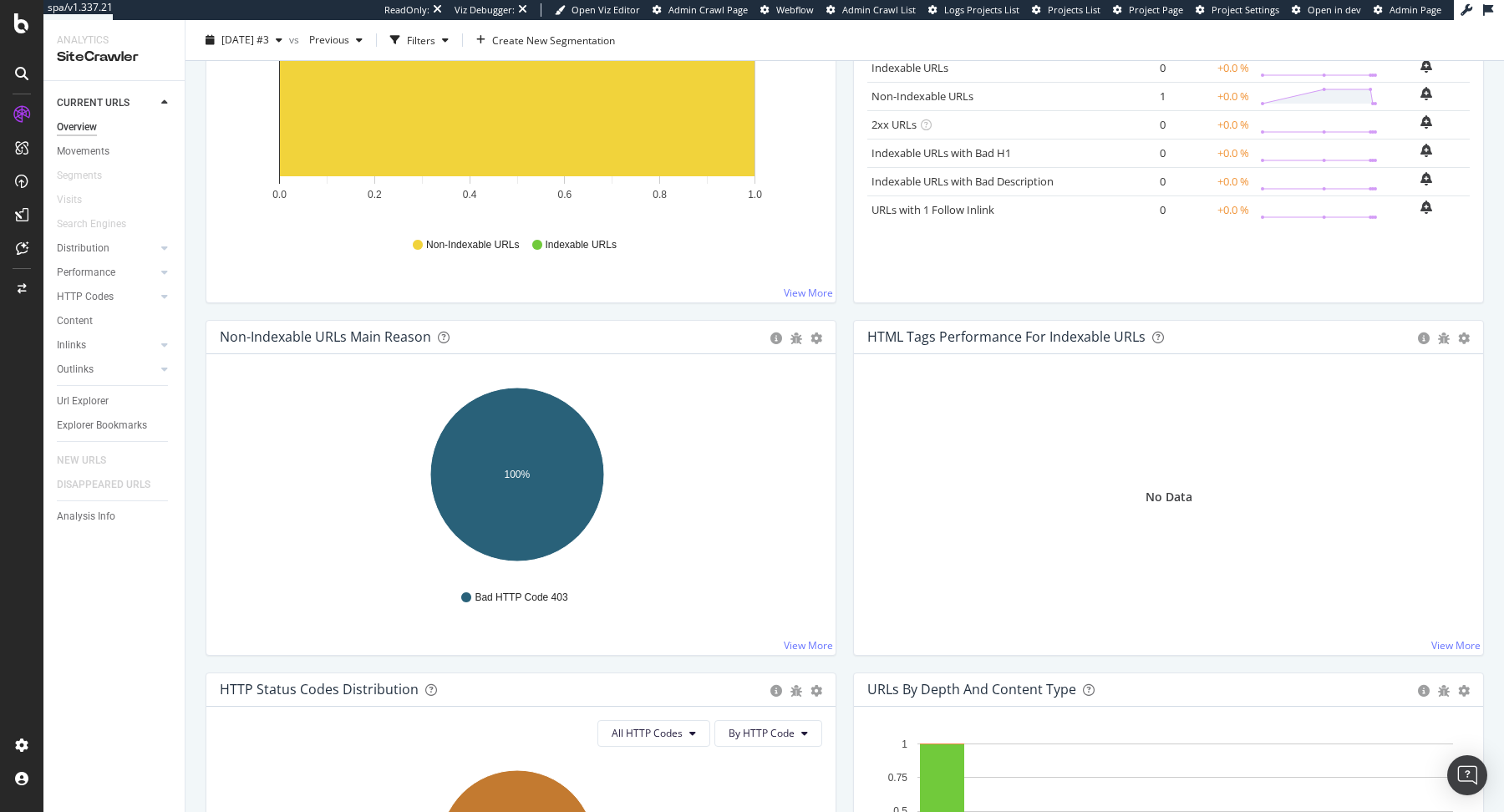
scroll to position [305, 0]
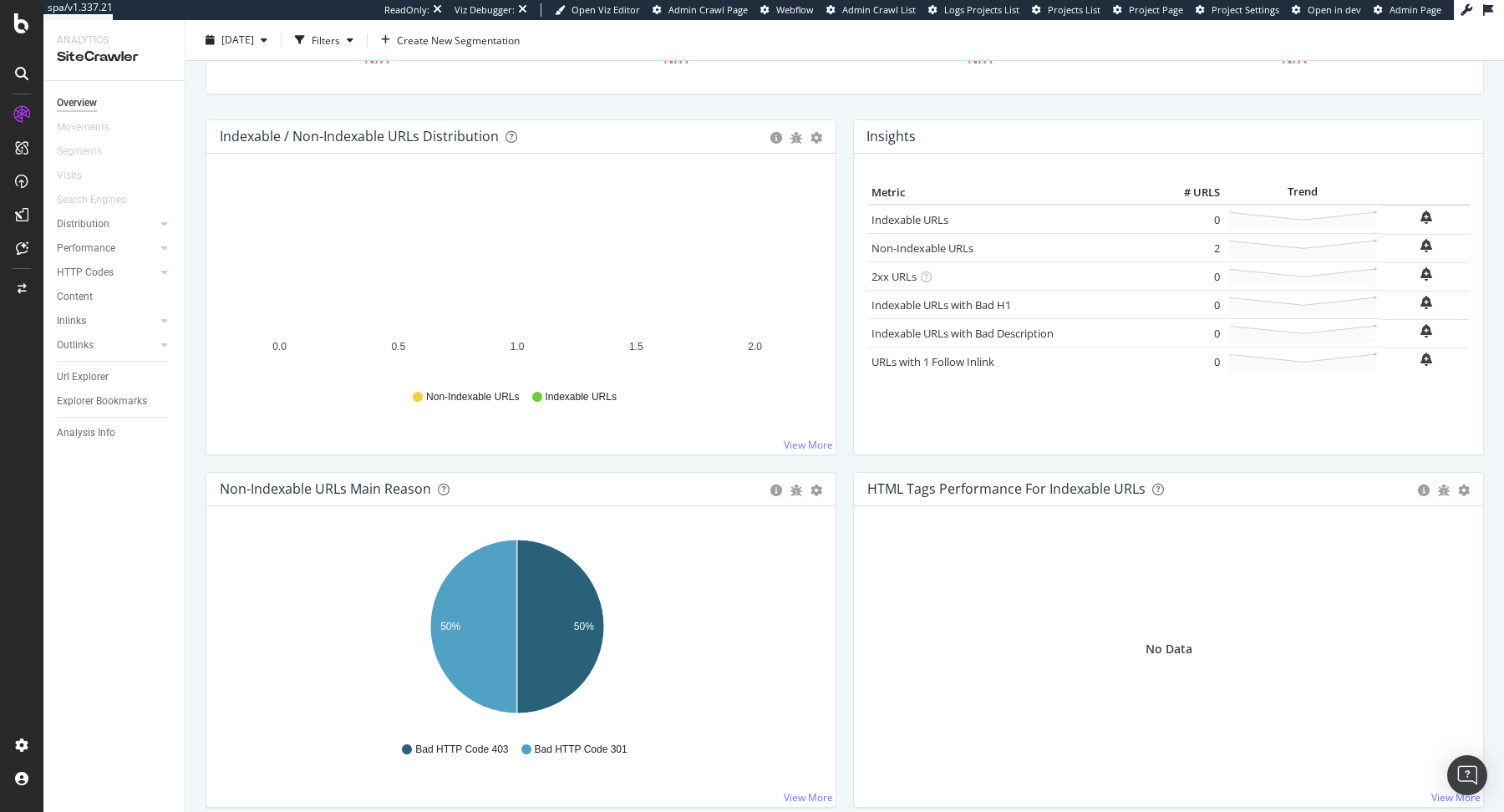
scroll to position [231, 0]
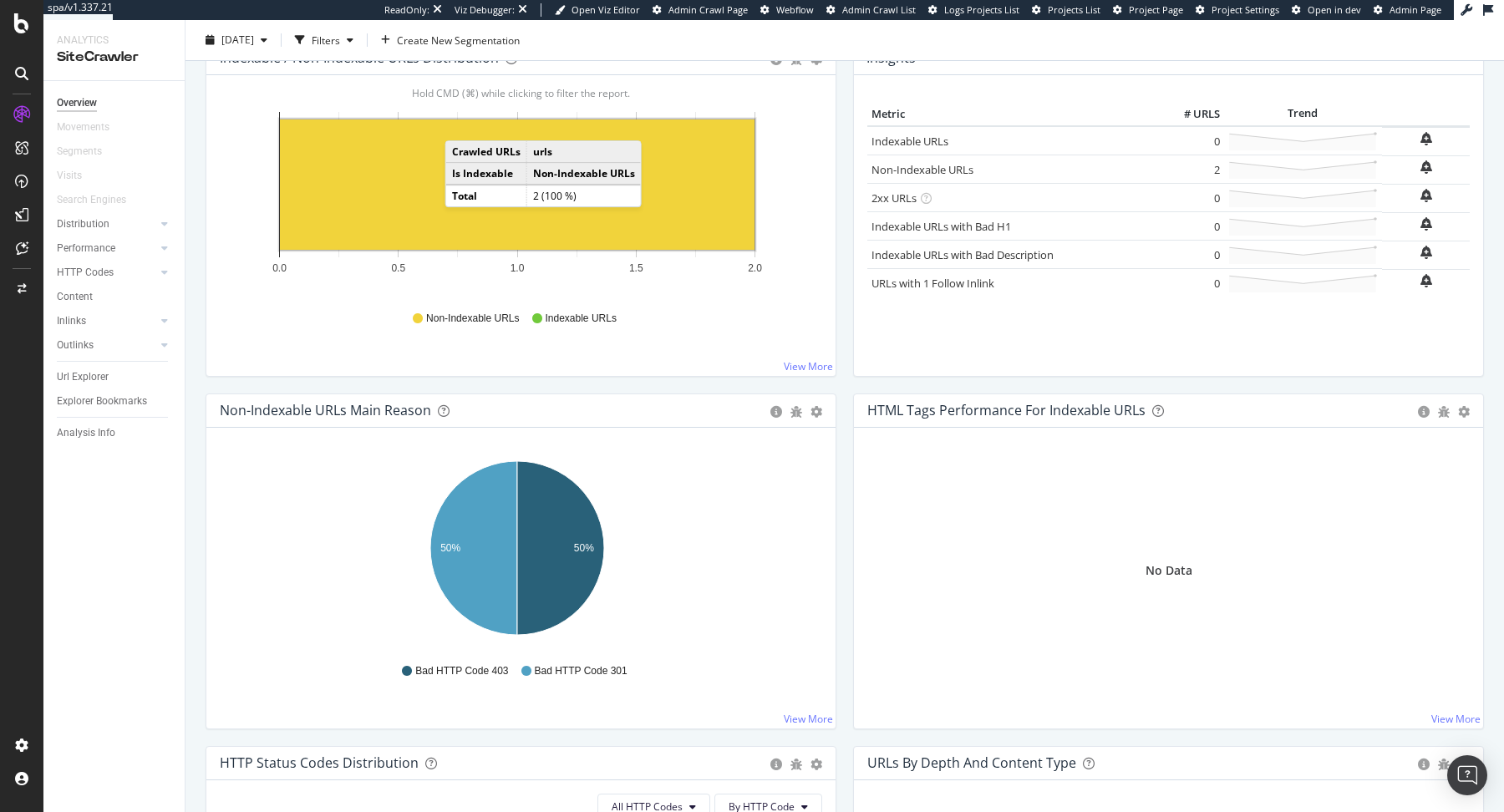
click at [1390, 13] on span "Admin Page" at bounding box center [1415, 9] width 52 height 13
click at [82, 710] on div "Configure and access your website analyses" at bounding box center [152, 711] width 199 height 13
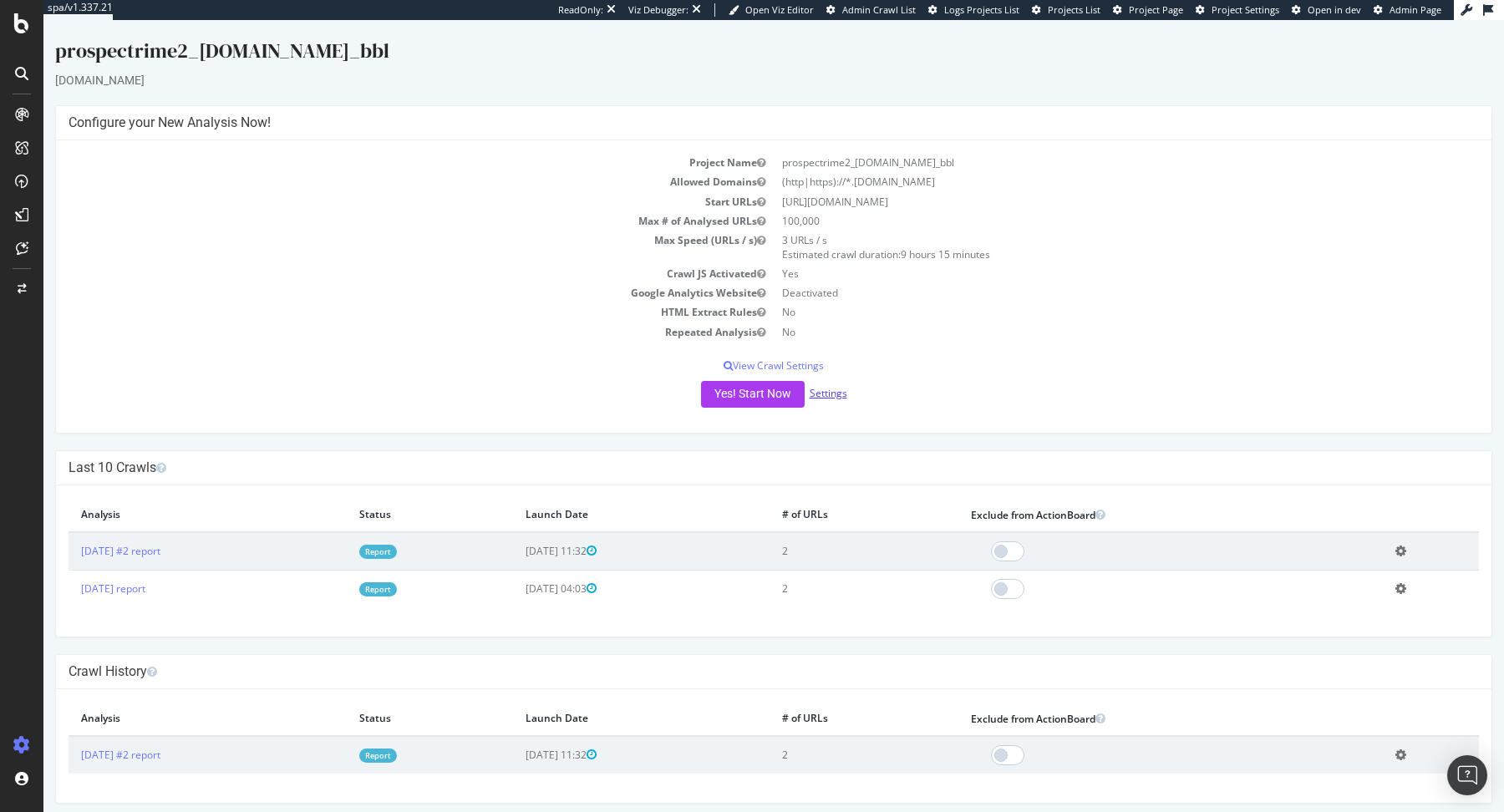
click at [831, 392] on link "Settings" at bounding box center [828, 393] width 38 height 14
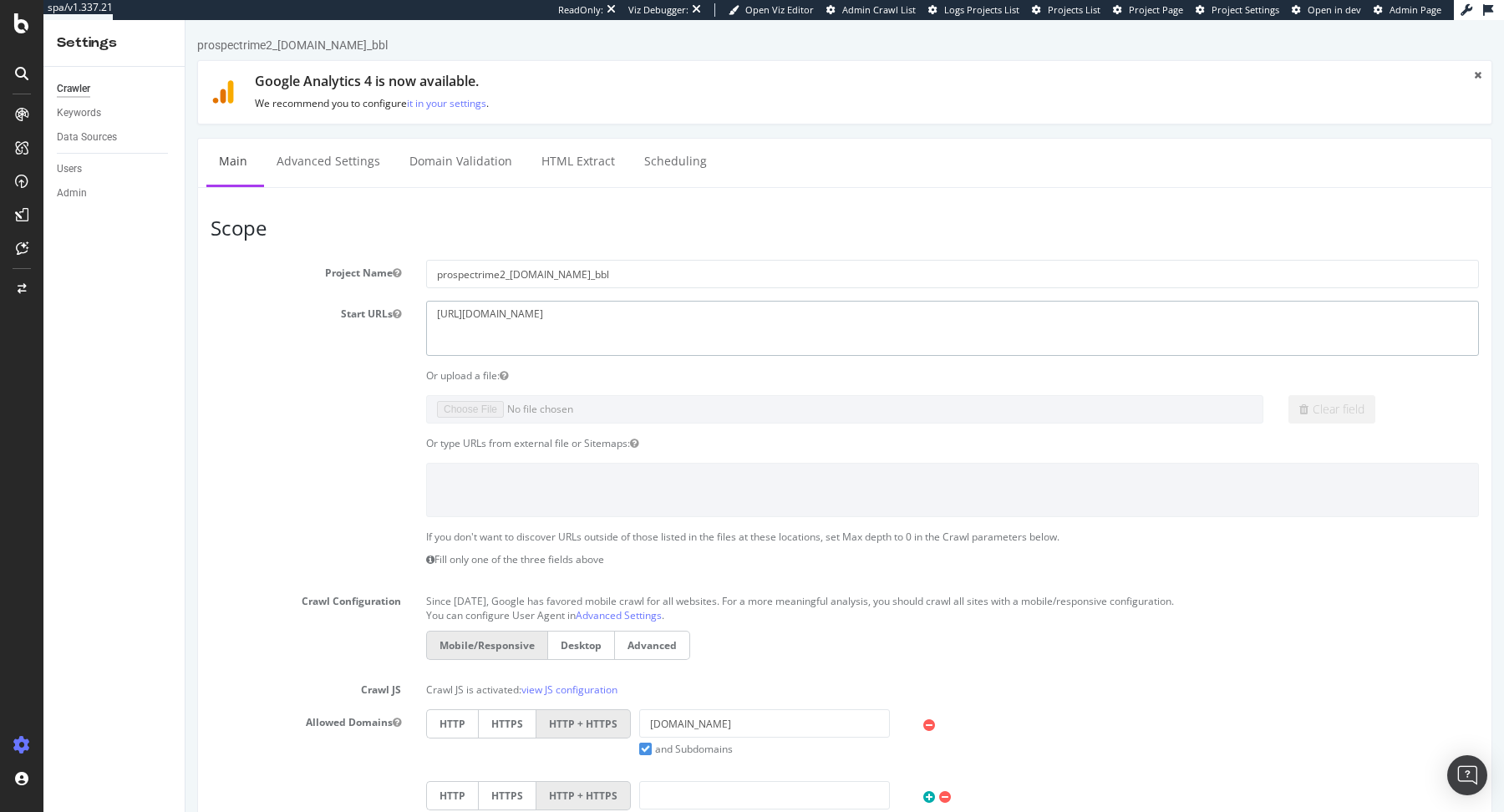
click at [500, 308] on textarea "https://intermarche.com" at bounding box center [952, 327] width 1053 height 54
paste textarea "www.intermarche.com/"
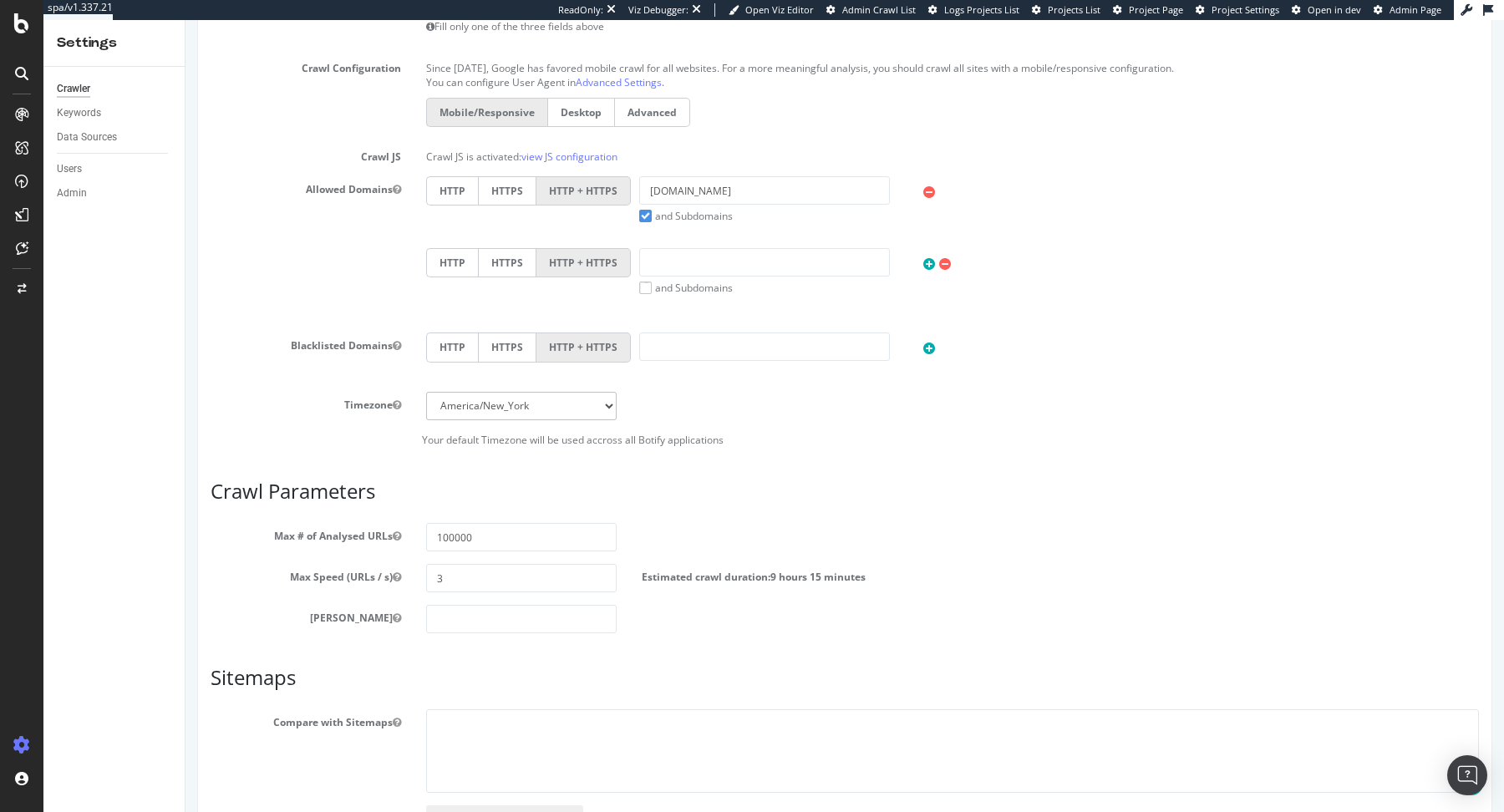
scroll to position [645, 0]
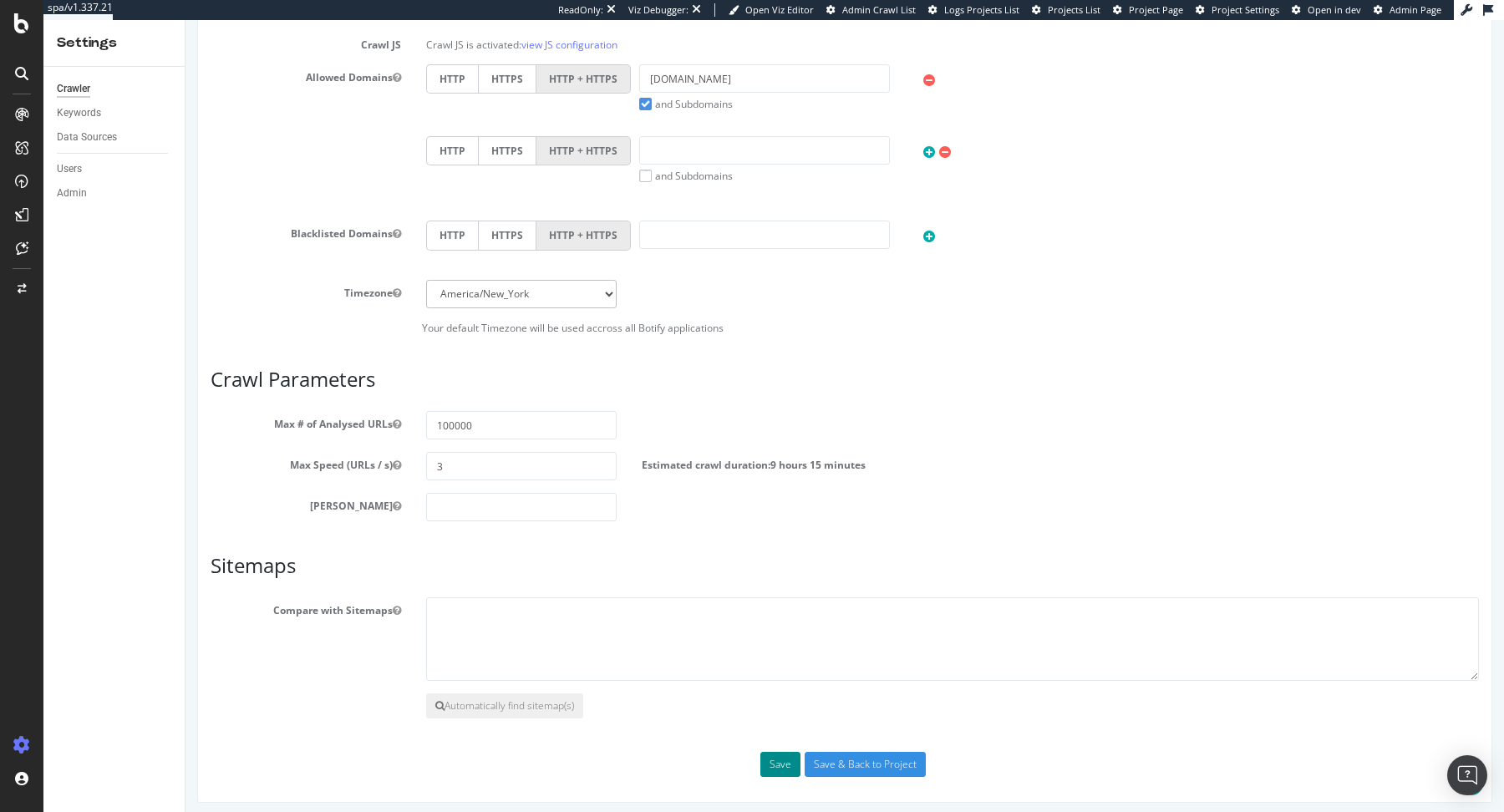
type textarea "https://www.intermarche.com/"
click at [779, 752] on button "Save" at bounding box center [780, 764] width 40 height 25
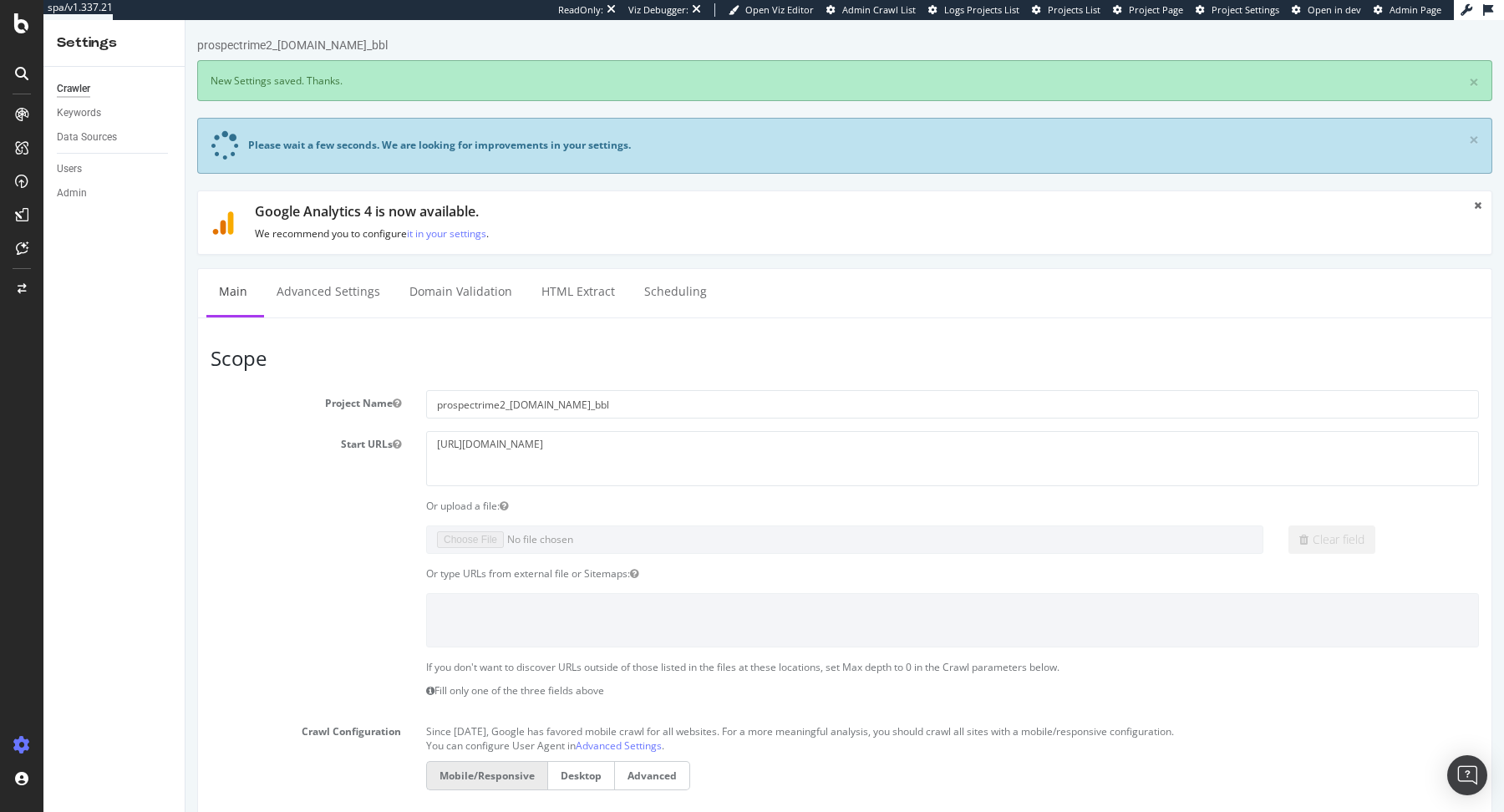
scroll to position [773, 0]
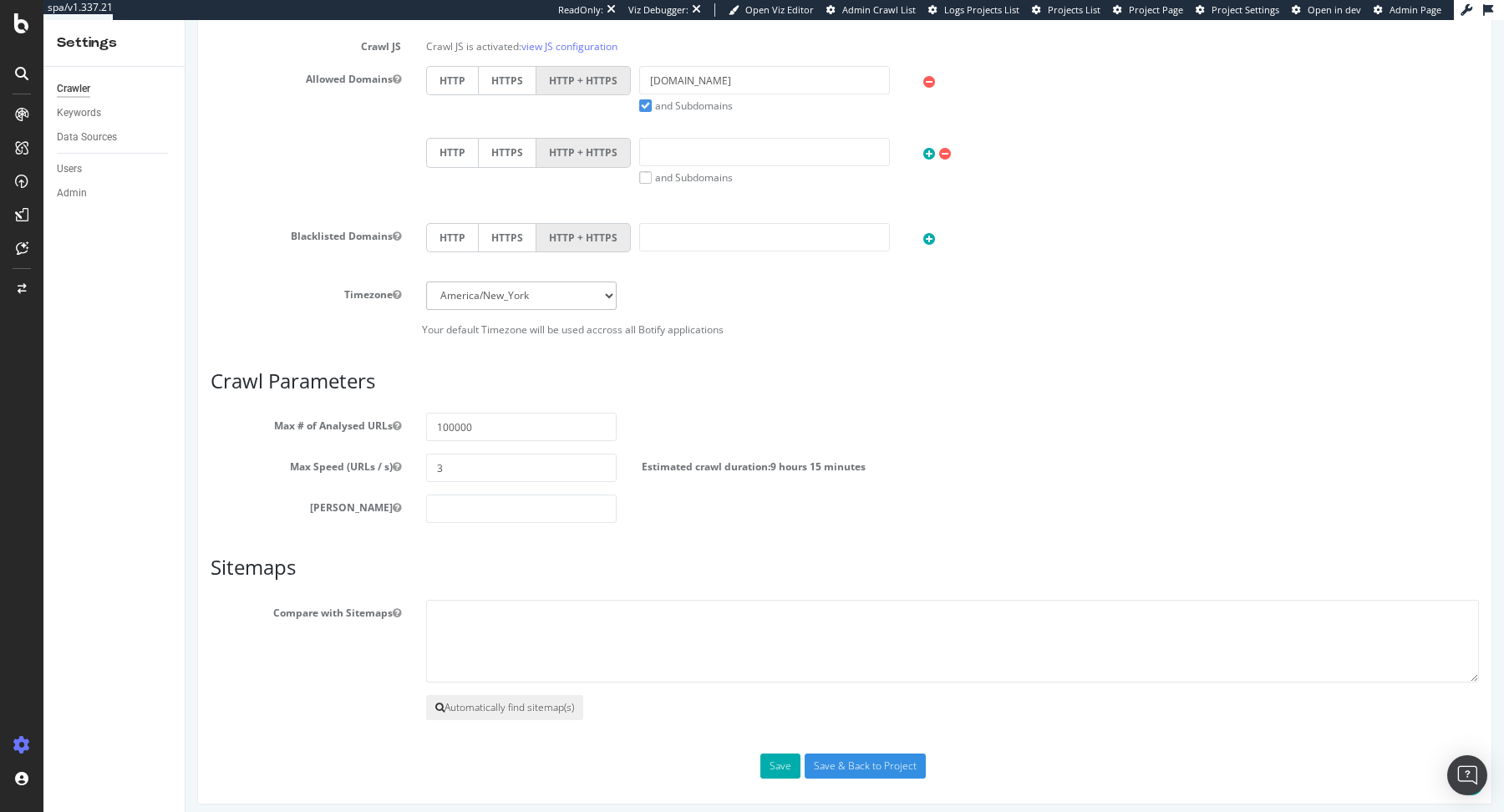
click at [547, 702] on button "Automatically find sitemap(s)" at bounding box center [505, 707] width 157 height 25
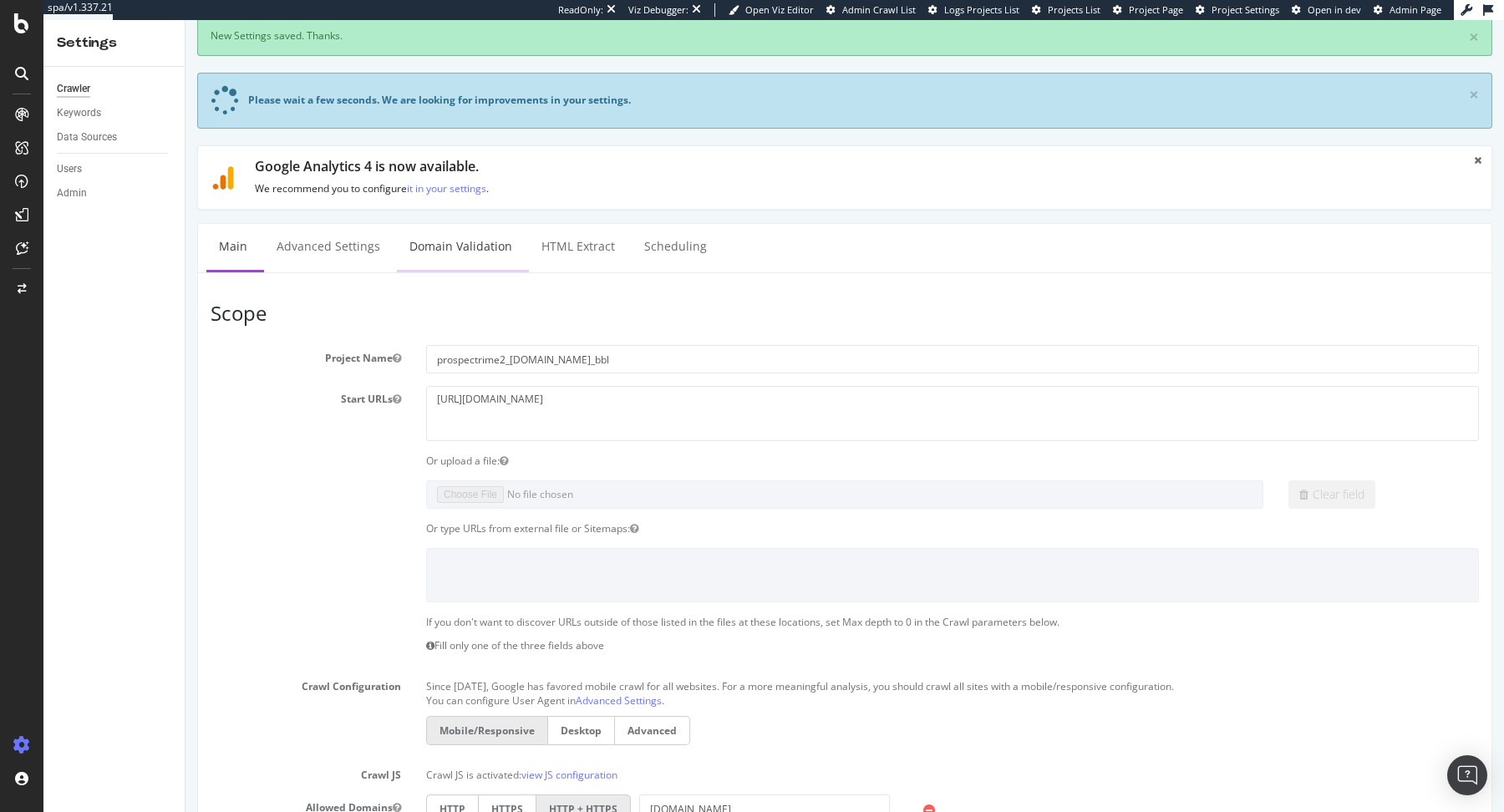
scroll to position [0, 0]
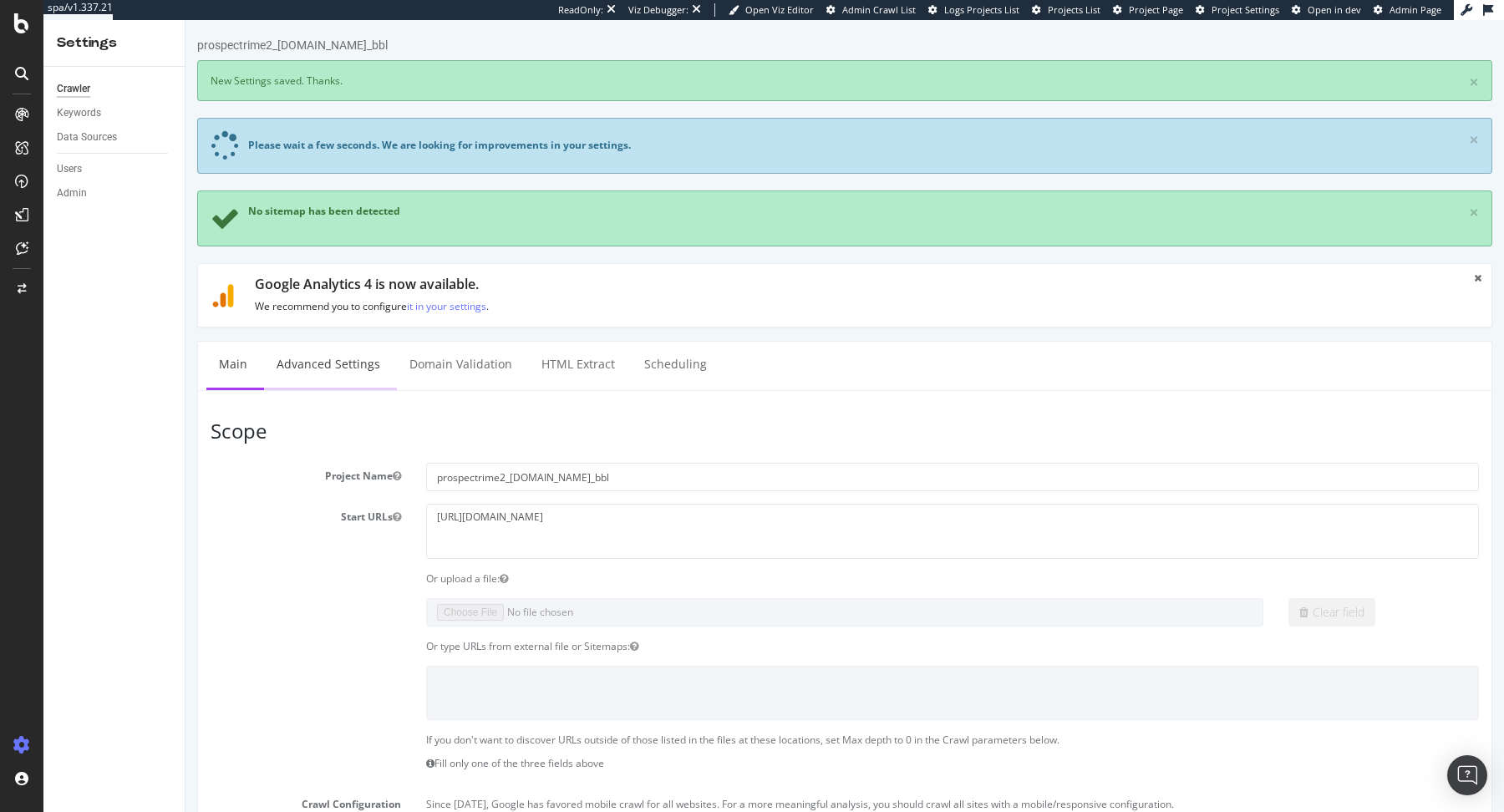
click at [322, 352] on link "Advanced Settings" at bounding box center [328, 364] width 129 height 46
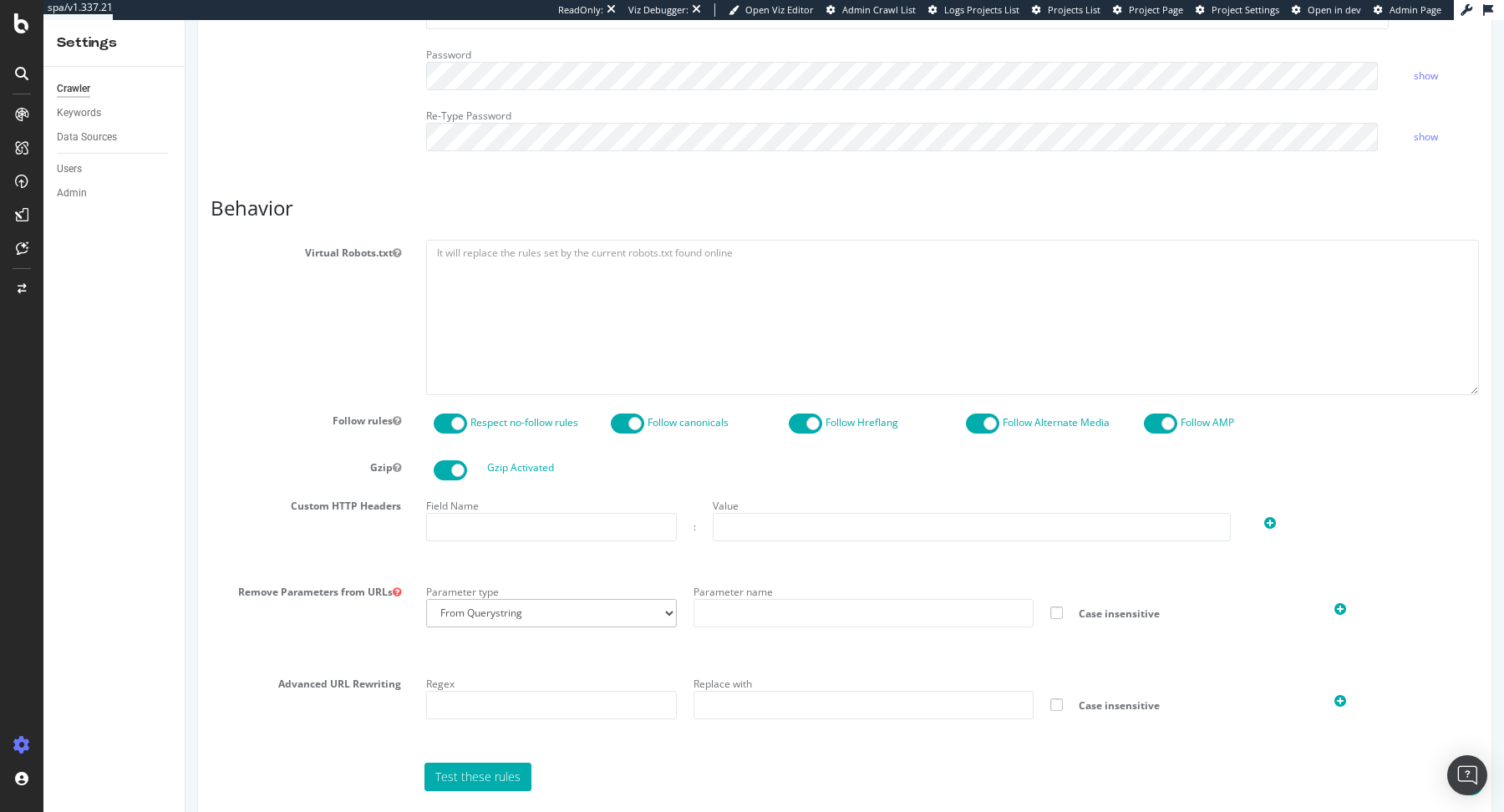
scroll to position [487, 0]
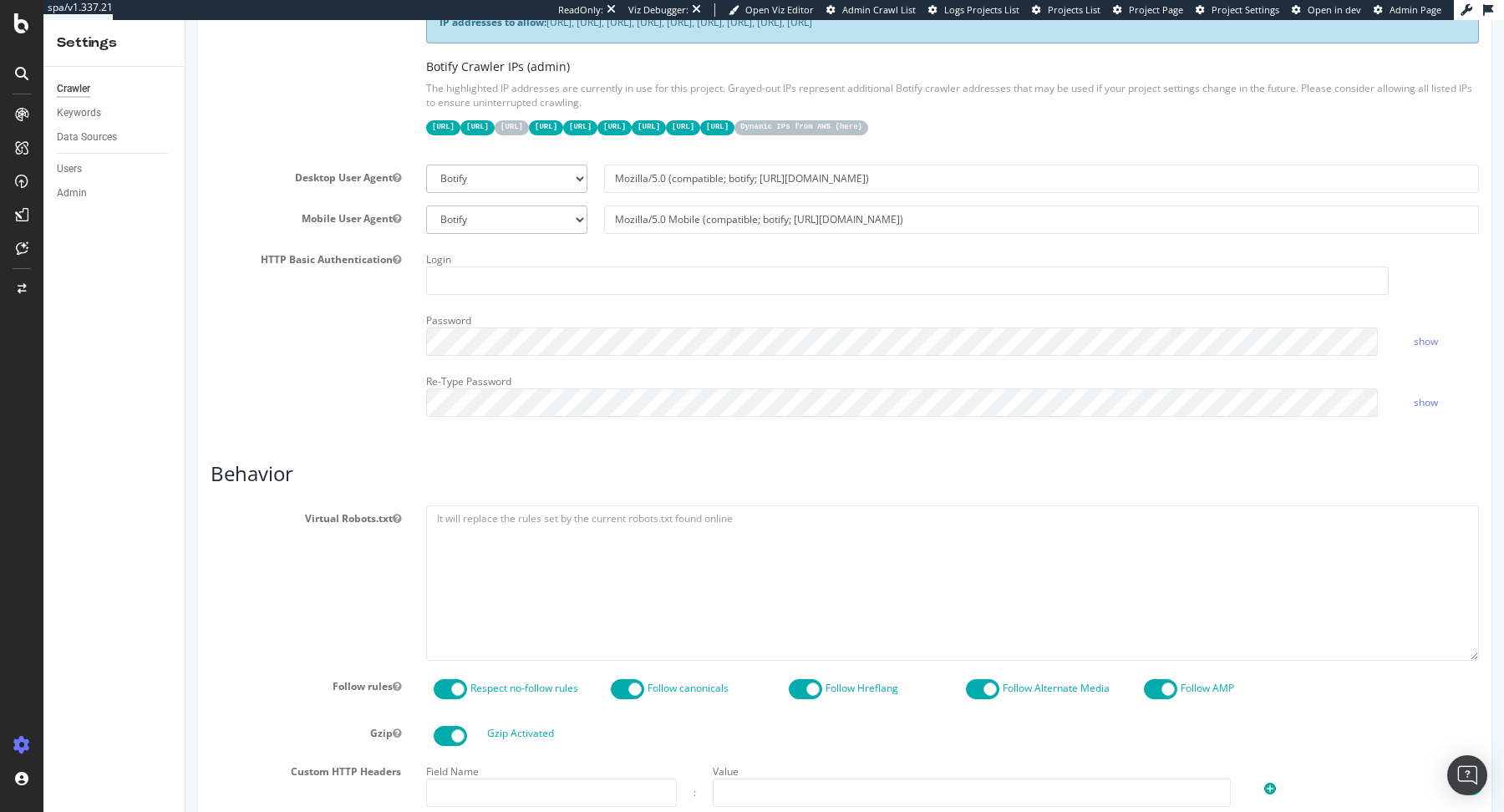
click at [463, 169] on select "Botify Googlebot Chrome Firefox Edge Custom" at bounding box center [507, 179] width 162 height 28
select select "Mozilla/5.0 (compatible; Googlebot/2.1; +[URL][DOMAIN_NAME])"
click at [426, 165] on select "Botify Googlebot Chrome Firefox Edge Custom" at bounding box center [507, 179] width 162 height 28
type input "Mozilla/5.0 (compatible; Googlebot/2.1; +[URL][DOMAIN_NAME])"
click at [461, 215] on select "Botify Googlebot Safari iPhone Safari iPad Chrome Android Custom" at bounding box center [507, 219] width 162 height 28
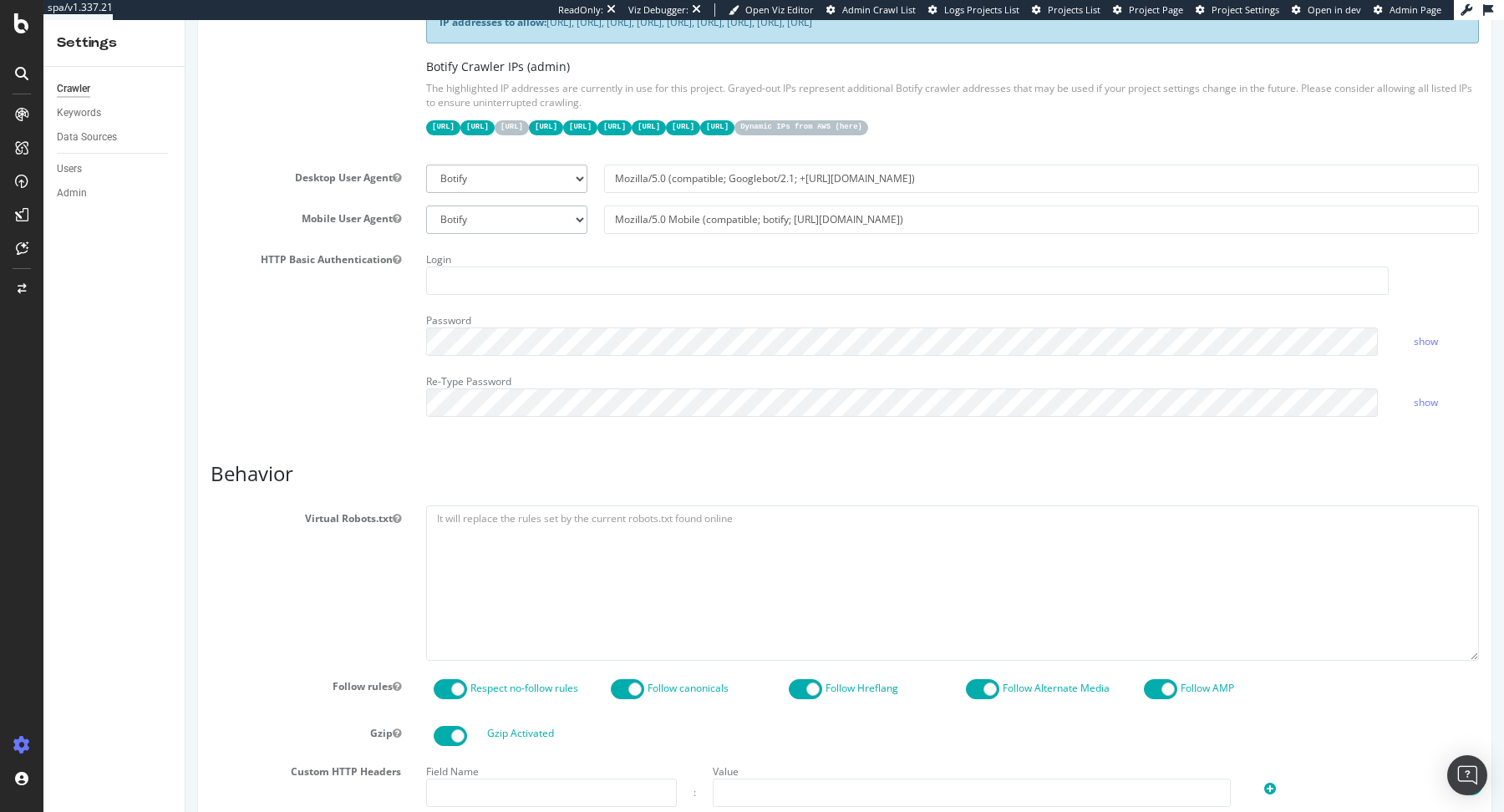
select select "Mozilla/5.0 (Linux; Android 6.0.1; Nexus 5X Build/MMB29P) AppleWebKit/537.36 (K…"
click at [426, 205] on select "Botify Googlebot Safari iPhone Safari iPad Chrome Android Custom" at bounding box center [507, 219] width 162 height 28
type input "Mozilla/5.0 (Linux; Android 6.0.1; Nexus 5X Build/MMB29P) AppleWebKit/537.36 (K…"
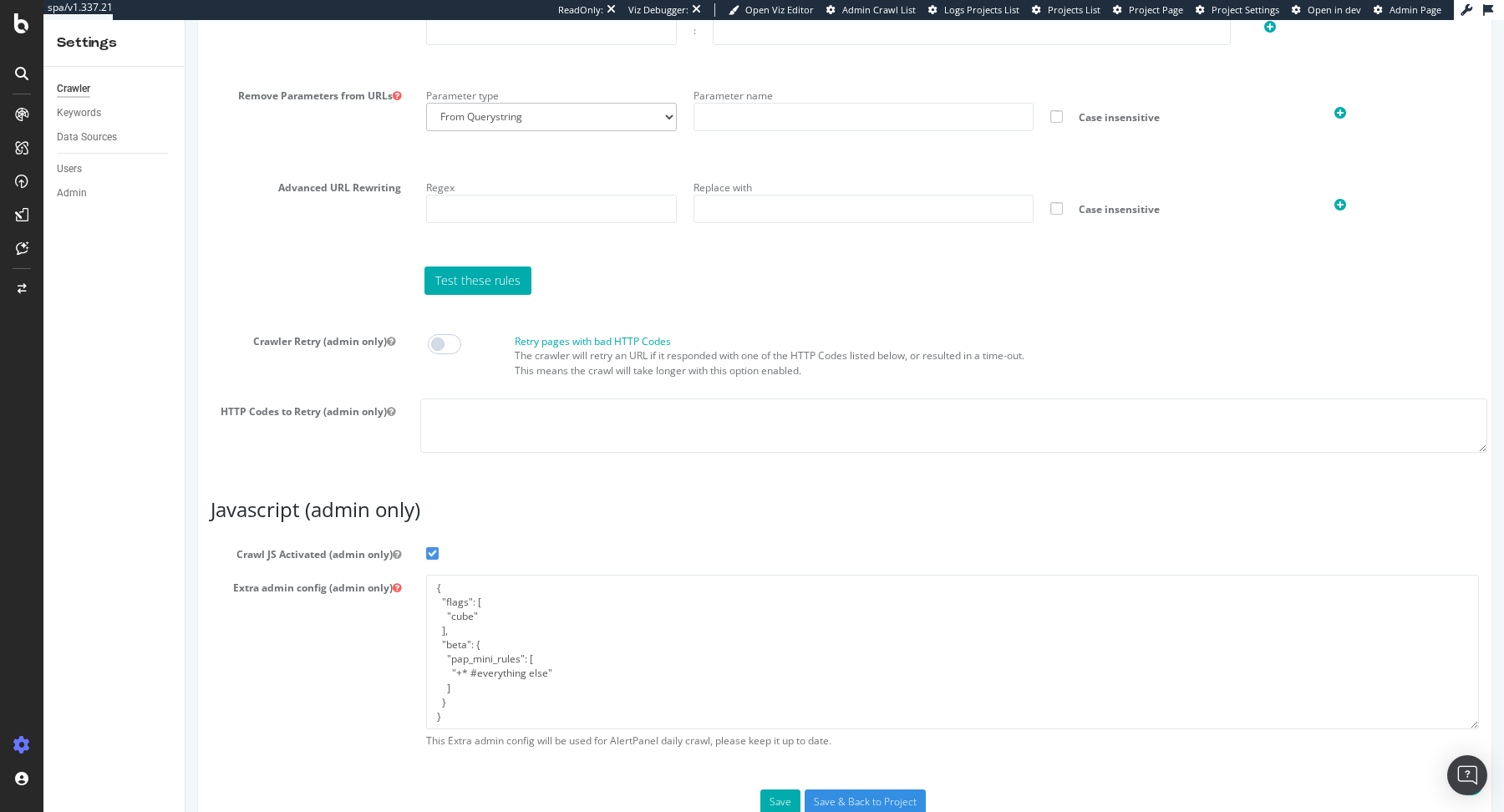
scroll to position [1266, 0]
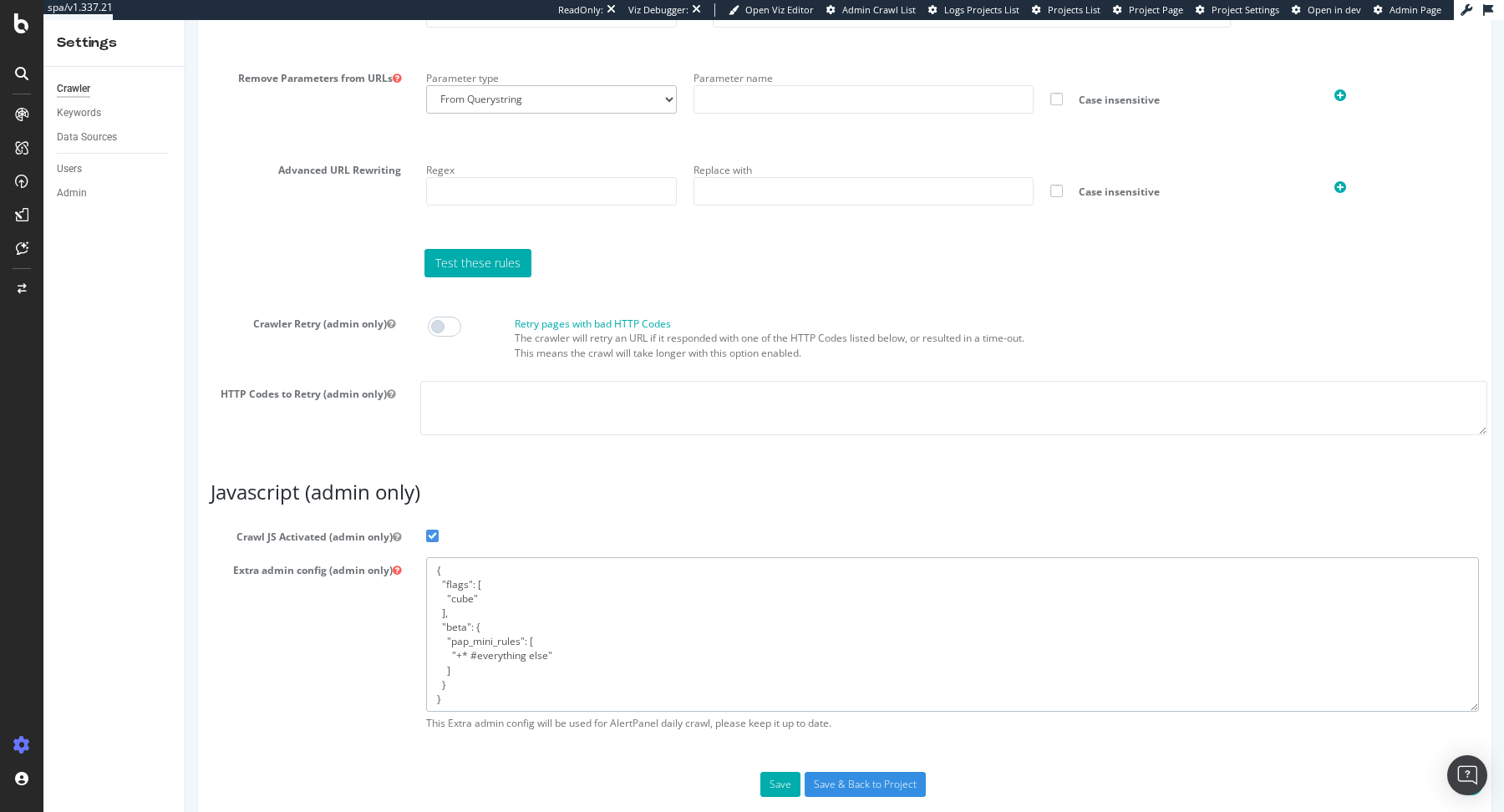
drag, startPoint x: 429, startPoint y: 565, endPoint x: 469, endPoint y: 801, distance: 239.4
click at [839, 775] on input "Save & Back to Project" at bounding box center [865, 783] width 121 height 25
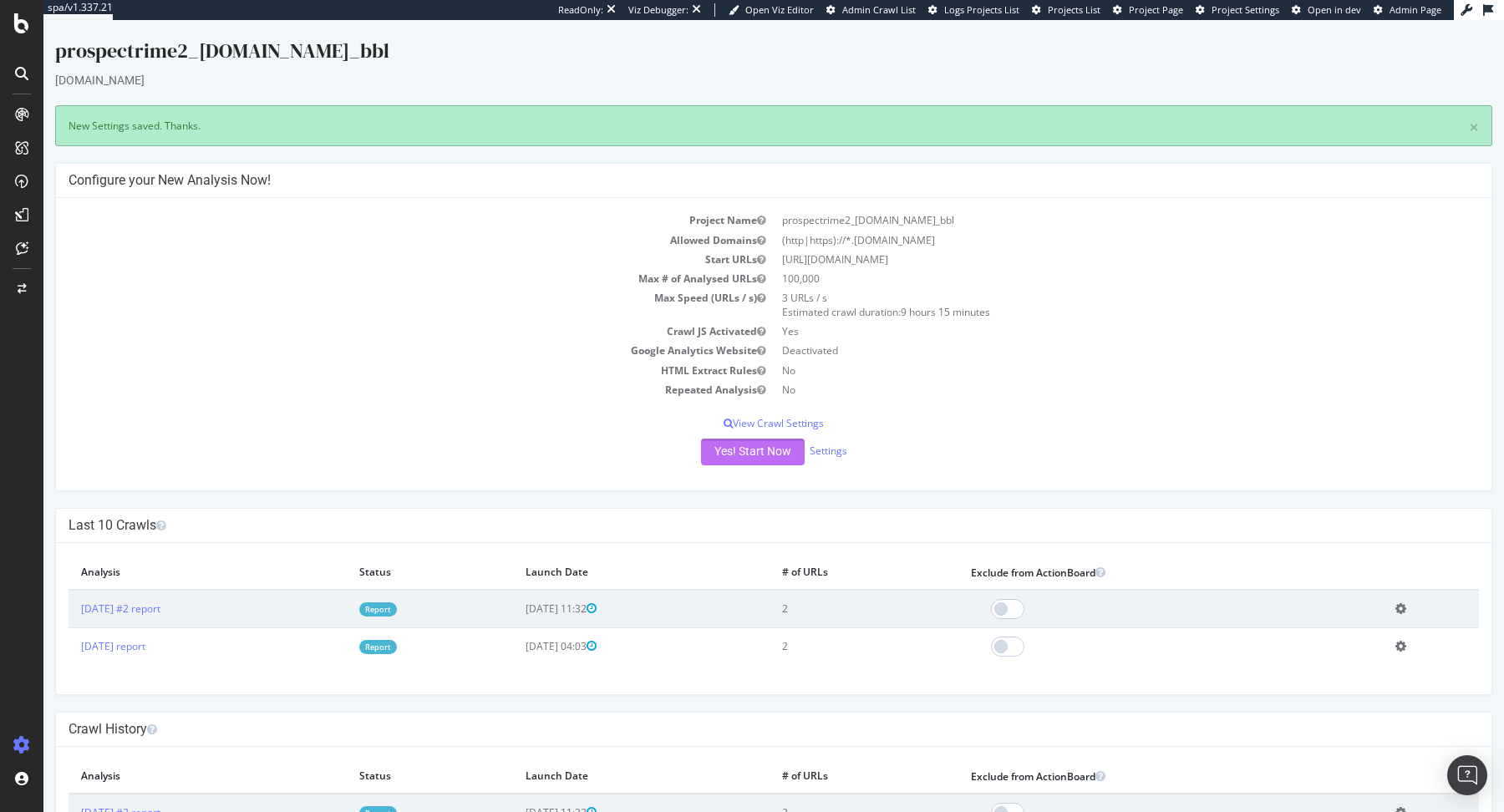
click at [750, 454] on button "Yes! Start Now" at bounding box center [753, 452] width 104 height 27
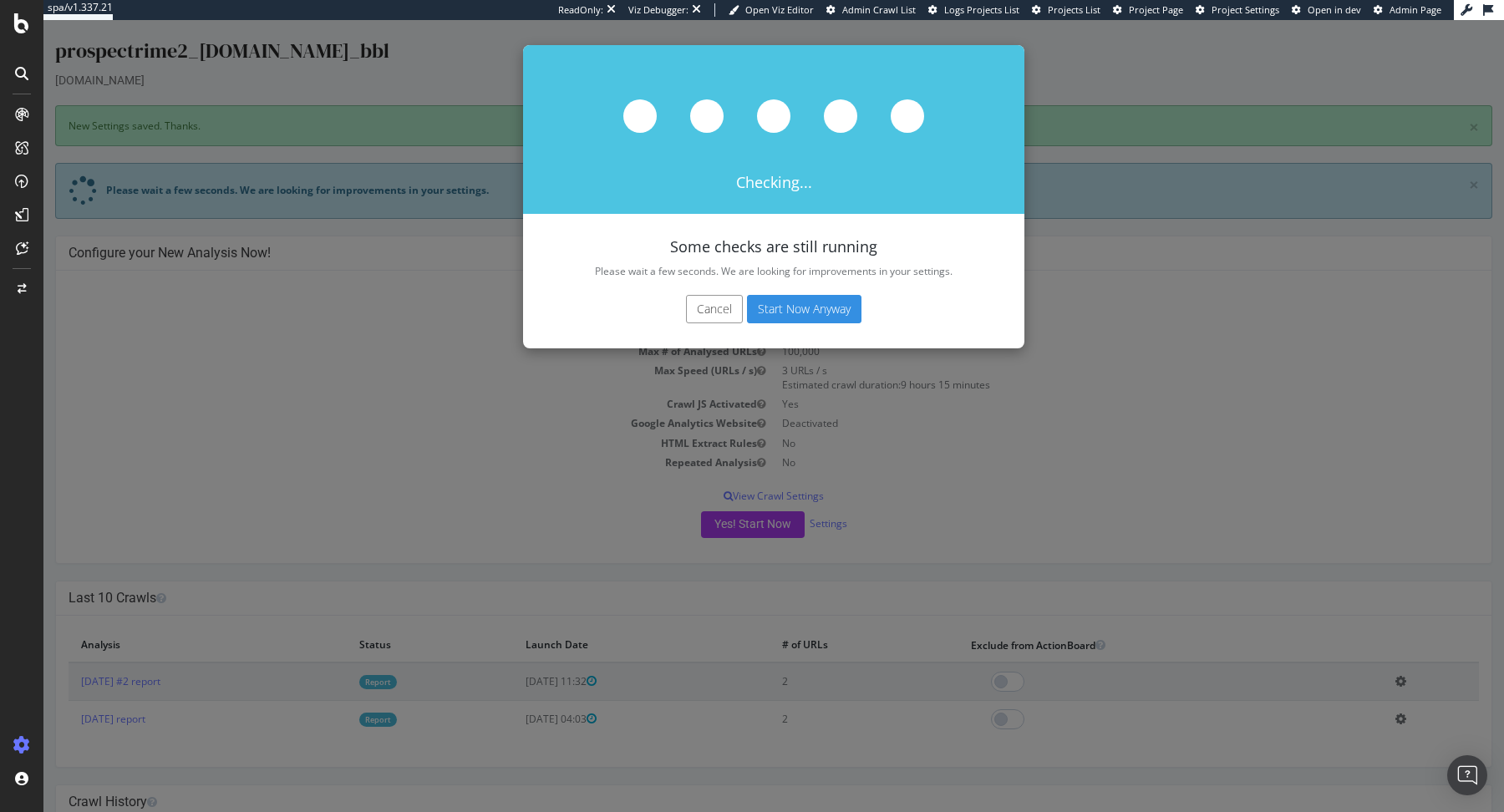
click at [767, 305] on button "Start Now Anyway" at bounding box center [804, 309] width 115 height 28
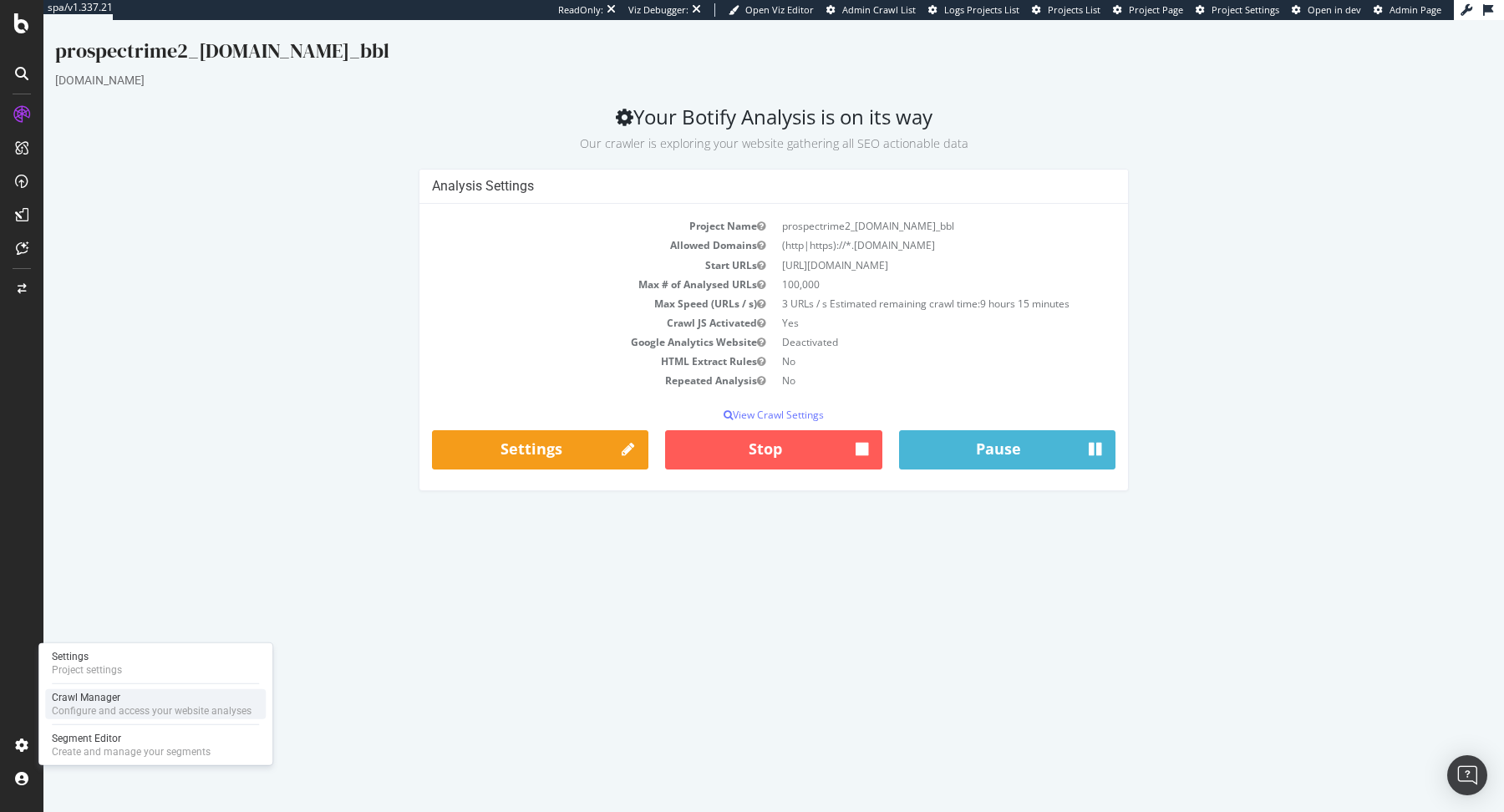
click at [79, 702] on div "Crawl Manager" at bounding box center [152, 697] width 199 height 13
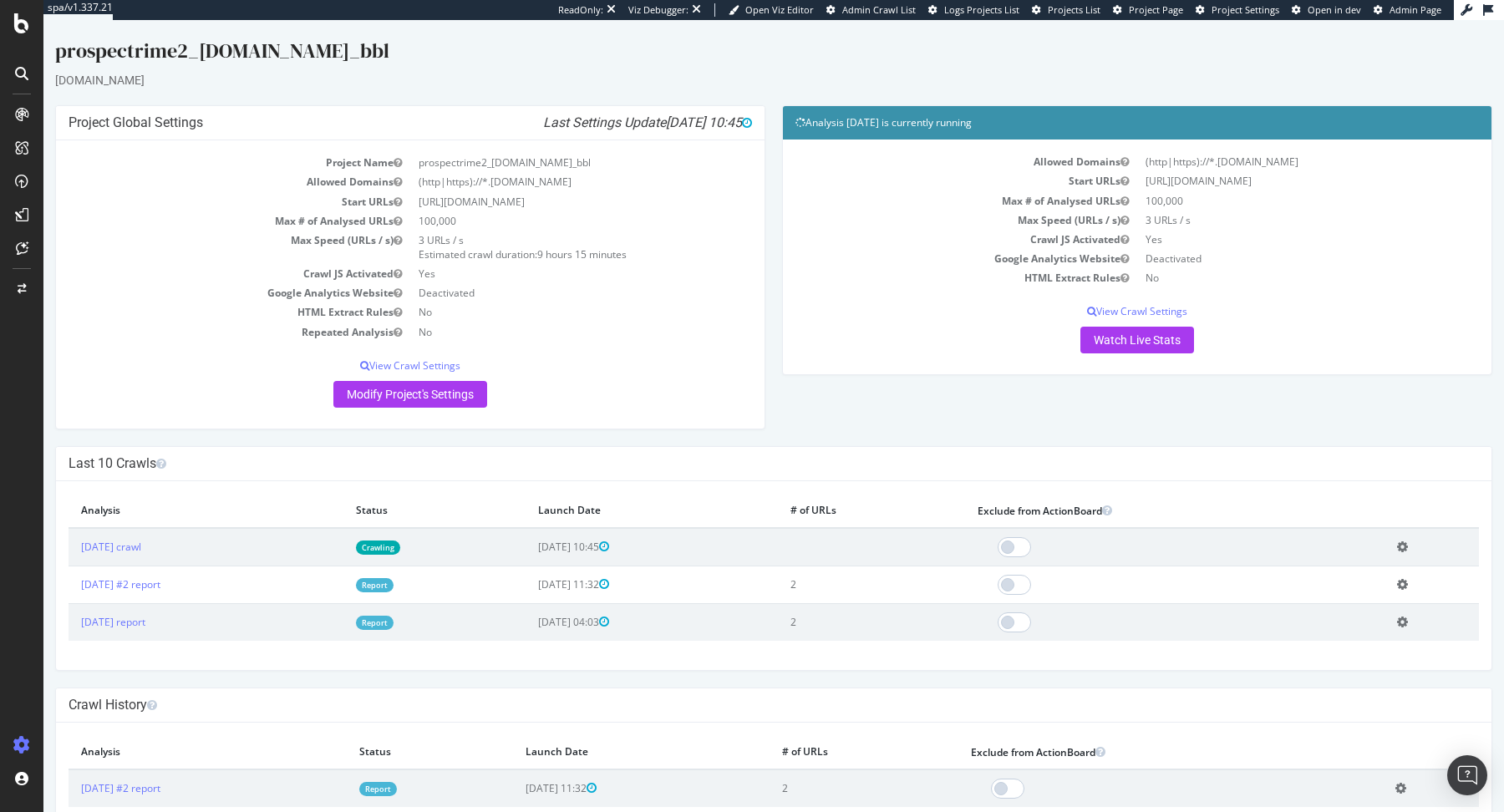
click at [394, 584] on link "Report" at bounding box center [374, 584] width 38 height 14
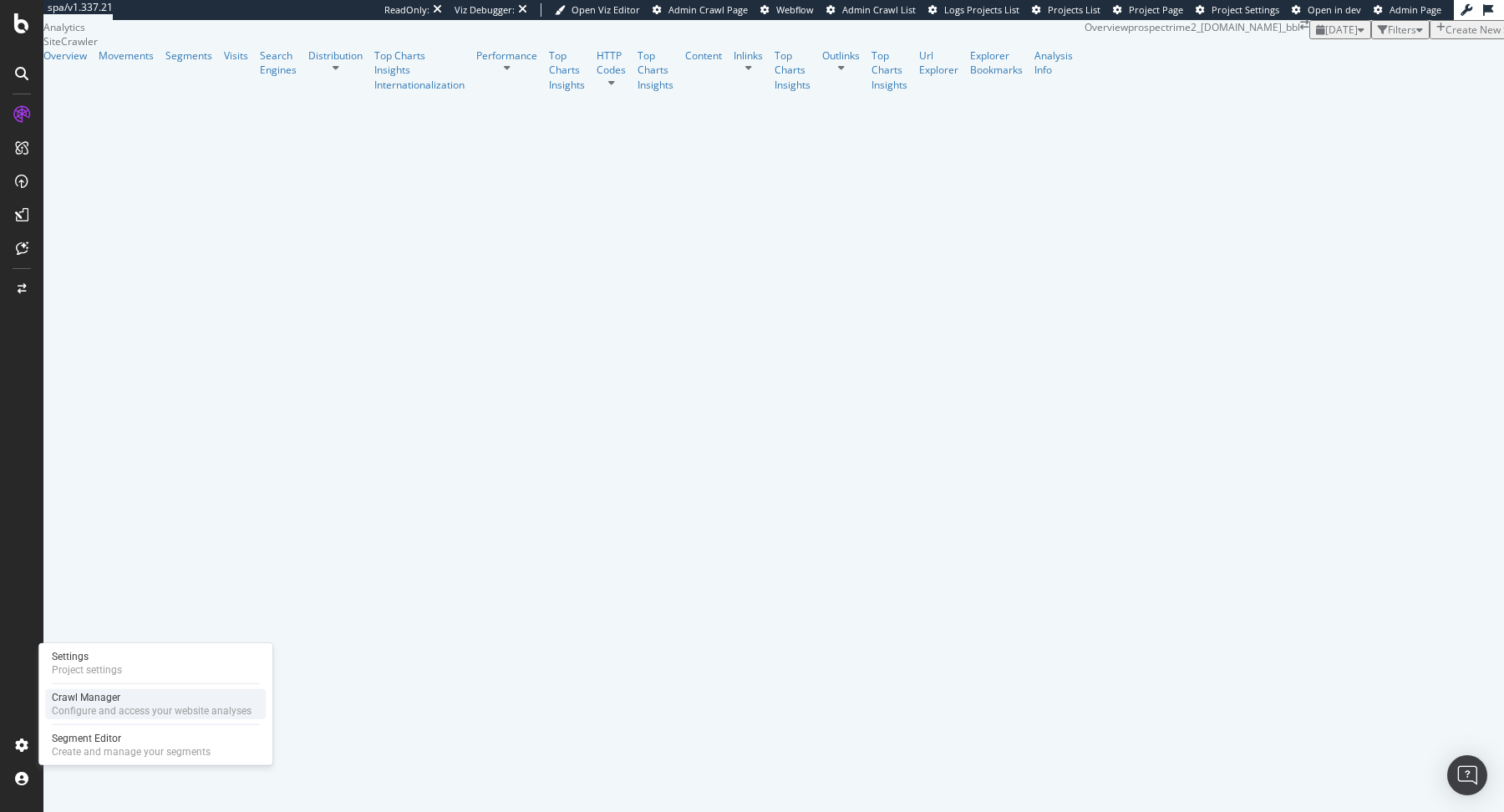
click at [75, 714] on div "Configure and access your website analyses" at bounding box center [152, 711] width 199 height 13
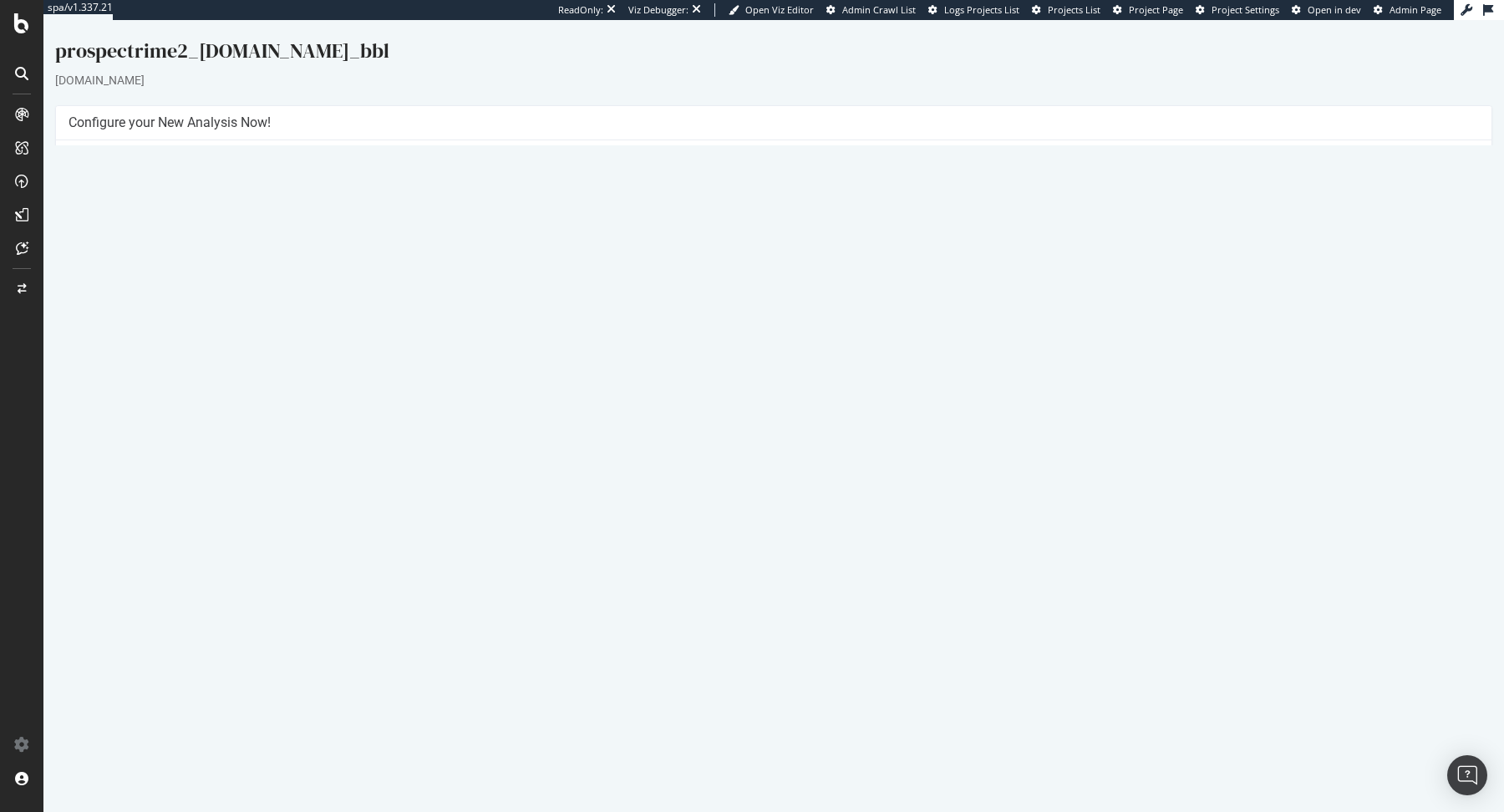
click at [397, 551] on link "Report" at bounding box center [378, 551] width 38 height 14
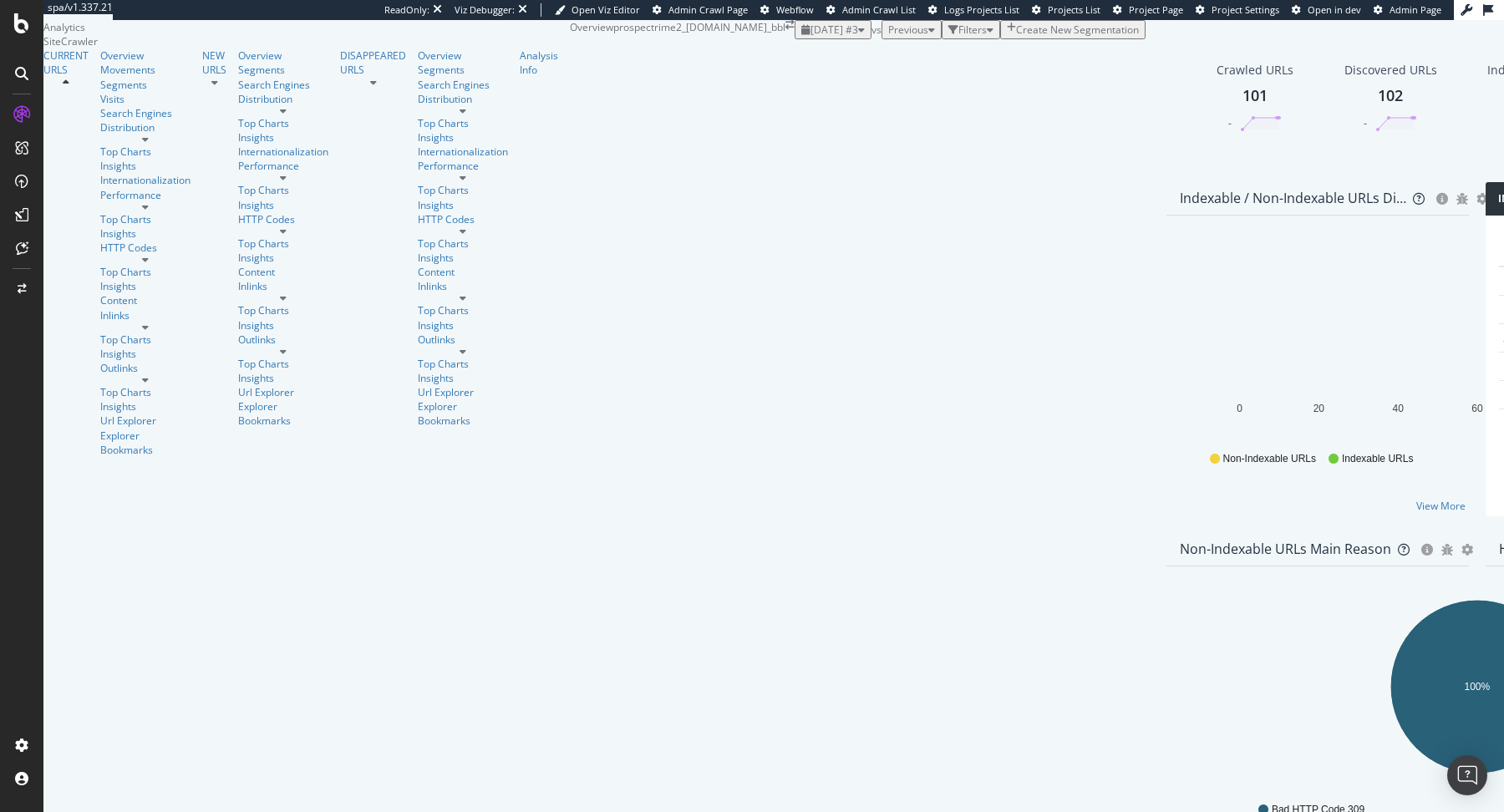
scroll to position [286, 0]
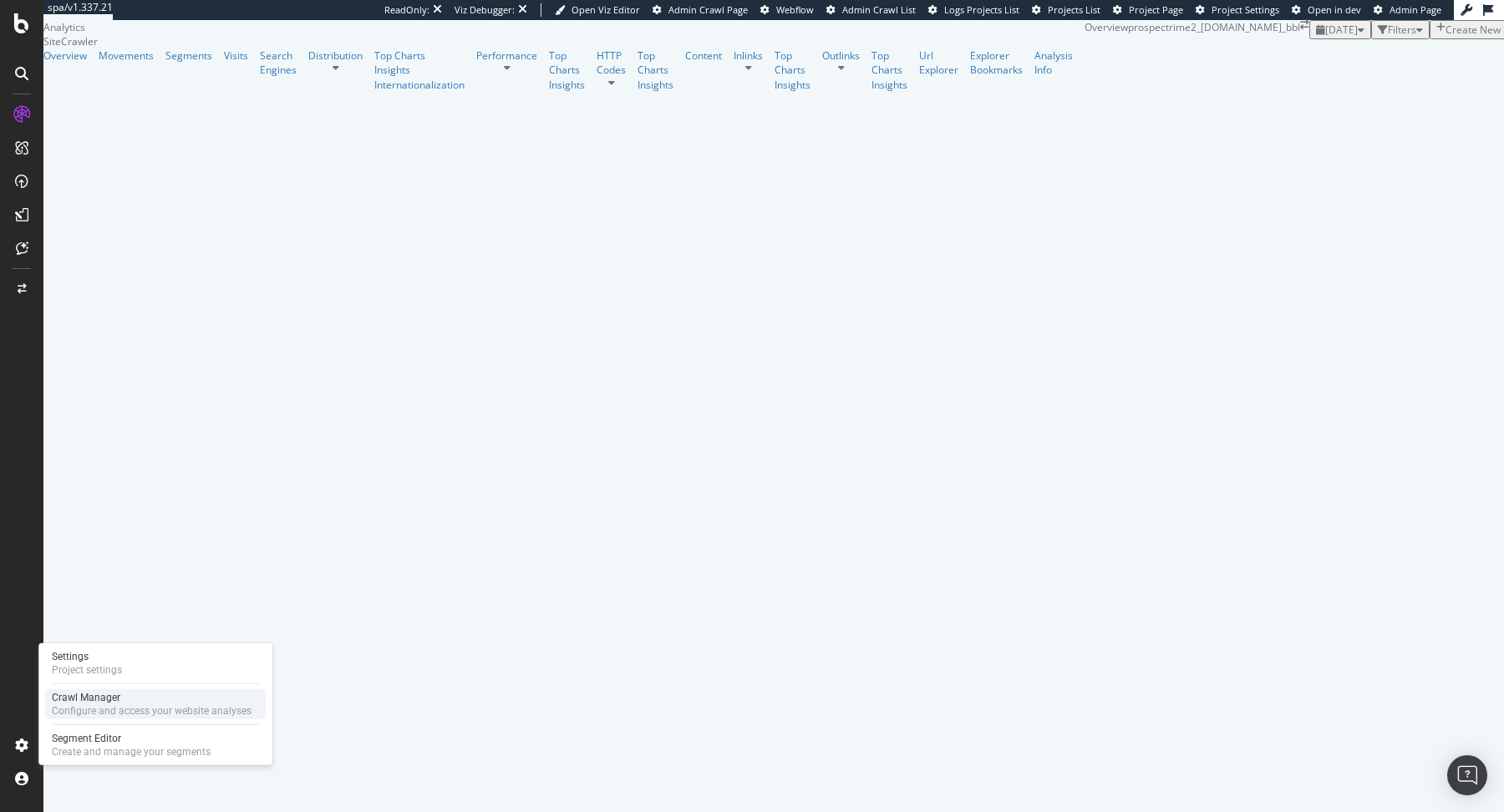
click at [79, 712] on div "Configure and access your website analyses" at bounding box center [152, 711] width 199 height 13
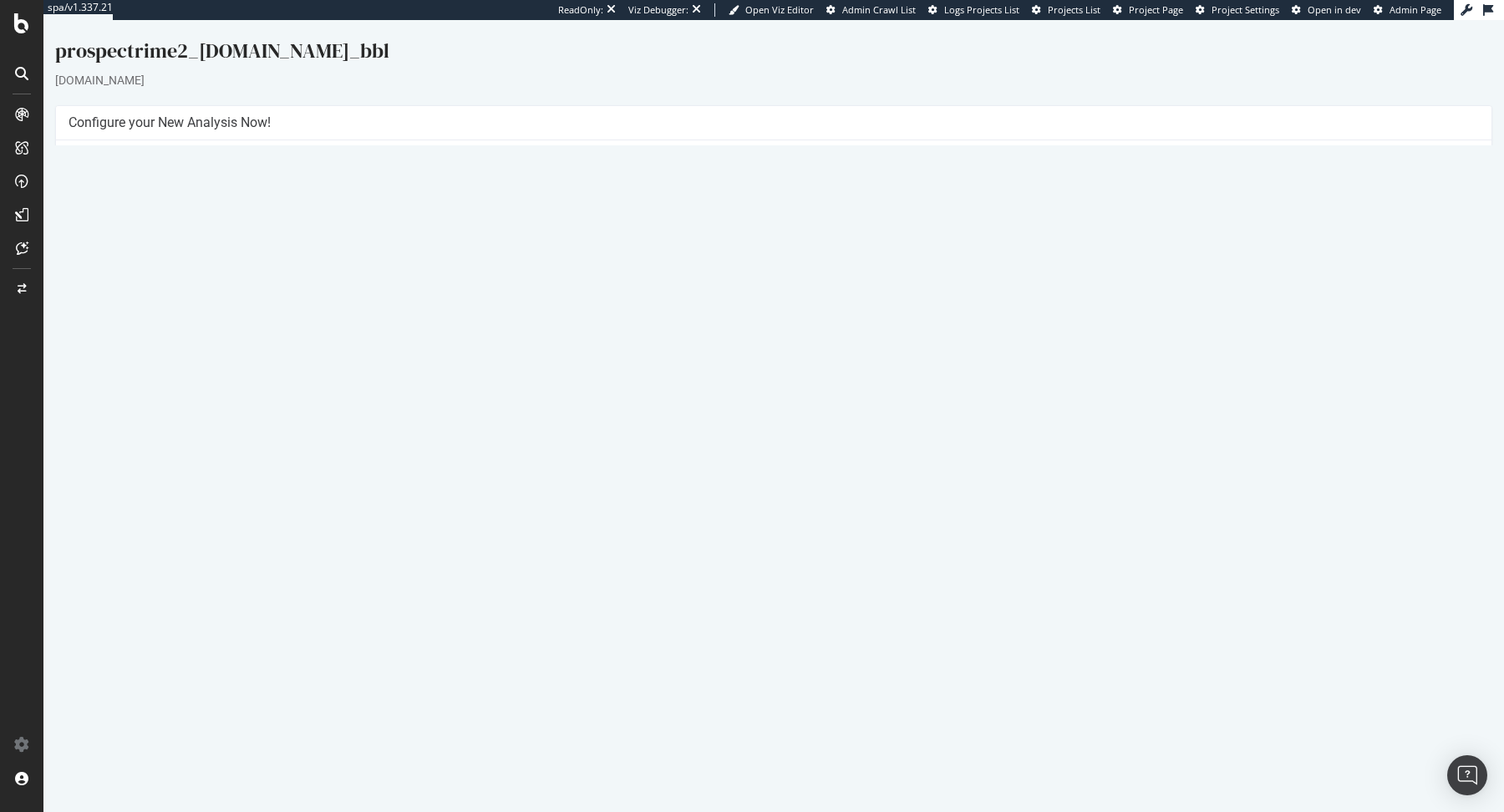
click at [397, 548] on link "Report" at bounding box center [378, 551] width 38 height 14
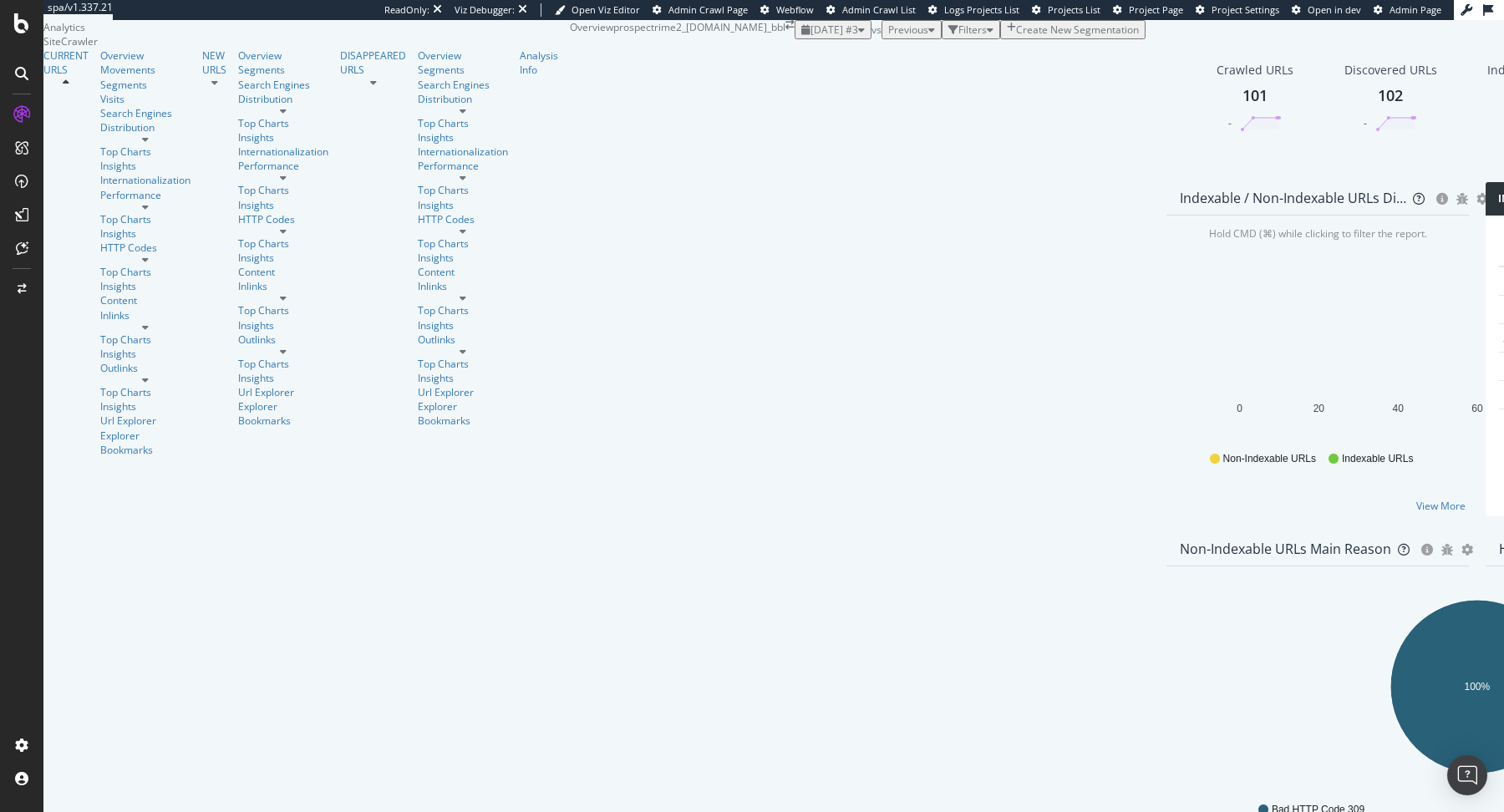
scroll to position [254, 0]
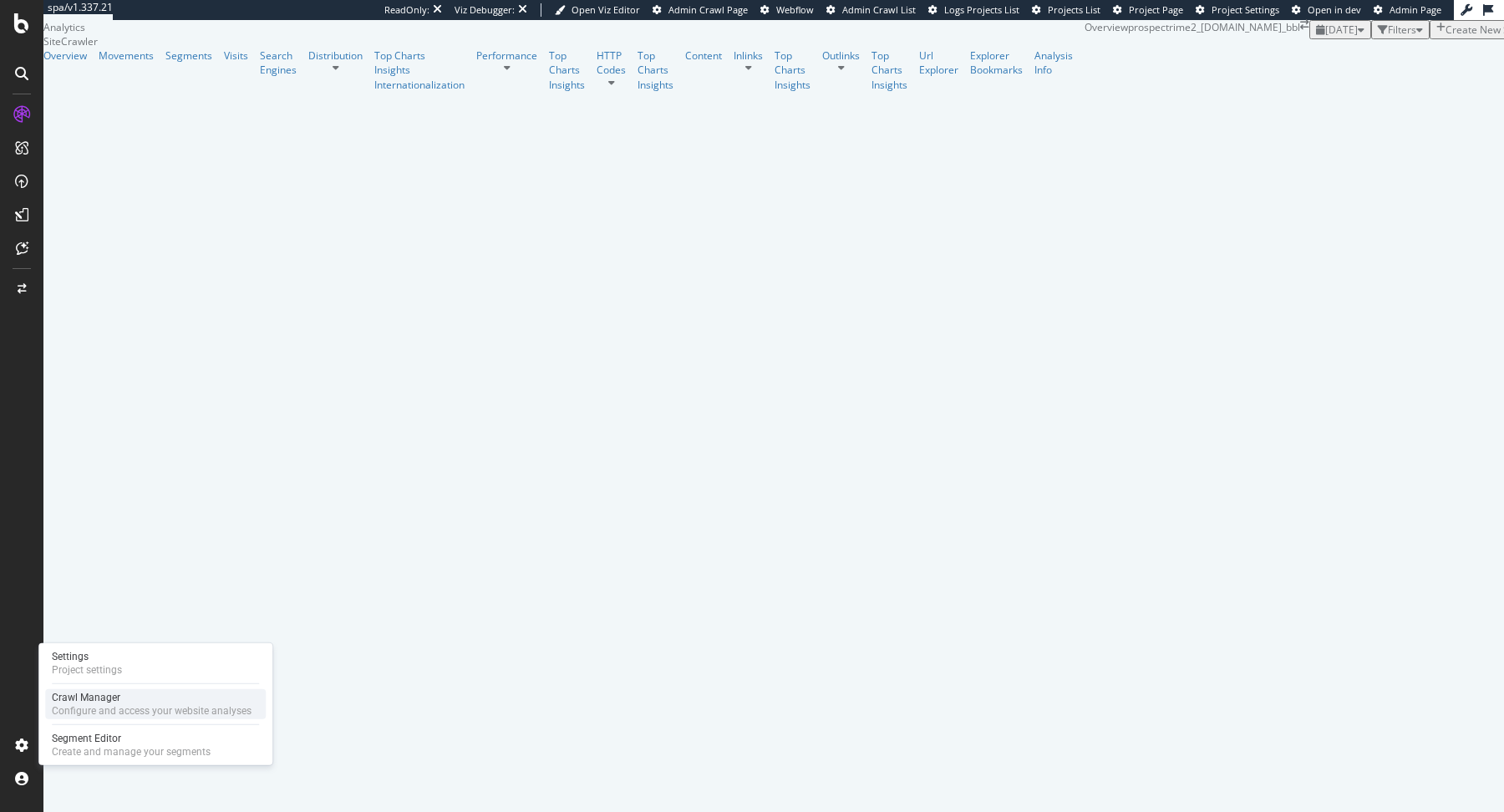
click at [75, 710] on div "Configure and access your website analyses" at bounding box center [152, 711] width 199 height 13
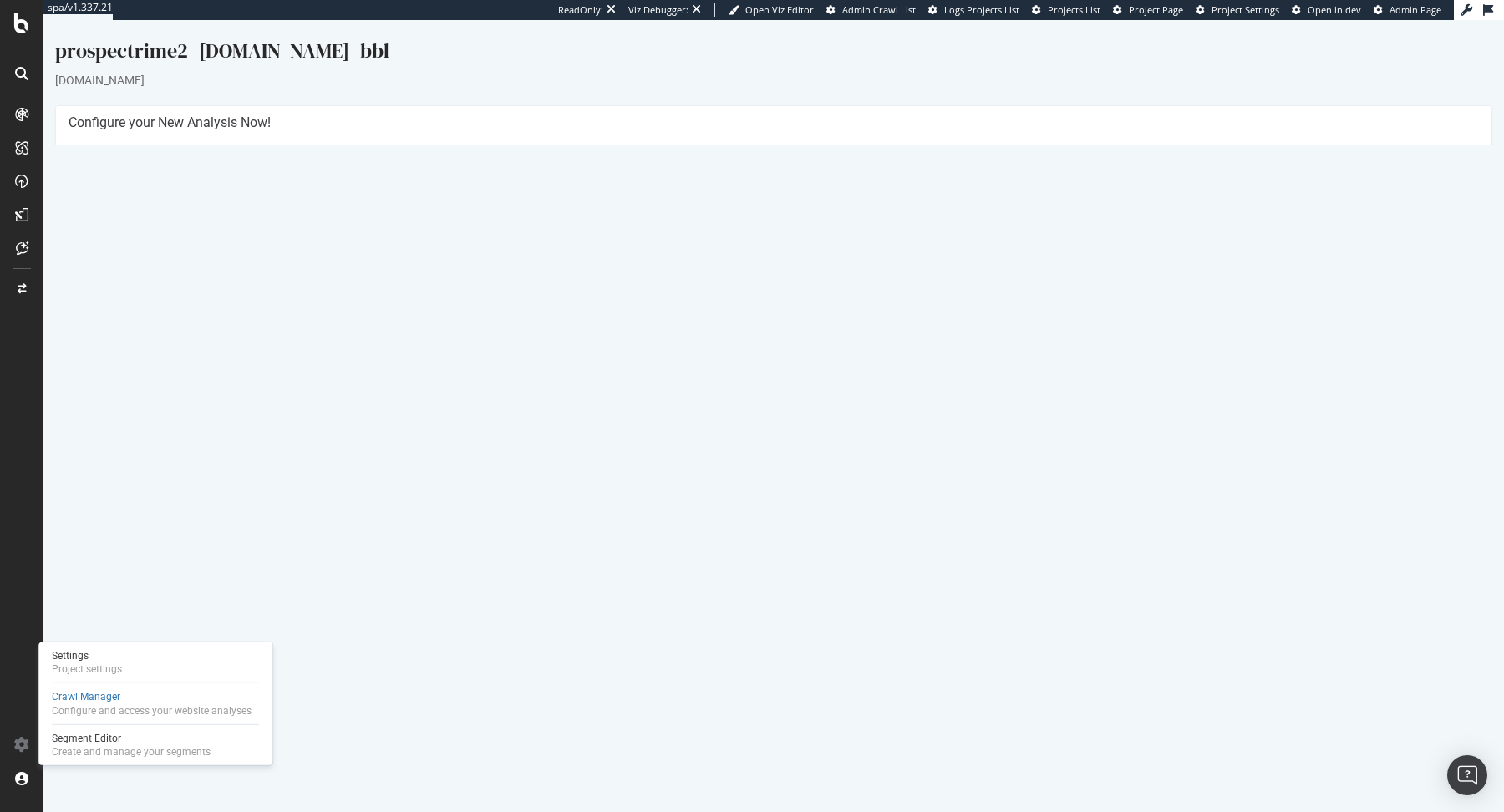
click at [397, 568] on link "Report" at bounding box center [378, 570] width 38 height 14
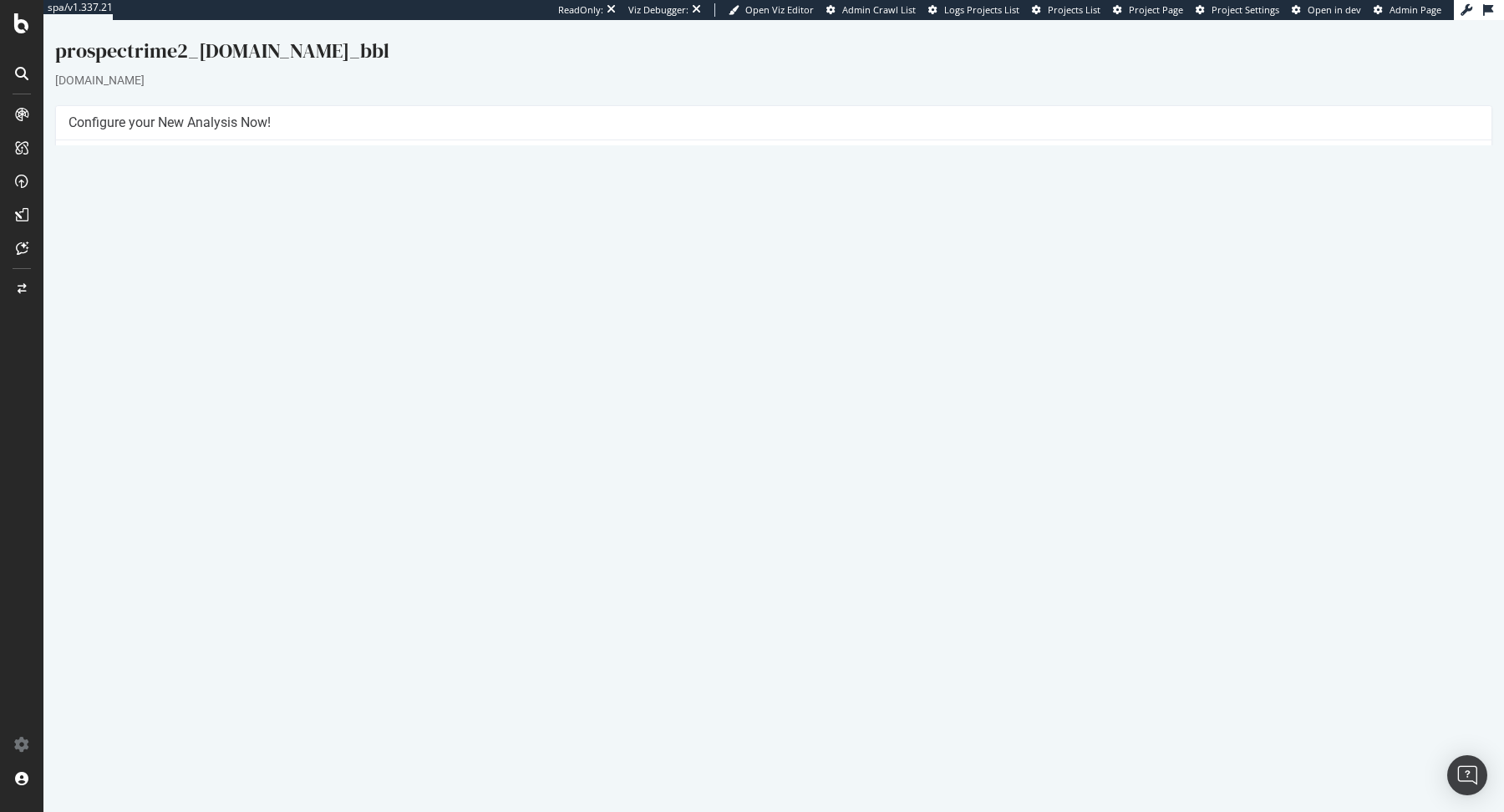
click at [831, 409] on link "Settings" at bounding box center [828, 412] width 38 height 14
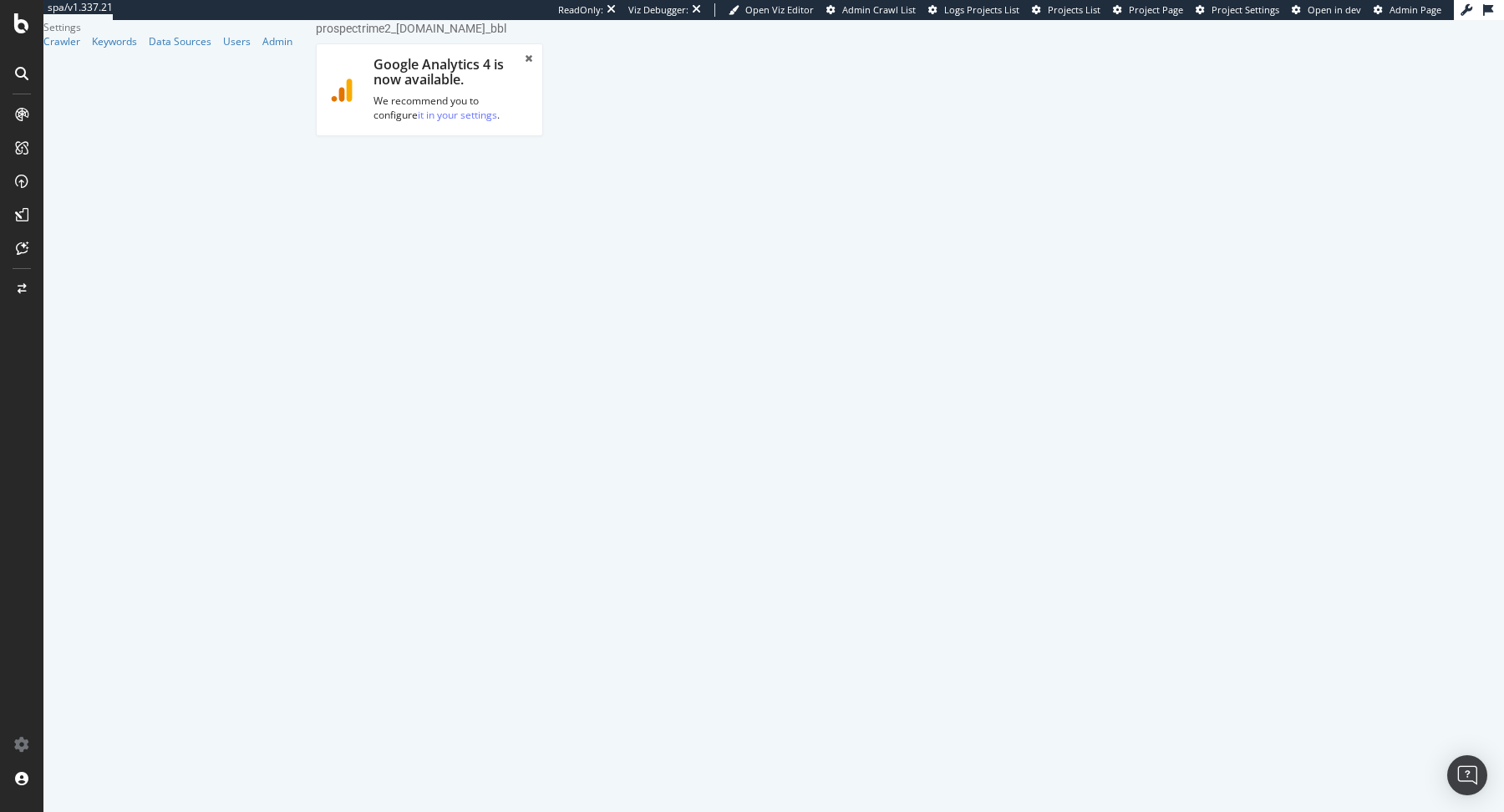
click at [471, 177] on link "Advanced Settings" at bounding box center [447, 173] width 129 height 46
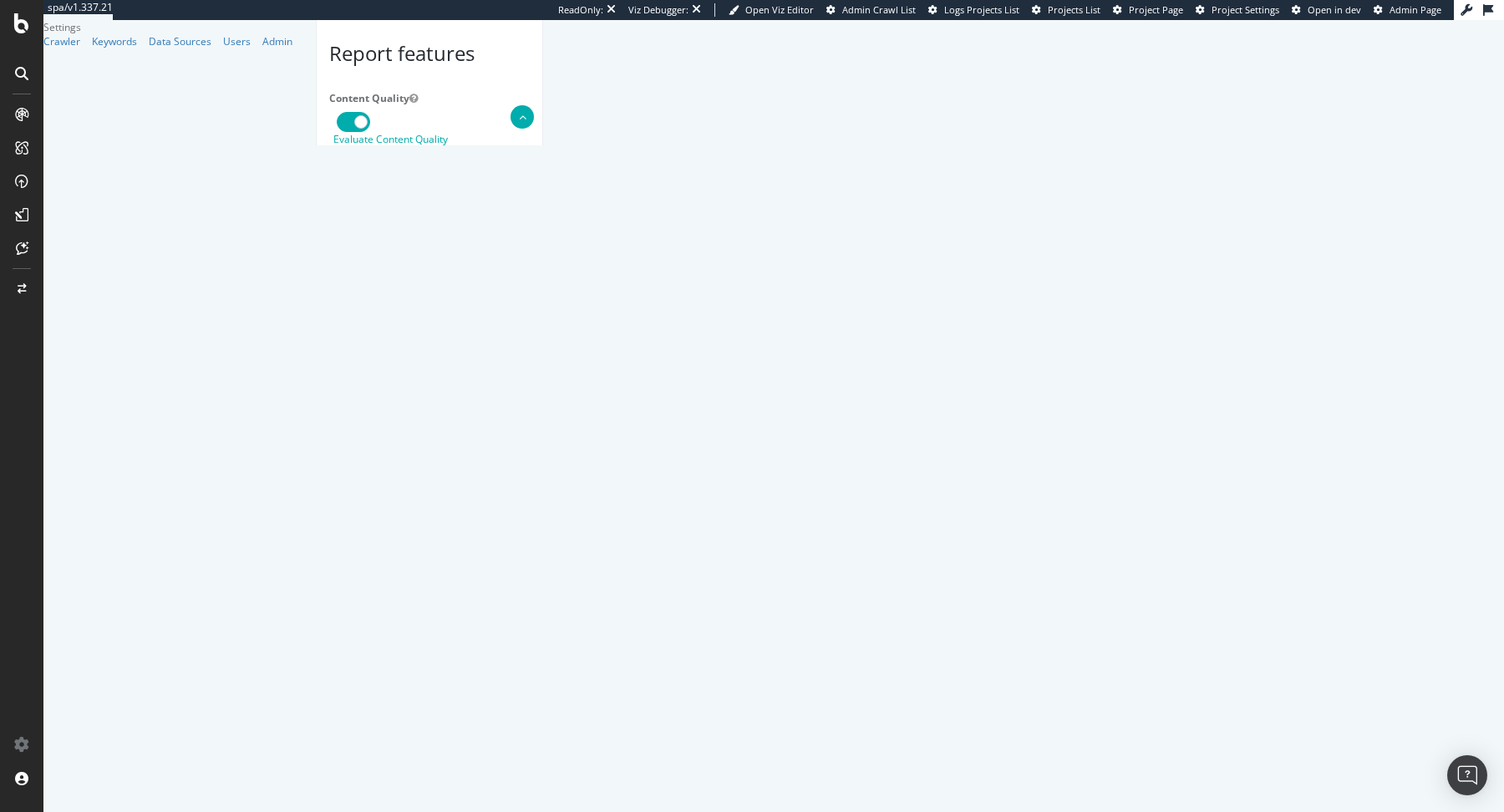
scroll to position [170, 0]
select select "Mozilla/5.0 (compatible; Googlebot/2.1; +http://www.google.com/bot.html)"
type input "Mozilla/5.0 (compatible; Googlebot/2.1; +http://www.google.com/bot.html)"
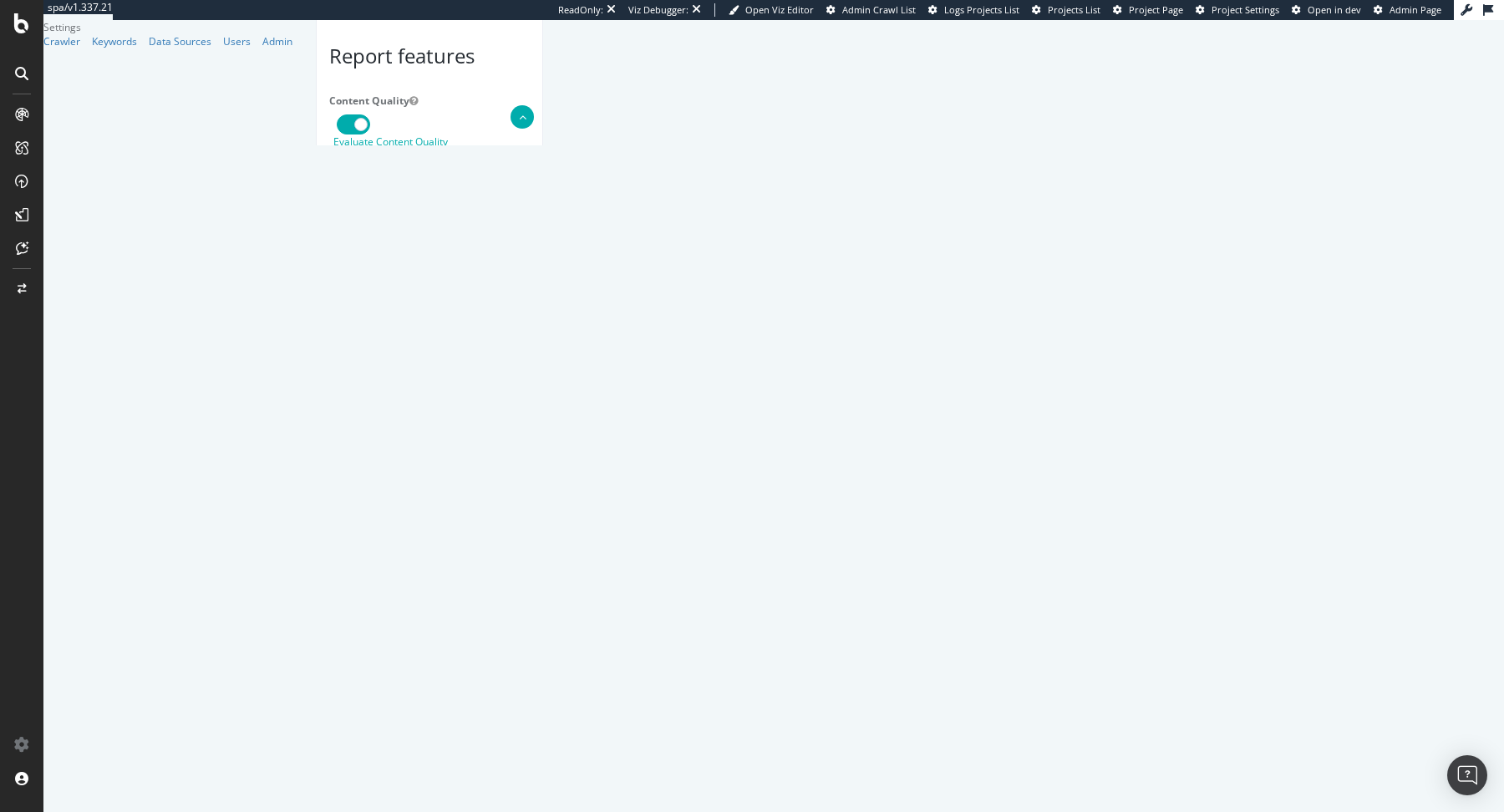
select select "Mozilla/5.0 (Linux; Android 6.0.1; Nexus 5X Build/MMB29P) AppleWebKit/537.36 (K…"
type input "Mozilla/5.0 (Linux; Android 6.0.1; Nexus 5X Build/MMB29P) AppleWebKit/537.36 (K…"
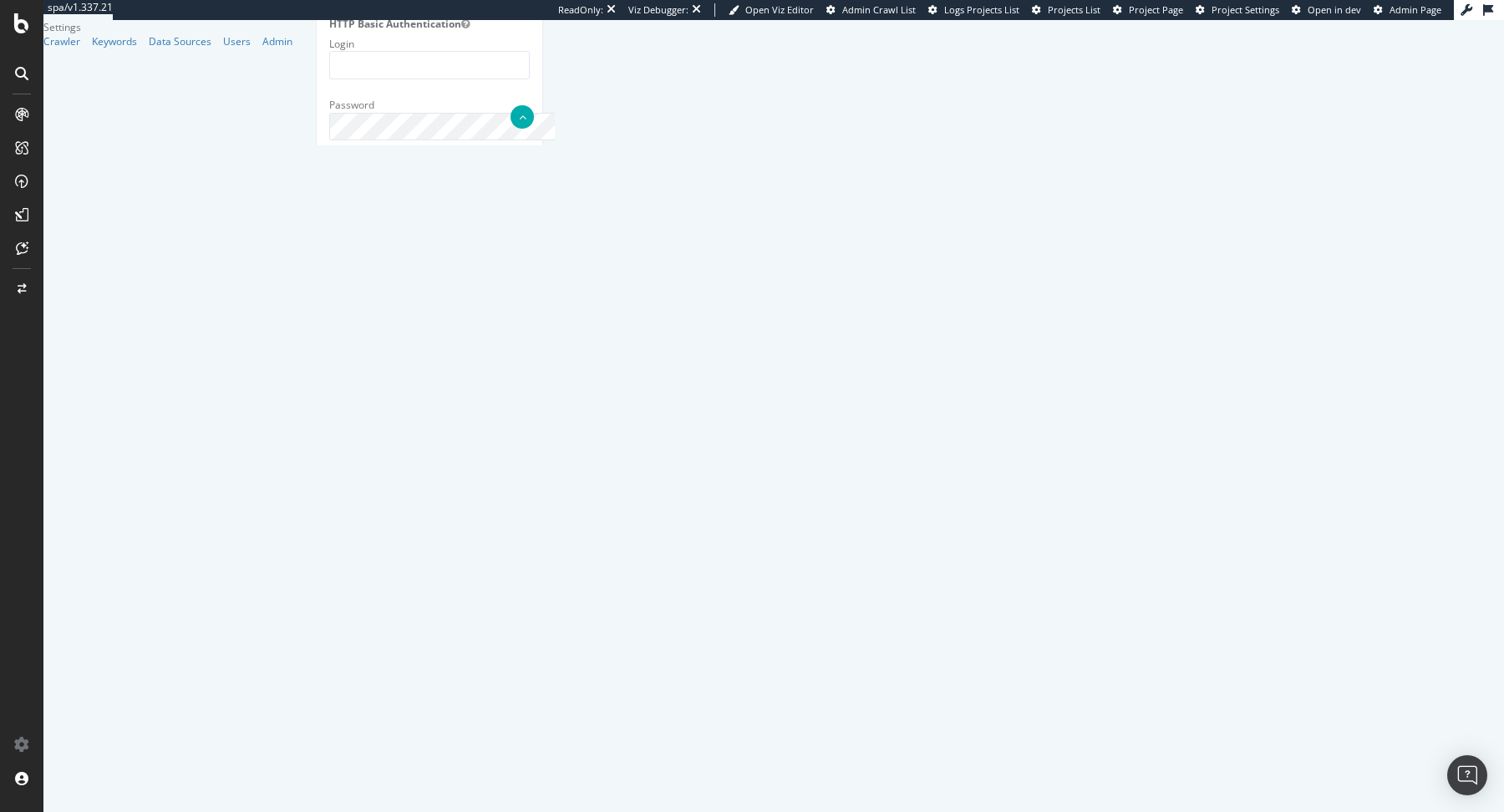
drag, startPoint x: 593, startPoint y: 673, endPoint x: 453, endPoint y: 443, distance: 269.3
click at [453, 442] on div "Report features Content Quality Evaluate Content Quality Identify areas of your…" at bounding box center [429, 636] width 200 height 3270
paste textarea "*www.aramisauto.com/*", "- https://www.aramisauto.com/voitures/peugeot/2008/all…"
paste textarea "https://widget.realadvice.be/fr/widget/nps-v2/cw6IFeijSS4nFSV9e5FZ?version=2", …"
type textarea "{ "flags": [ "cube" ], "beta": { "pap_mini_rules": [ "+ https://widget.realadvi…"
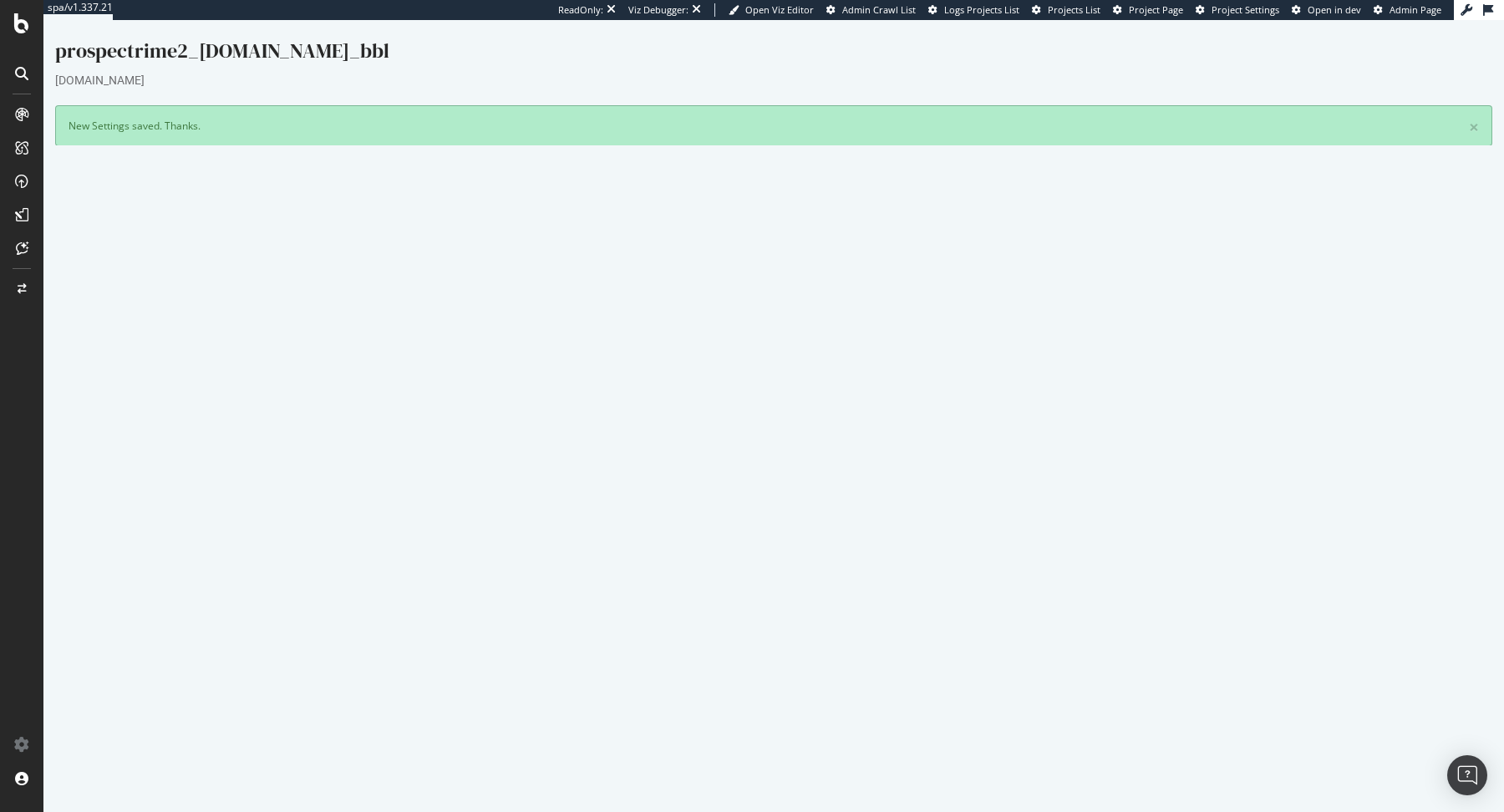
click at [780, 545] on button "Yes! Start Now" at bounding box center [753, 544] width 104 height 27
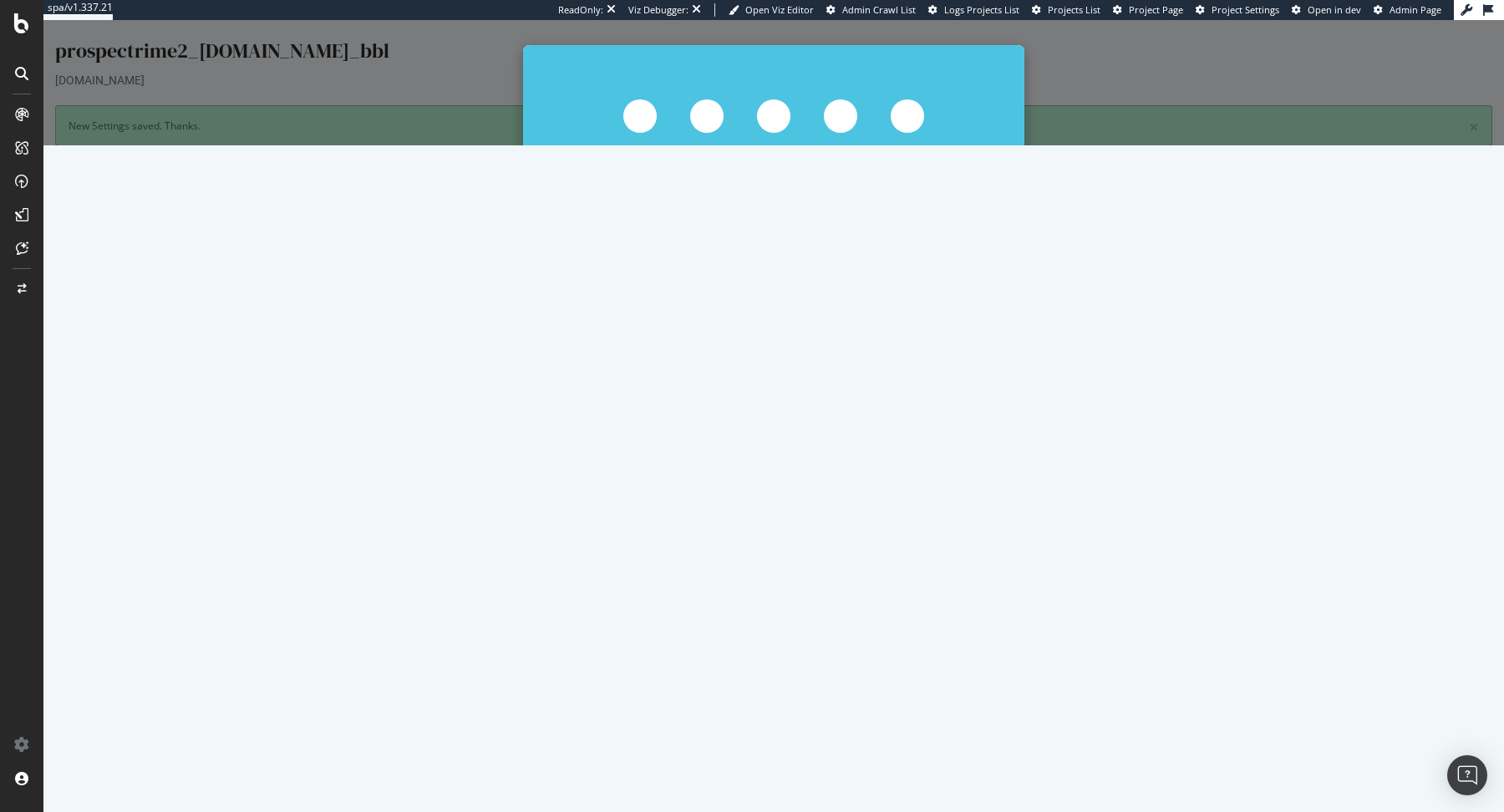
click at [805, 307] on button "Start Now Anyway" at bounding box center [804, 309] width 115 height 28
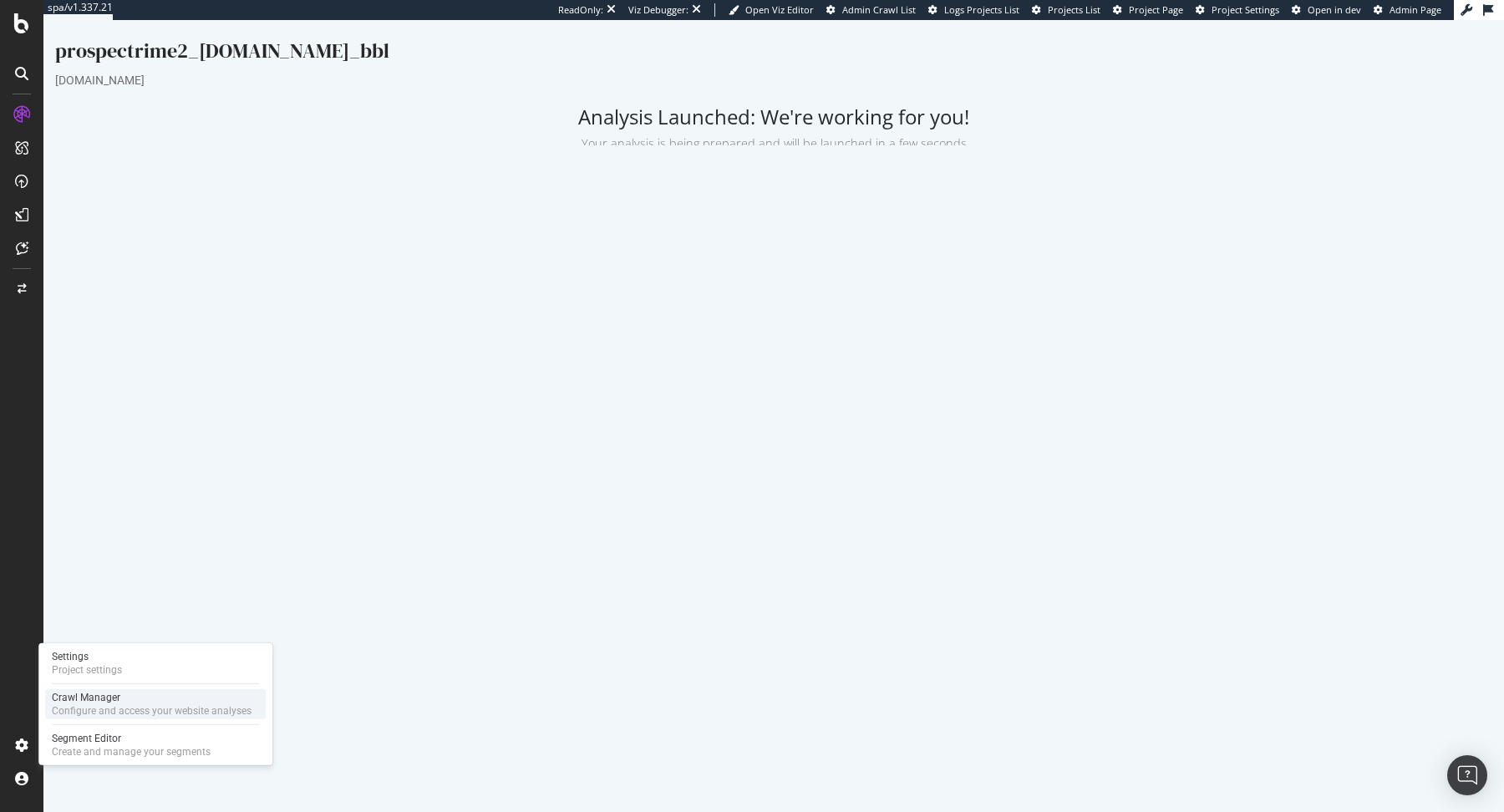
click at [72, 702] on div "Crawl Manager" at bounding box center [152, 697] width 199 height 13
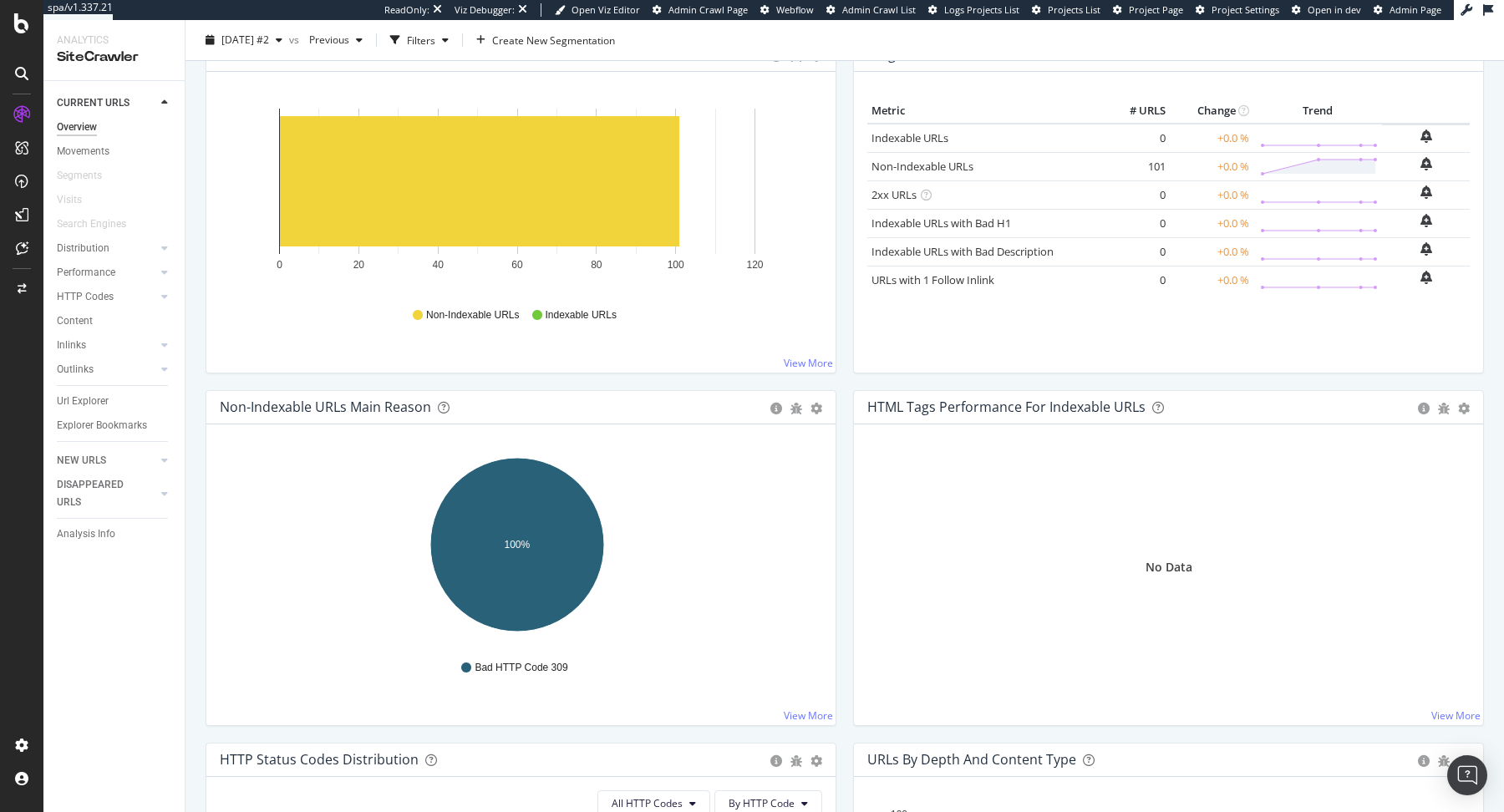
scroll to position [234, 0]
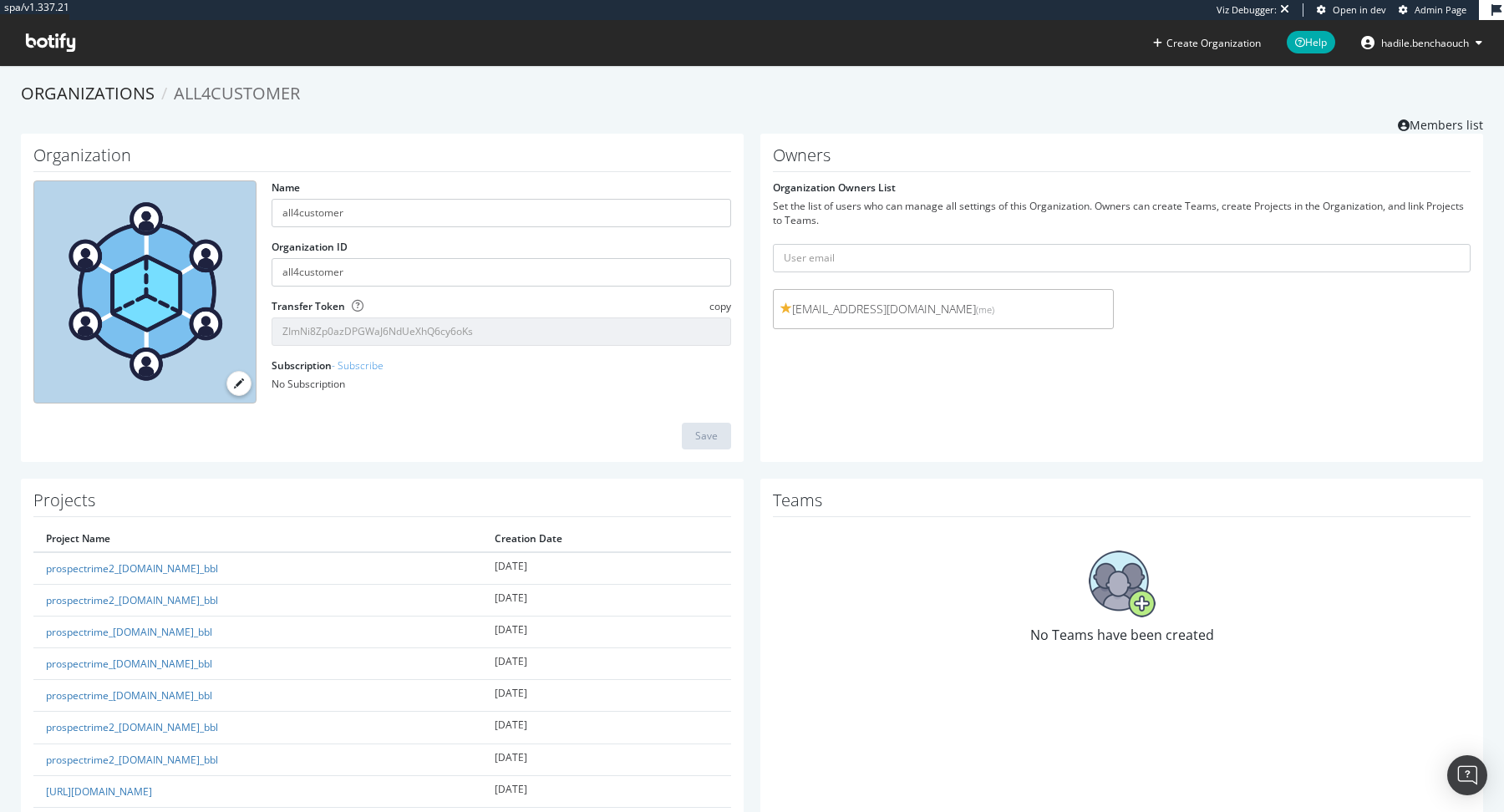
scroll to position [444, 0]
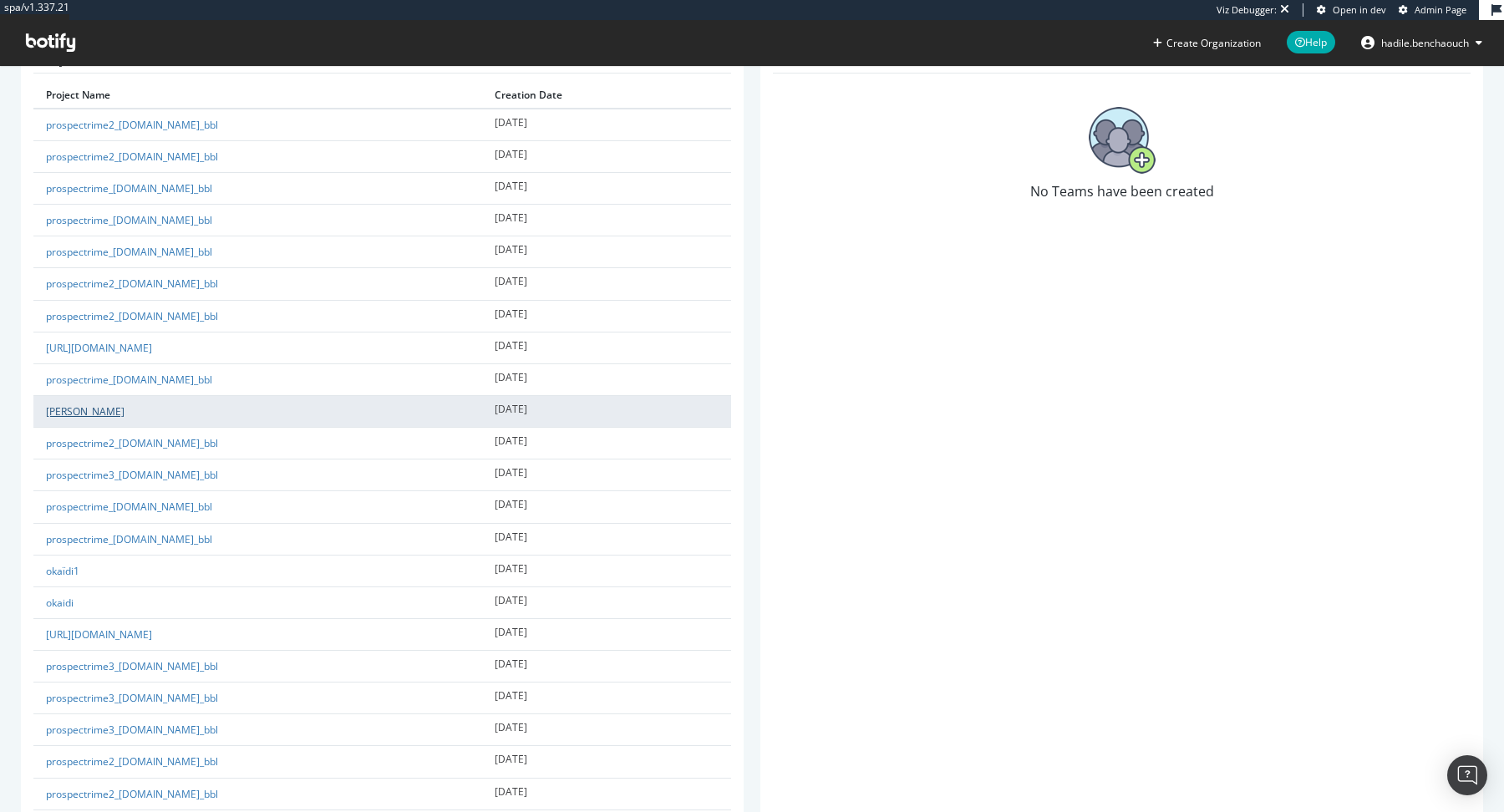
click at [65, 404] on link "carter-cash" at bounding box center [85, 411] width 79 height 14
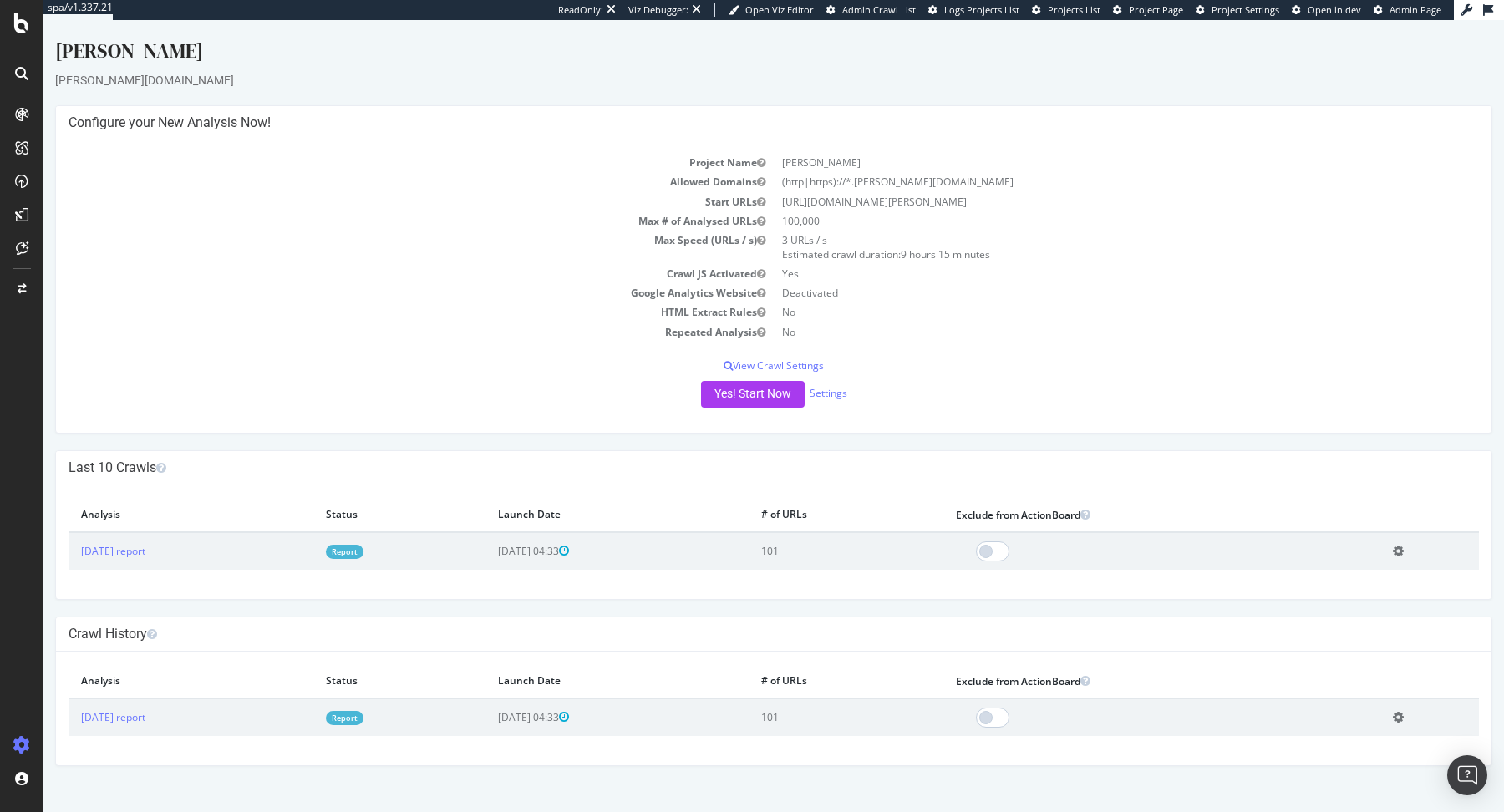
click at [363, 550] on link "Report" at bounding box center [344, 551] width 38 height 14
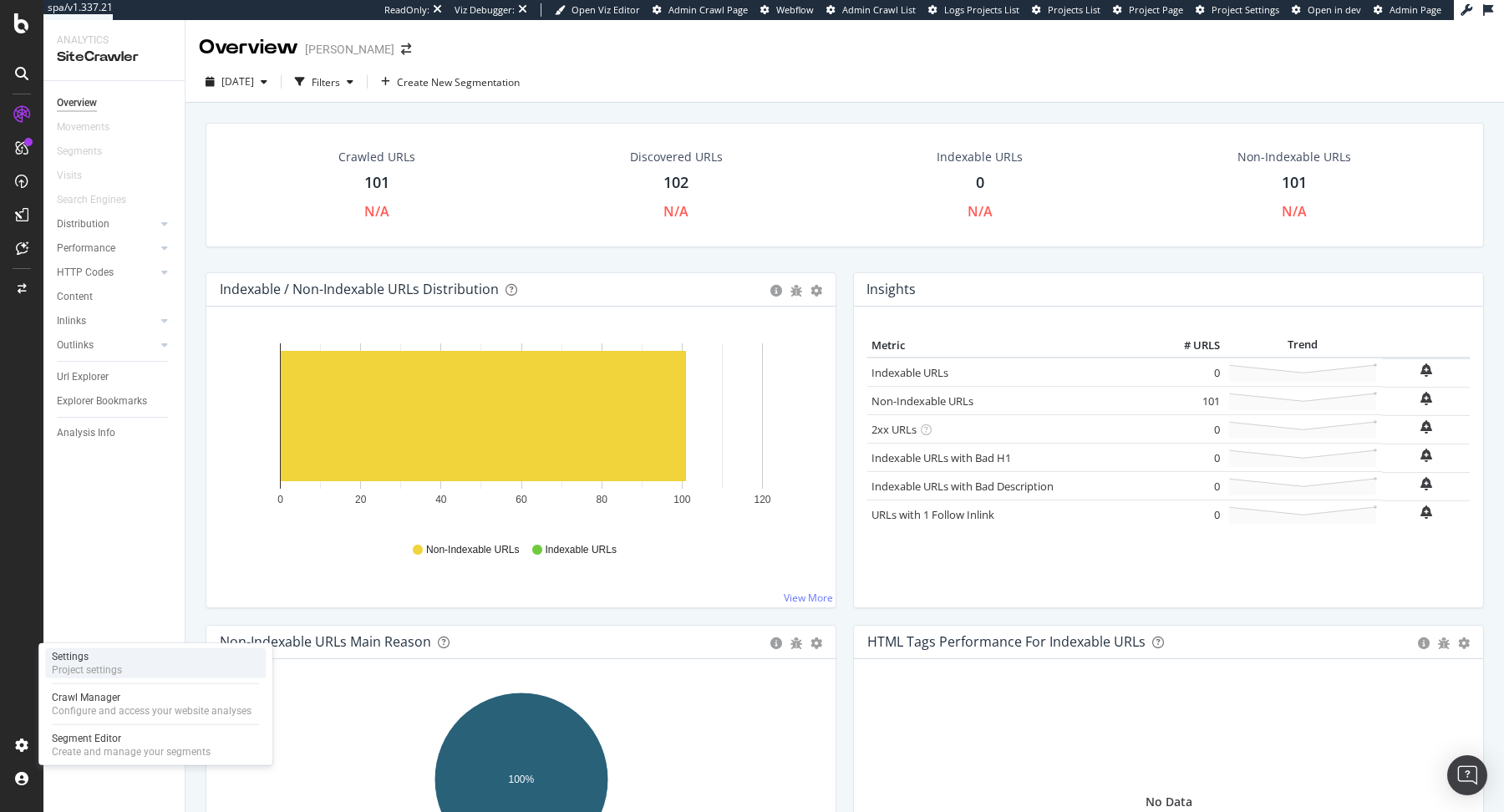
click at [99, 670] on div "Project settings" at bounding box center [87, 670] width 70 height 13
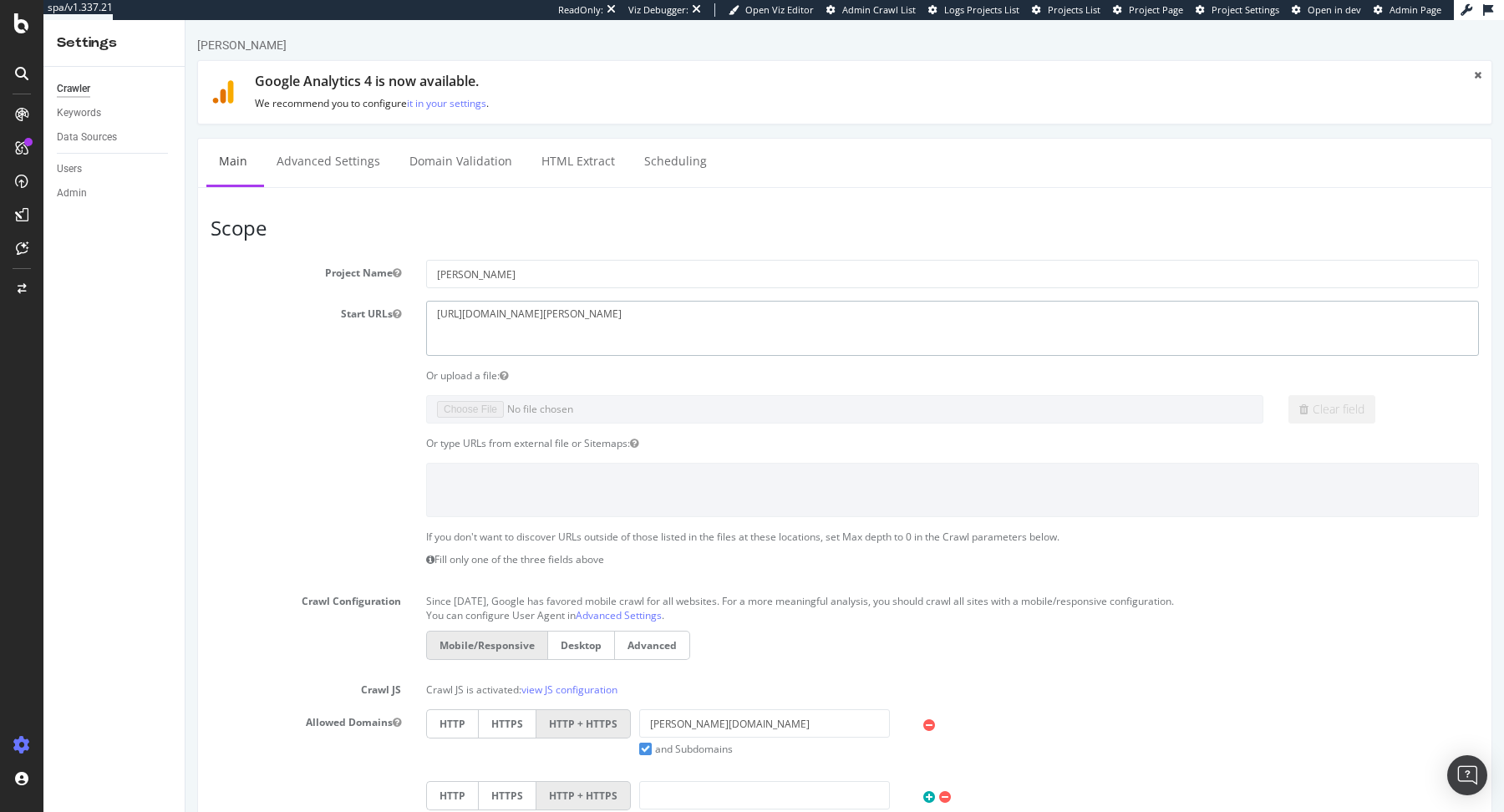
click at [566, 311] on textarea "https://www.carter-cash.com/" at bounding box center [952, 327] width 1053 height 54
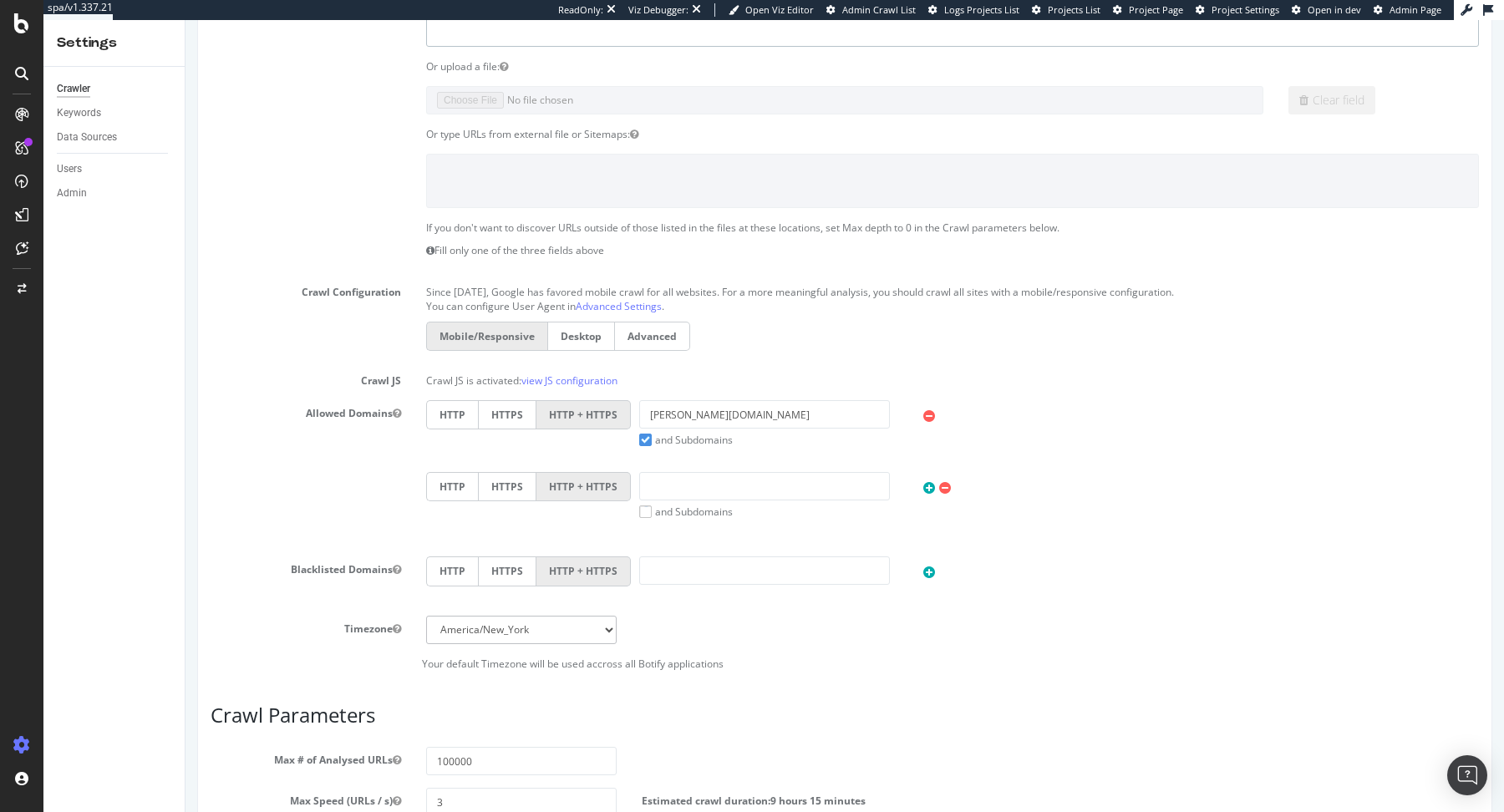
scroll to position [645, 0]
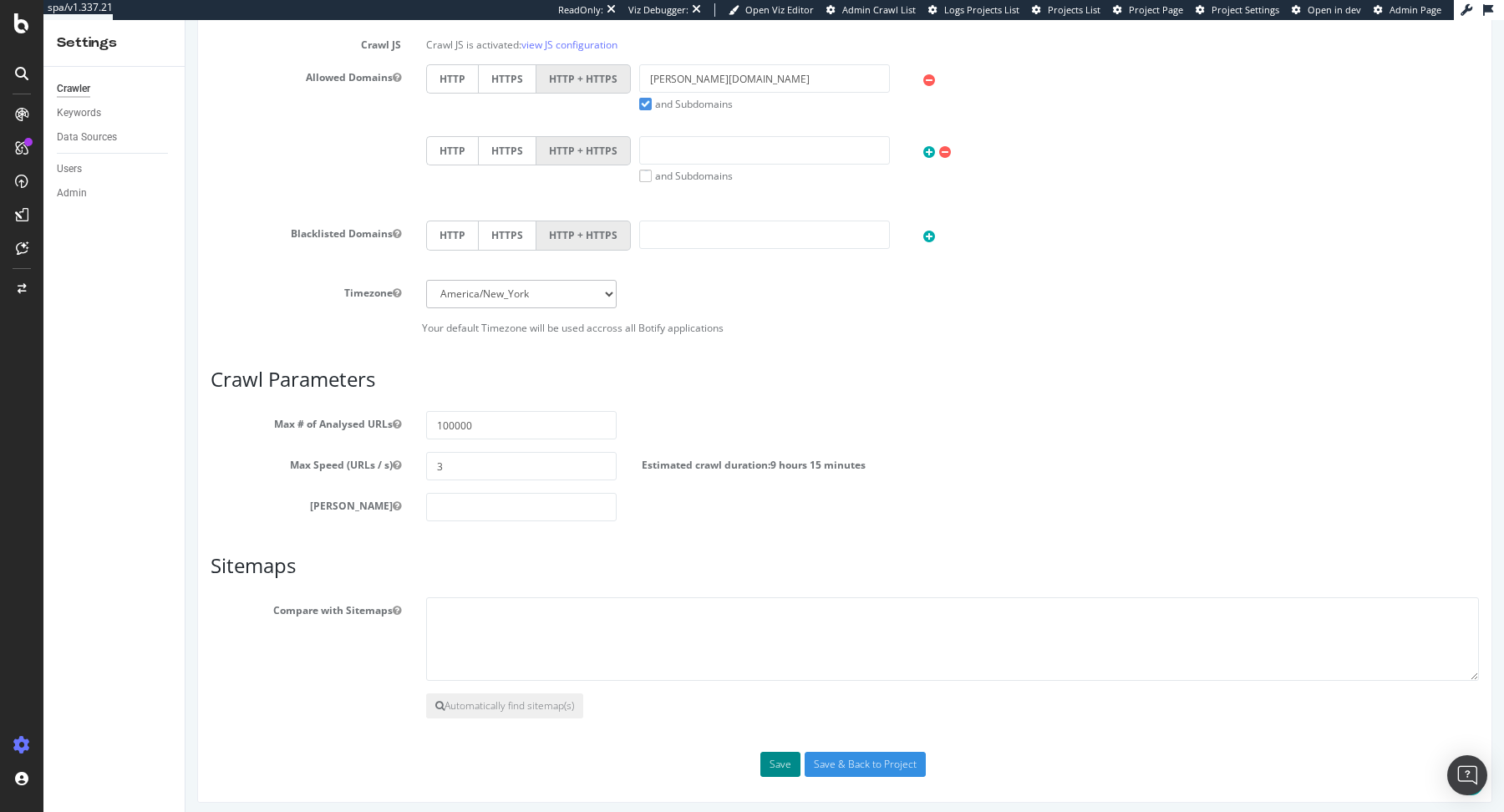
click at [779, 762] on button "Save" at bounding box center [780, 764] width 40 height 25
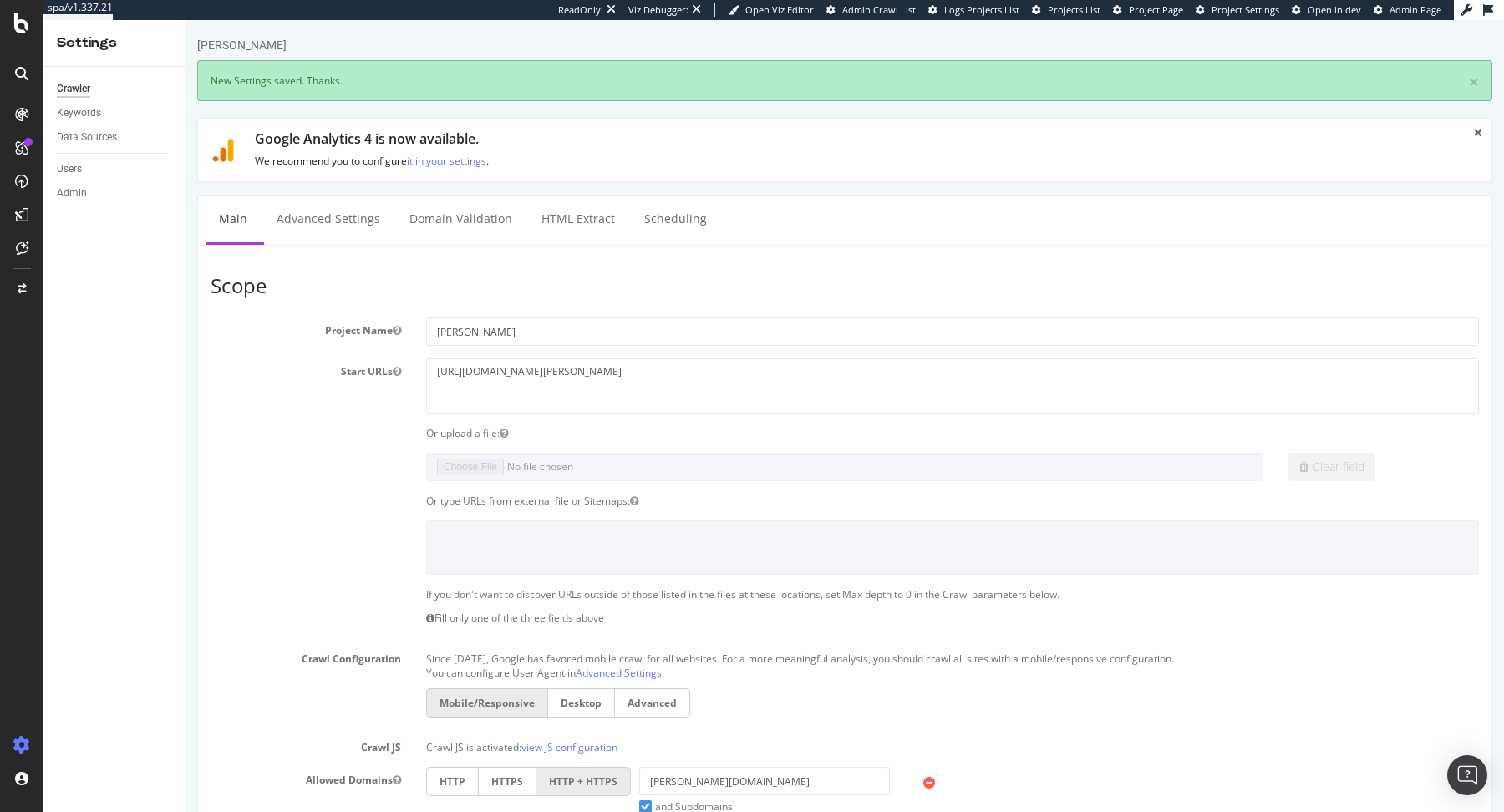
scroll to position [0, 0]
click at [331, 217] on link "Advanced Settings" at bounding box center [328, 218] width 129 height 46
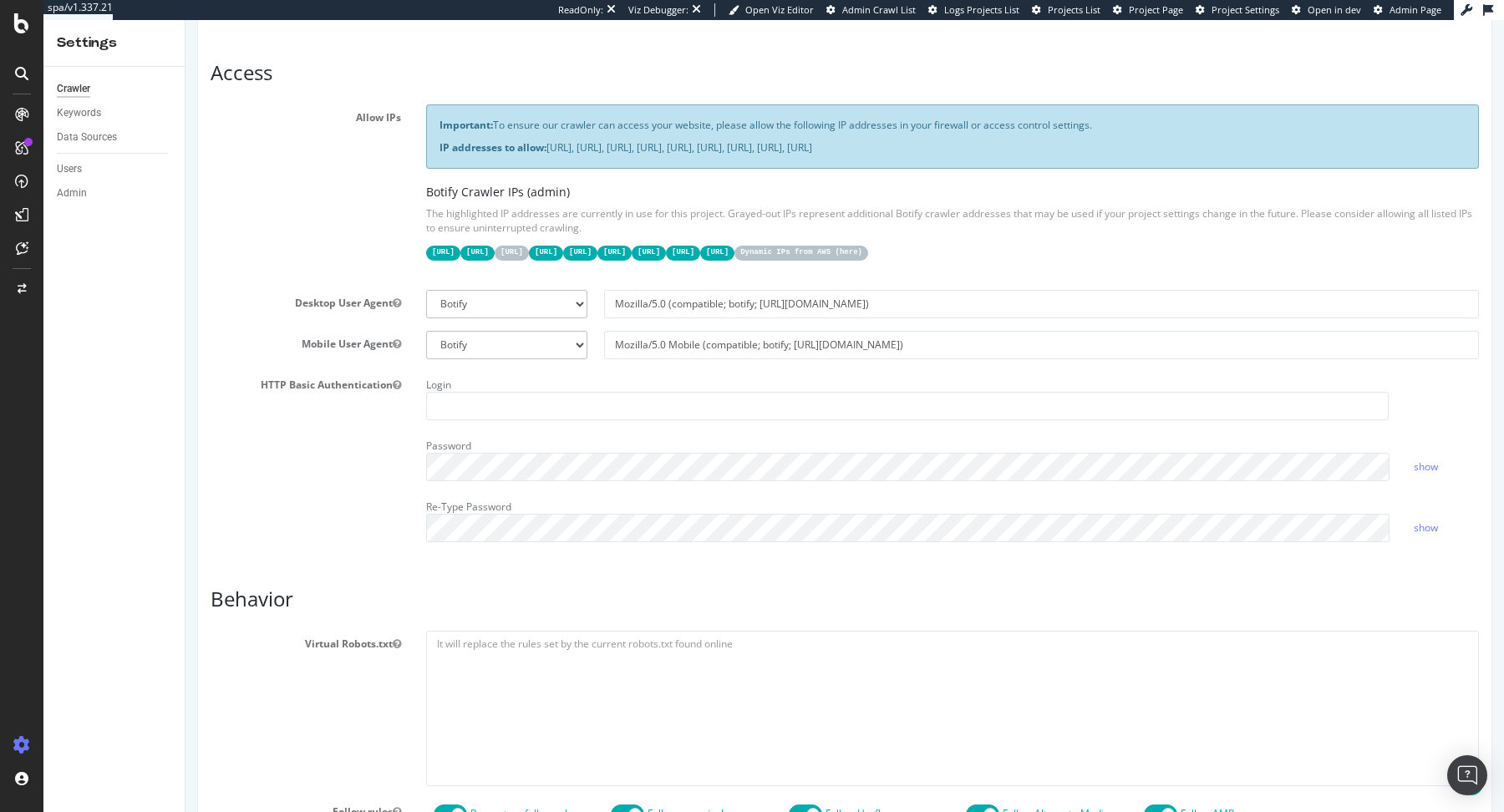
scroll to position [290, 0]
click at [514, 294] on select "Botify Googlebot Chrome Firefox Edge Custom" at bounding box center [507, 302] width 162 height 28
select select "Mozilla/5.0 (compatible; Googlebot/2.1; +http://www.google.com/bot.html)"
click at [426, 288] on select "Botify Googlebot Chrome Firefox Edge Custom" at bounding box center [507, 302] width 162 height 28
type input "Mozilla/5.0 (compatible; Googlebot/2.1; +http://www.google.com/bot.html)"
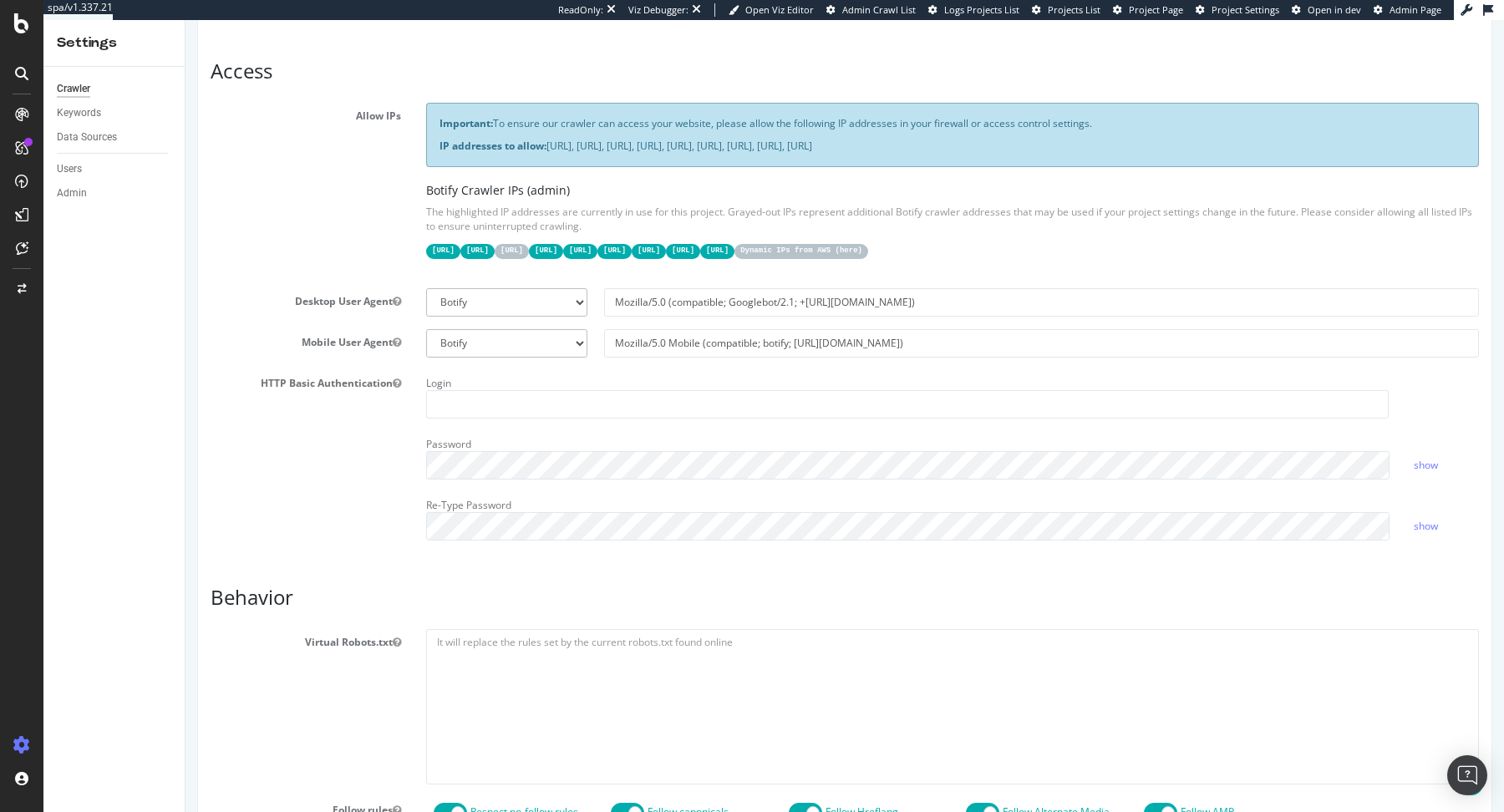
click at [513, 336] on select "Botify Googlebot Safari iPhone Safari iPad Chrome Android Custom" at bounding box center [507, 343] width 162 height 28
select select "Mozilla/5.0 (Linux; Android 6.0.1; Nexus 5X Build/MMB29P) AppleWebKit/537.36 (K…"
click at [426, 329] on select "Botify Googlebot Safari iPhone Safari iPad Chrome Android Custom" at bounding box center [507, 343] width 162 height 28
type input "Mozilla/5.0 (Linux; Android 6.0.1; Nexus 5X Build/MMB29P) AppleWebKit/537.36 (K…"
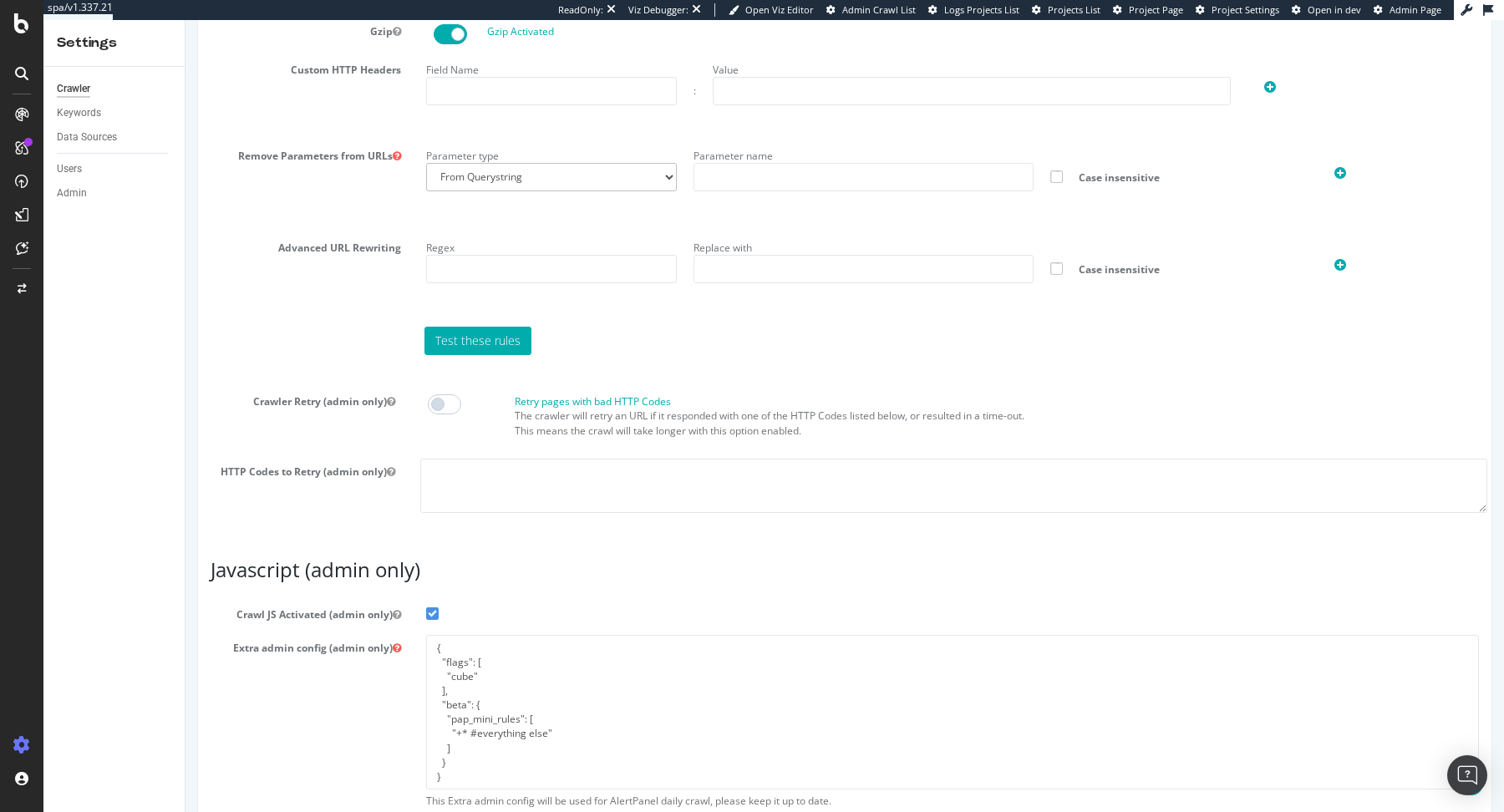
scroll to position [1214, 0]
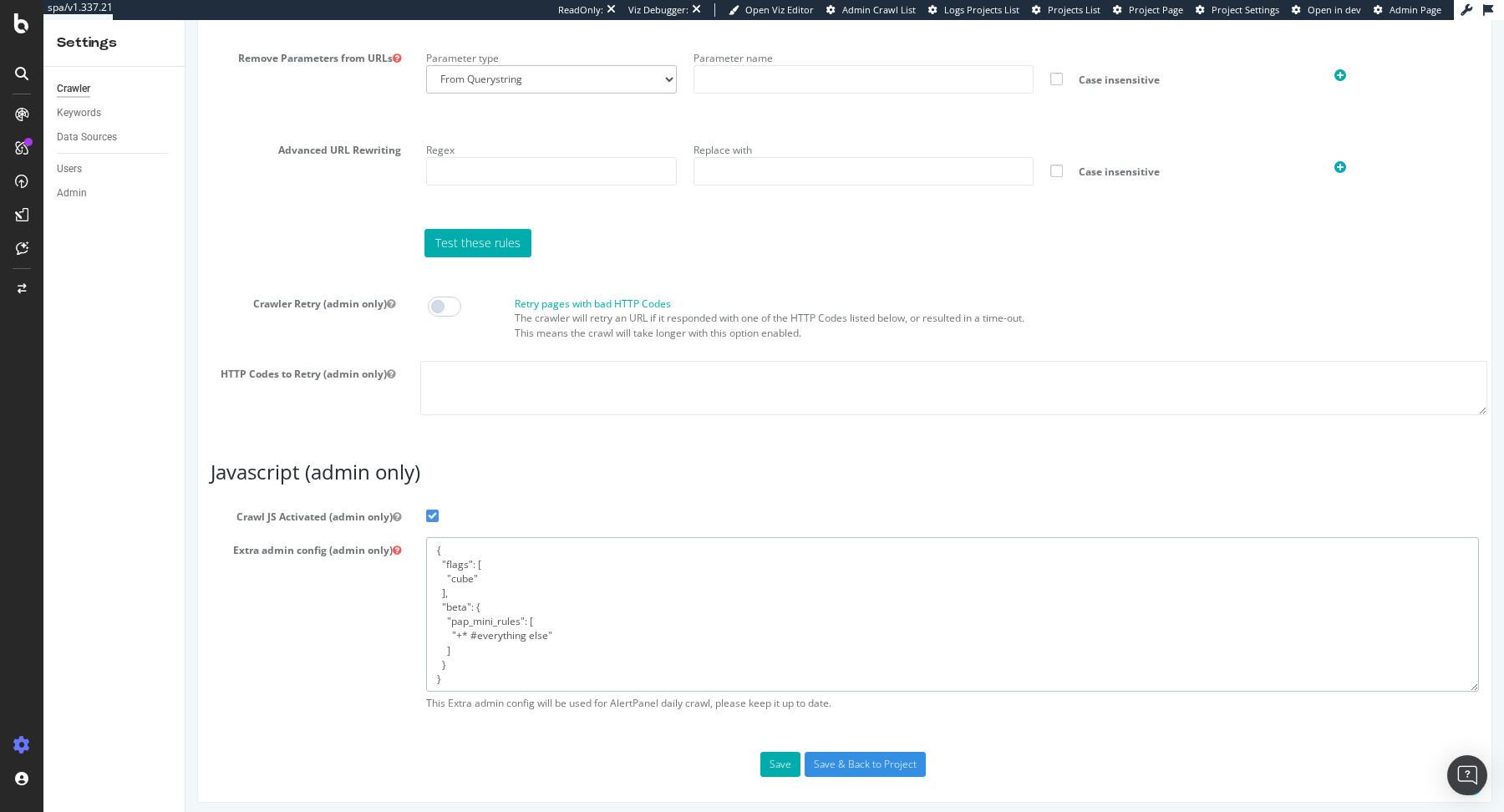
drag, startPoint x: 451, startPoint y: 680, endPoint x: 369, endPoint y: 487, distance: 209.7
click at [369, 487] on article "Javascript (admin only) Crawl JS Activated (admin only) Extra admin config (adm…" at bounding box center [844, 589] width 1268 height 257
paste textarea "*www.carter-cash.com/*", "+ https://www.carter-cash.com/pneus/?zac=MENB0198836F…"
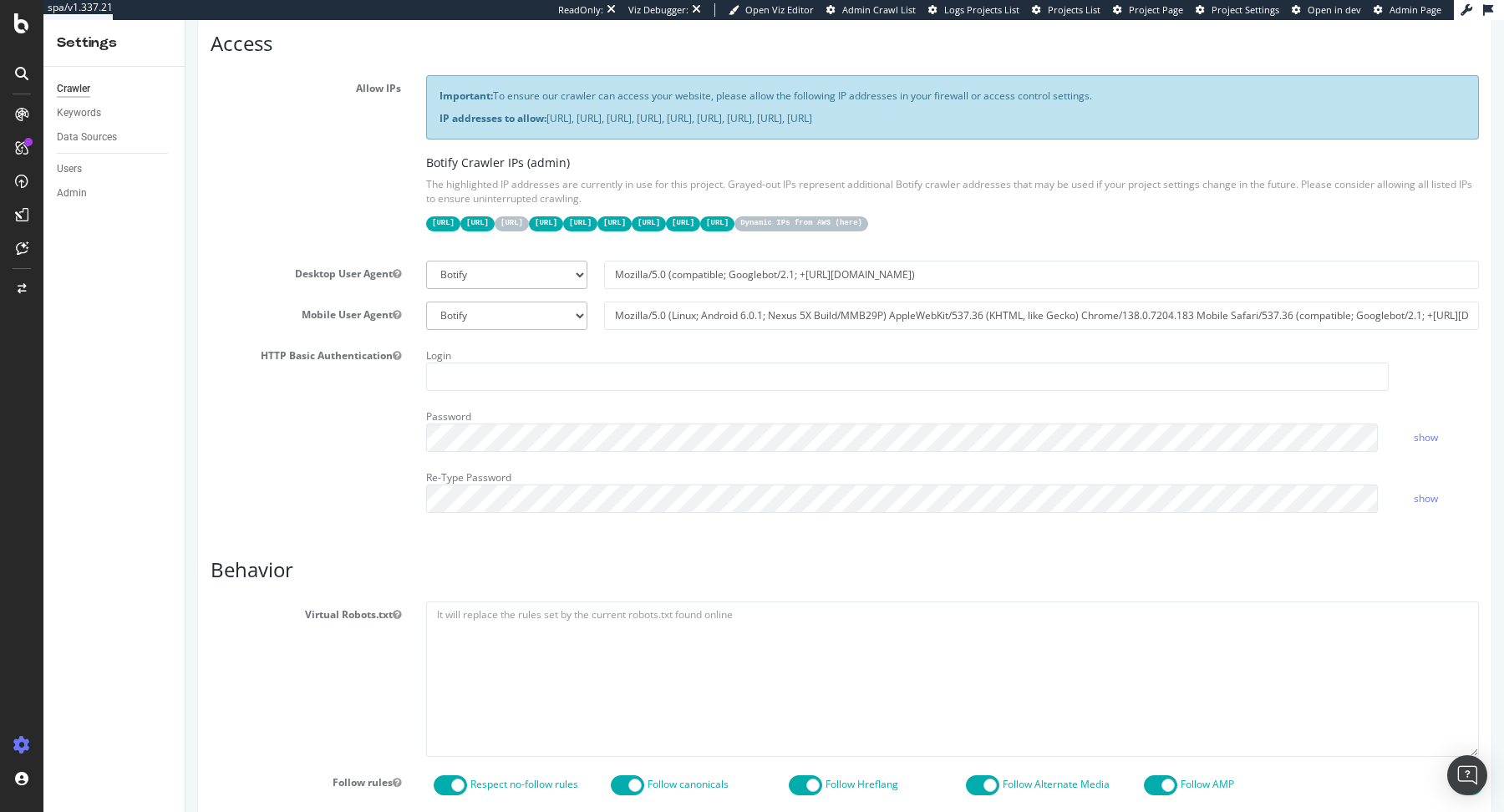
scroll to position [0, 0]
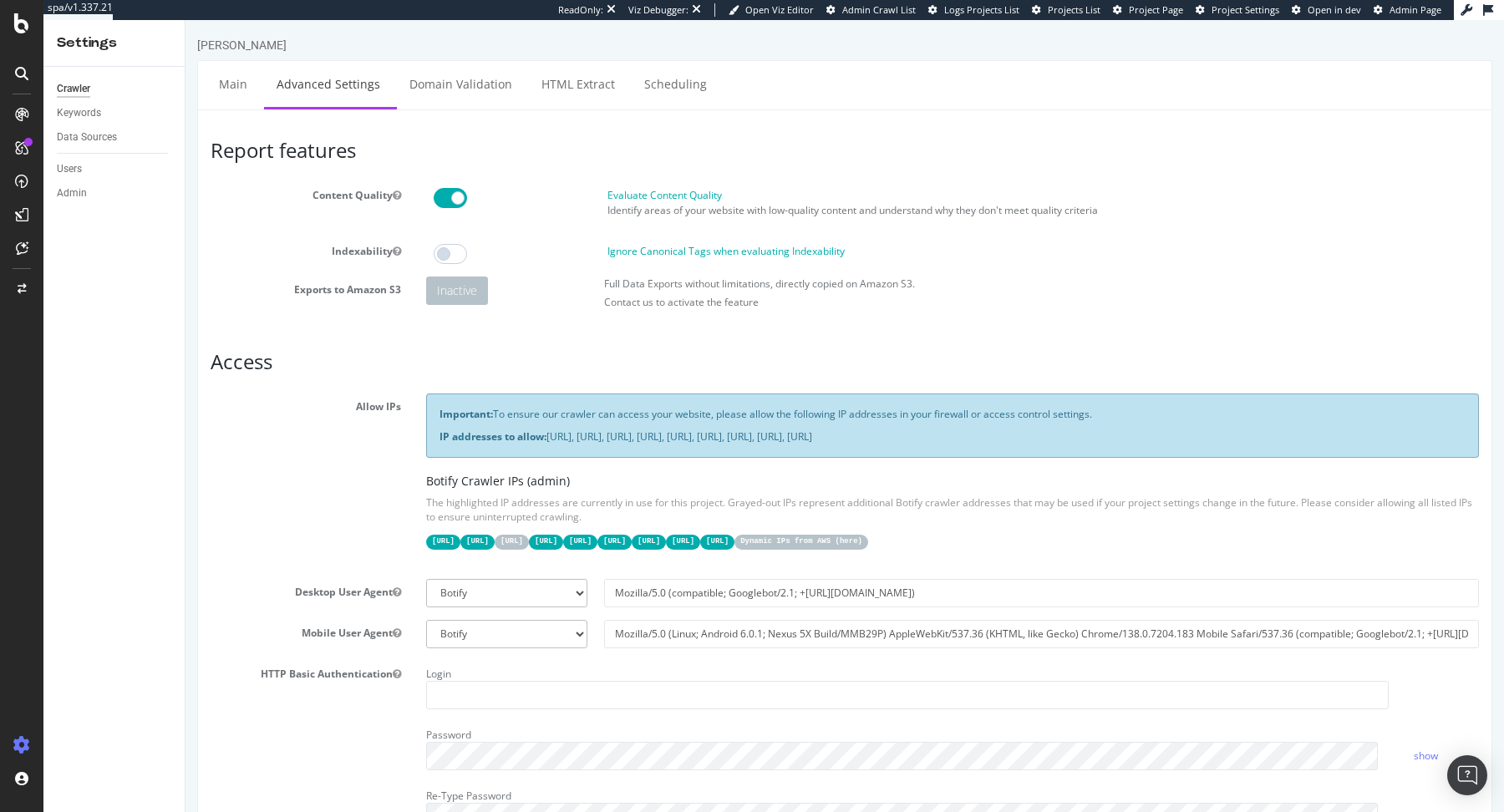
type textarea "{ "flags": [ "cube" ], "beta": { "pap_mini_rules": [ "+ *www.carter-cash.com/*"…"
click at [1398, 12] on span "Admin Page" at bounding box center [1415, 9] width 52 height 13
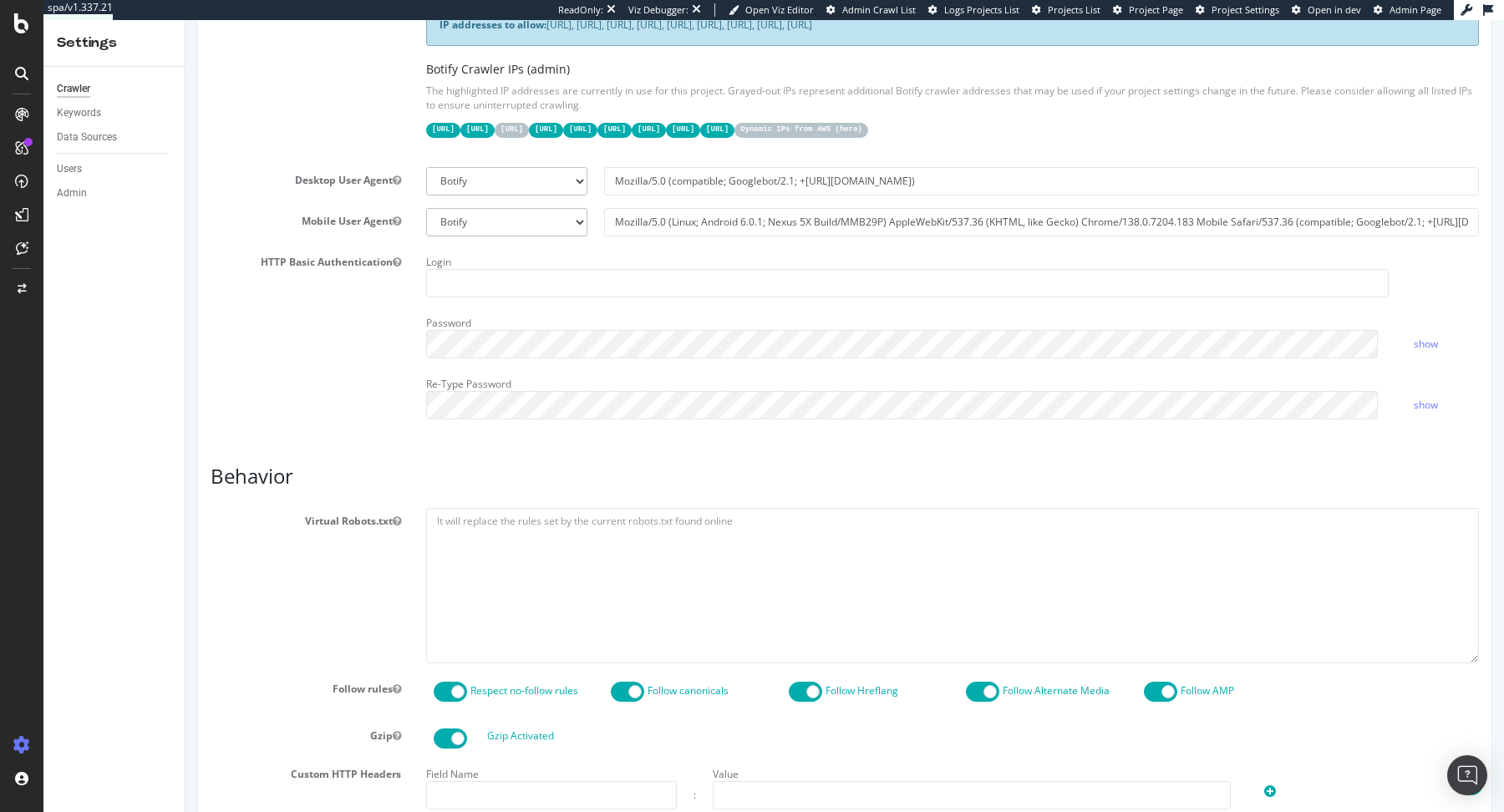
scroll to position [1214, 0]
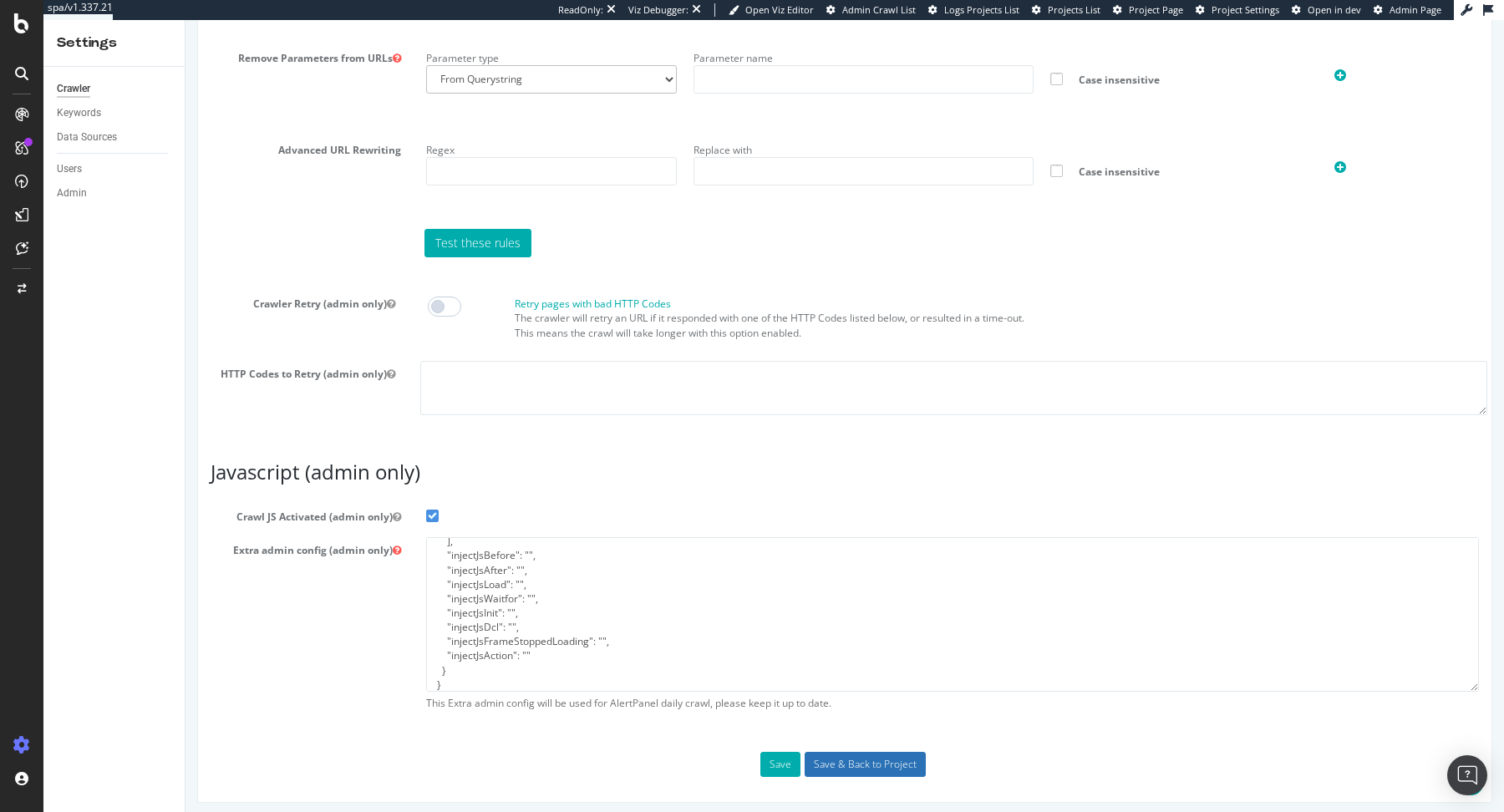
click at [837, 758] on input "Save & Back to Project" at bounding box center [865, 764] width 121 height 25
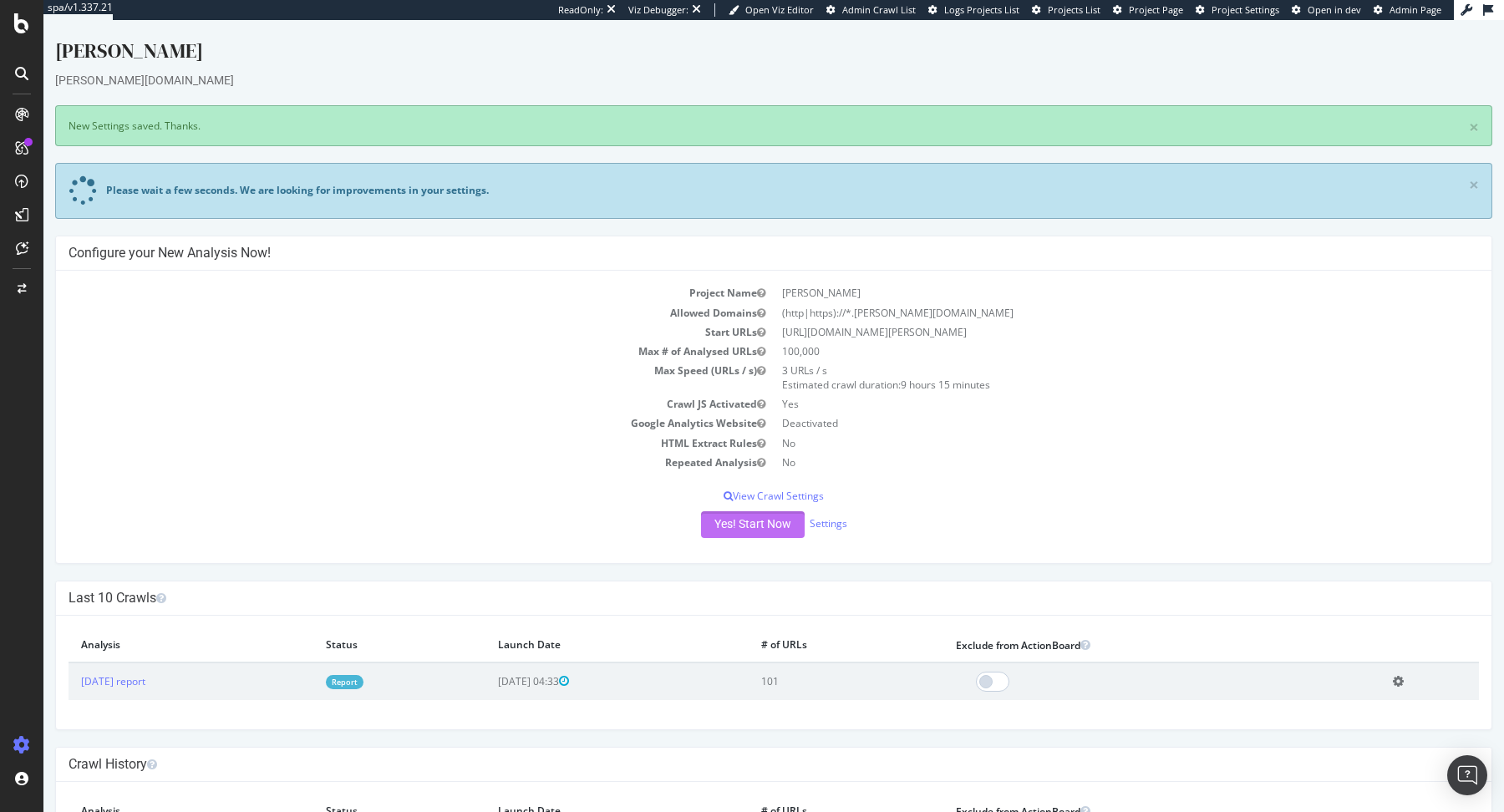
click at [749, 512] on button "Yes! Start Now" at bounding box center [753, 525] width 104 height 27
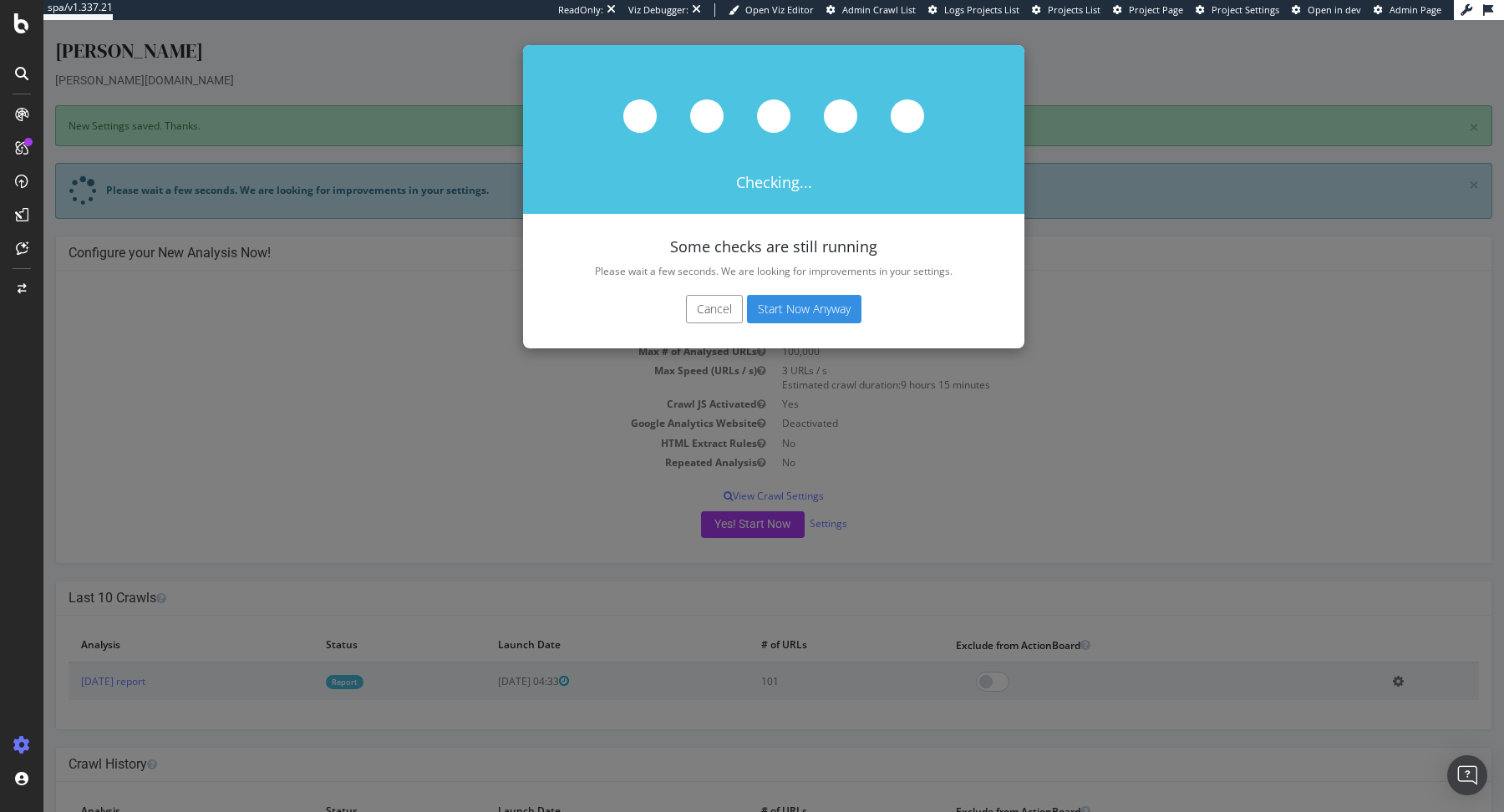
click at [819, 311] on button "Start Now Anyway" at bounding box center [804, 309] width 115 height 28
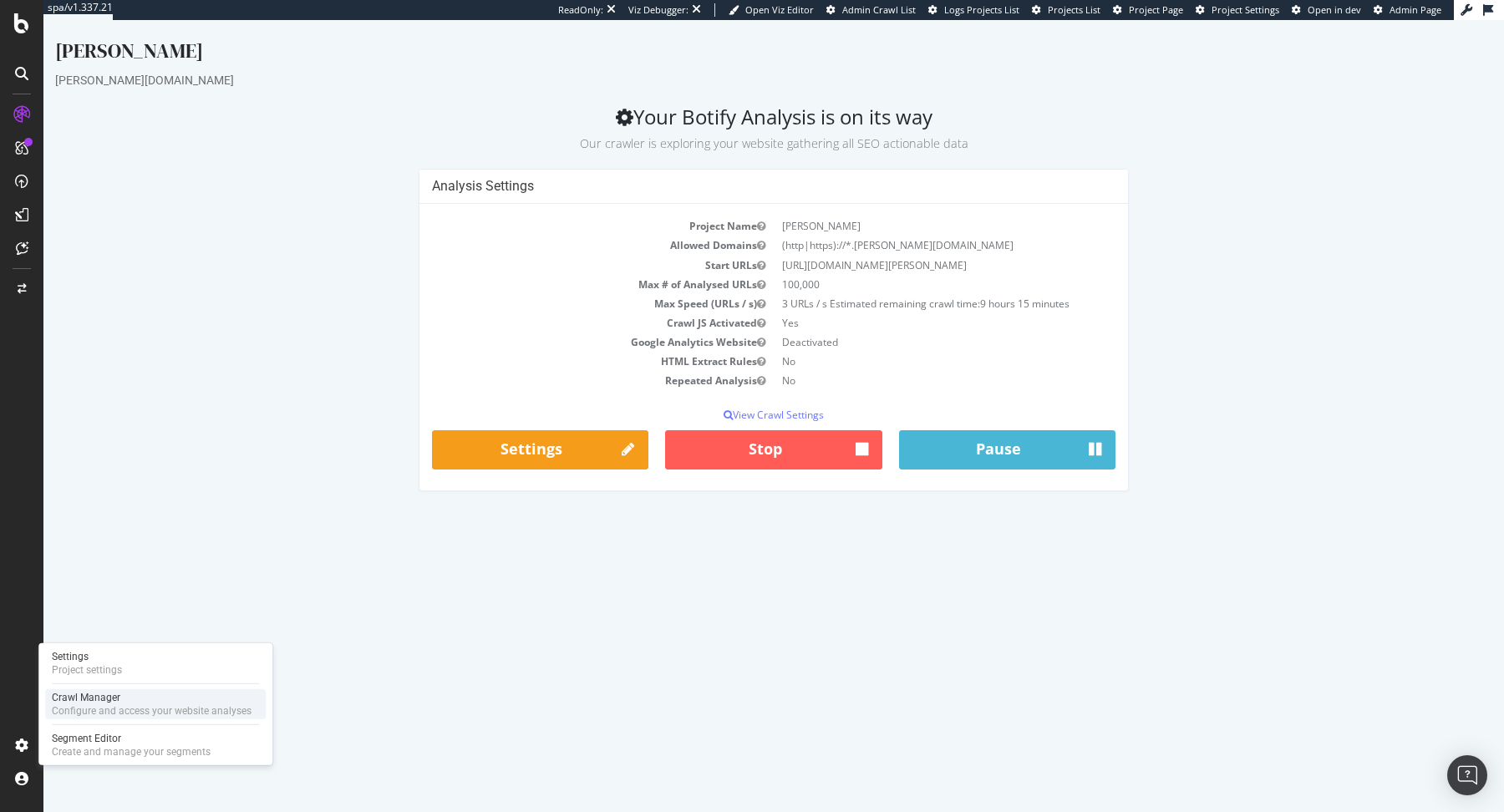
click at [75, 708] on div "Configure and access your website analyses" at bounding box center [152, 711] width 199 height 13
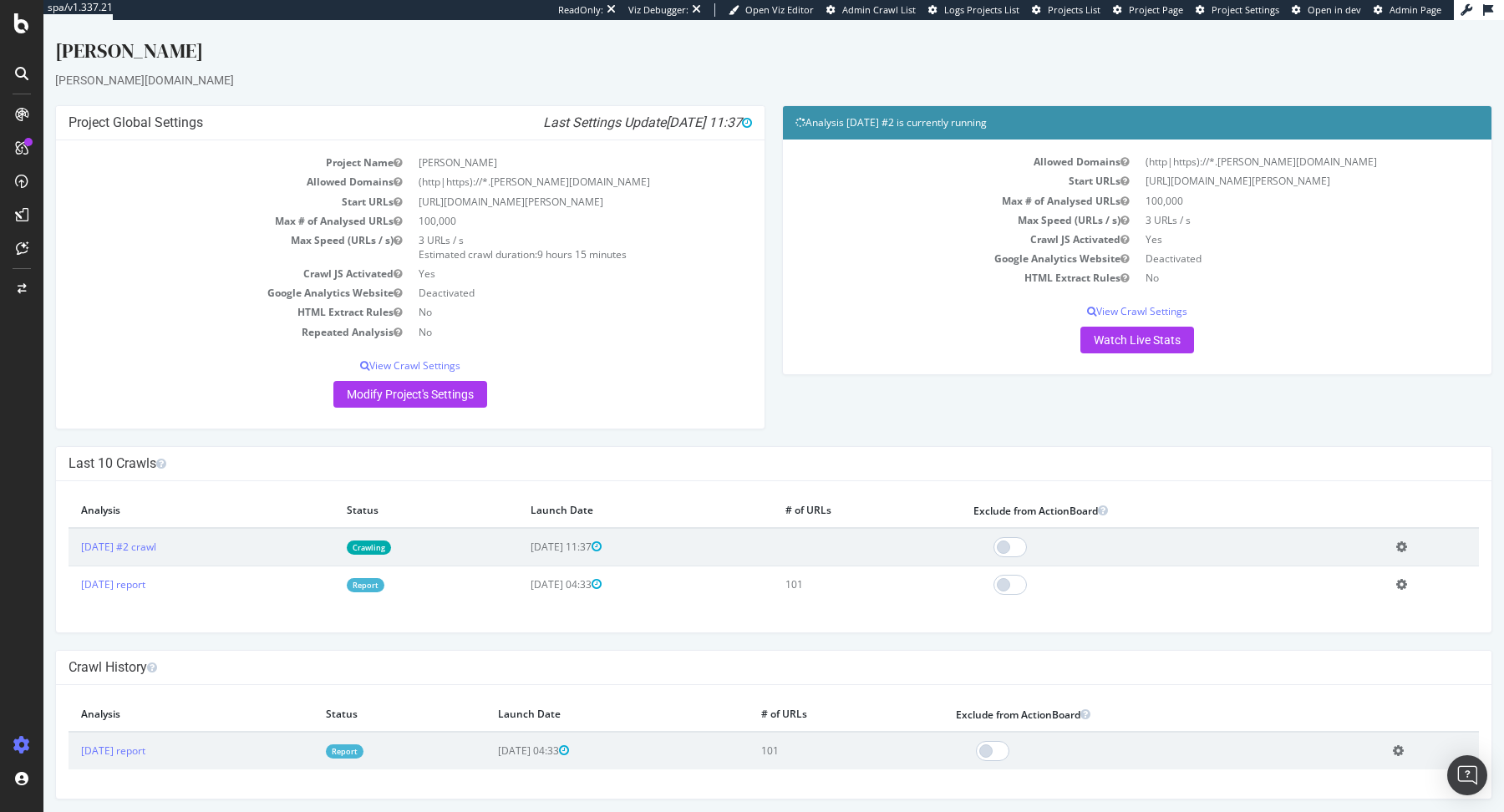
click at [384, 582] on link "Report" at bounding box center [365, 584] width 38 height 14
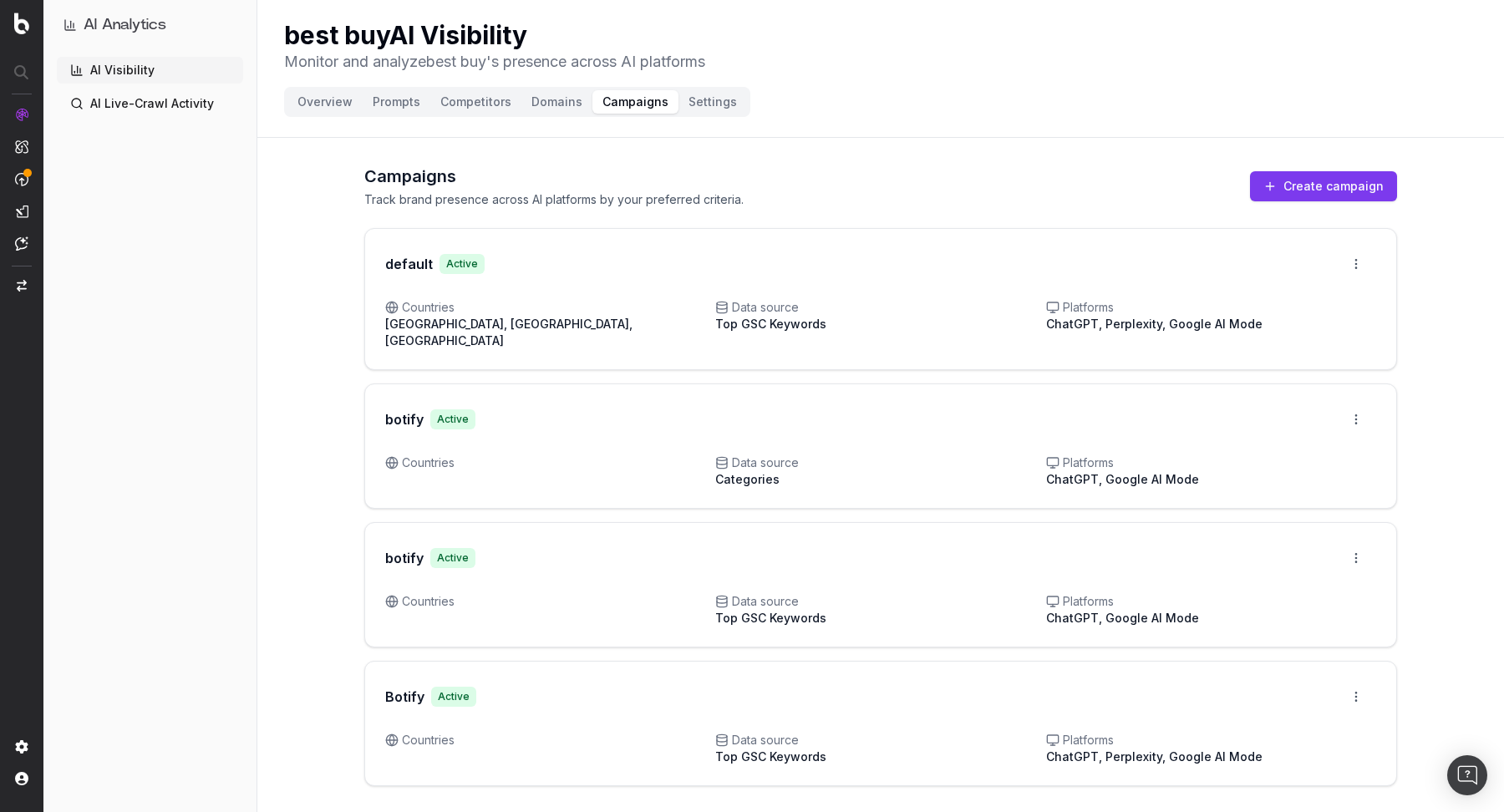
click at [563, 103] on button "Domains" at bounding box center [557, 102] width 71 height 23
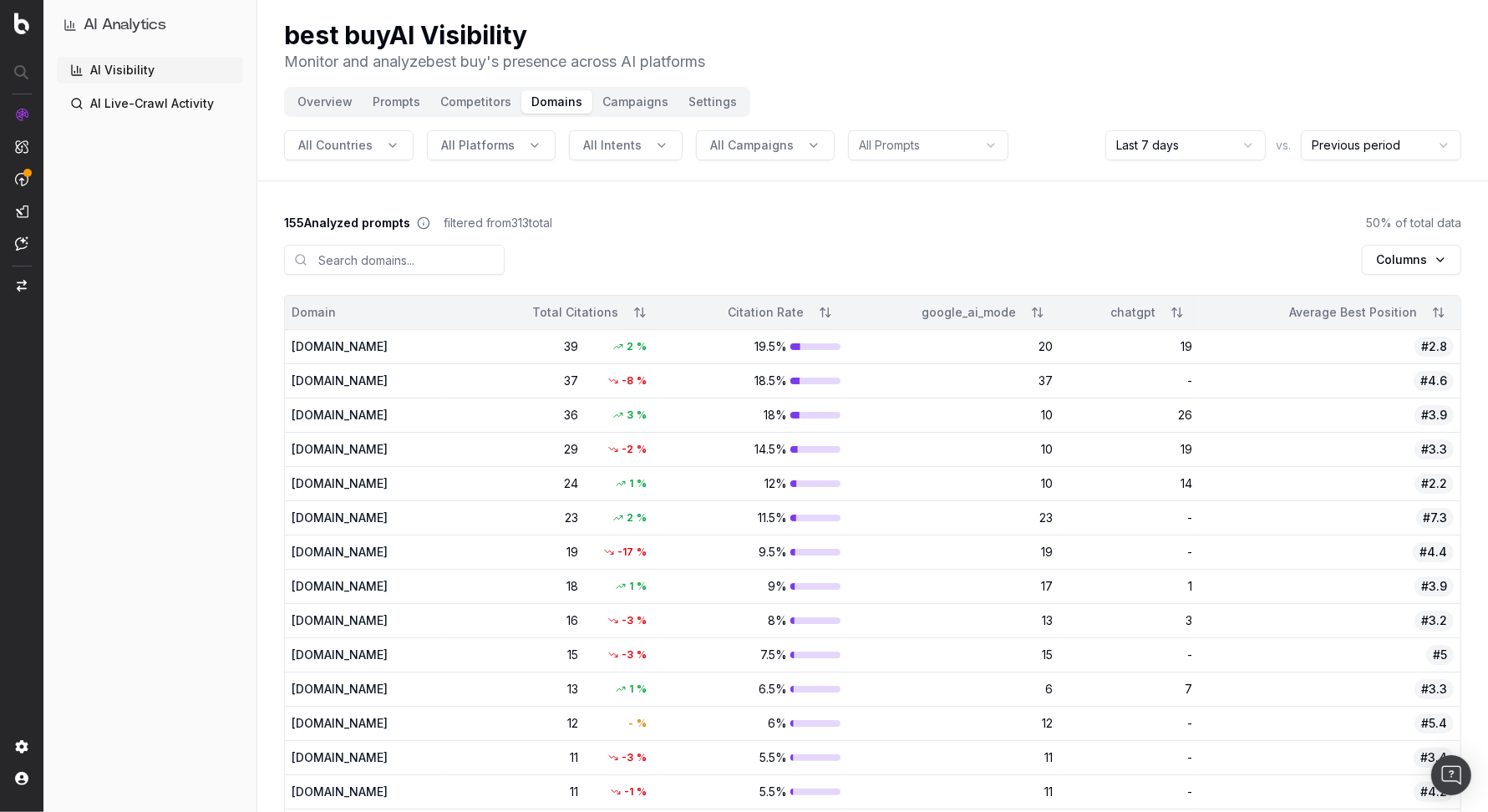
click at [472, 98] on button "Competitors" at bounding box center [476, 102] width 91 height 23
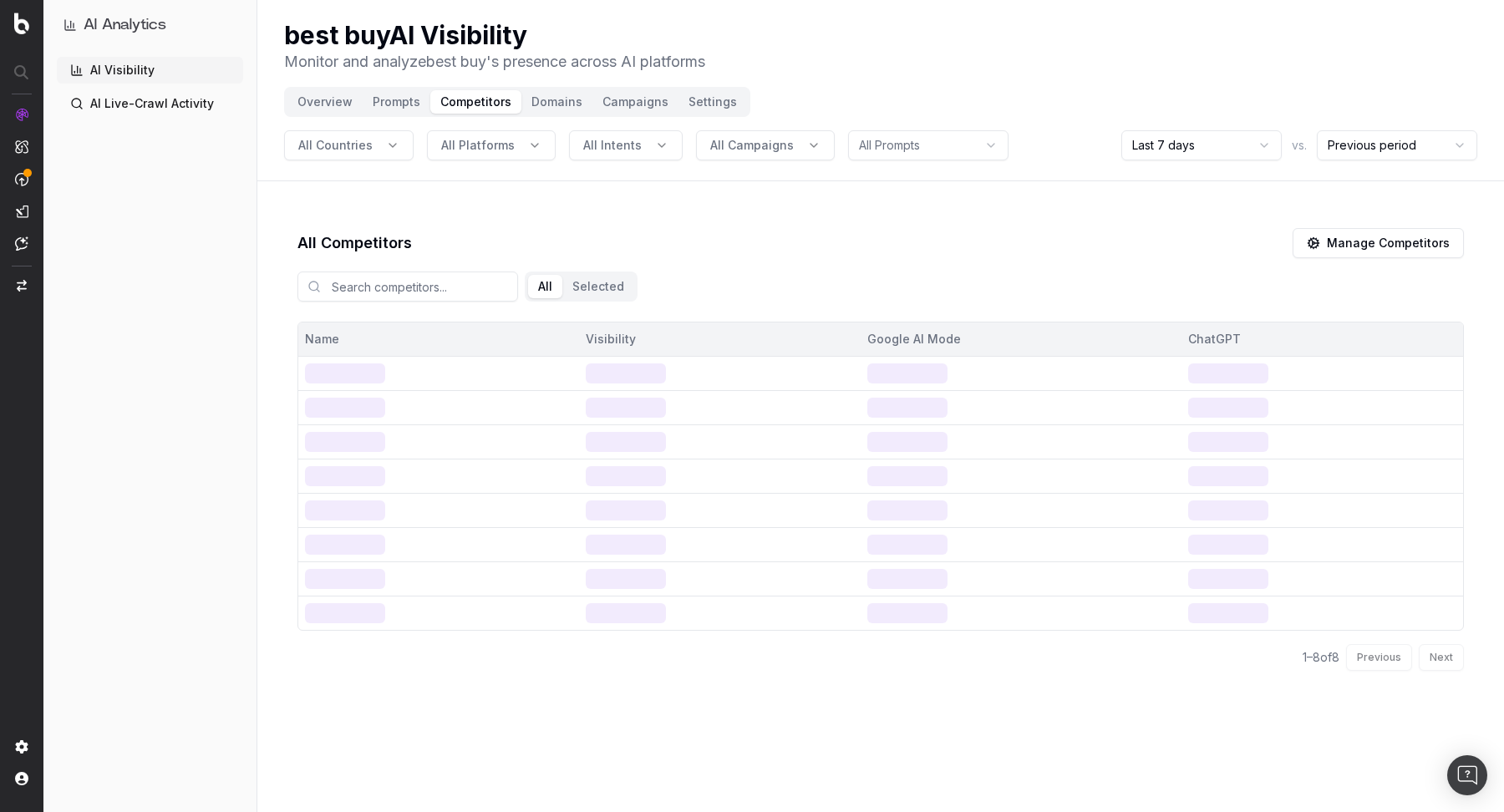
click at [626, 107] on button "Campaigns" at bounding box center [635, 102] width 86 height 23
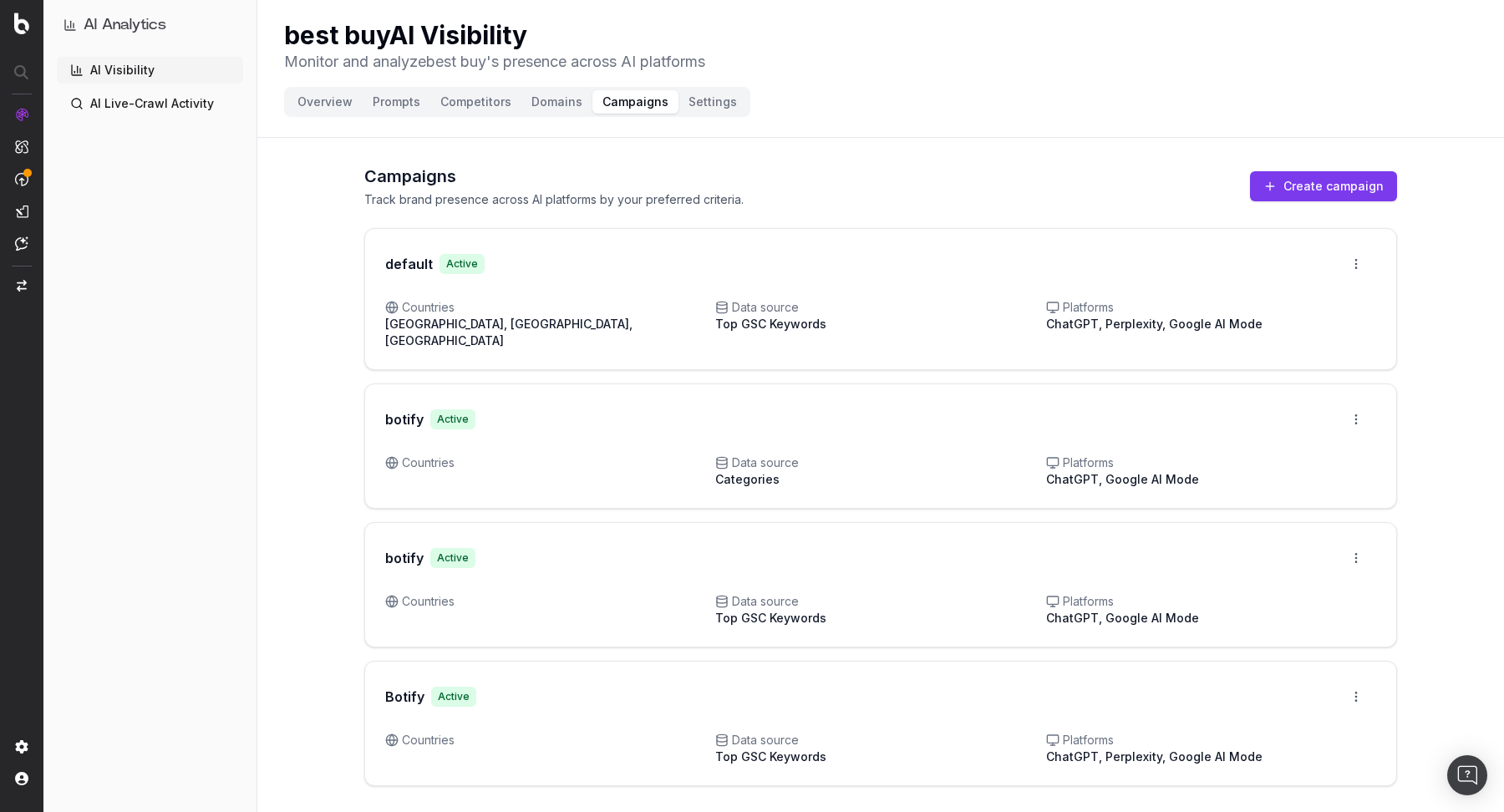
click at [559, 106] on button "Domains" at bounding box center [557, 102] width 71 height 23
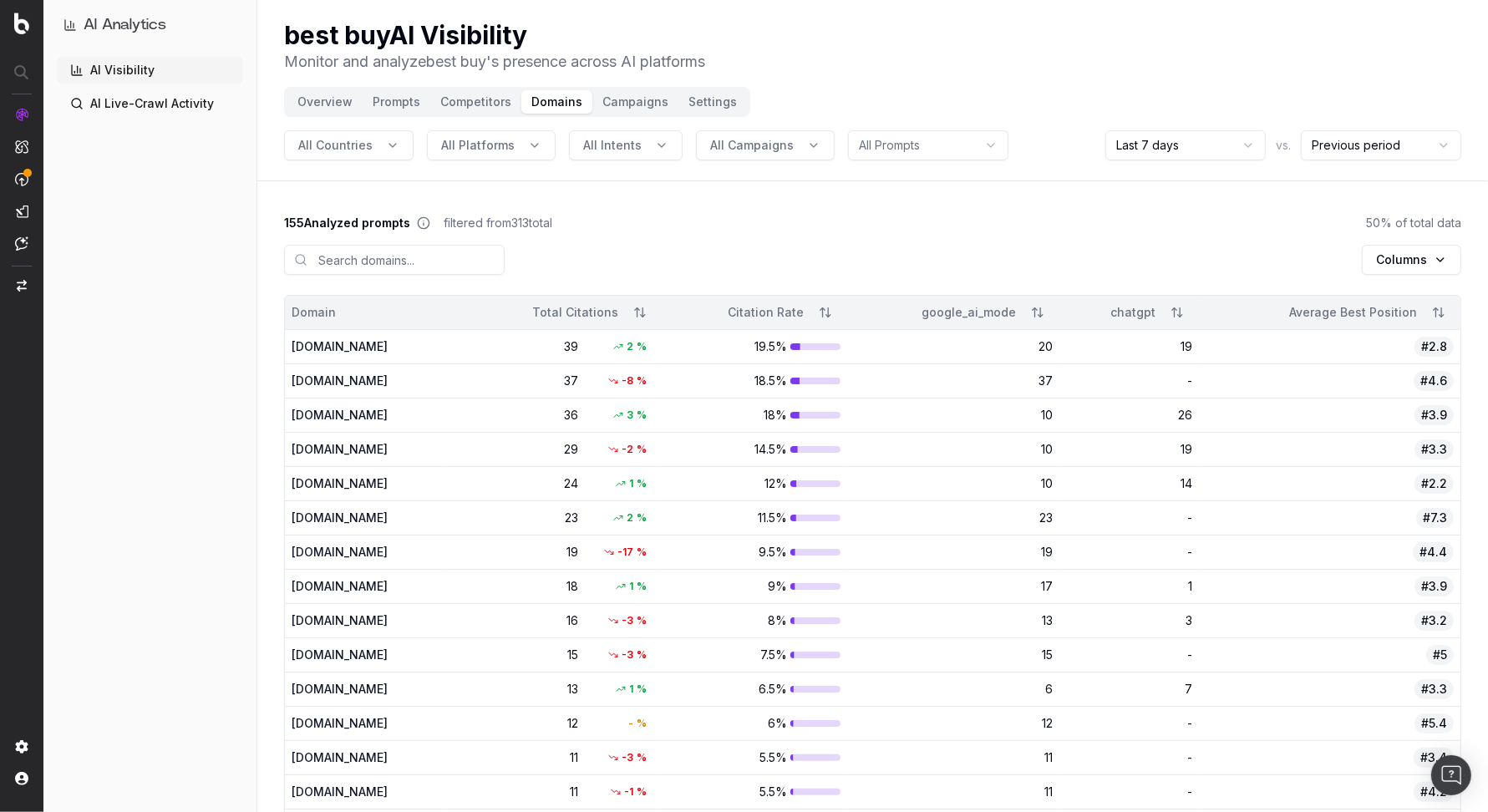
click at [614, 103] on button "Campaigns" at bounding box center [635, 102] width 86 height 23
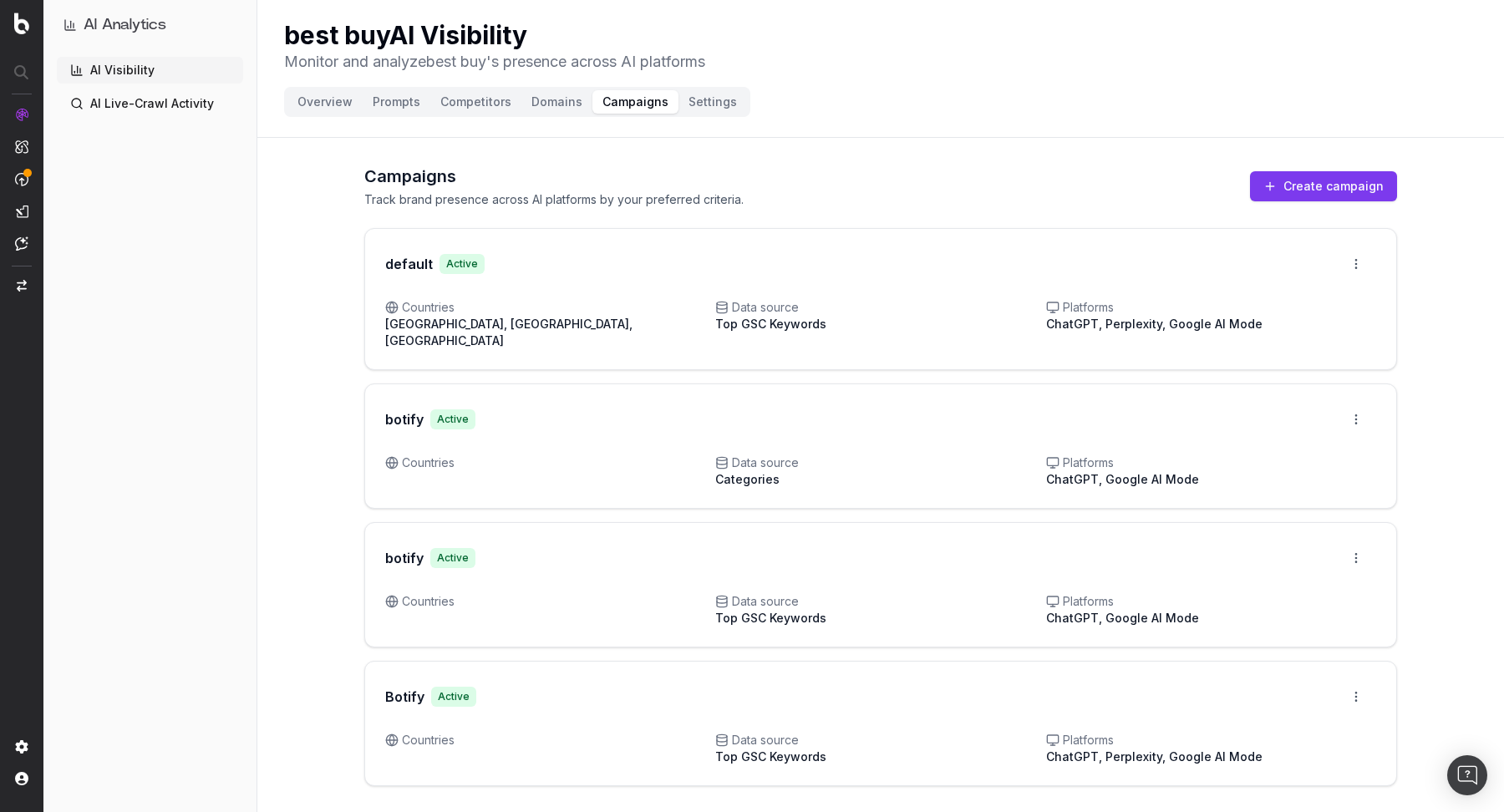
click at [693, 110] on button "Settings" at bounding box center [713, 102] width 69 height 23
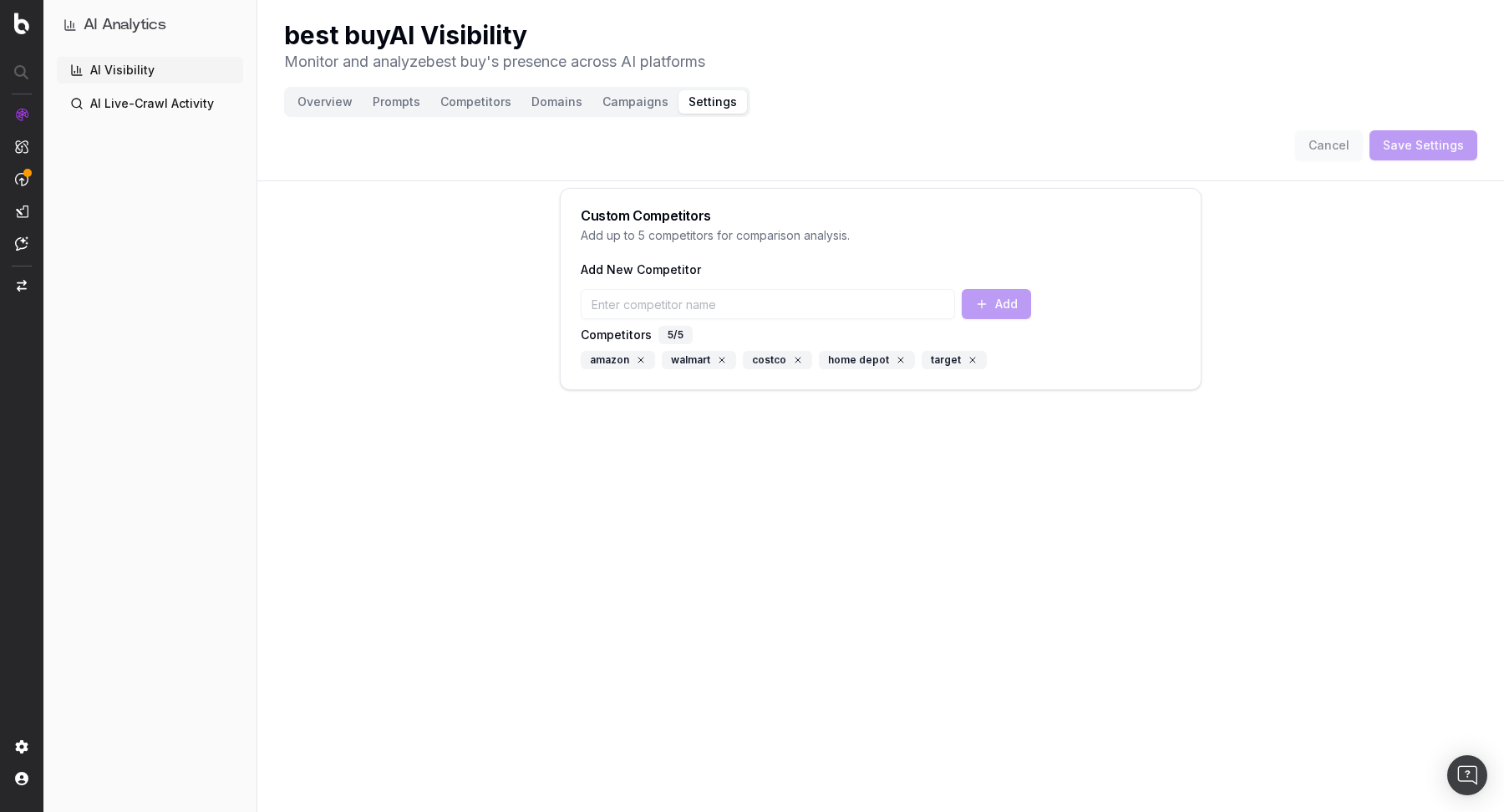
click at [324, 108] on button "Overview" at bounding box center [325, 102] width 75 height 23
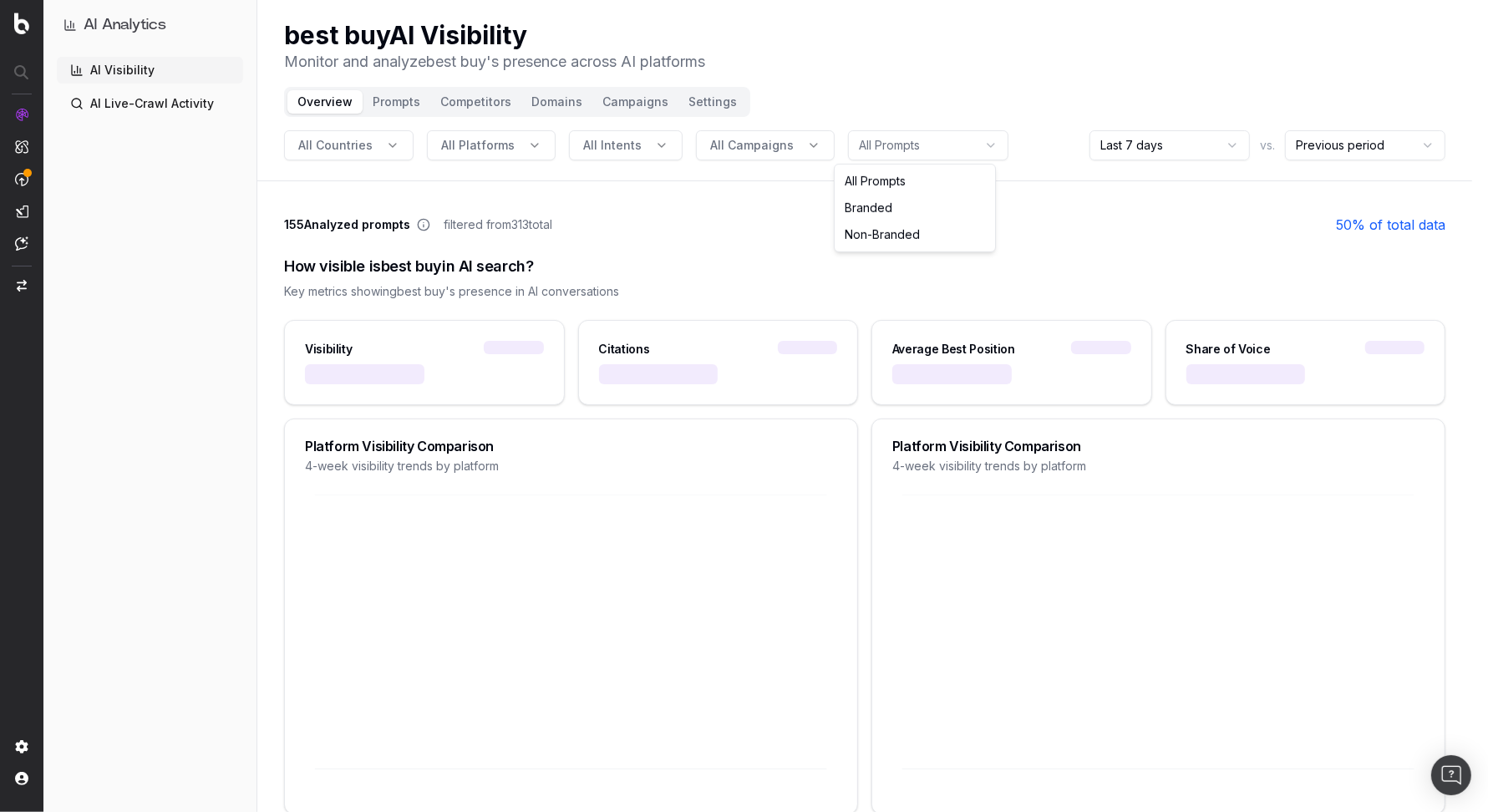
click at [894, 136] on html "AI Analytics AI Visibility AI Live-Crawl Activity best buy AI Visibility Monito…" at bounding box center [744, 406] width 1488 height 812
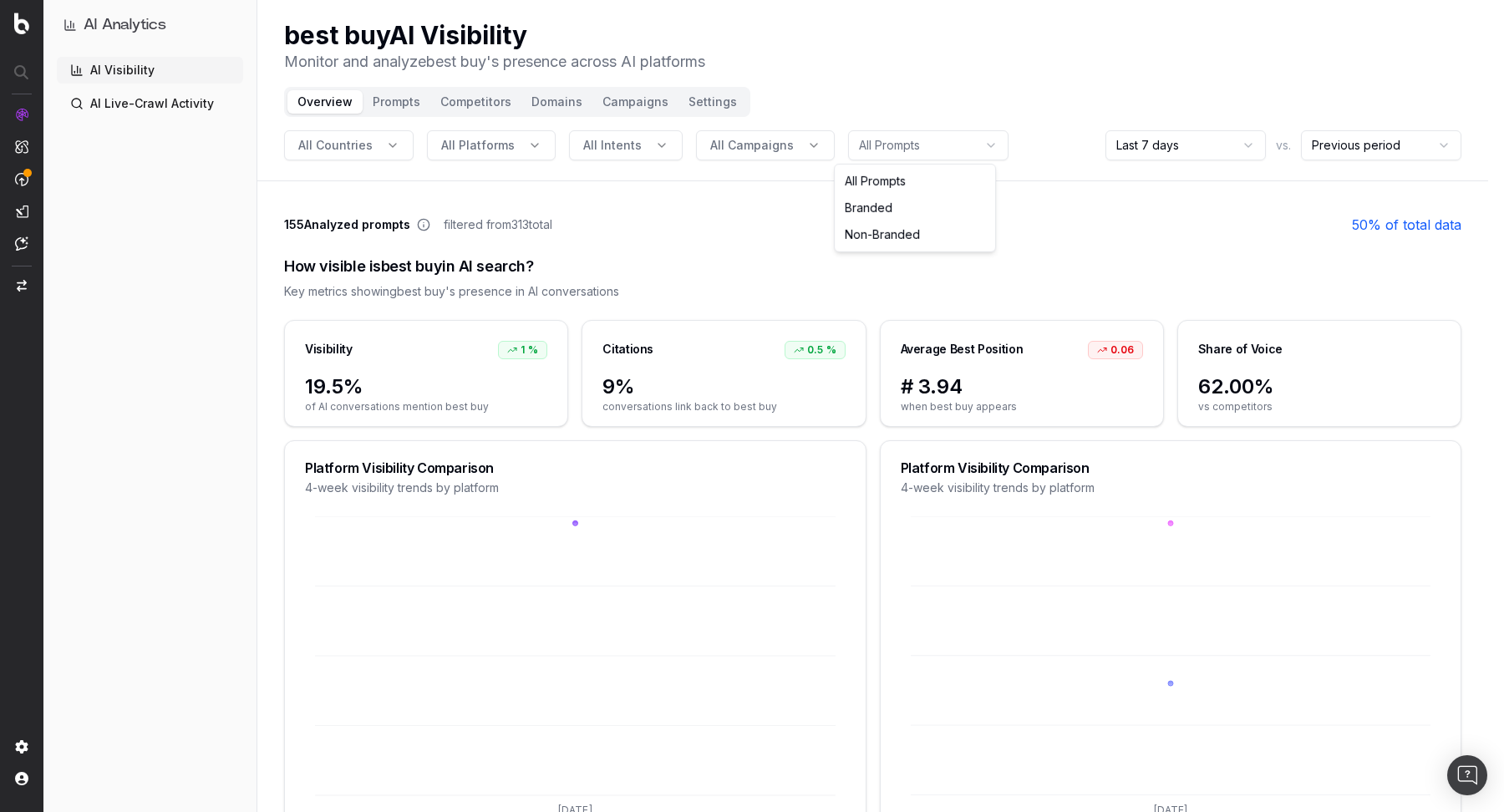
click at [1168, 265] on html "AI Analytics AI Visibility AI Live-Crawl Activity best buy AI Visibility Monito…" at bounding box center [752, 406] width 1504 height 812
click at [946, 152] on html "AI Analytics AI Visibility AI Live-Crawl Activity best buy AI Visibility Monito…" at bounding box center [752, 406] width 1504 height 812
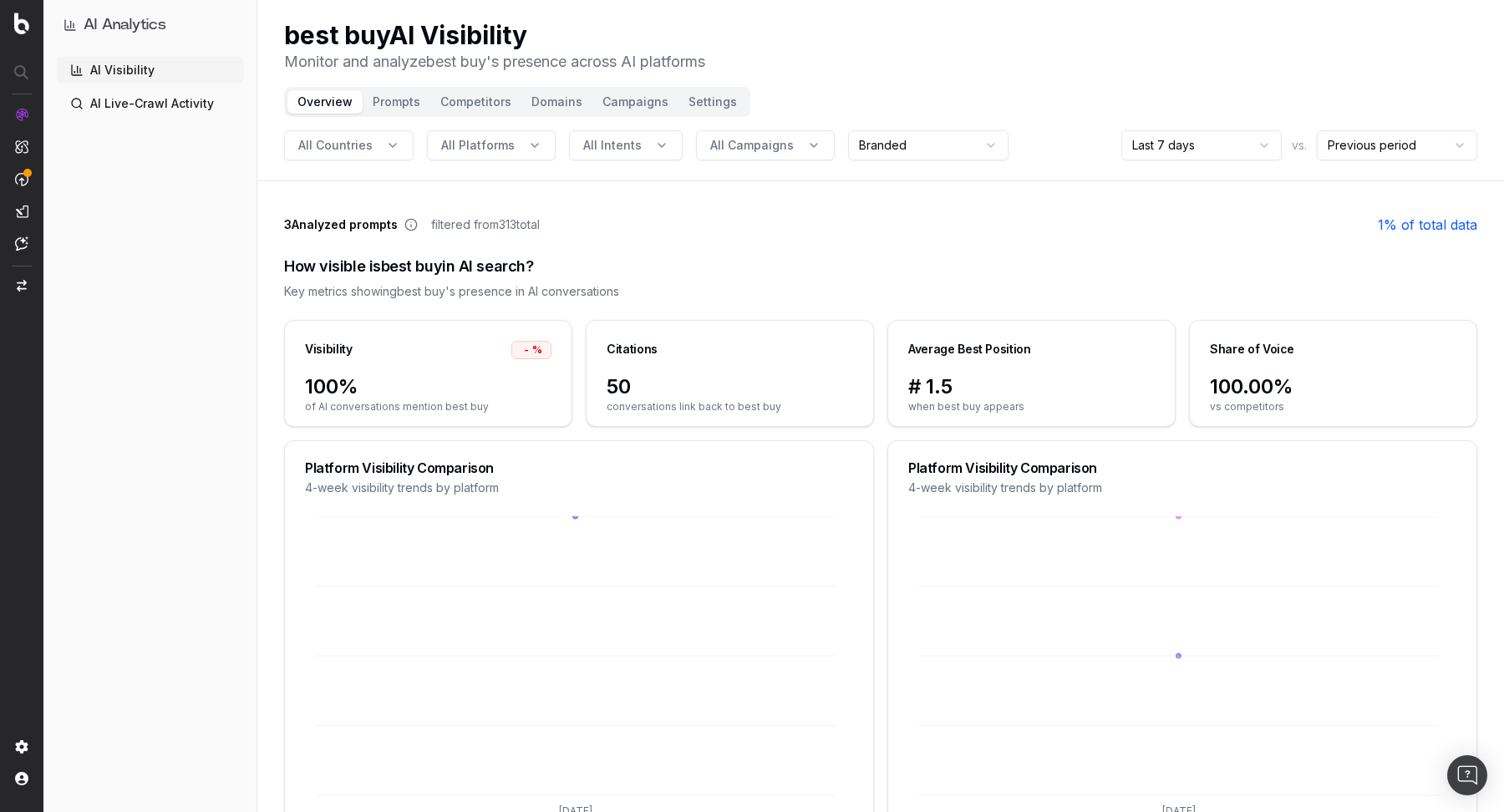
click at [919, 154] on html "AI Analytics AI Visibility AI Live-Crawl Activity best buy AI Visibility Monito…" at bounding box center [752, 406] width 1504 height 812
click at [400, 103] on button "Prompts" at bounding box center [396, 102] width 68 height 23
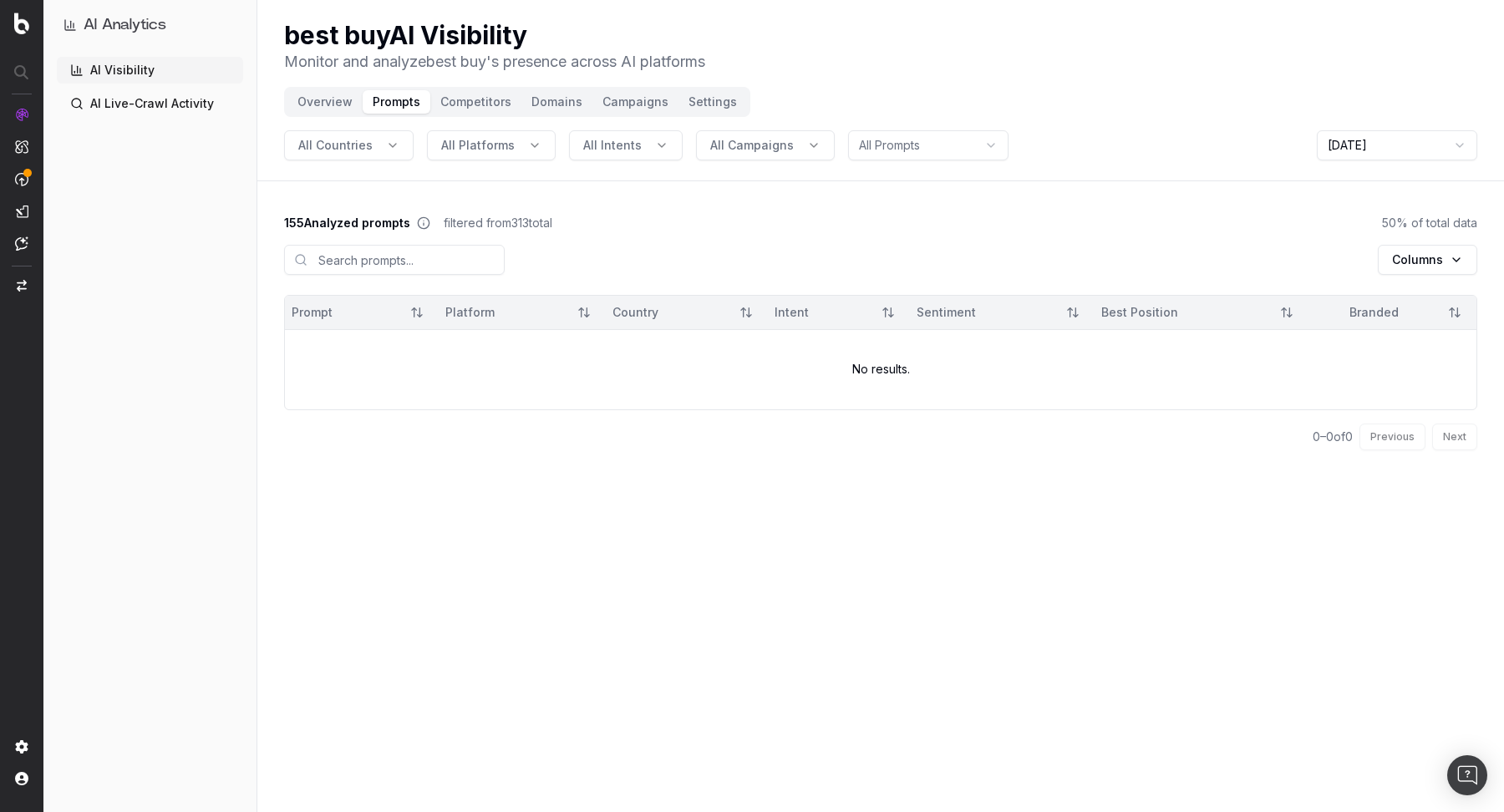
click at [481, 103] on button "Competitors" at bounding box center [476, 102] width 91 height 23
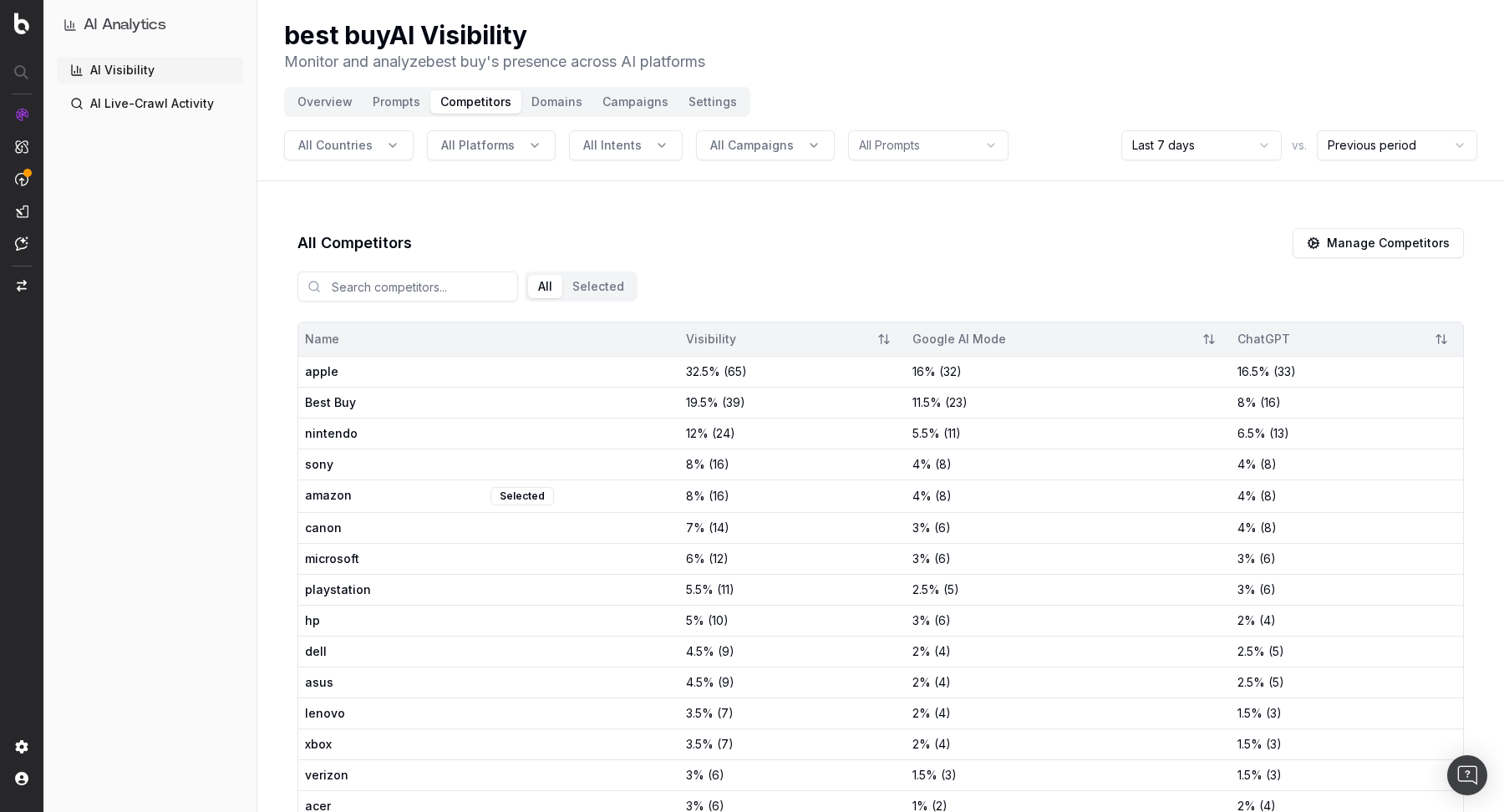
click at [551, 102] on button "Domains" at bounding box center [557, 102] width 71 height 23
click at [552, 102] on button "Domains" at bounding box center [557, 102] width 71 height 23
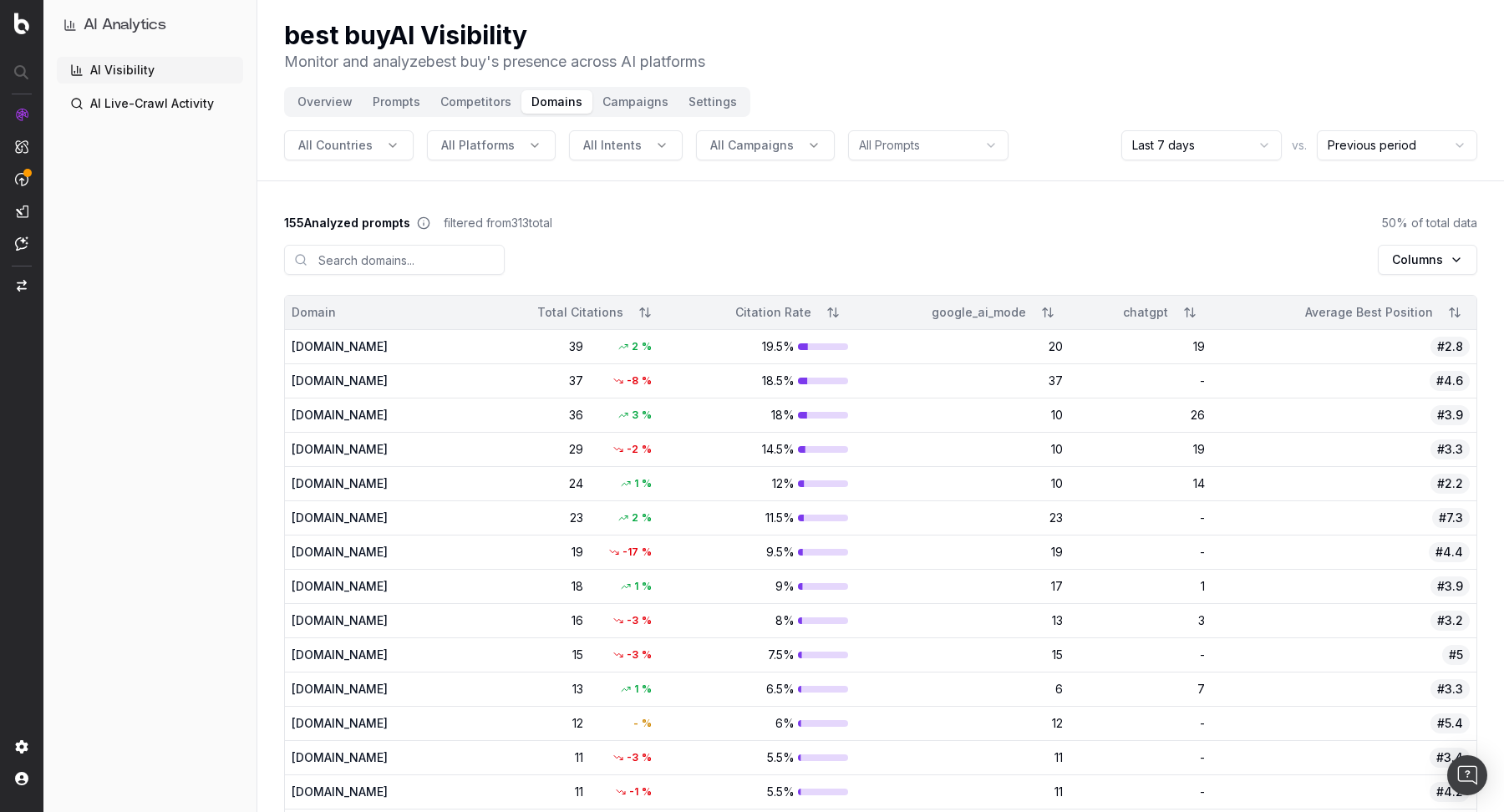
click at [621, 116] on div "Overview Prompts Competitors Domains Campaigns Settings" at bounding box center [517, 102] width 466 height 30
click at [621, 106] on button "Campaigns" at bounding box center [635, 102] width 86 height 23
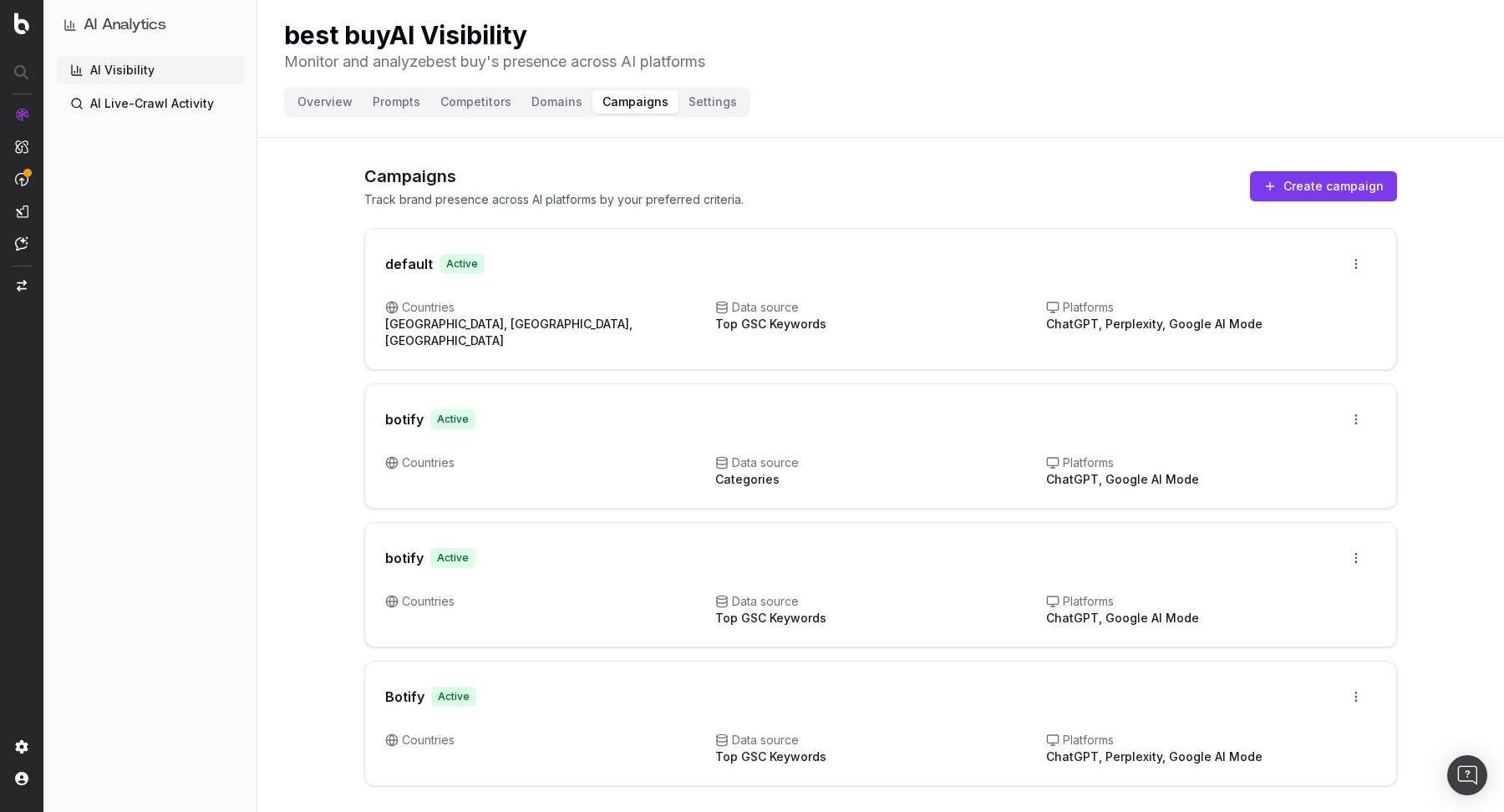
click at [707, 105] on button "Settings" at bounding box center [713, 102] width 69 height 23
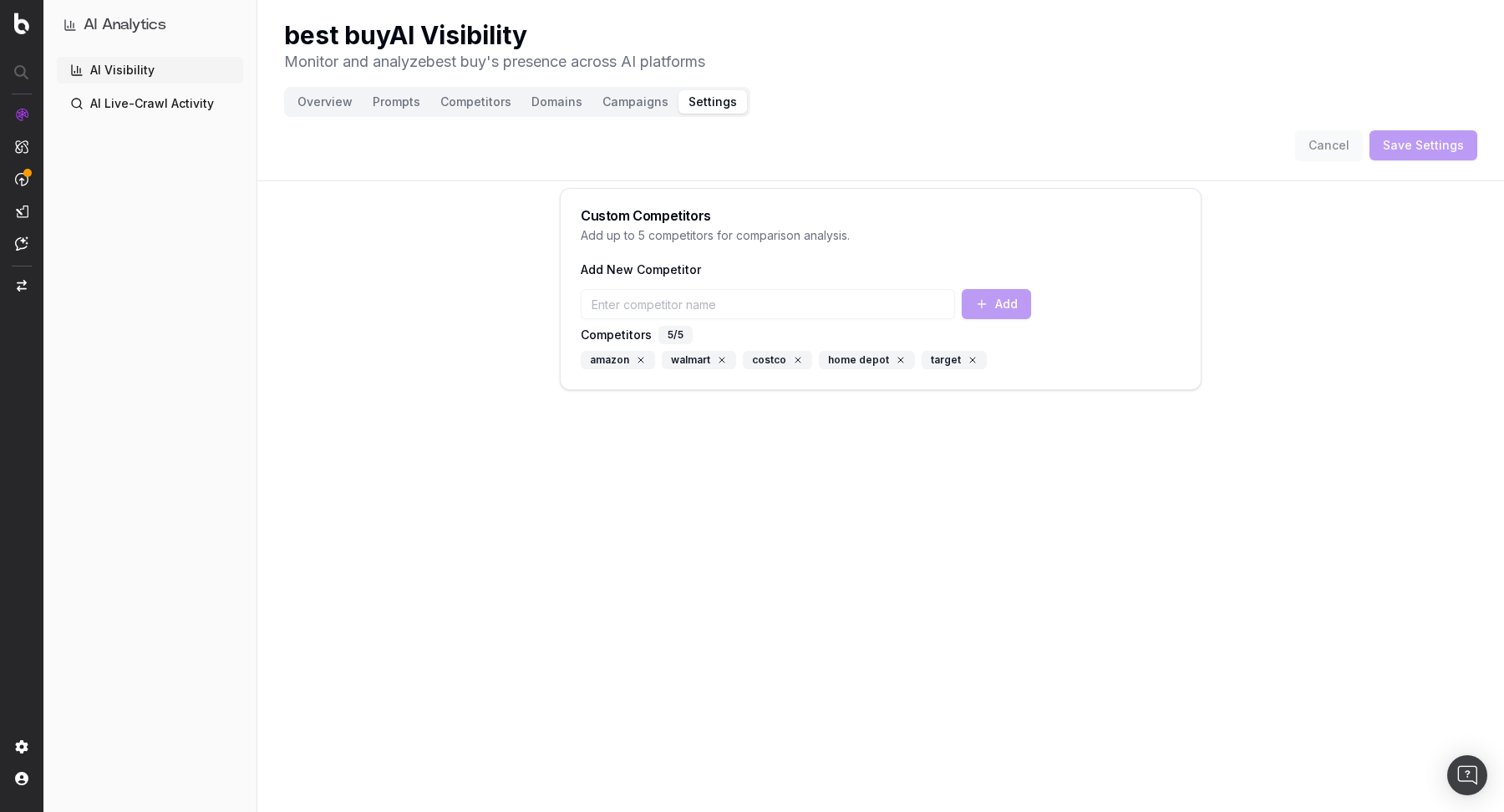
click at [319, 106] on button "Overview" at bounding box center [325, 102] width 75 height 23
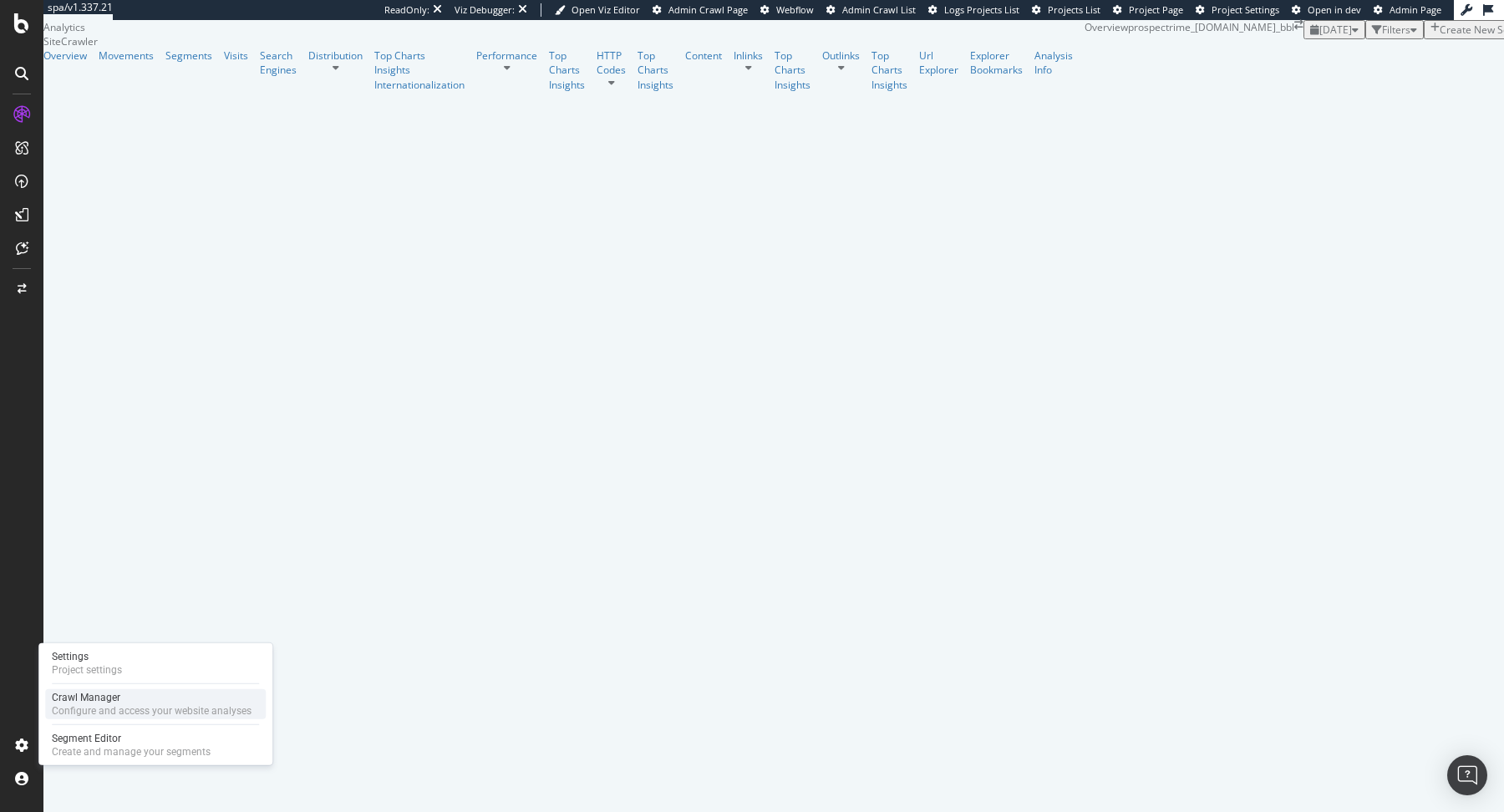
click at [70, 707] on div "Configure and access your website analyses" at bounding box center [152, 711] width 199 height 13
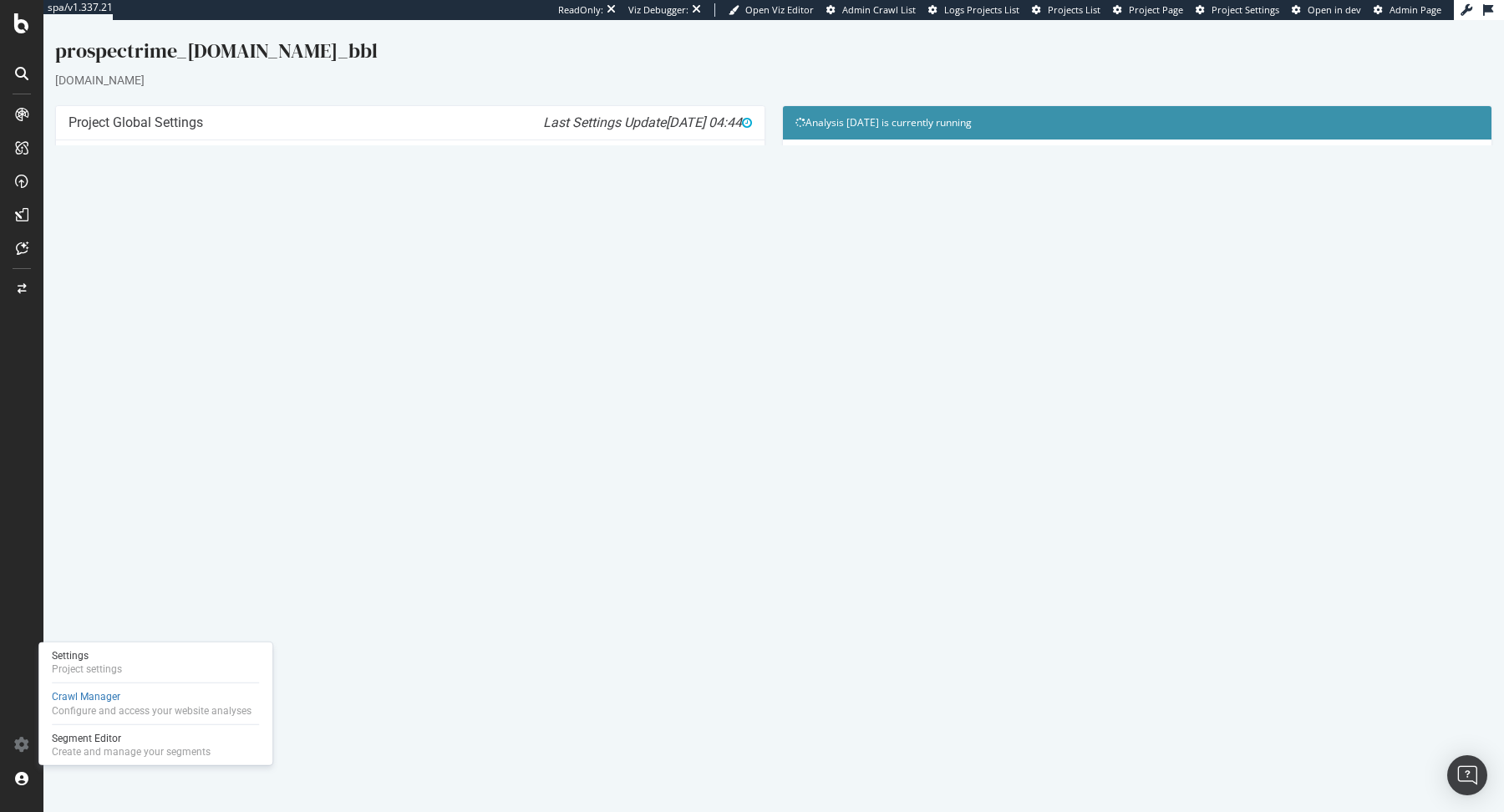
click at [367, 547] on link "Crawling" at bounding box center [344, 547] width 44 height 14
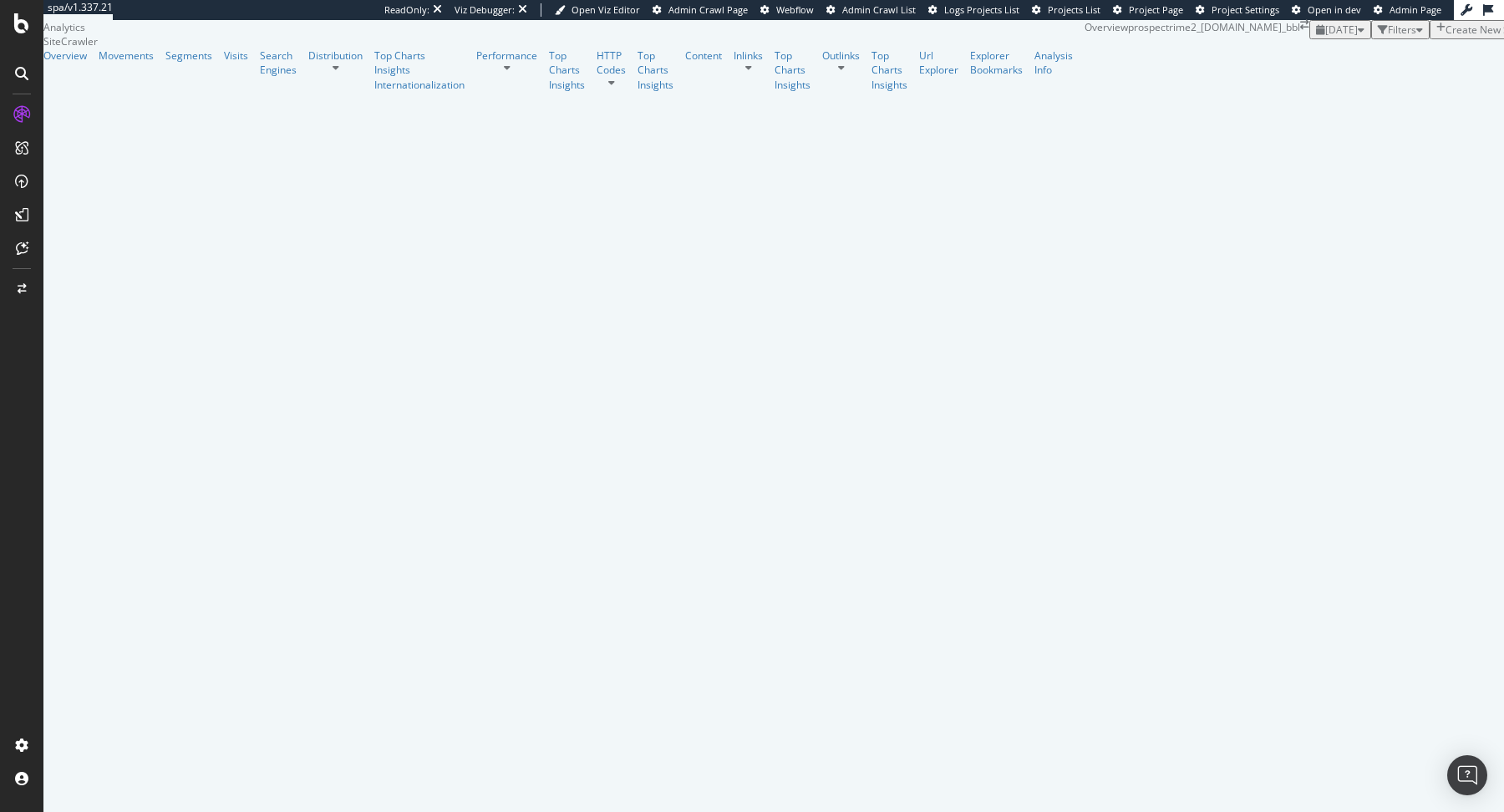
scroll to position [322, 0]
